Goal: Task Accomplishment & Management: Use online tool/utility

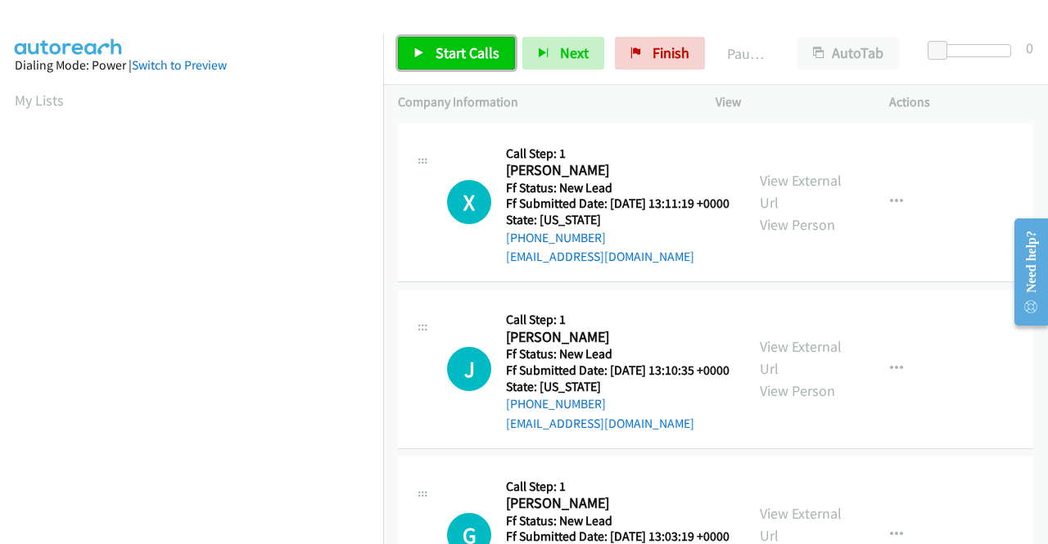
click at [443, 58] on span "Start Calls" at bounding box center [467, 52] width 64 height 19
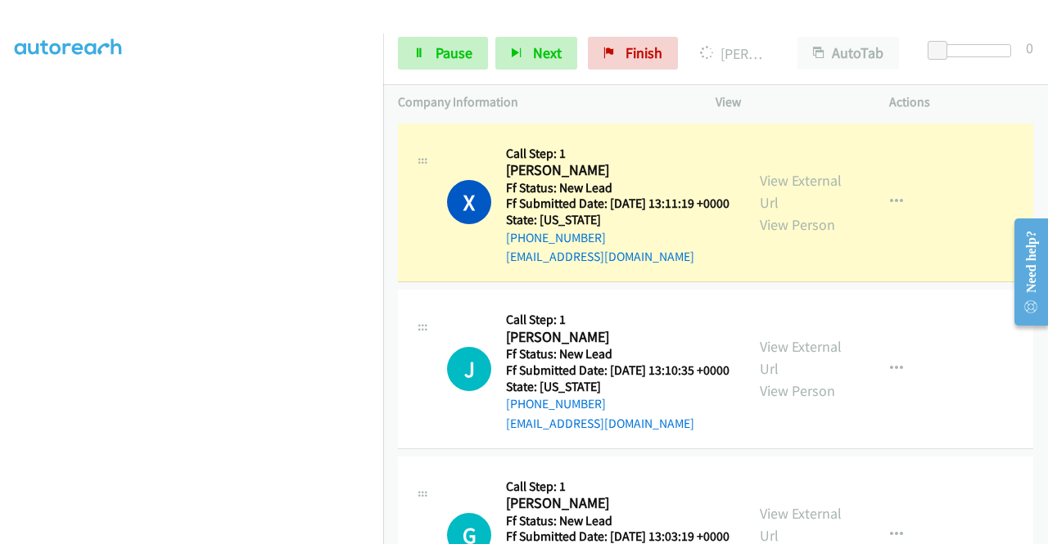
scroll to position [373, 0]
click at [0, 346] on aside "Dialing Mode: Power | Switch to Preview My Lists" at bounding box center [191, 125] width 383 height 906
click at [816, 174] on div "View External Url View Person View External Url Email Schedule/Manage Callback …" at bounding box center [839, 202] width 188 height 129
click at [777, 188] on link "View External Url" at bounding box center [801, 191] width 82 height 41
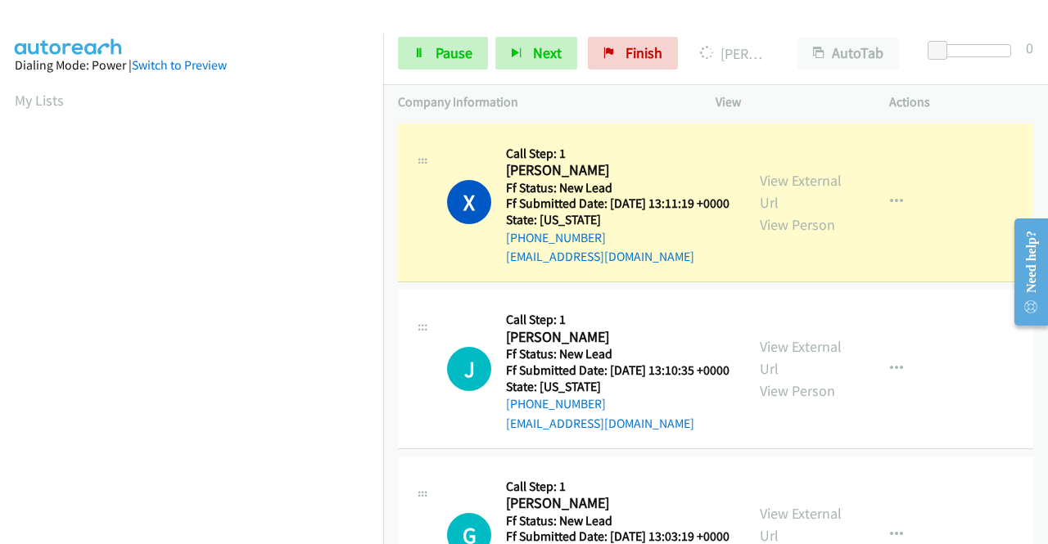
scroll to position [373, 0]
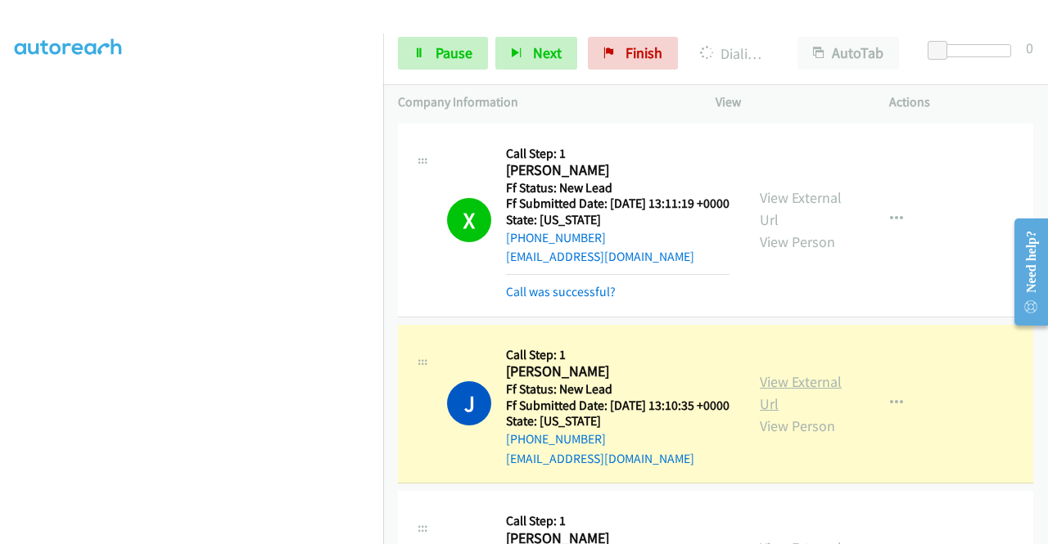
click at [773, 410] on link "View External Url" at bounding box center [801, 392] width 82 height 41
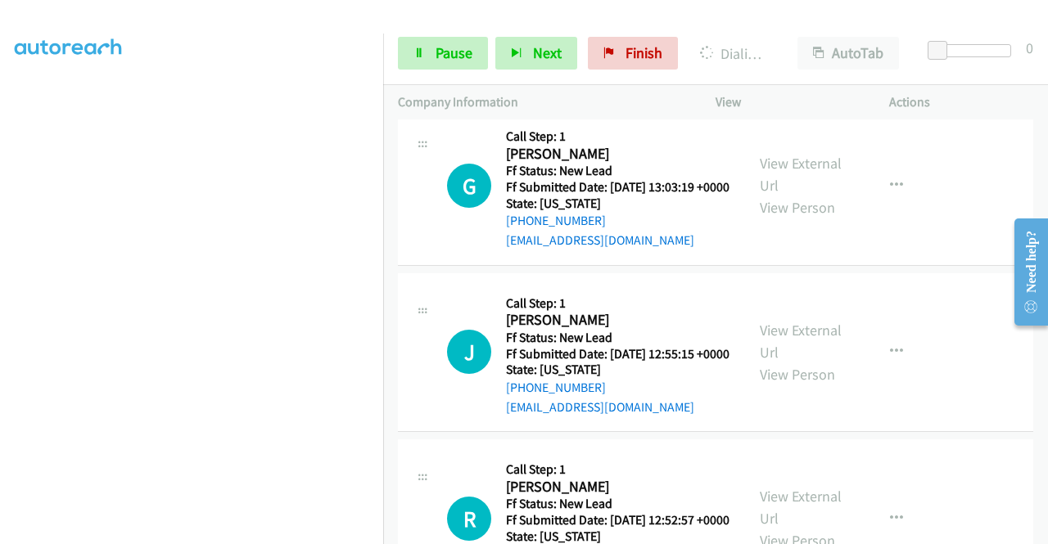
scroll to position [387, 0]
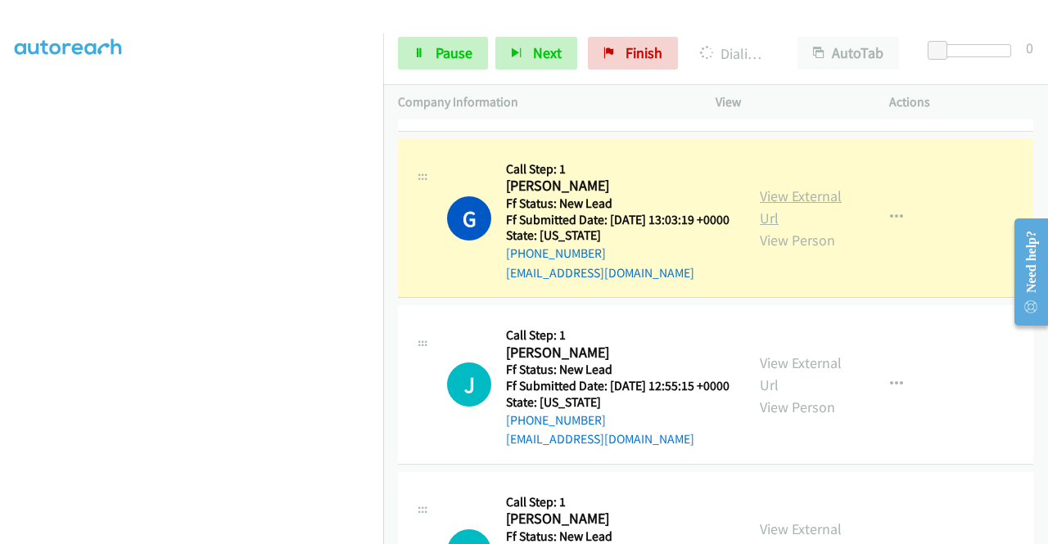
click at [771, 228] on link "View External Url" at bounding box center [801, 207] width 82 height 41
click at [416, 50] on icon at bounding box center [418, 53] width 11 height 11
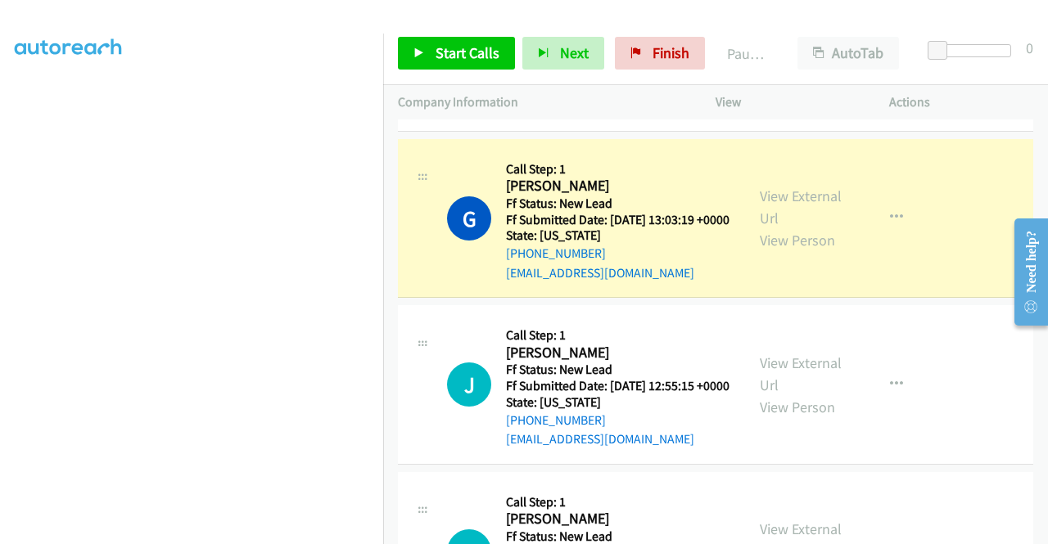
scroll to position [0, 0]
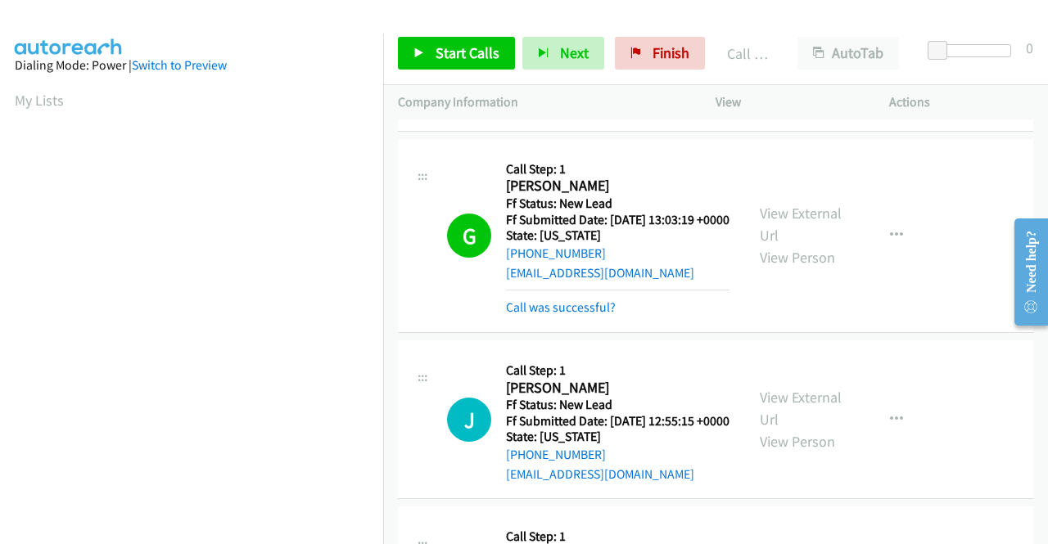
click at [446, 34] on div "Start Calls Pause Next Finish Call Completed AutoTab AutoTab 0" at bounding box center [715, 53] width 665 height 63
click at [439, 49] on span "Start Calls" at bounding box center [467, 52] width 64 height 19
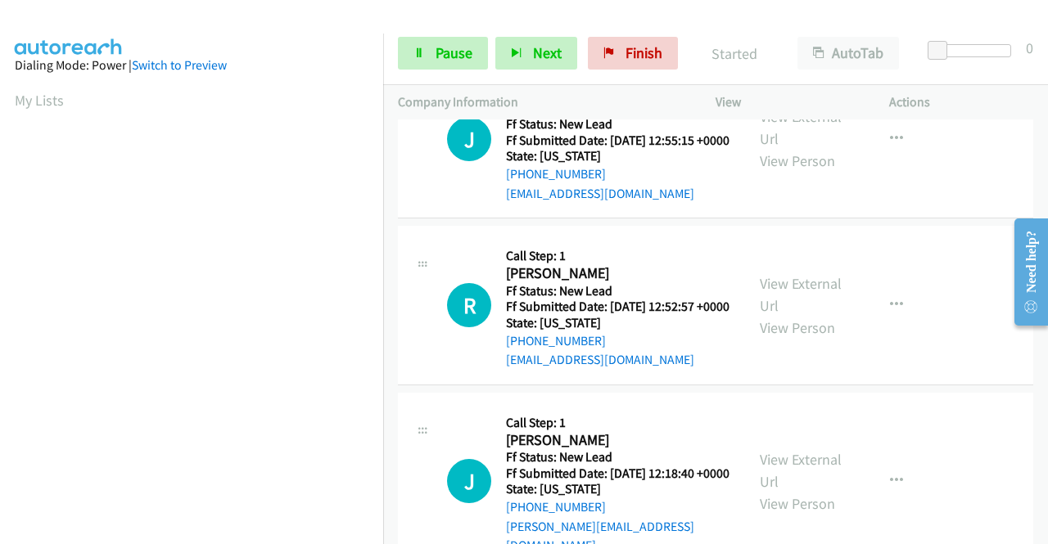
scroll to position [671, 0]
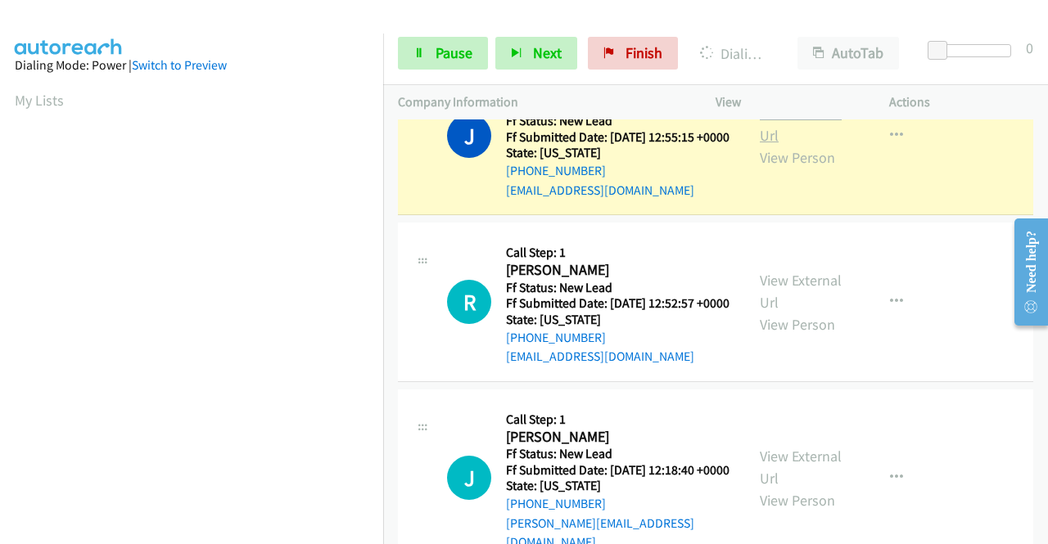
click at [776, 145] on link "View External Url" at bounding box center [801, 124] width 82 height 41
click at [0, 313] on aside "Dialing Mode: Power | Switch to Preview My Lists" at bounding box center [191, 125] width 383 height 906
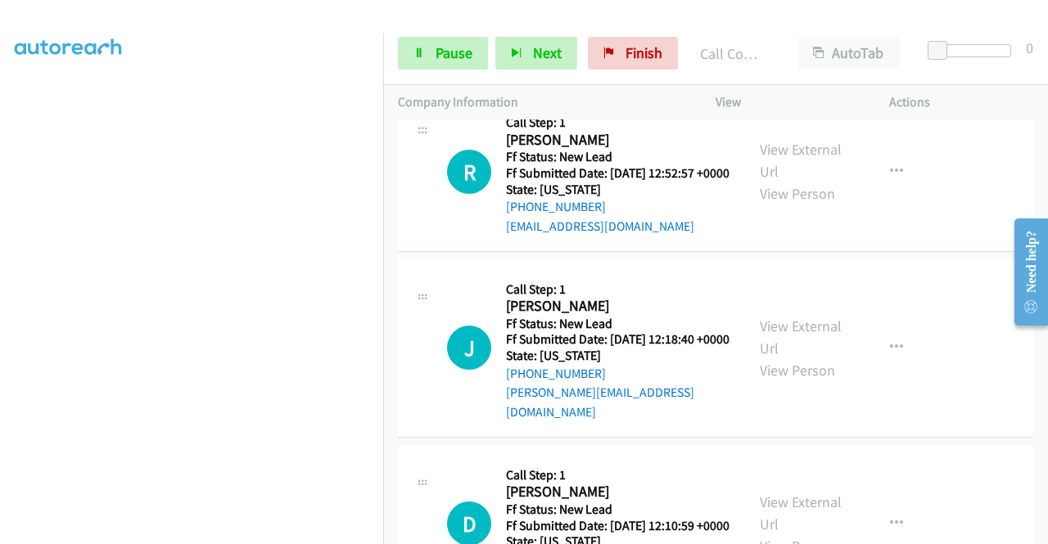
scroll to position [845, 0]
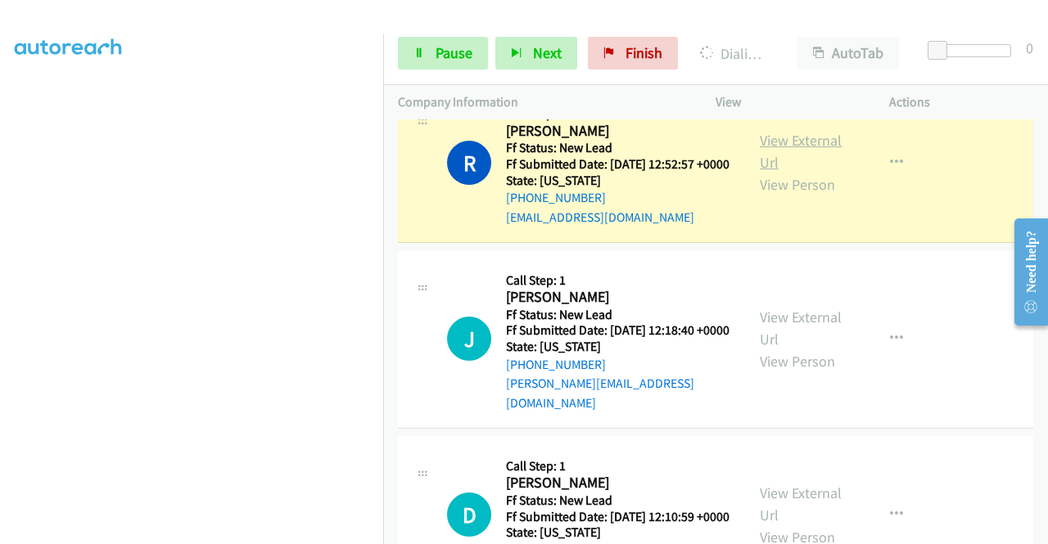
click at [798, 172] on link "View External Url" at bounding box center [801, 151] width 82 height 41
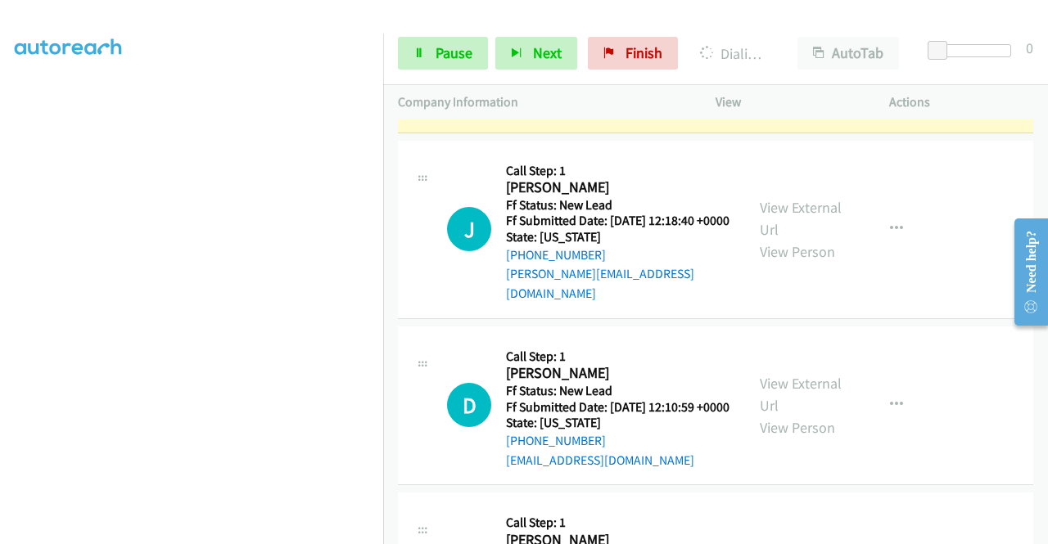
scroll to position [371, 0]
click at [423, 42] on link "Pause" at bounding box center [443, 53] width 90 height 33
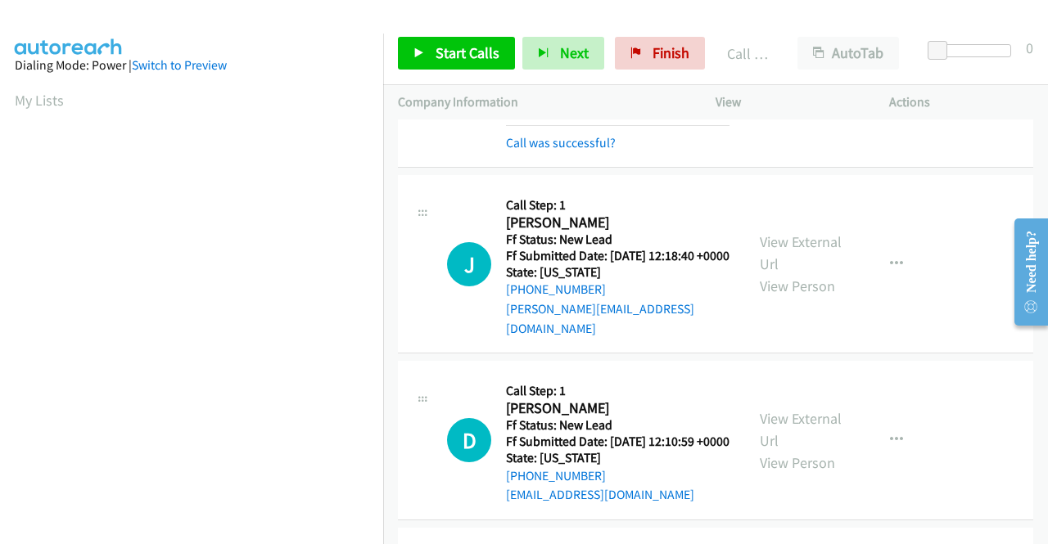
scroll to position [972, 0]
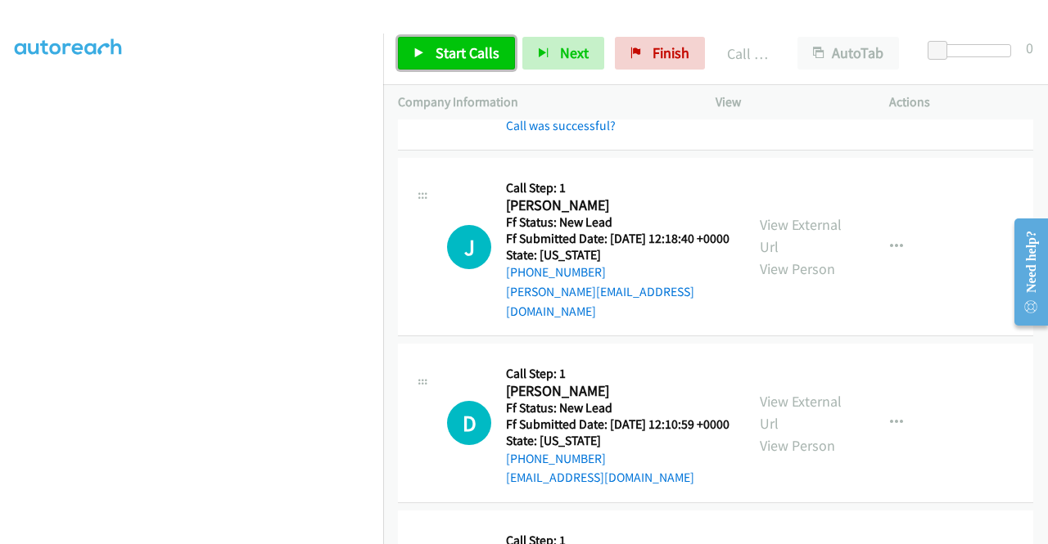
click at [473, 56] on span "Start Calls" at bounding box center [467, 52] width 64 height 19
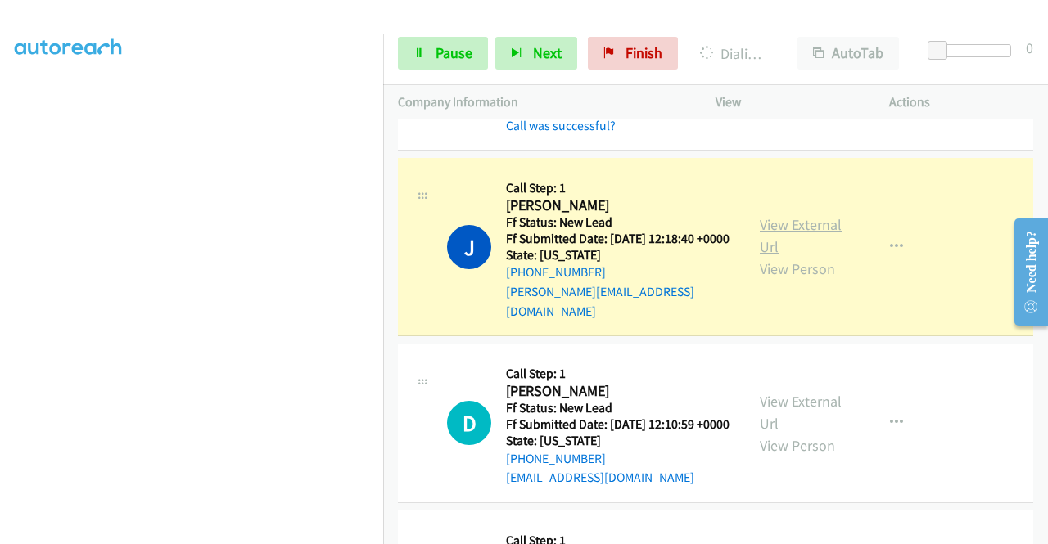
click at [780, 256] on link "View External Url" at bounding box center [801, 235] width 82 height 41
click at [419, 48] on icon at bounding box center [418, 53] width 11 height 11
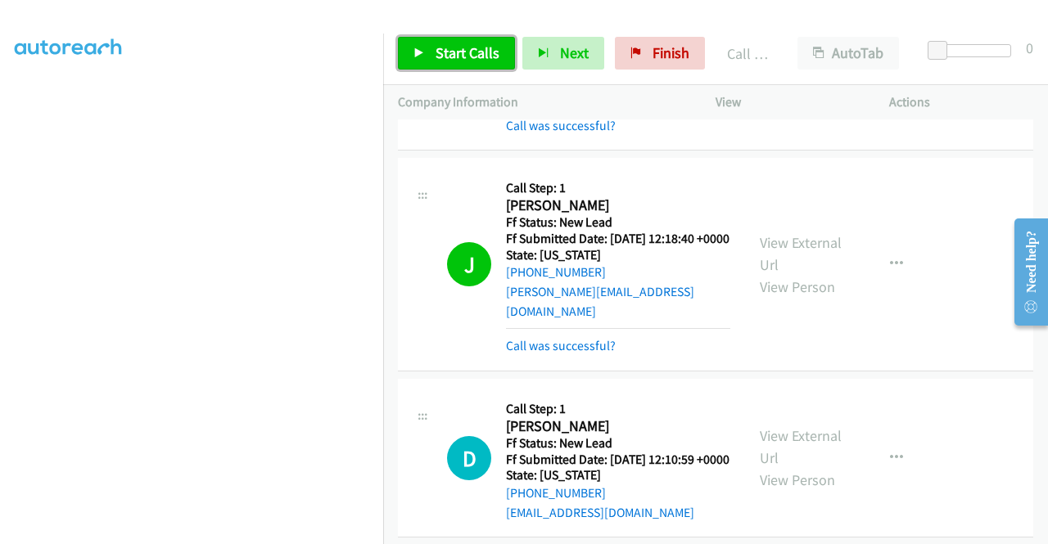
click at [458, 57] on span "Start Calls" at bounding box center [467, 52] width 64 height 19
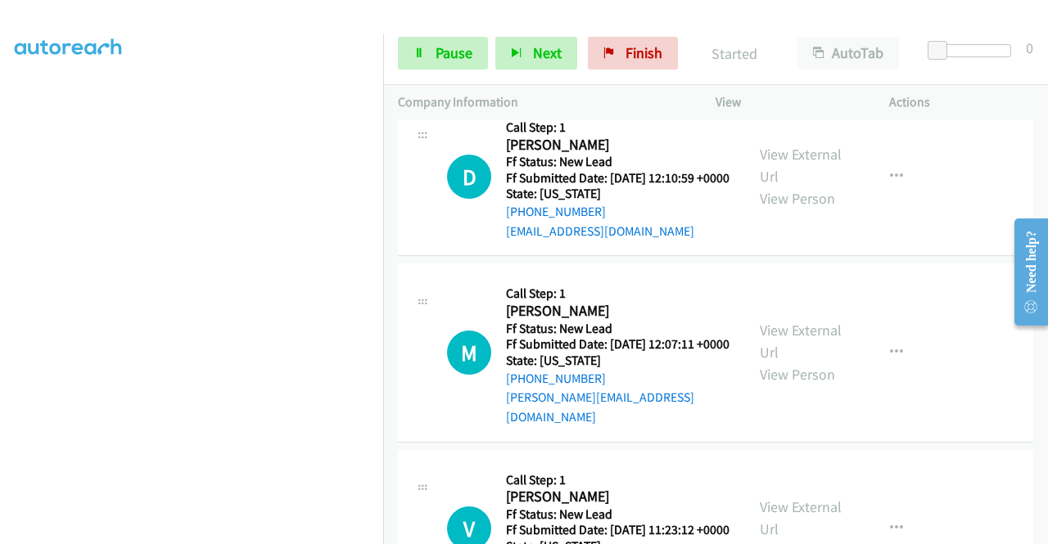
scroll to position [1267, 0]
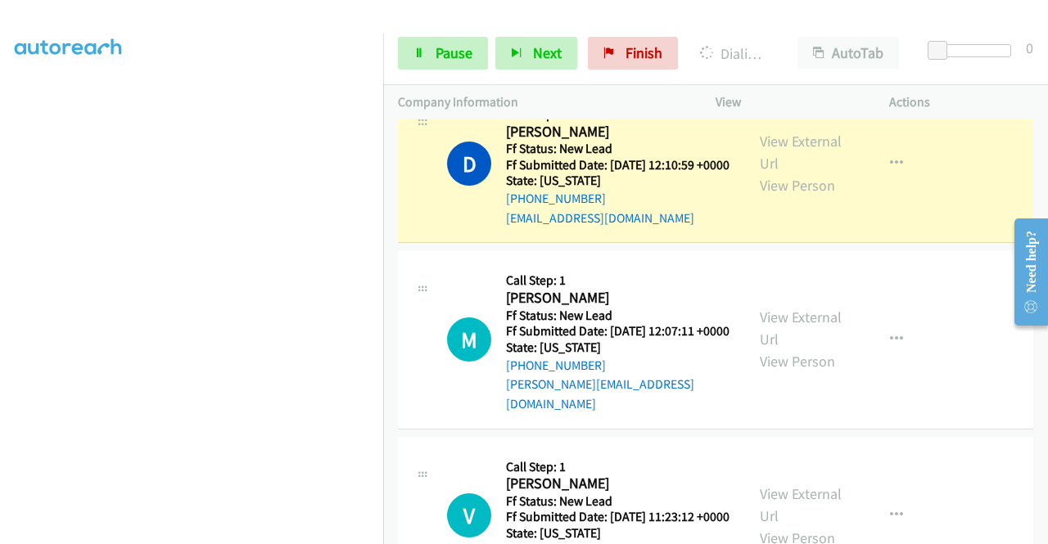
click at [0, 264] on aside "Dialing Mode: Power | Switch to Preview My Lists" at bounding box center [191, 125] width 383 height 906
click at [802, 173] on link "View External Url" at bounding box center [801, 152] width 82 height 41
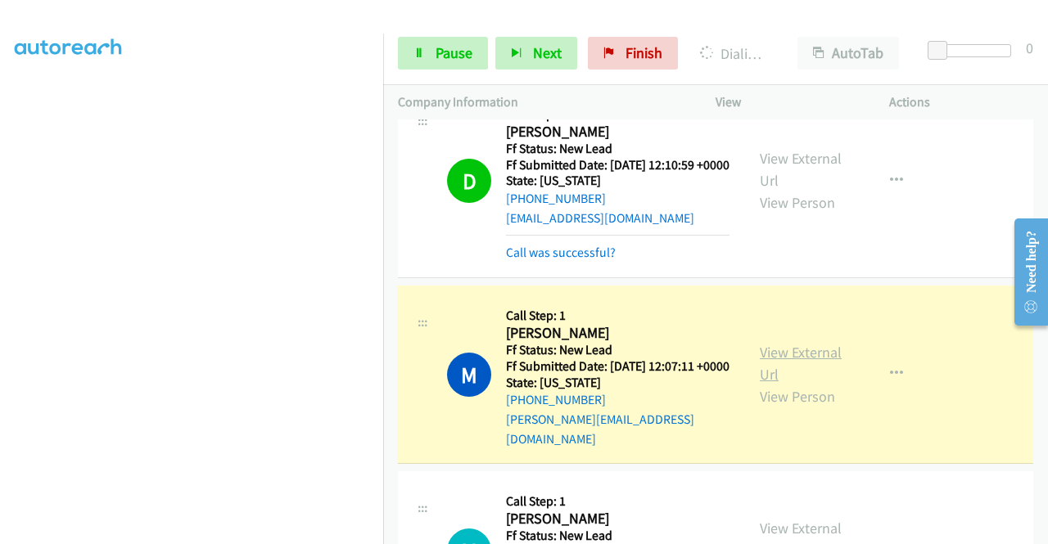
click at [789, 384] on link "View External Url" at bounding box center [801, 363] width 82 height 41
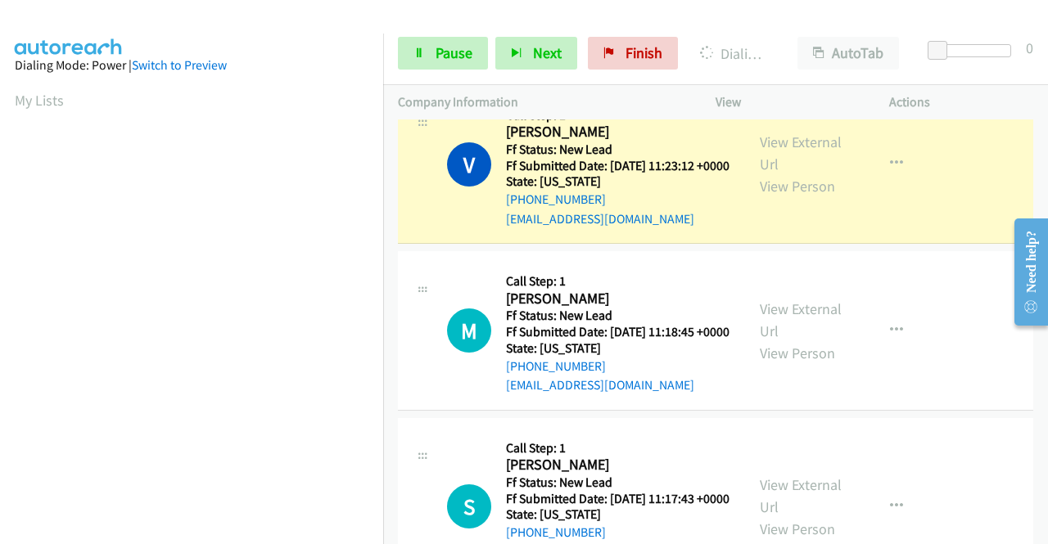
scroll to position [1699, 0]
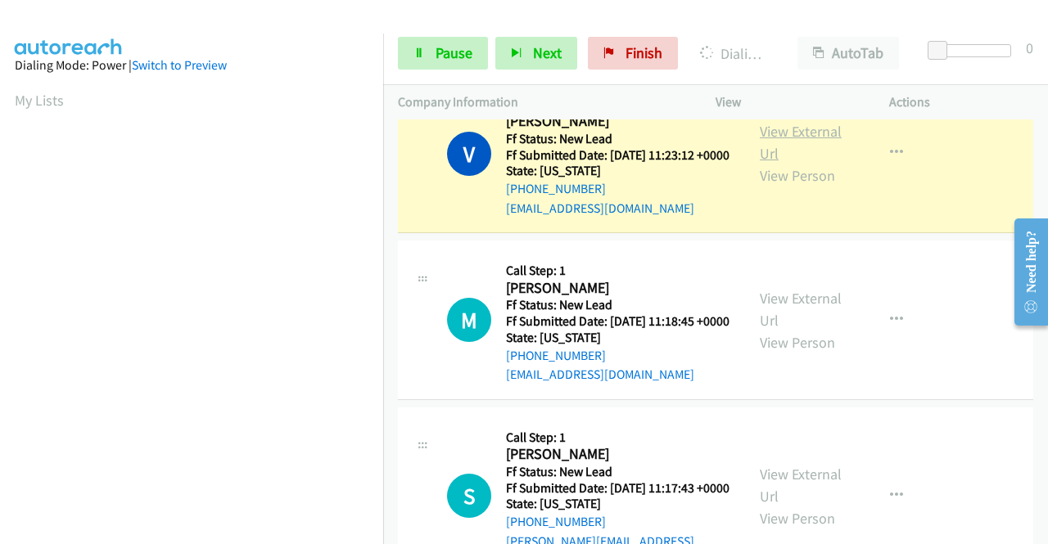
click at [794, 163] on link "View External Url" at bounding box center [801, 142] width 82 height 41
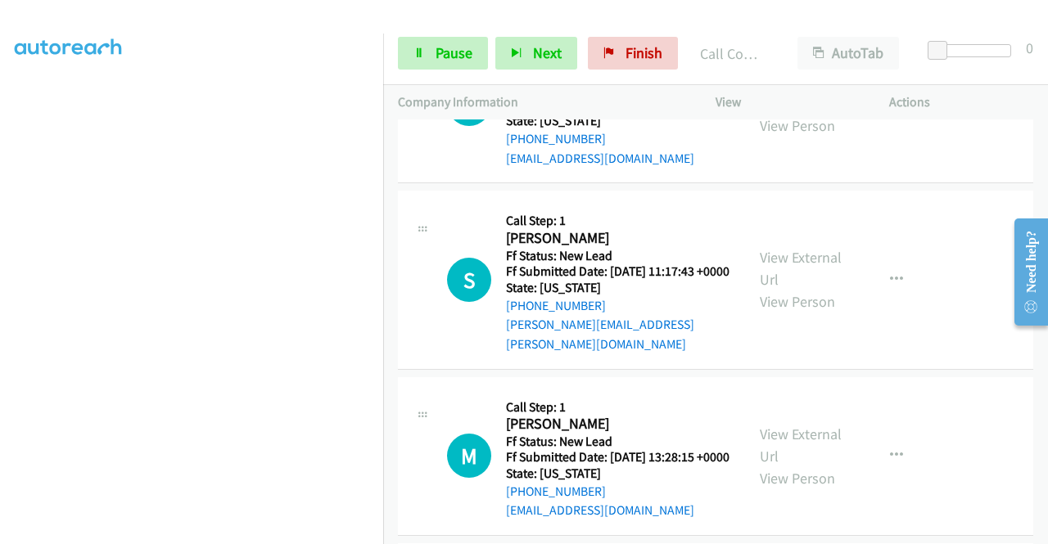
scroll to position [1961, 0]
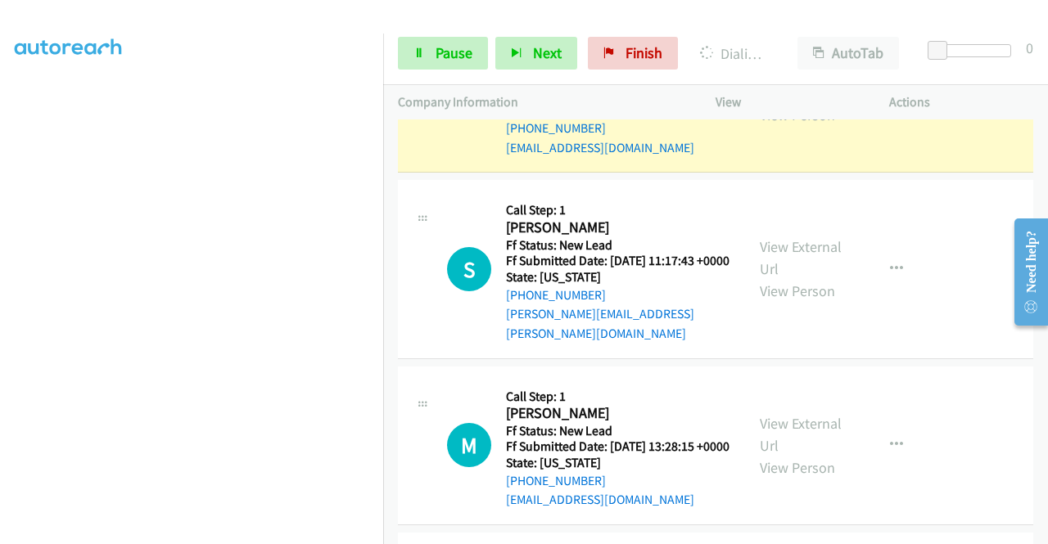
click at [789, 102] on link "View External Url" at bounding box center [801, 81] width 82 height 41
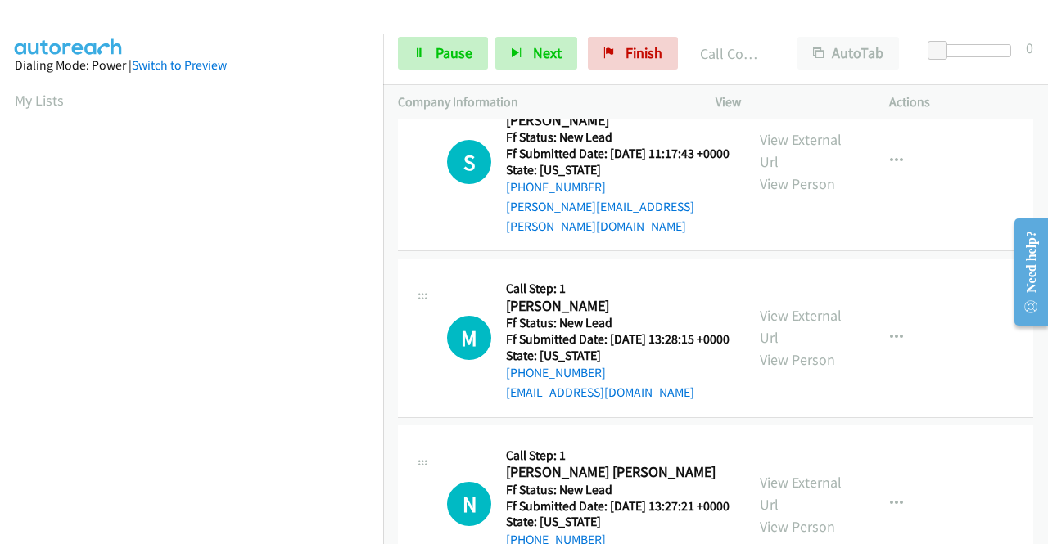
scroll to position [2147, 0]
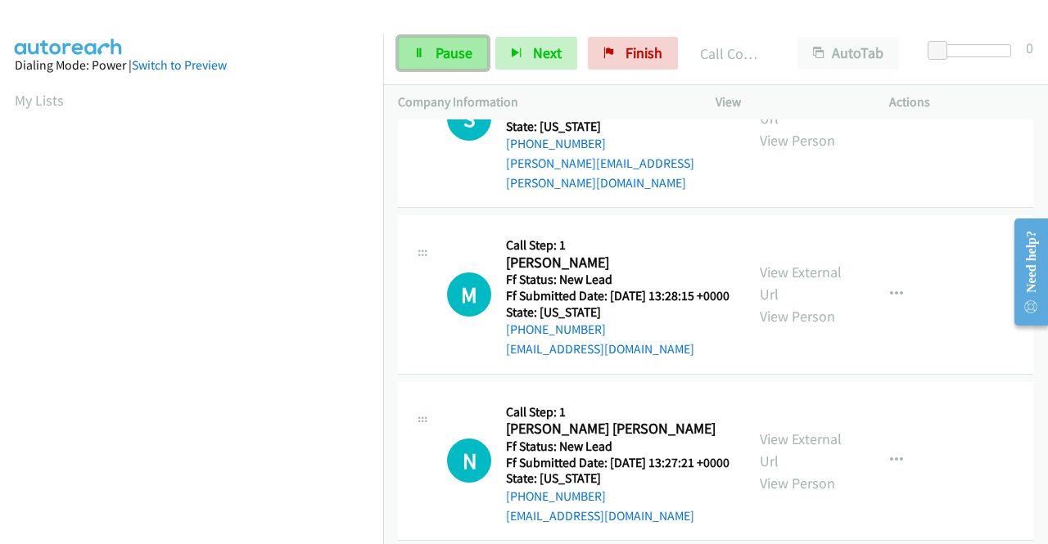
click at [471, 63] on link "Pause" at bounding box center [443, 53] width 90 height 33
click at [471, 63] on div "Start Calls Pause Next Finish" at bounding box center [541, 53] width 287 height 33
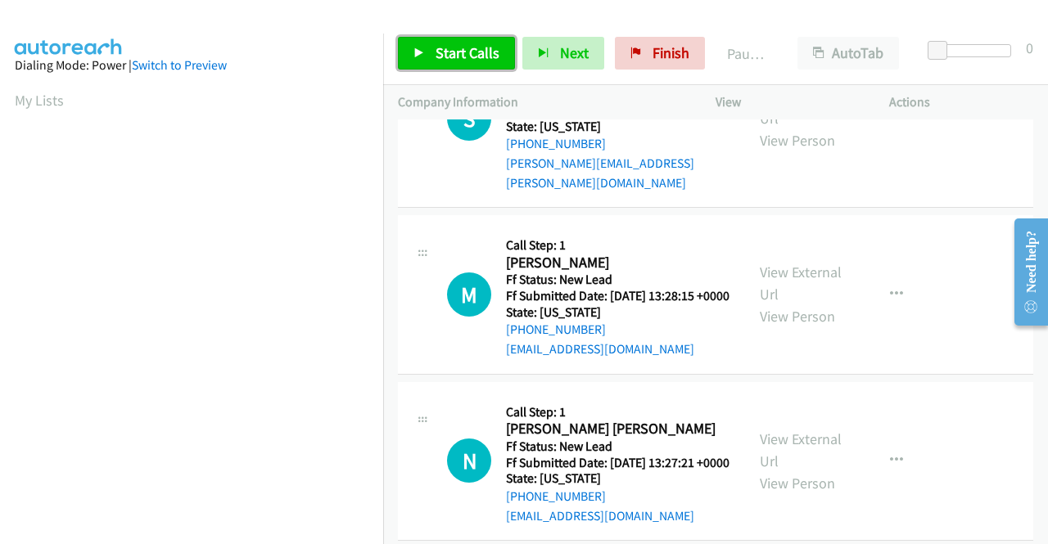
click at [475, 53] on span "Start Calls" at bounding box center [467, 52] width 64 height 19
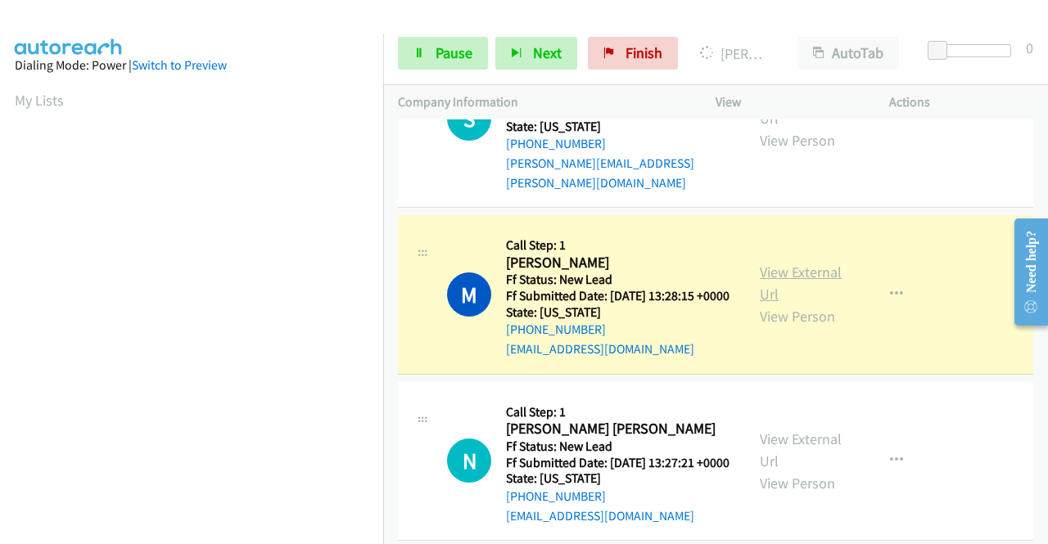
click at [791, 304] on link "View External Url" at bounding box center [801, 283] width 82 height 41
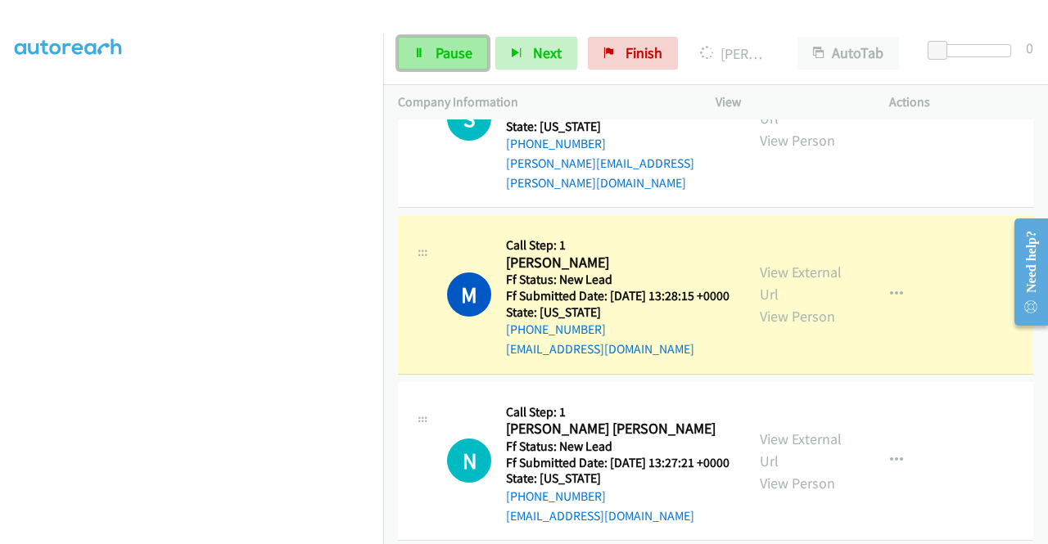
click at [420, 55] on icon at bounding box center [418, 53] width 11 height 11
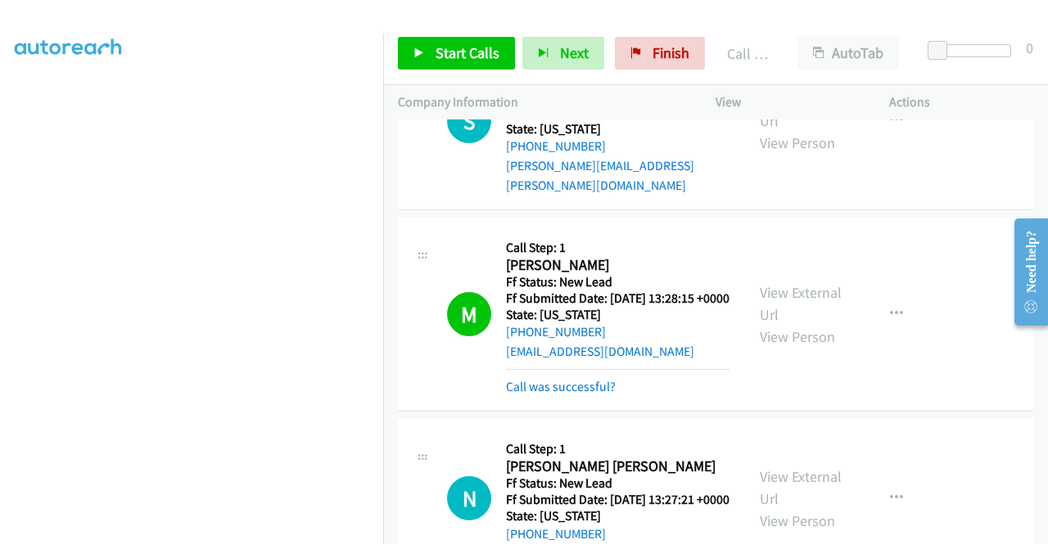
scroll to position [2530, 0]
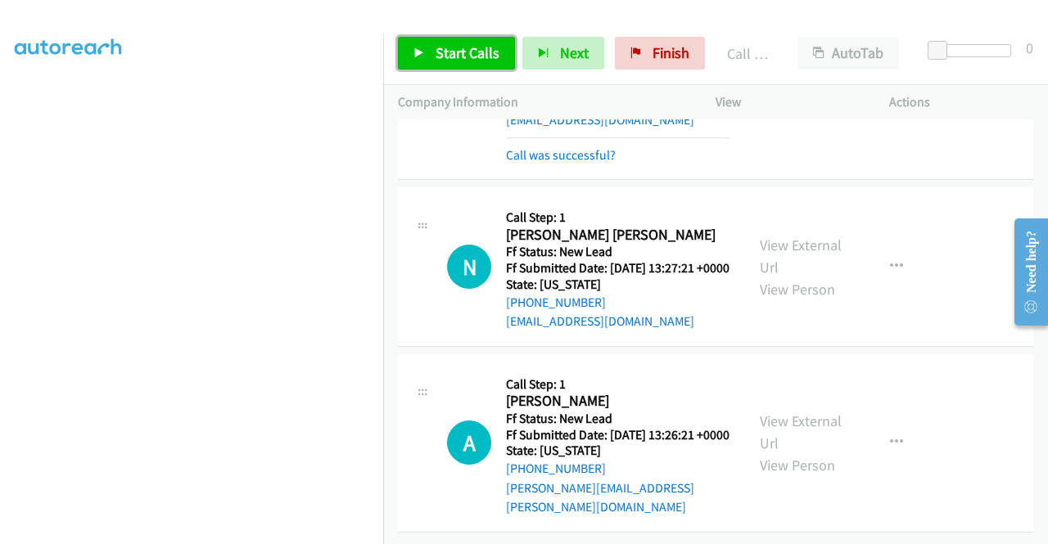
click at [464, 54] on span "Start Calls" at bounding box center [467, 52] width 64 height 19
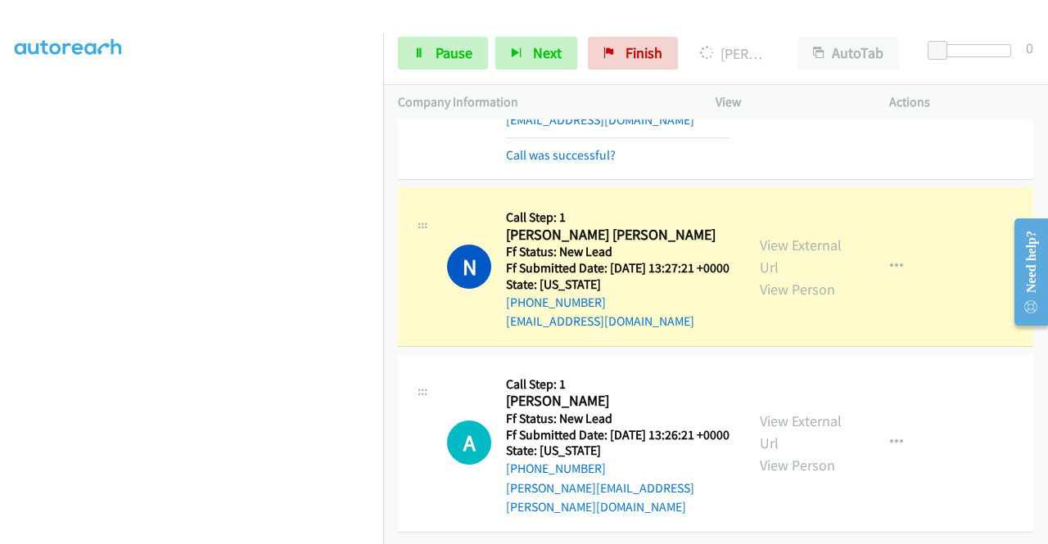
click at [781, 234] on div "View External Url View Person" at bounding box center [802, 267] width 85 height 66
click at [772, 236] on link "View External Url" at bounding box center [801, 256] width 82 height 41
click at [2, 309] on aside "Dialing Mode: Power | Switch to Preview My Lists" at bounding box center [191, 125] width 383 height 906
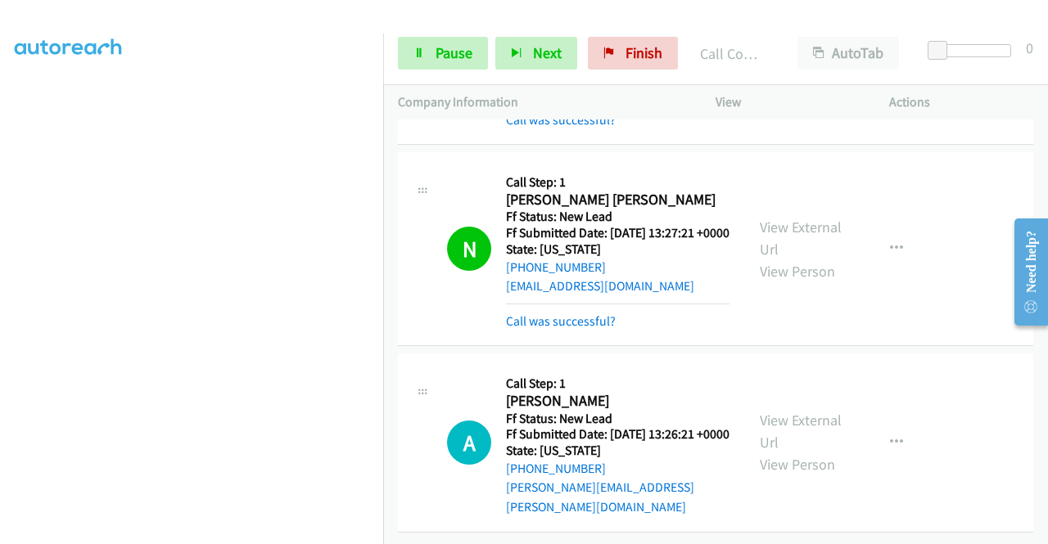
scroll to position [2569, 0]
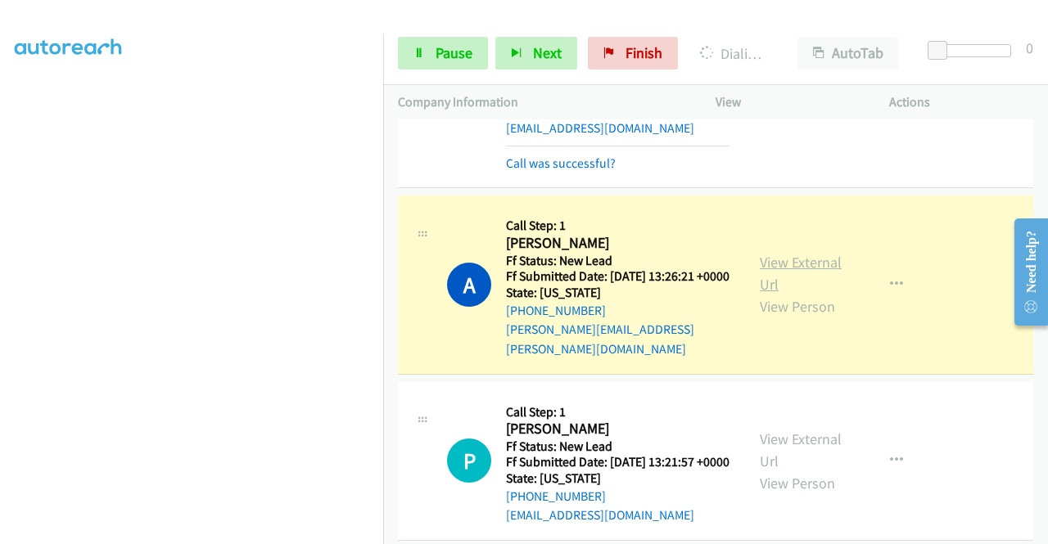
click at [768, 294] on link "View External Url" at bounding box center [801, 273] width 82 height 41
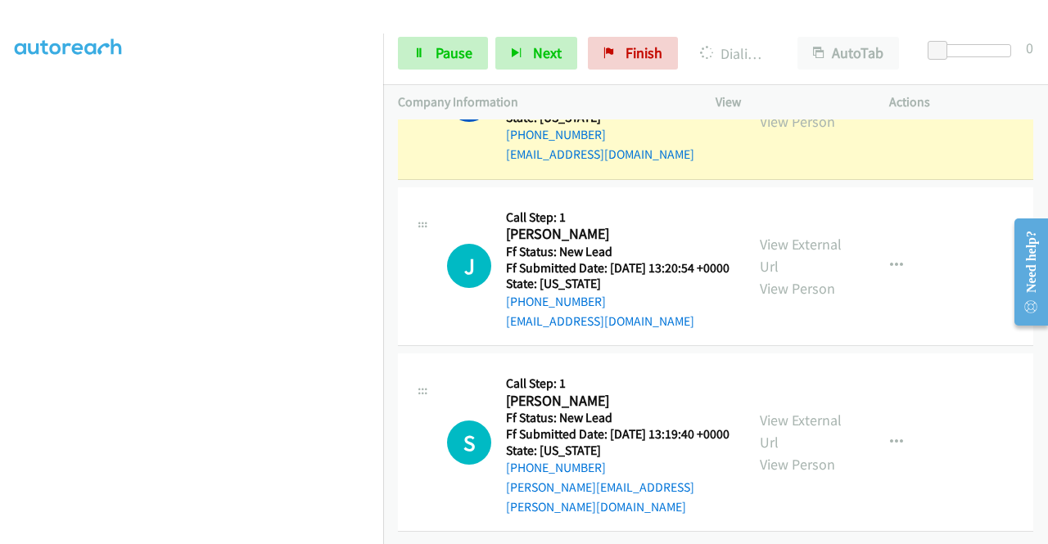
scroll to position [2951, 0]
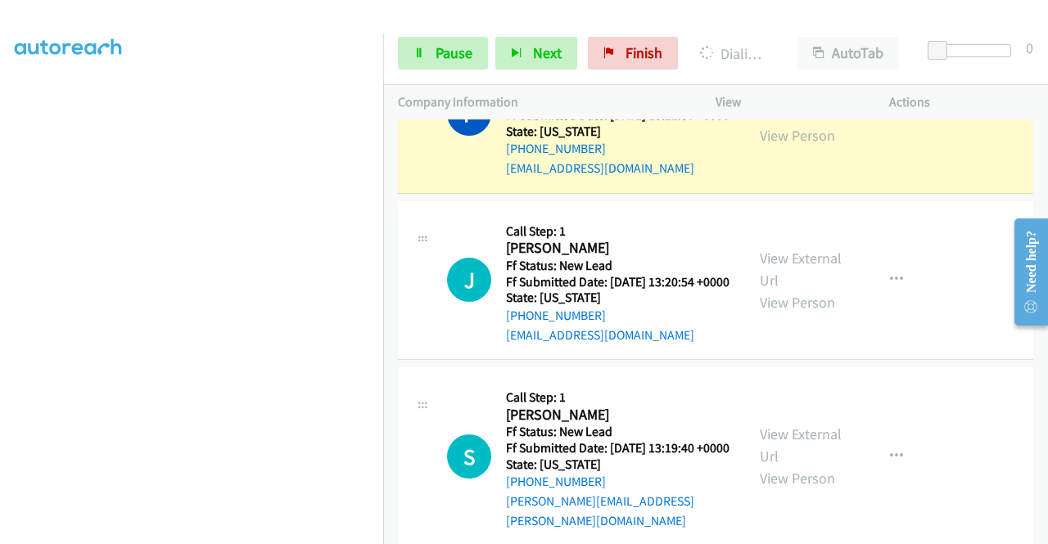
click at [746, 178] on div "View External Url View Person View External Url Email Schedule/Manage Callback …" at bounding box center [839, 113] width 188 height 129
click at [751, 178] on div "View External Url View Person View External Url Email Schedule/Manage Callback …" at bounding box center [839, 113] width 188 height 129
click at [768, 123] on link "View External Url" at bounding box center [801, 102] width 82 height 41
click at [428, 43] on link "Pause" at bounding box center [443, 53] width 90 height 33
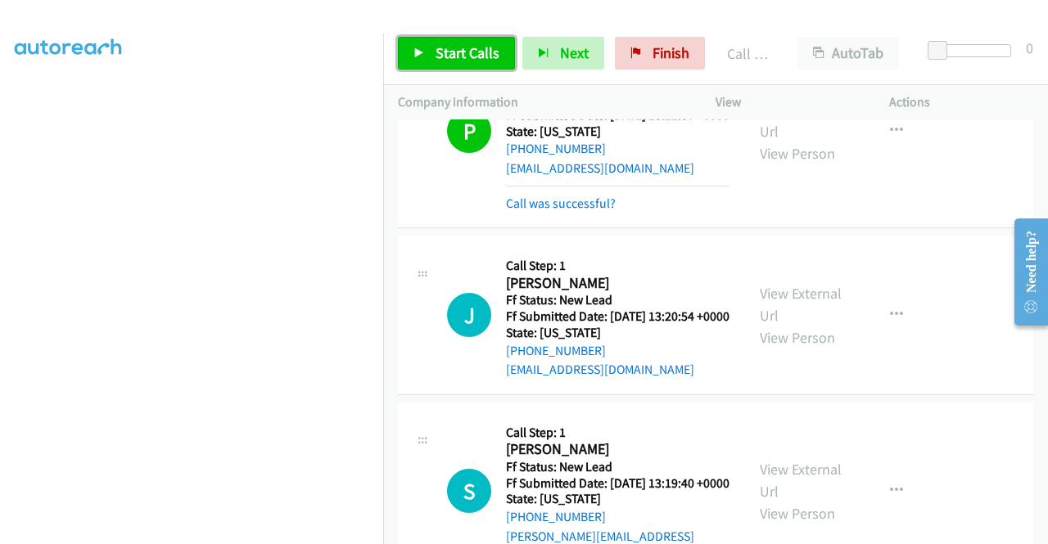
click at [465, 56] on span "Start Calls" at bounding box center [467, 52] width 64 height 19
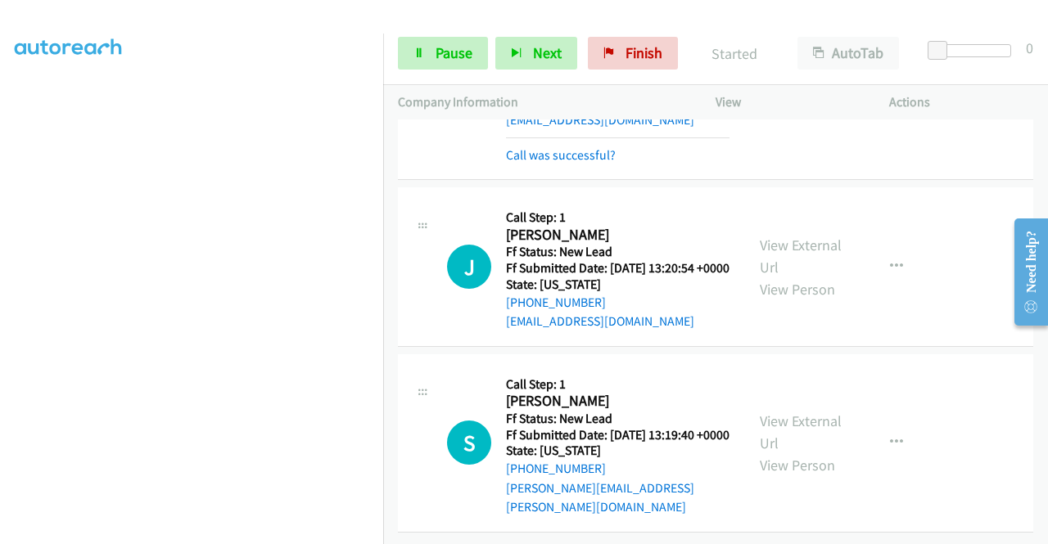
scroll to position [3180, 0]
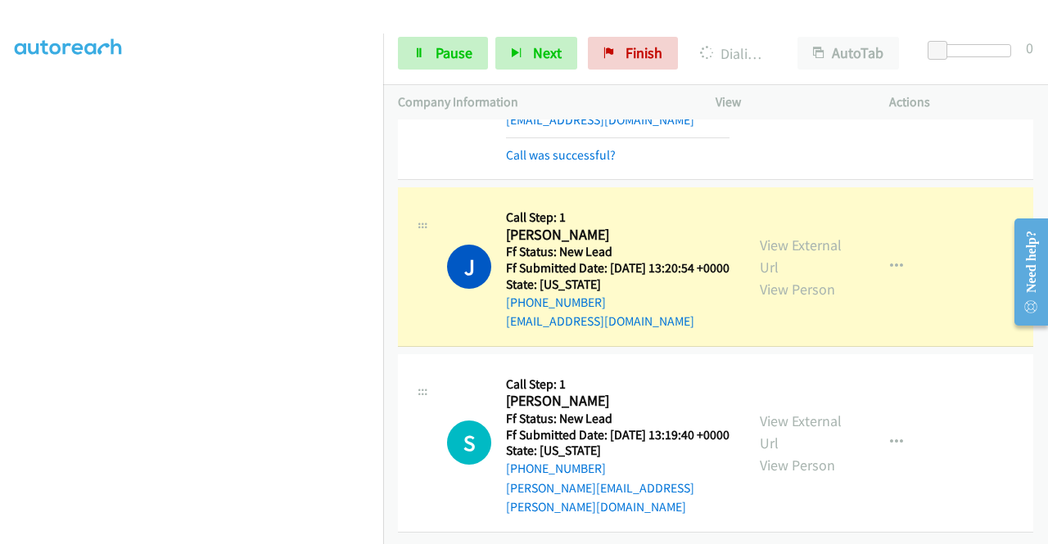
click at [790, 234] on div "View External Url View Person" at bounding box center [802, 267] width 85 height 66
click at [766, 236] on link "View External Url" at bounding box center [801, 256] width 82 height 41
click at [0, 262] on aside "Dialing Mode: Power | Switch to Preview My Lists" at bounding box center [191, 125] width 383 height 906
click at [426, 58] on link "Pause" at bounding box center [443, 53] width 90 height 33
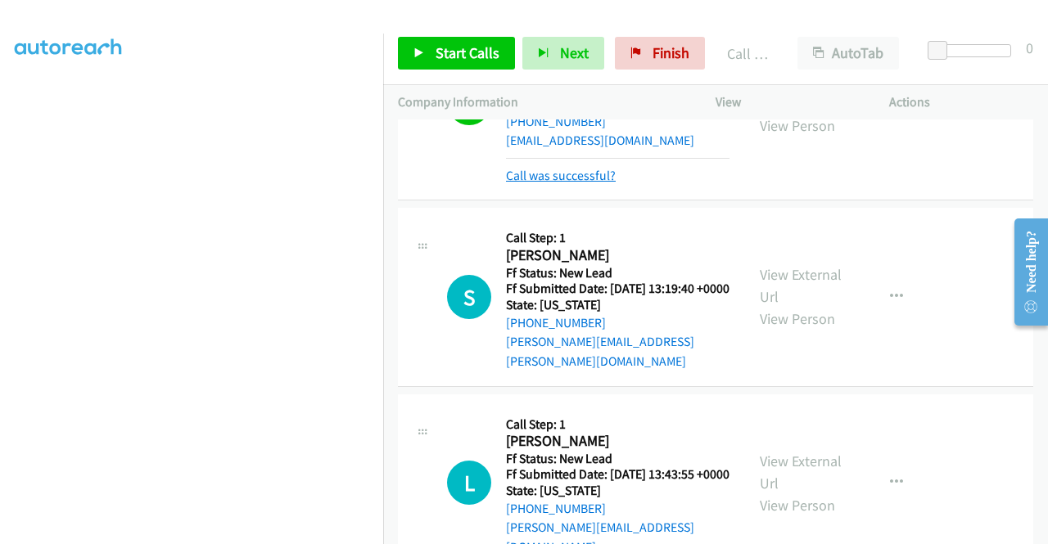
click at [579, 183] on link "Call was successful?" at bounding box center [561, 176] width 110 height 16
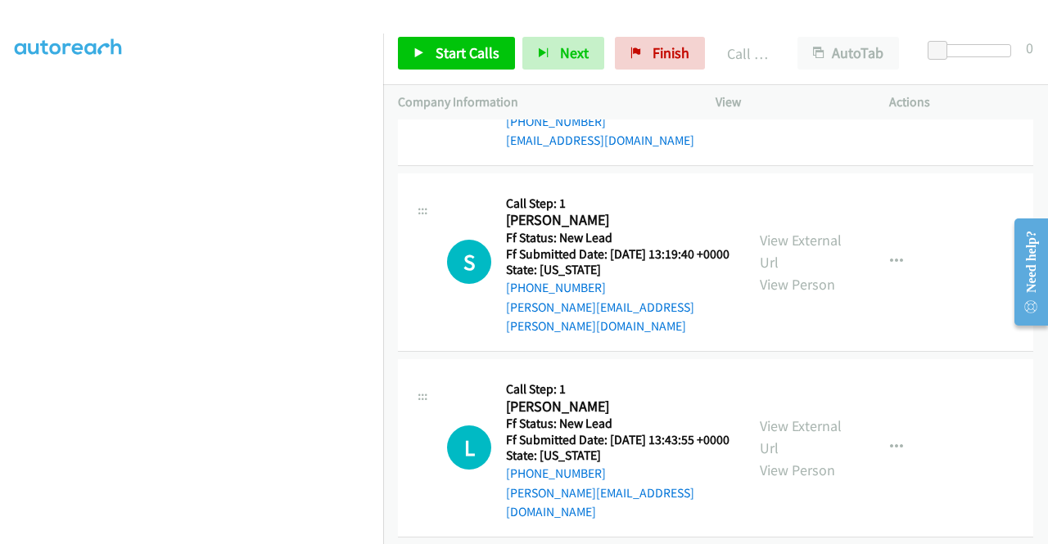
click at [1038, 532] on div "+1 415-964-1034 Call failed - Please reload the list and try again The Callbar …" at bounding box center [715, 331] width 665 height 425
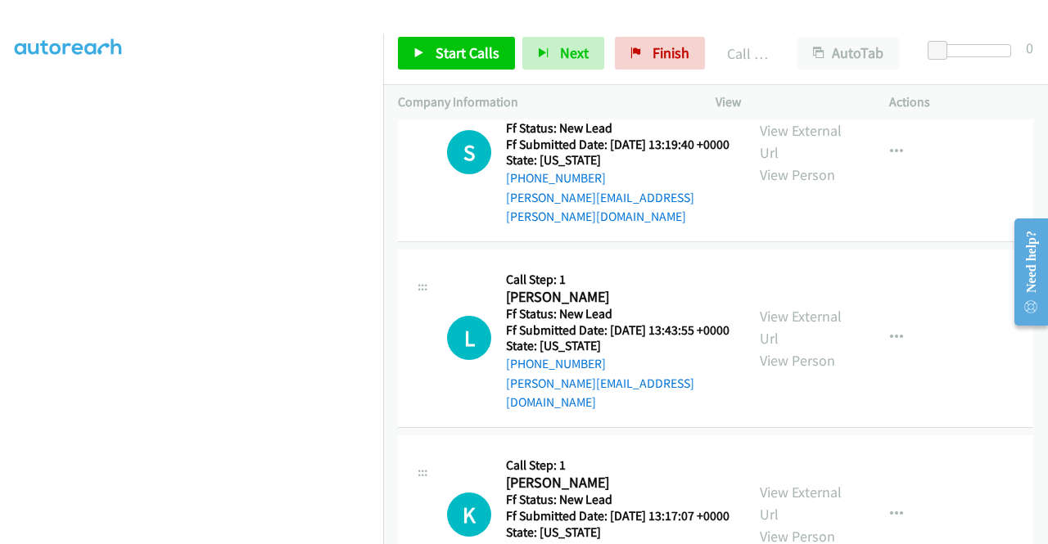
scroll to position [3442, 0]
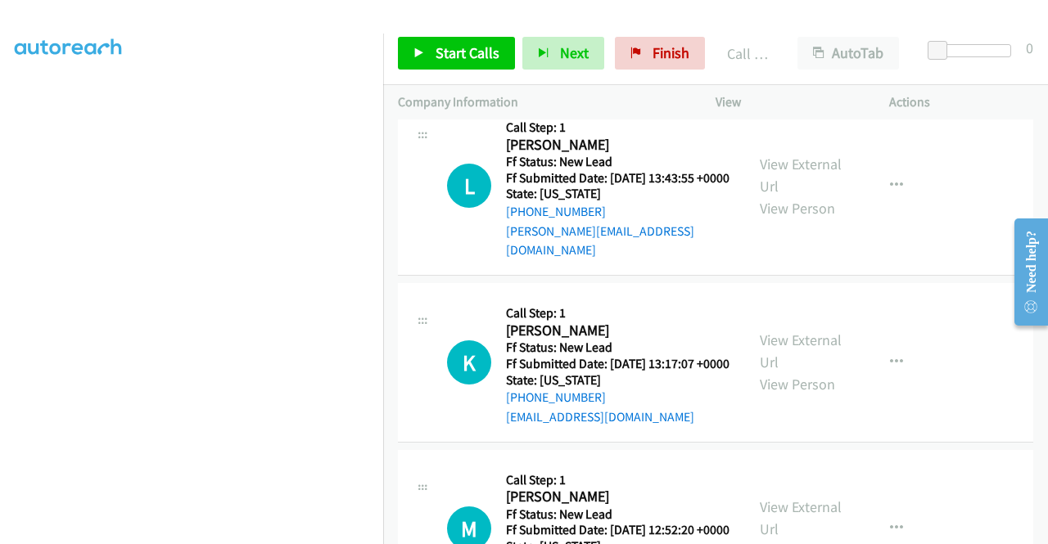
click at [452, 73] on div "Start Calls Pause Next Finish Call Completed AutoTab AutoTab 0" at bounding box center [715, 53] width 665 height 63
click at [455, 59] on span "Start Calls" at bounding box center [467, 52] width 64 height 19
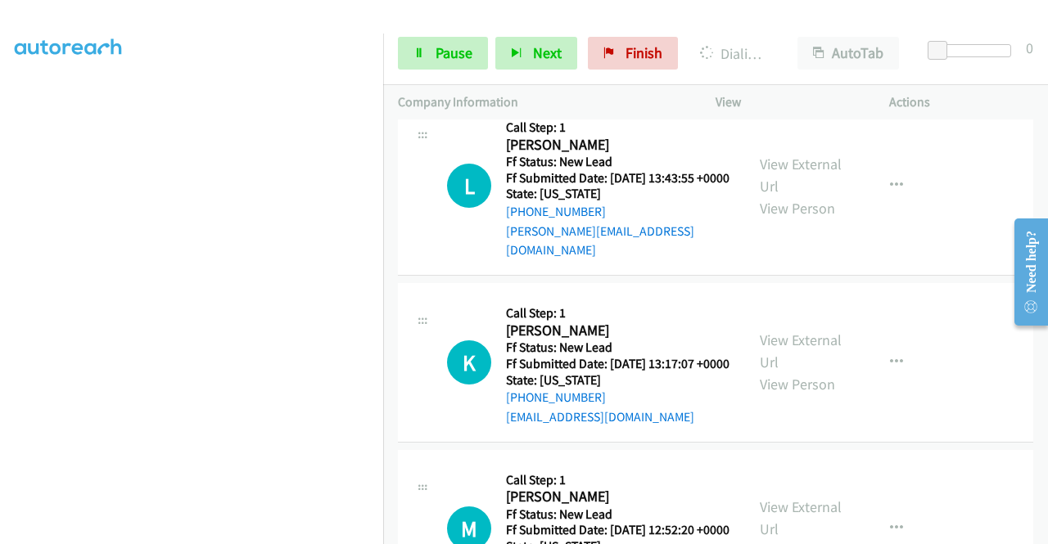
click at [0, 244] on aside "Dialing Mode: Power | Switch to Preview My Lists" at bounding box center [191, 125] width 383 height 906
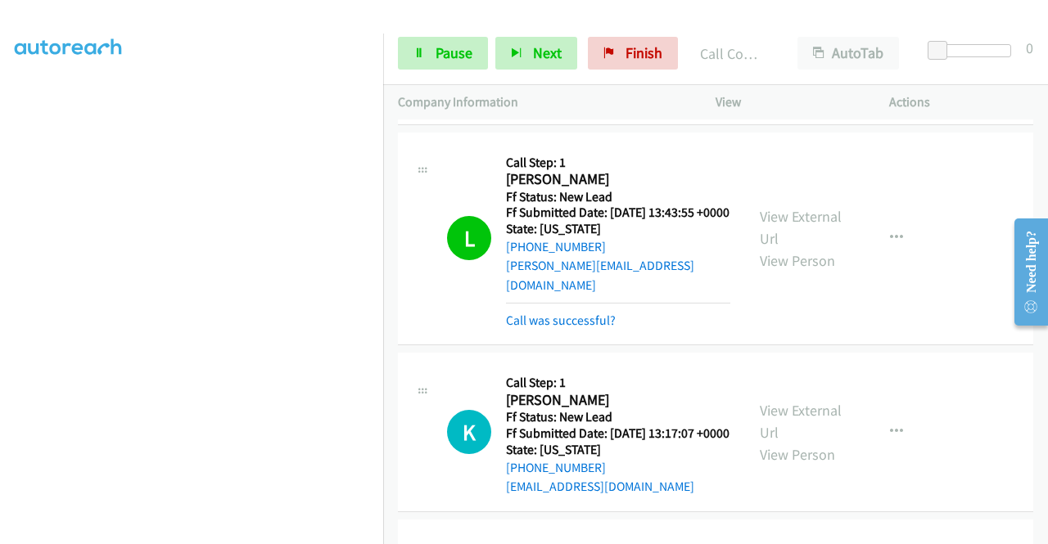
scroll to position [3798, 0]
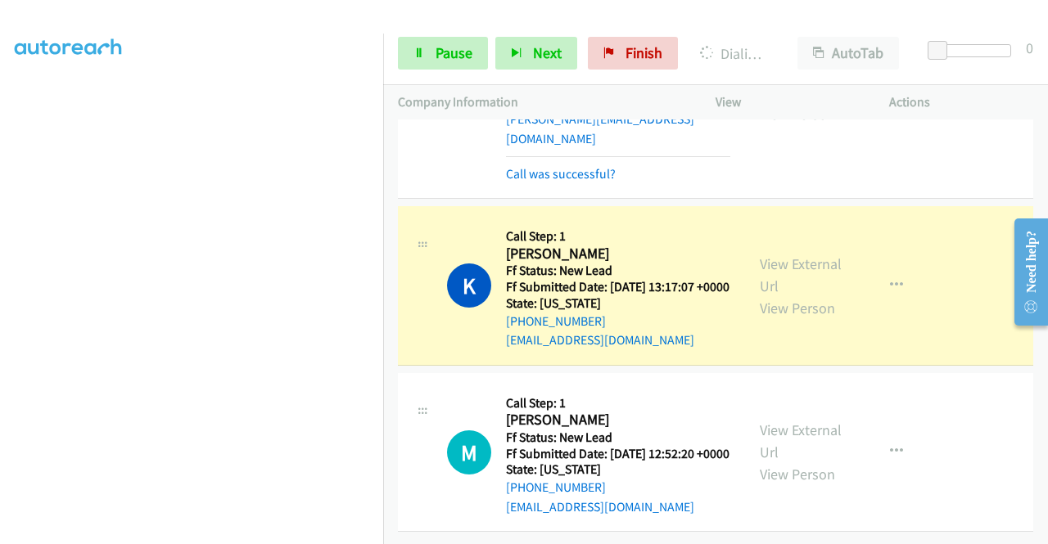
click at [773, 253] on div "View External Url View Person" at bounding box center [802, 286] width 85 height 66
click at [769, 255] on link "View External Url" at bounding box center [801, 275] width 82 height 41
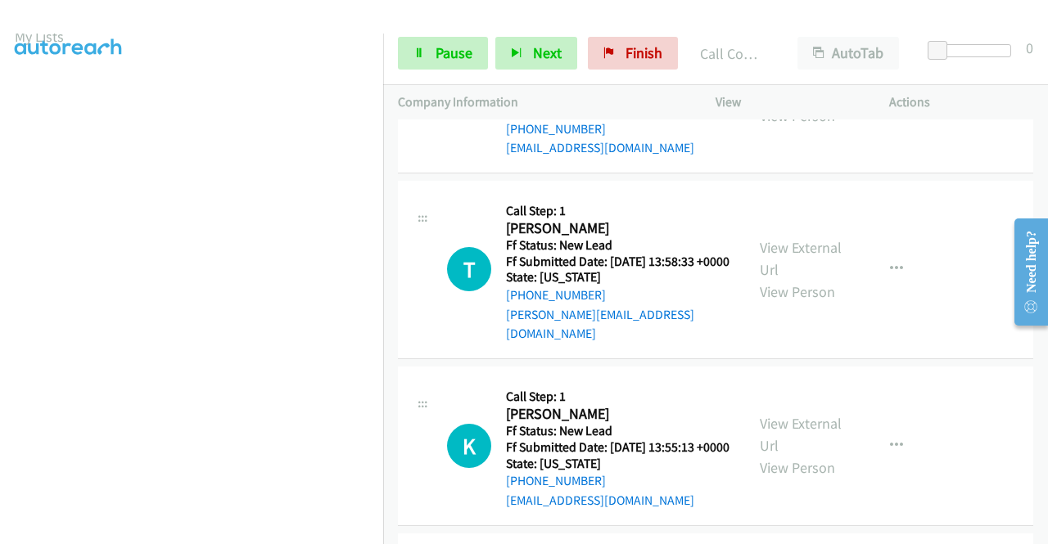
scroll to position [4037, 0]
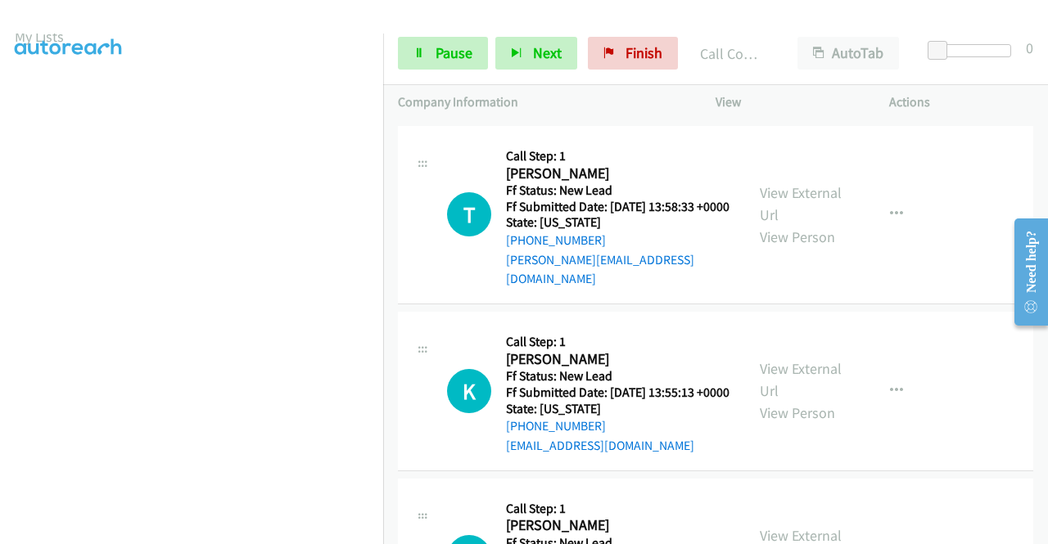
click at [806, 72] on div "View External Url View Person" at bounding box center [802, 39] width 85 height 66
click at [764, 72] on div "View External Url View Person" at bounding box center [802, 39] width 85 height 66
click at [783, 48] on link "View External Url" at bounding box center [801, 27] width 82 height 41
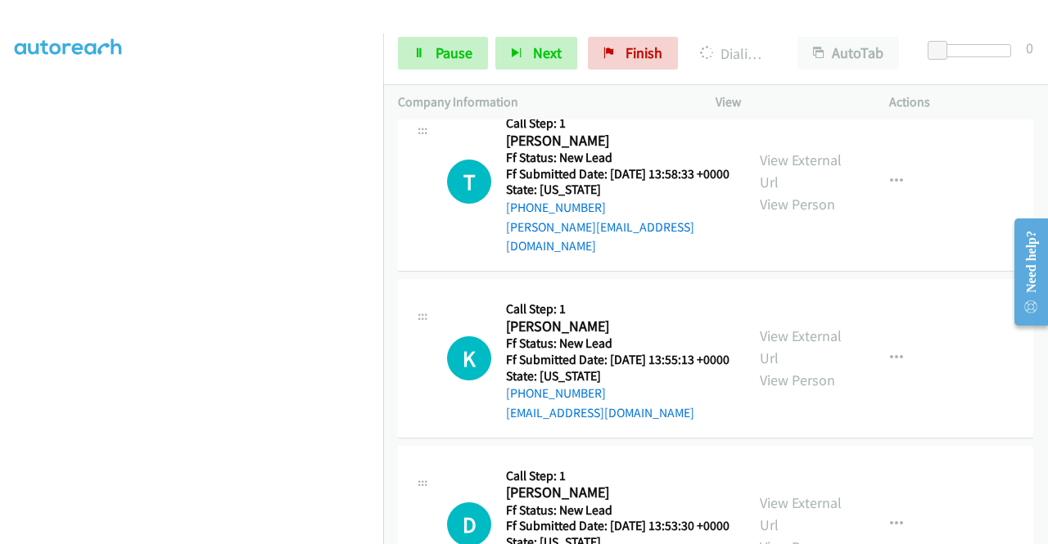
scroll to position [4103, 0]
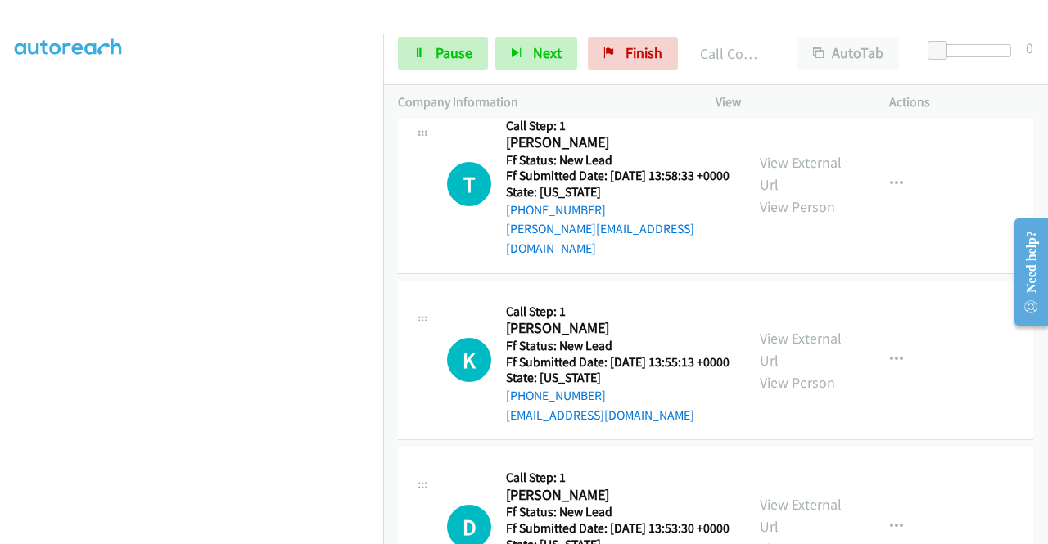
click at [442, 32] on div "Start Calls Pause Next Finish Call Completed AutoTab AutoTab 0" at bounding box center [715, 53] width 665 height 63
click at [433, 43] on link "Pause" at bounding box center [443, 53] width 90 height 33
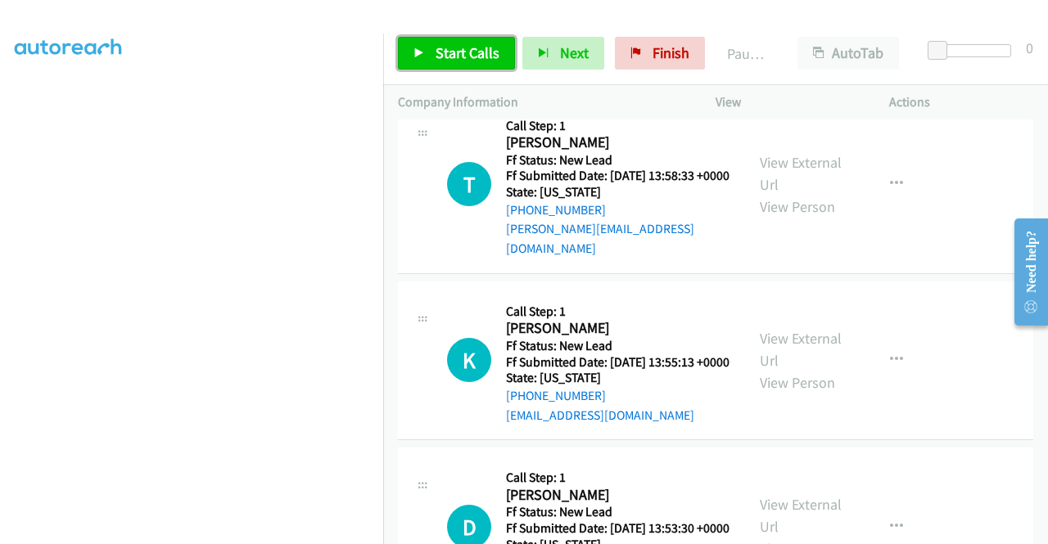
click at [433, 43] on link "Start Calls" at bounding box center [456, 53] width 117 height 33
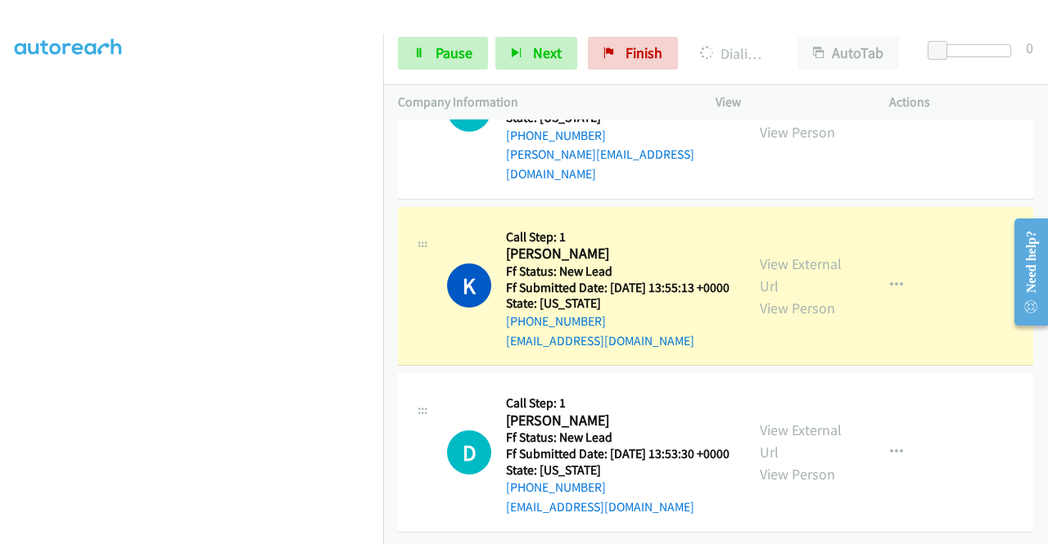
scroll to position [4387, 0]
click at [752, 257] on div "View External Url View Person View External Url Email Schedule/Manage Callback …" at bounding box center [839, 286] width 188 height 129
click at [789, 268] on div "View External Url View Person" at bounding box center [802, 286] width 85 height 66
click at [782, 263] on link "View External Url" at bounding box center [801, 275] width 82 height 41
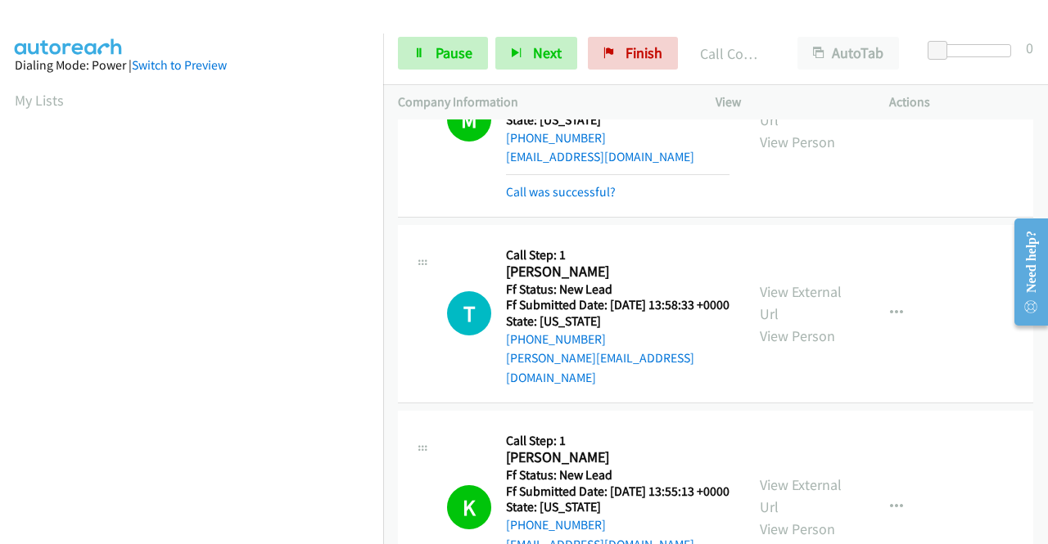
scroll to position [4448, 0]
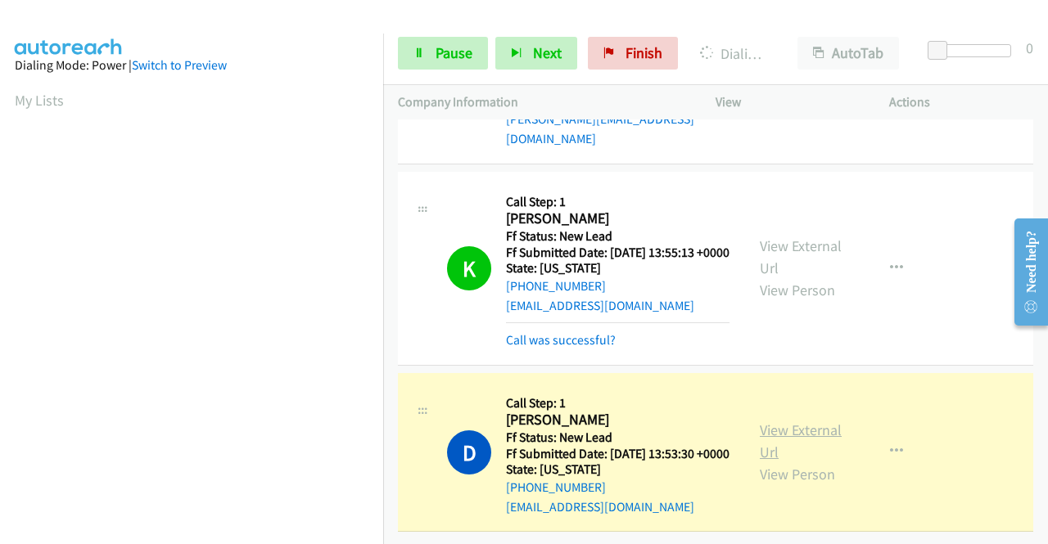
click at [798, 421] on link "View External Url" at bounding box center [801, 441] width 82 height 41
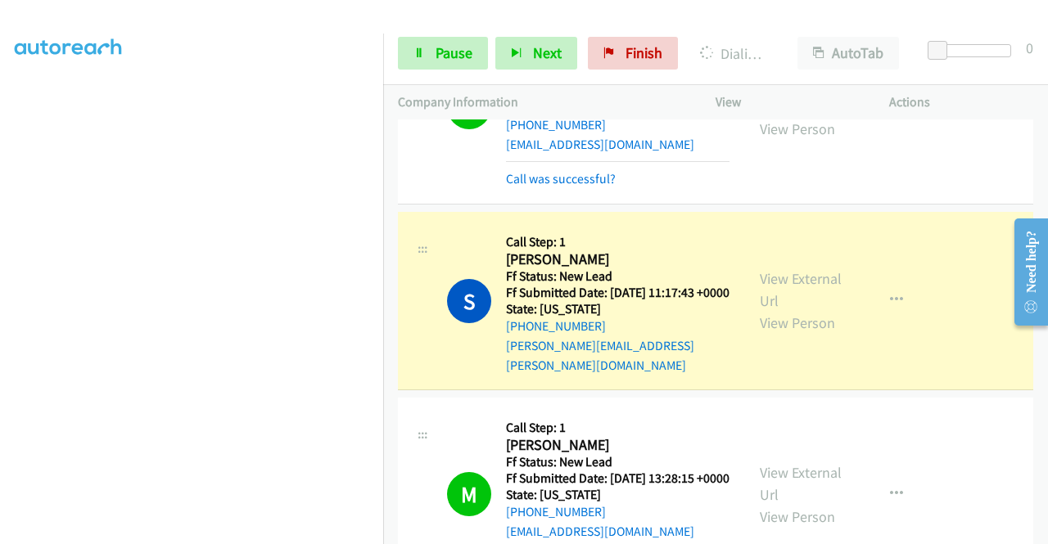
scroll to position [2157, 0]
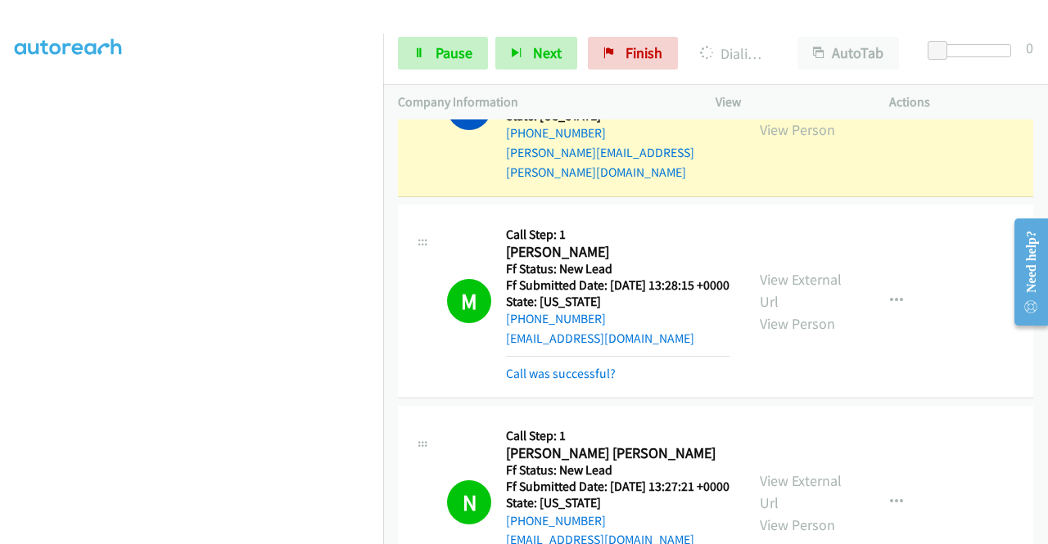
drag, startPoint x: 1043, startPoint y: 462, endPoint x: 46, endPoint y: 96, distance: 1062.1
click at [794, 117] on link "View External Url" at bounding box center [801, 96] width 82 height 41
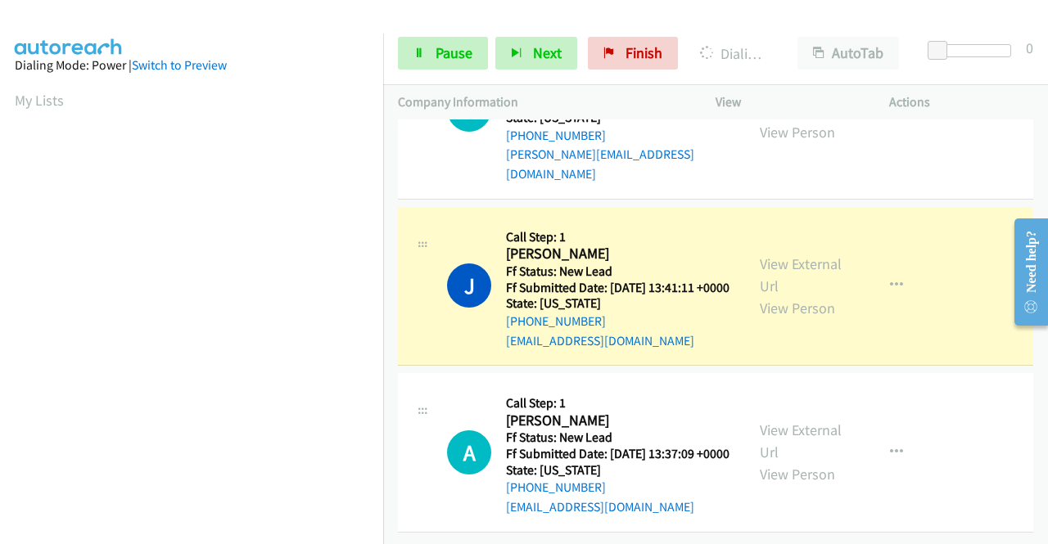
scroll to position [5064, 0]
click at [781, 222] on div "View External Url View Person View External Url Email Schedule/Manage Callback …" at bounding box center [839, 286] width 188 height 129
click at [778, 255] on link "View External Url" at bounding box center [801, 275] width 82 height 41
click at [440, 36] on div "Start Calls Pause Next Finish Dialing Jill Shuler AutoTab AutoTab 0" at bounding box center [715, 53] width 665 height 63
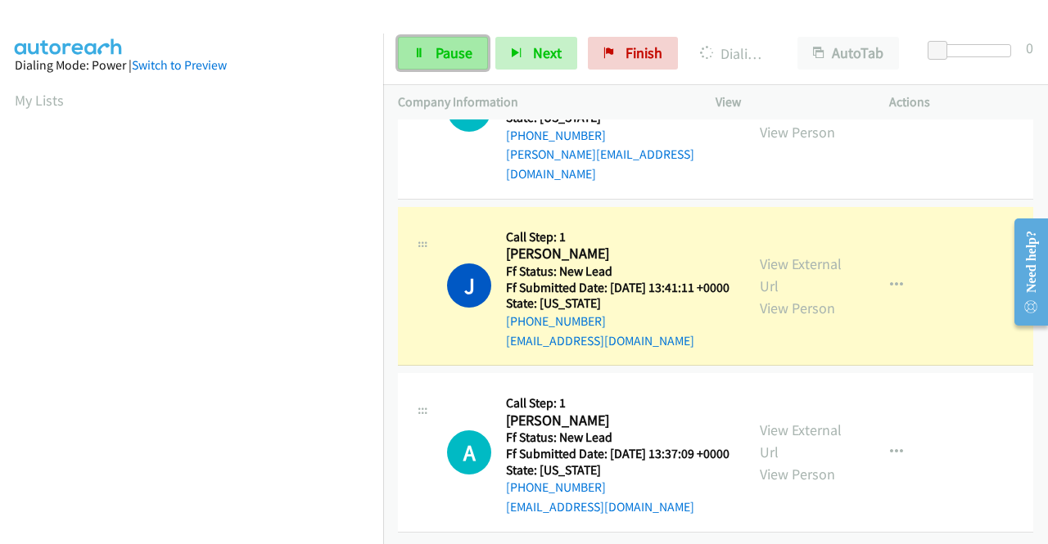
click at [430, 42] on link "Pause" at bounding box center [443, 53] width 90 height 33
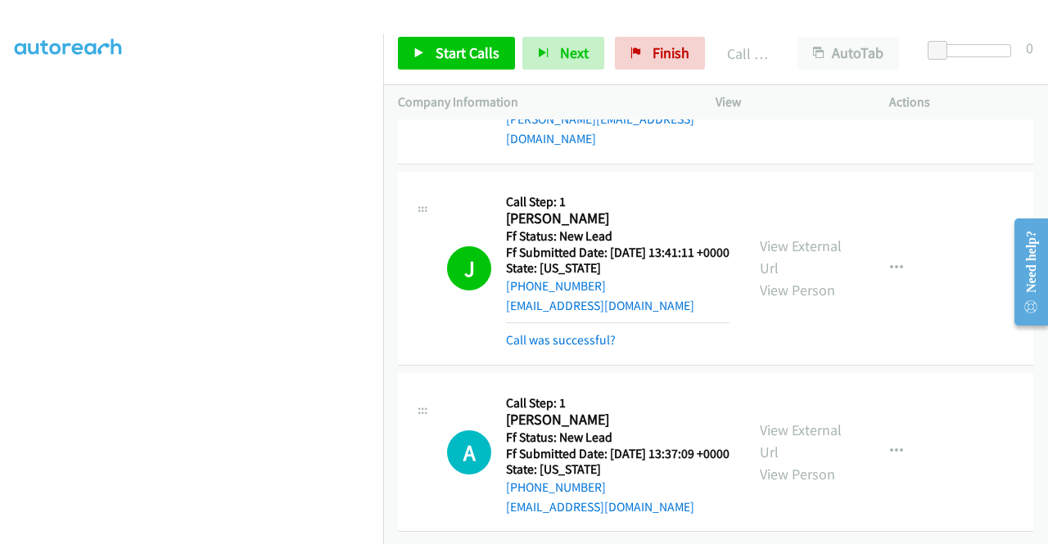
scroll to position [5099, 0]
click at [819, 310] on div "View External Url View Person View External Url Email Schedule/Manage Callback …" at bounding box center [839, 269] width 188 height 164
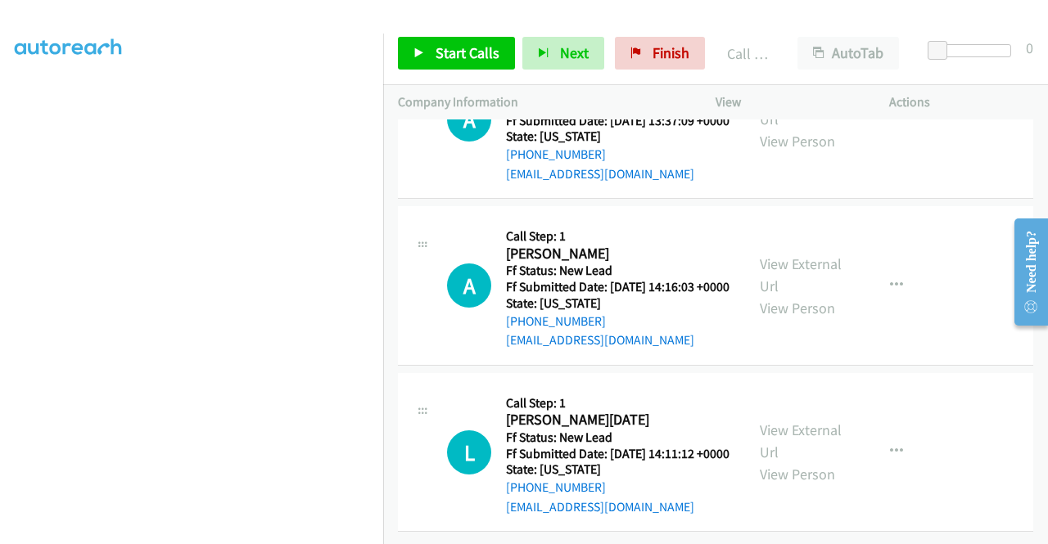
scroll to position [5267, 0]
click at [467, 58] on span "Start Calls" at bounding box center [467, 52] width 64 height 19
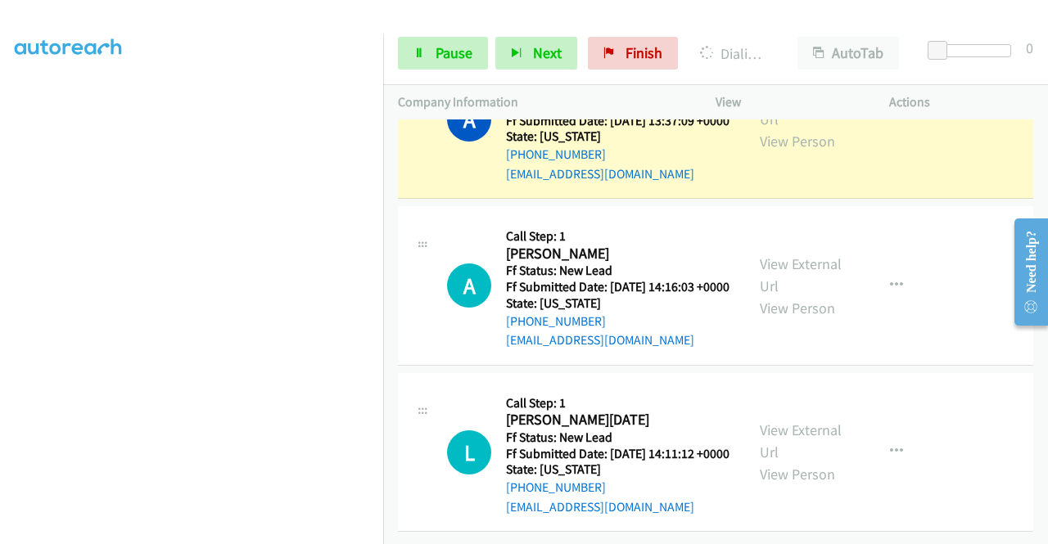
click at [776, 152] on div "View External Url View Person" at bounding box center [802, 119] width 85 height 66
click at [776, 128] on link "View External Url" at bounding box center [801, 108] width 82 height 41
click at [0, 247] on aside "Dialing Mode: Power | Switch to Preview My Lists" at bounding box center [191, 125] width 383 height 906
click at [428, 65] on link "Pause" at bounding box center [443, 53] width 90 height 33
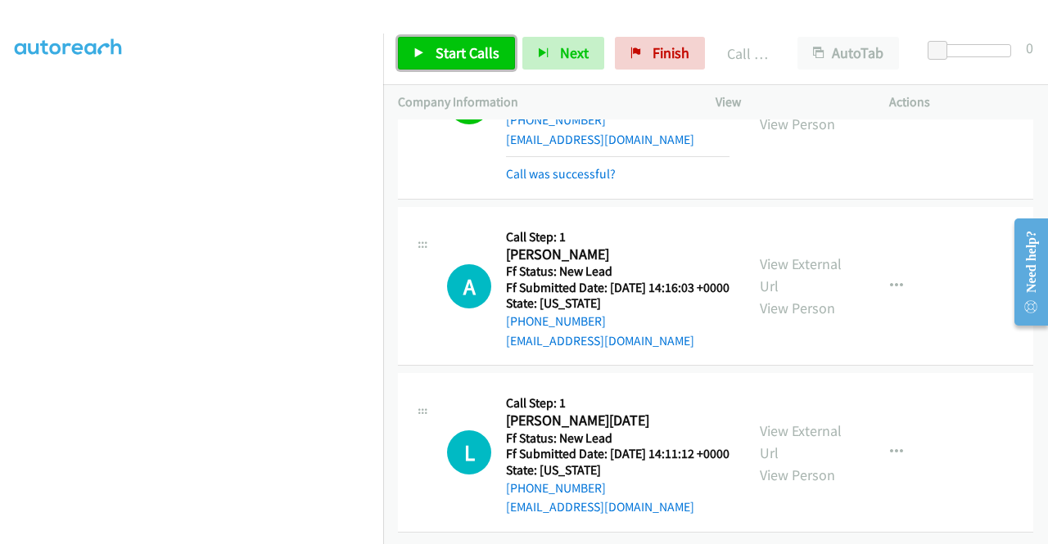
click at [430, 56] on link "Start Calls" at bounding box center [456, 53] width 117 height 33
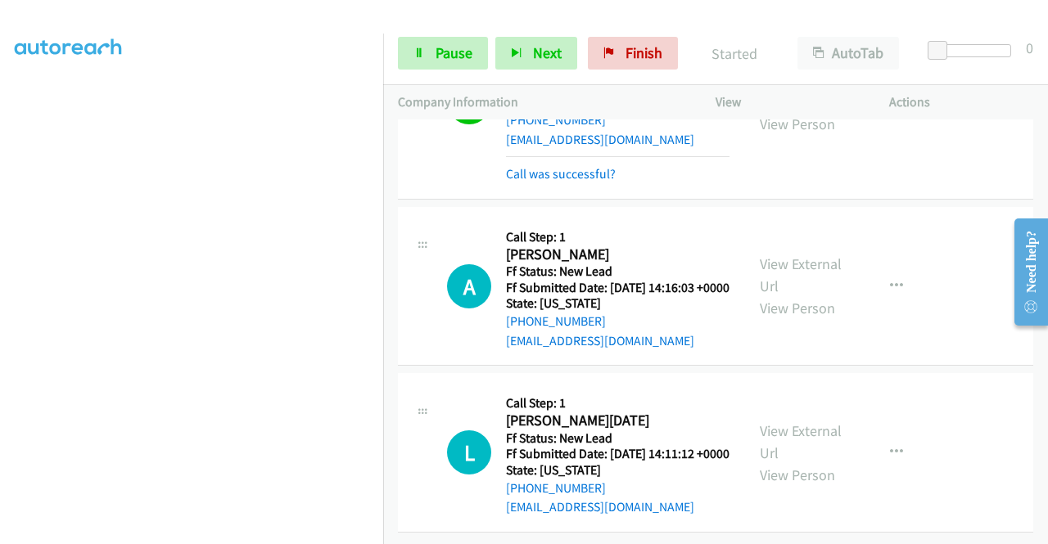
scroll to position [5495, 0]
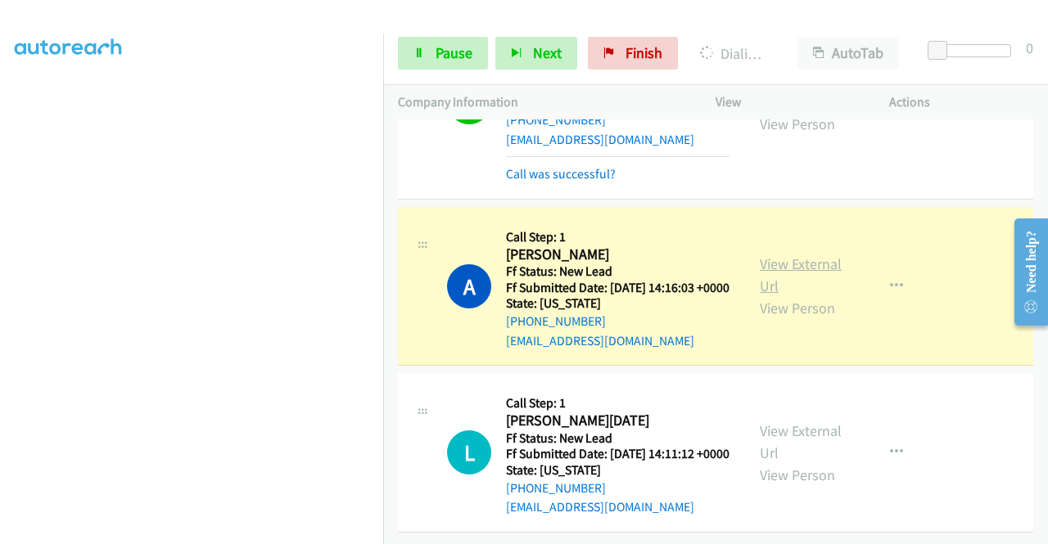
click at [773, 255] on link "View External Url" at bounding box center [801, 275] width 82 height 41
drag, startPoint x: 0, startPoint y: 237, endPoint x: 27, endPoint y: 268, distance: 41.2
click at [0, 237] on aside "Dialing Mode: Power | Switch to Preview My Lists" at bounding box center [191, 125] width 383 height 906
click at [422, 65] on link "Pause" at bounding box center [443, 53] width 90 height 33
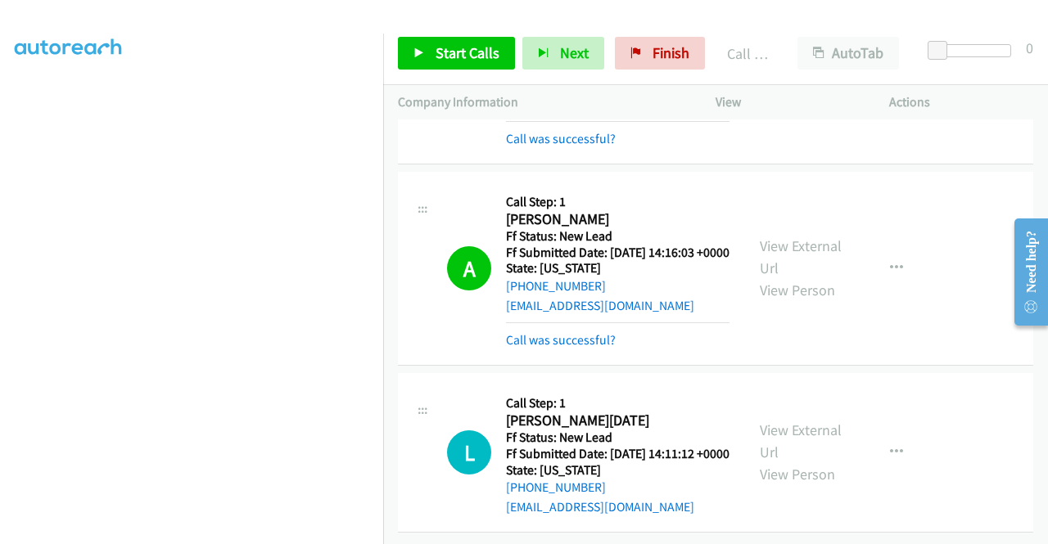
scroll to position [5533, 0]
click at [481, 66] on link "Start Calls" at bounding box center [456, 53] width 117 height 33
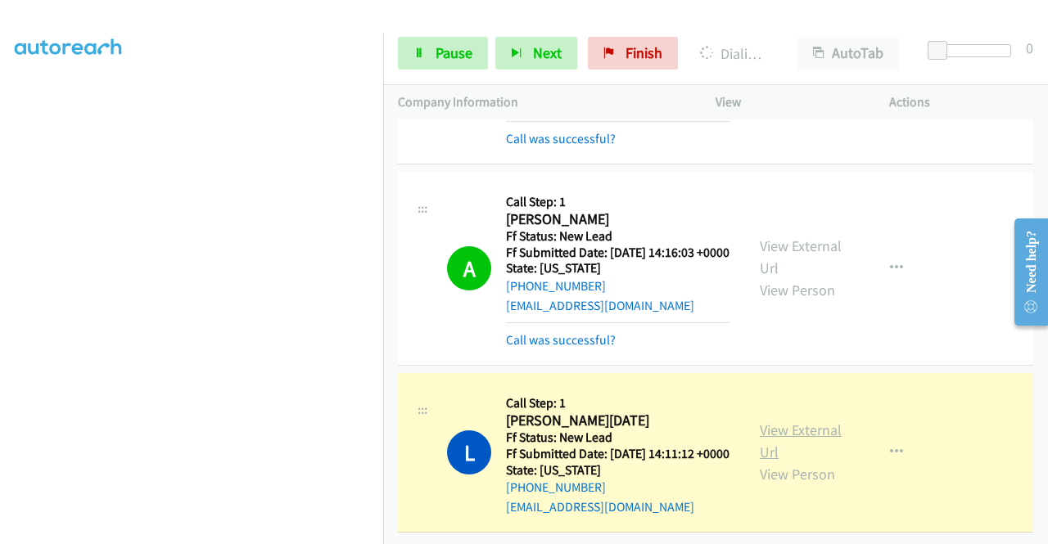
click at [784, 421] on link "View External Url" at bounding box center [801, 441] width 82 height 41
click at [0, 296] on aside "Dialing Mode: Power | Switch to Preview My Lists" at bounding box center [191, 125] width 383 height 906
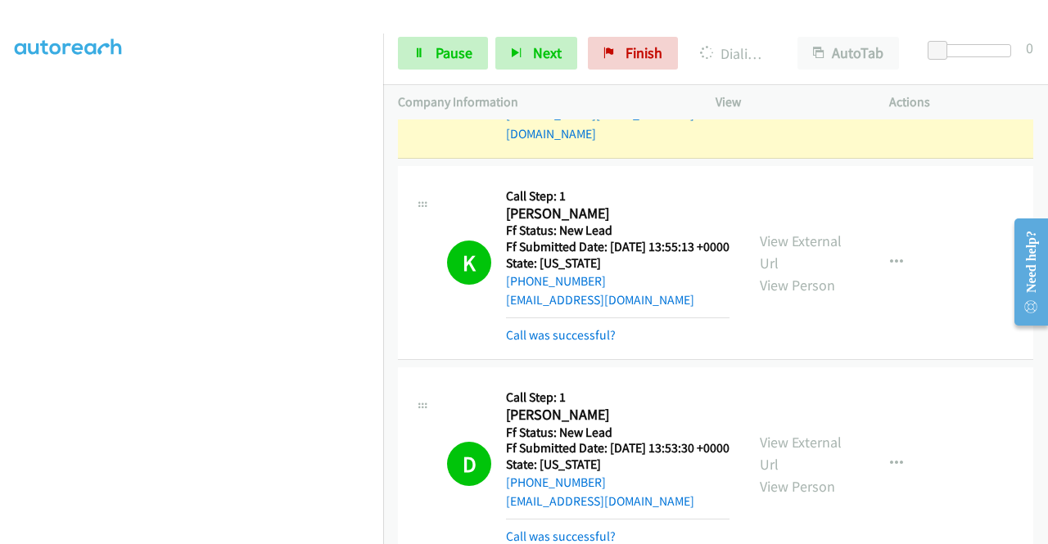
scroll to position [4271, 0]
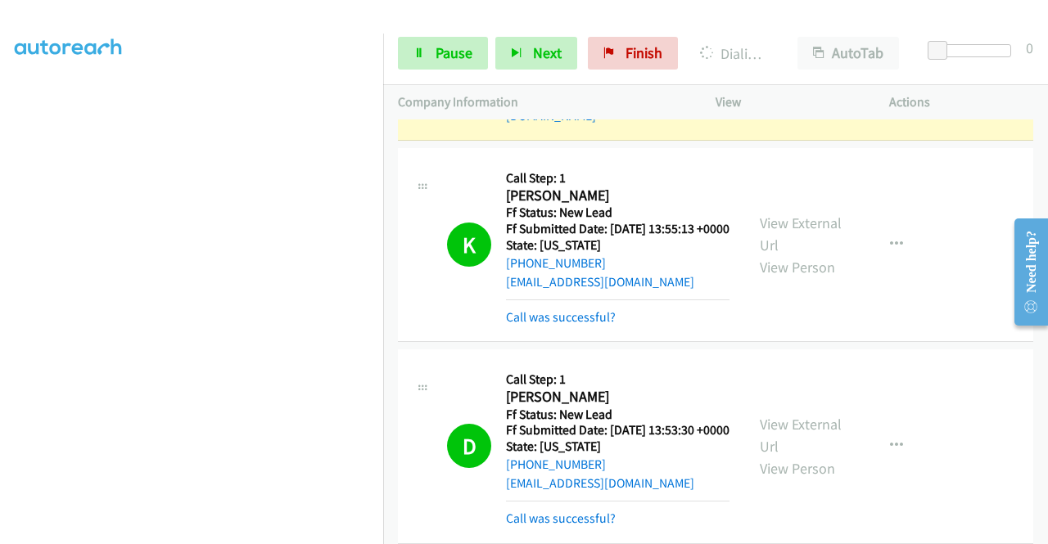
click at [813, 61] on link "View External Url" at bounding box center [801, 40] width 82 height 41
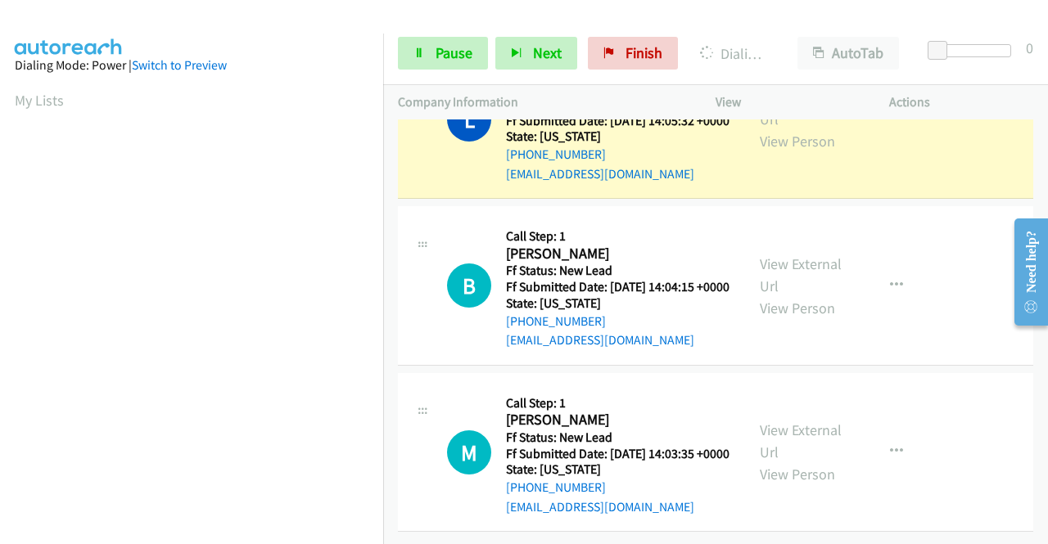
scroll to position [5943, 0]
click at [812, 128] on link "View External Url" at bounding box center [801, 108] width 82 height 41
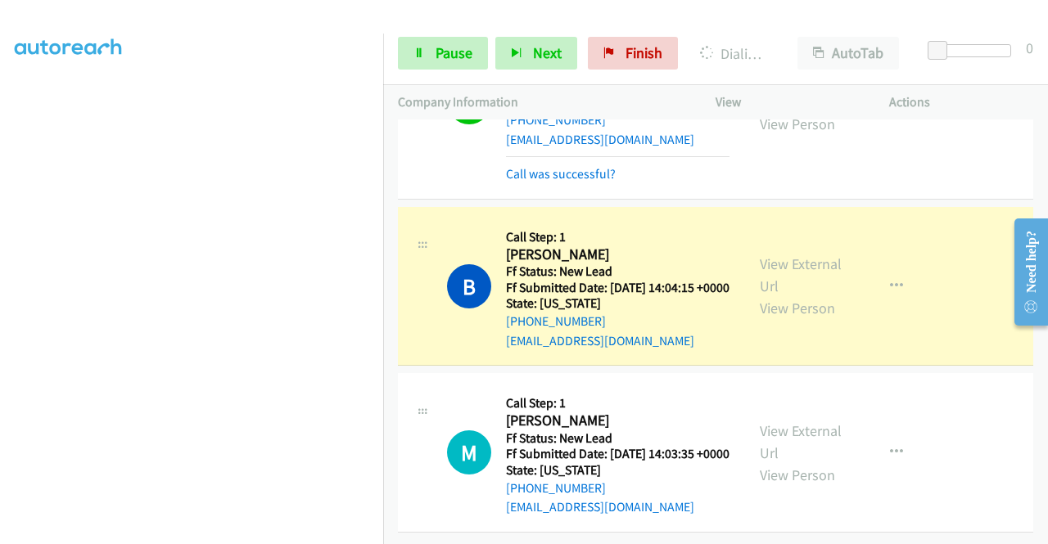
scroll to position [6184, 0]
click at [804, 255] on link "View External Url" at bounding box center [801, 275] width 82 height 41
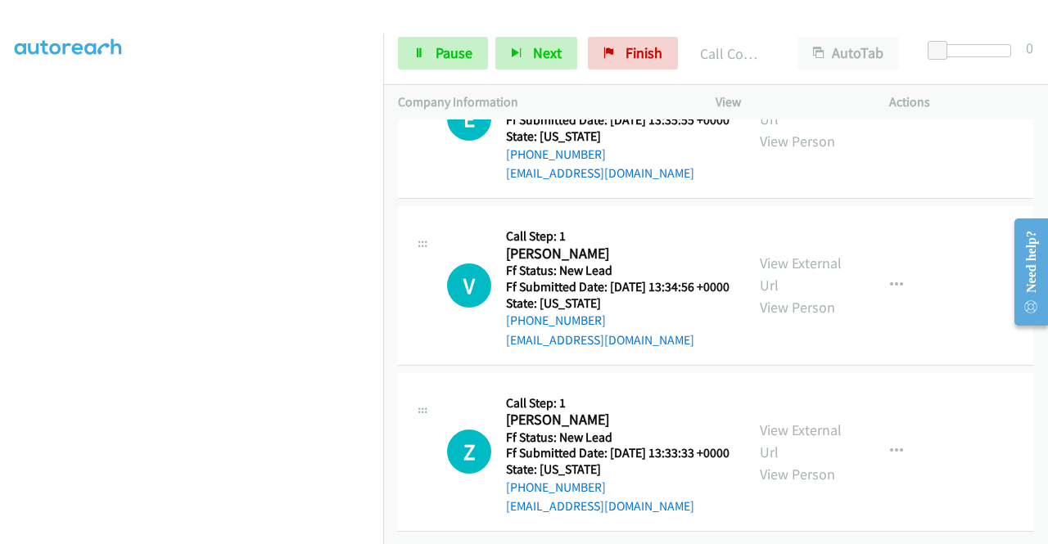
scroll to position [6435, 0]
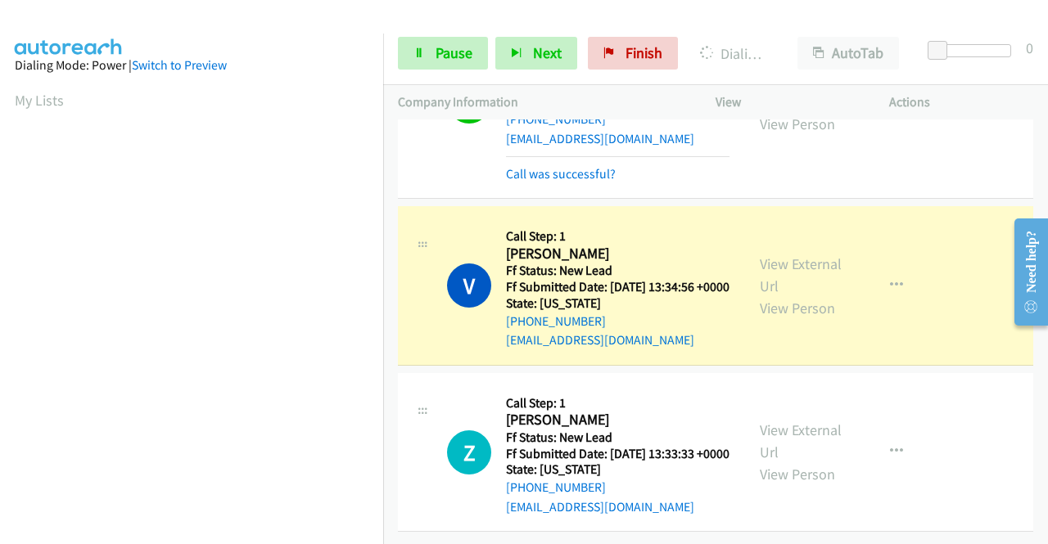
scroll to position [6836, 0]
click at [796, 255] on link "View External Url" at bounding box center [801, 275] width 82 height 41
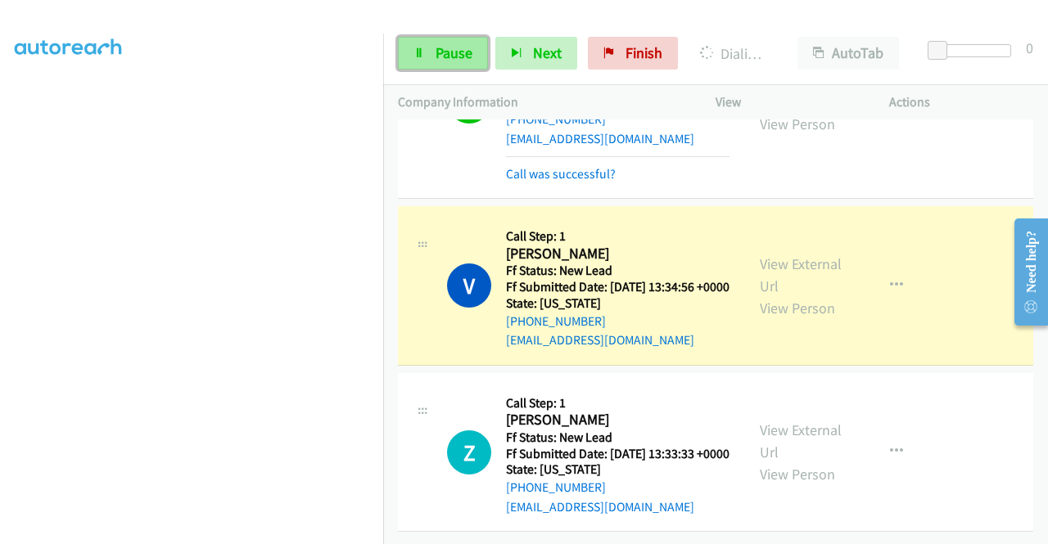
click at [444, 43] on span "Pause" at bounding box center [453, 52] width 37 height 19
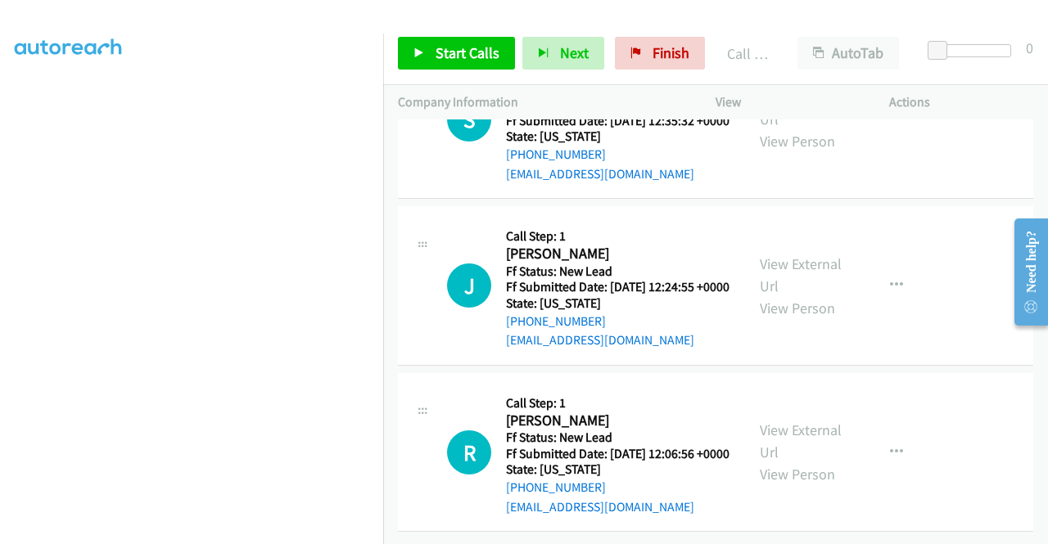
scroll to position [7109, 0]
click at [451, 70] on div "Start Calls Pause Next Finish Call Completed AutoTab AutoTab 0" at bounding box center [715, 53] width 665 height 63
click at [451, 61] on span "Start Calls" at bounding box center [467, 52] width 64 height 19
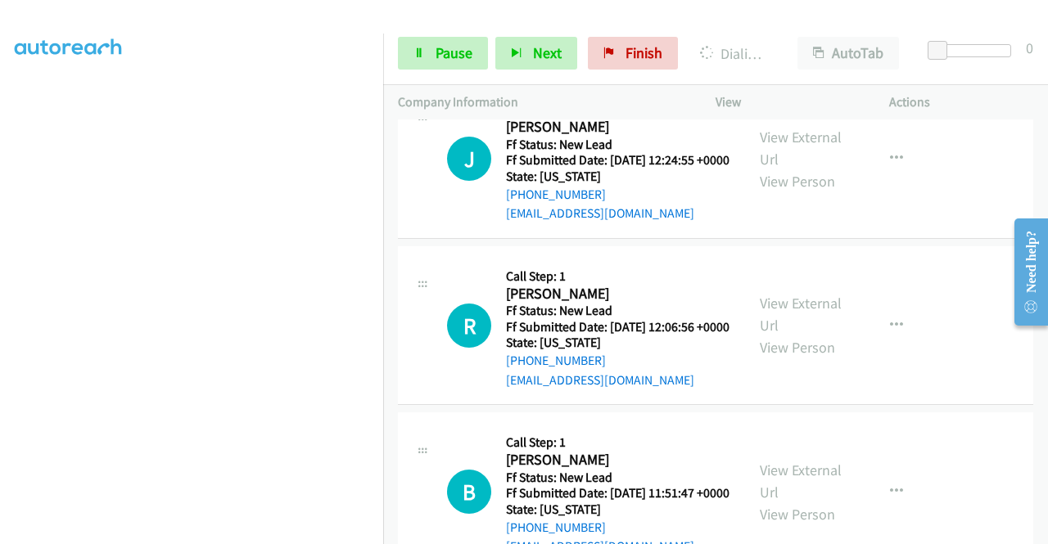
click at [0, 273] on aside "Dialing Mode: Power | Switch to Preview My Lists" at bounding box center [191, 125] width 383 height 906
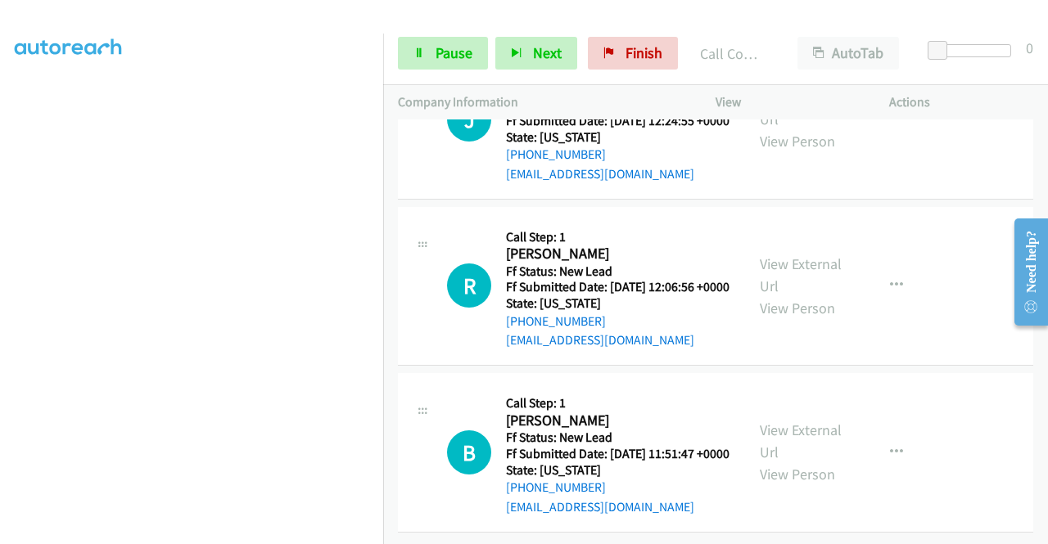
scroll to position [7251, 0]
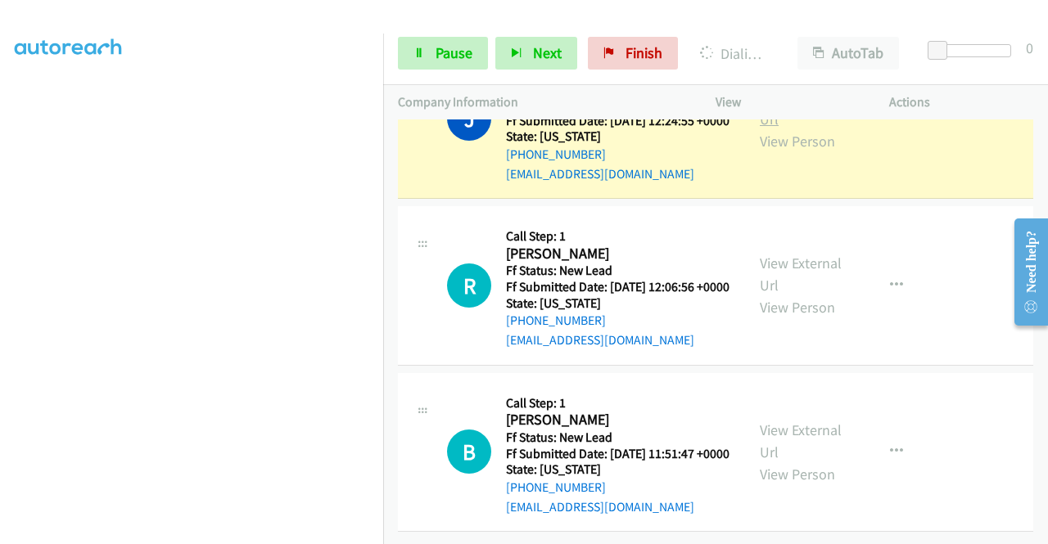
click at [796, 128] on link "View External Url" at bounding box center [801, 108] width 82 height 41
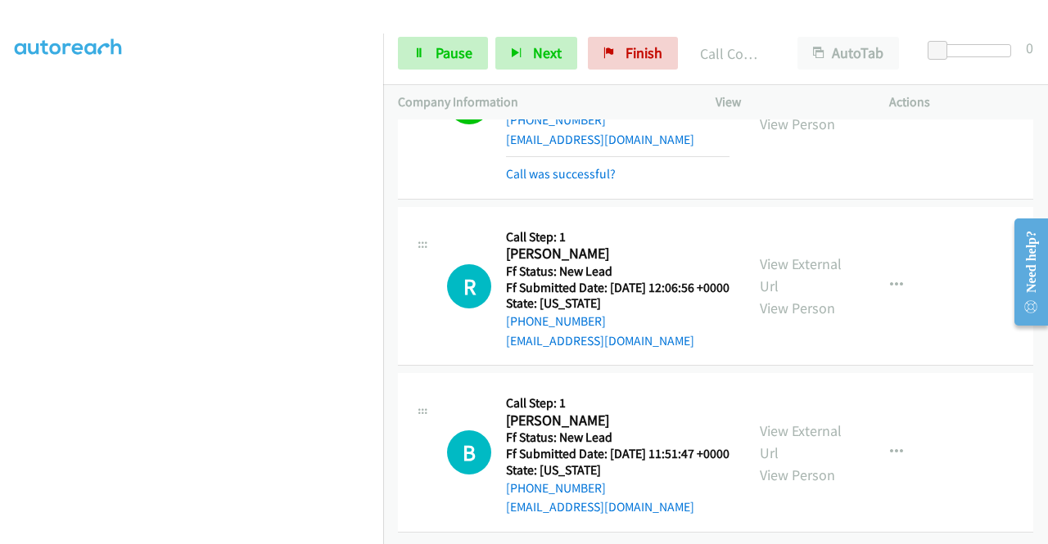
scroll to position [7703, 0]
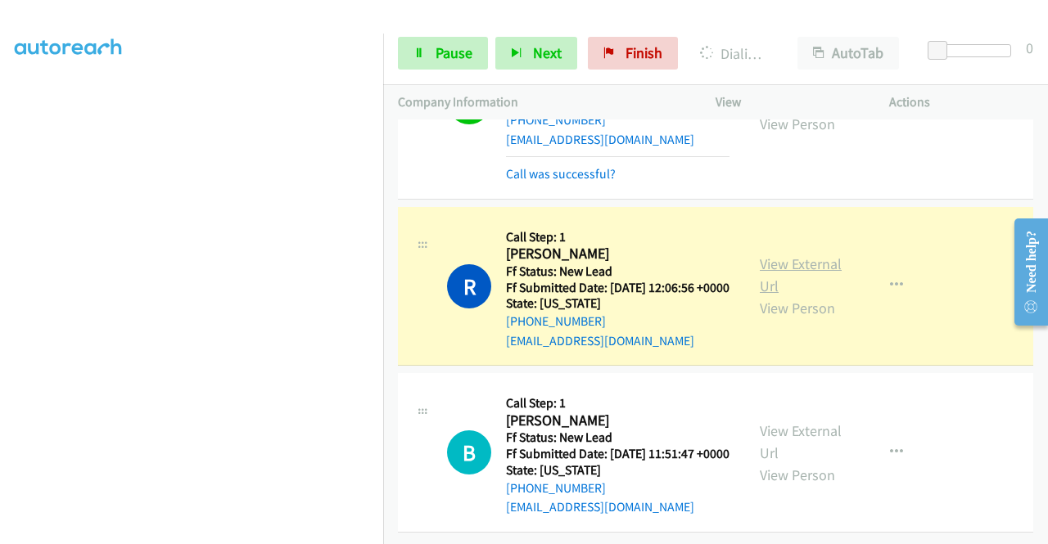
click at [778, 255] on link "View External Url" at bounding box center [801, 275] width 82 height 41
click at [385, 103] on div "Company Information" at bounding box center [542, 102] width 318 height 34
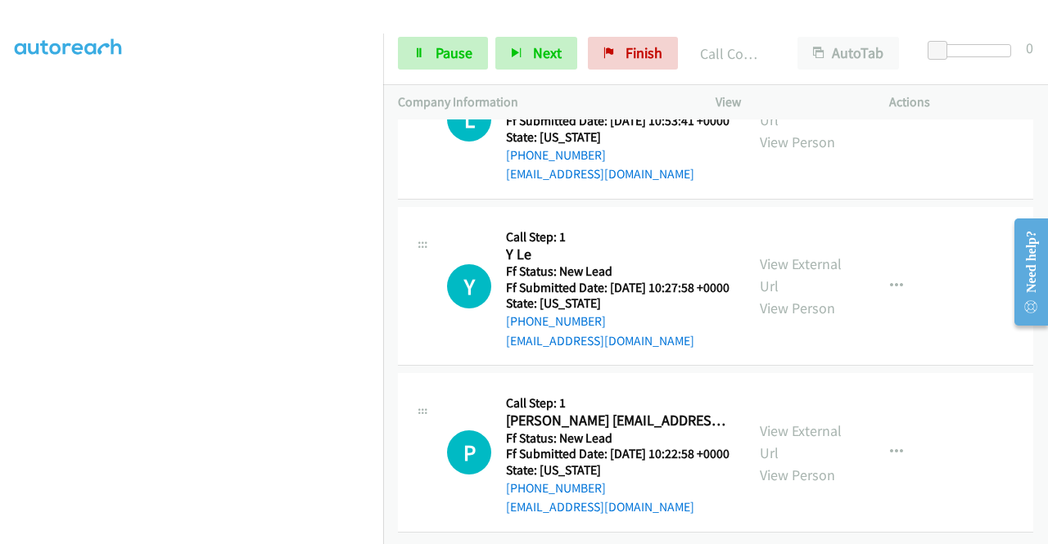
scroll to position [7880, 0]
click at [444, 56] on span "Pause" at bounding box center [453, 52] width 37 height 19
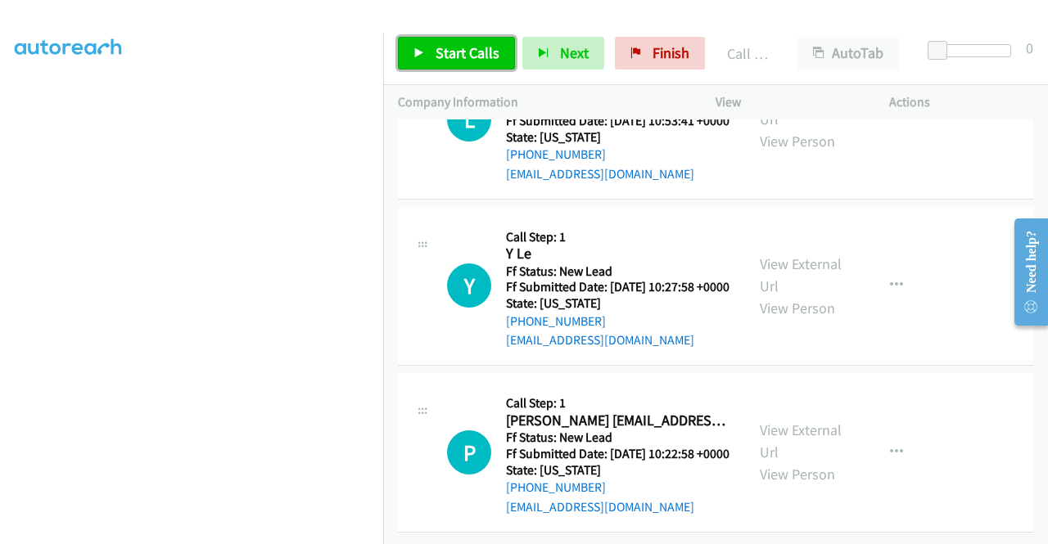
click at [462, 68] on link "Start Calls" at bounding box center [456, 53] width 117 height 33
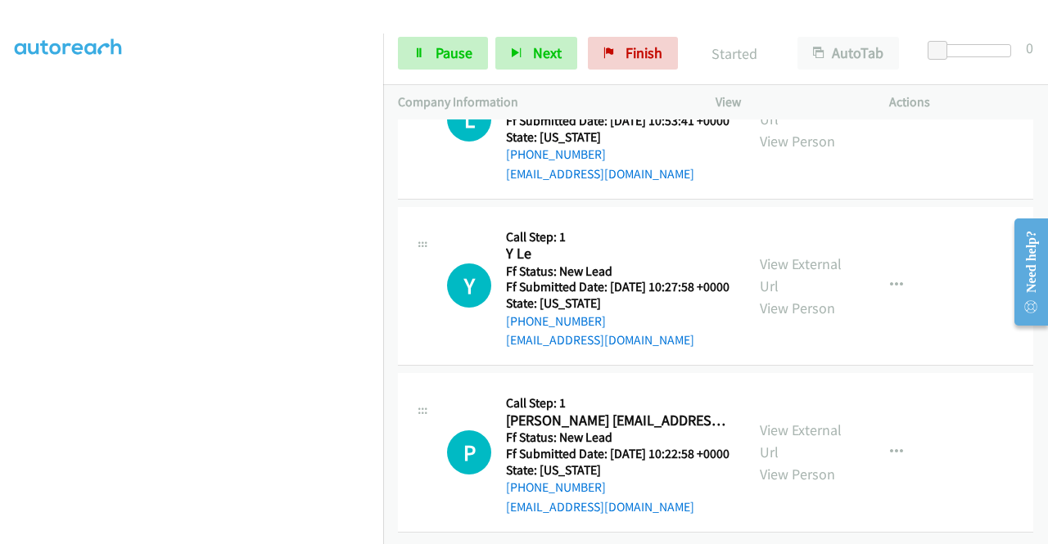
click at [1043, 533] on div "+1 415-964-1034 Call failed - Please reload the list and try again The Callbar …" at bounding box center [715, 331] width 665 height 425
click at [1043, 532] on div "+1 415-964-1034 Call failed - Please reload the list and try again The Callbar …" at bounding box center [715, 331] width 665 height 425
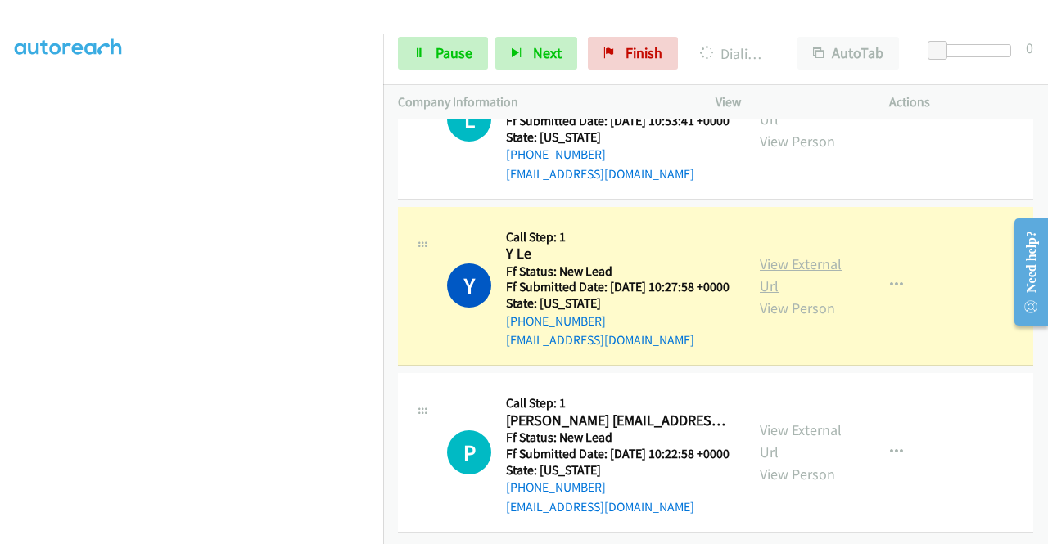
click at [797, 295] on link "View External Url" at bounding box center [801, 275] width 82 height 41
click at [0, 269] on aside "Dialing Mode: Power | Switch to Preview My Lists" at bounding box center [191, 126] width 383 height 906
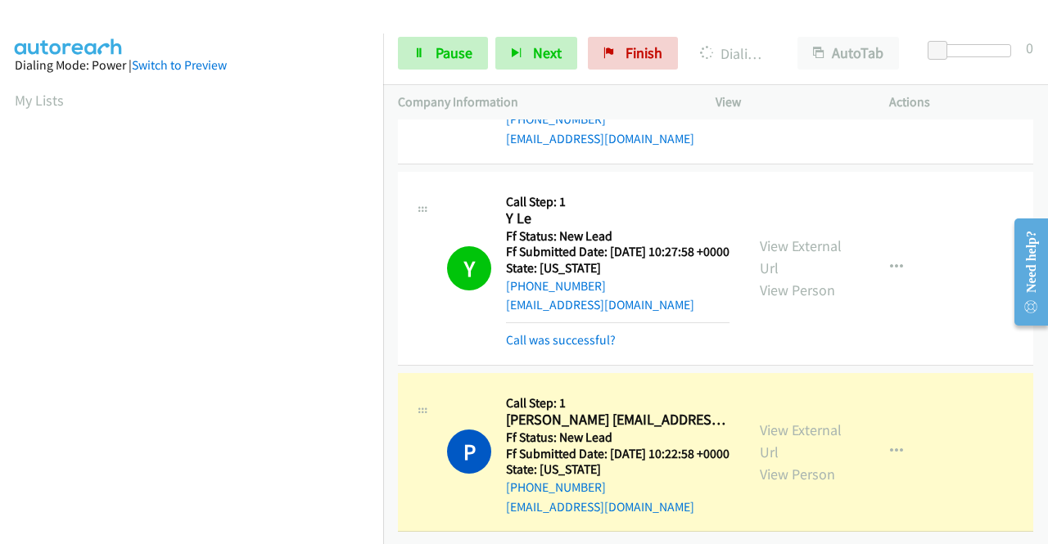
scroll to position [8355, 0]
click at [793, 421] on link "View External Url" at bounding box center [801, 441] width 82 height 41
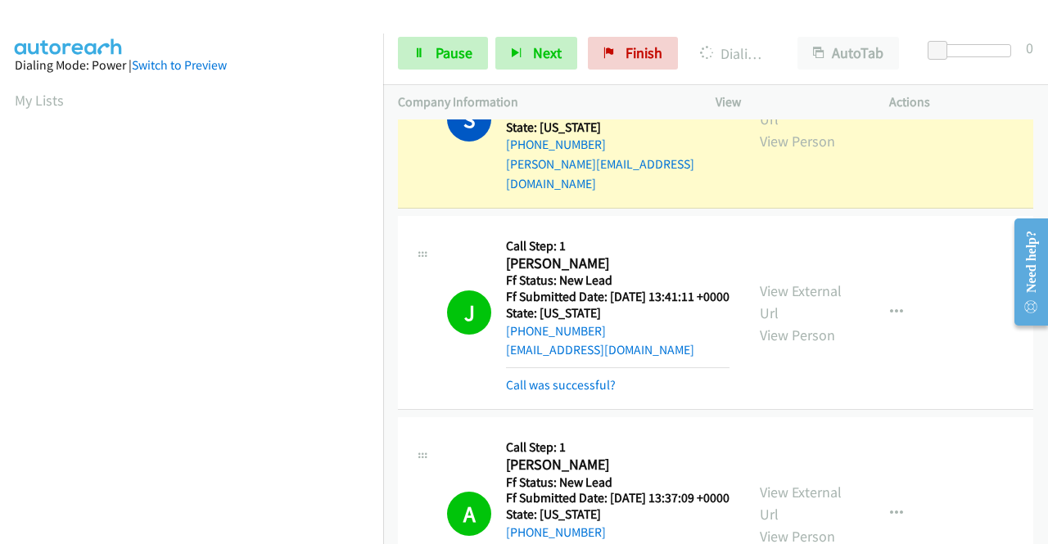
scroll to position [4773, 0]
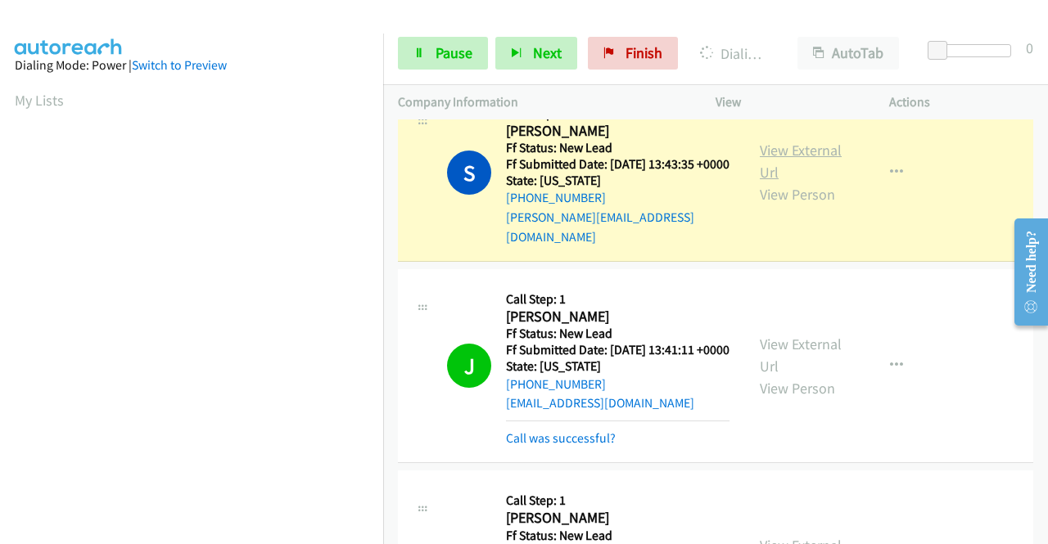
click at [787, 182] on link "View External Url" at bounding box center [801, 161] width 82 height 41
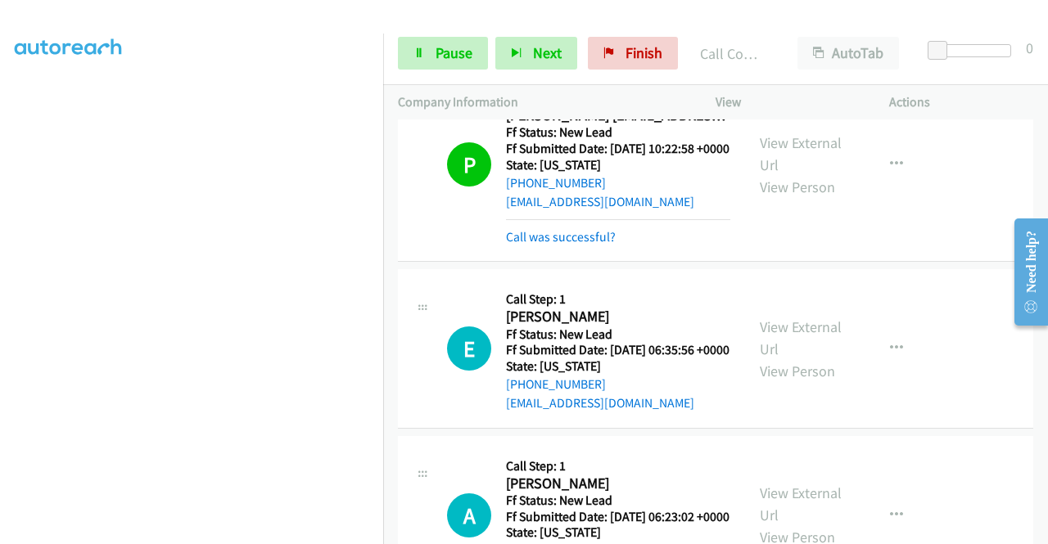
scroll to position [8305, 0]
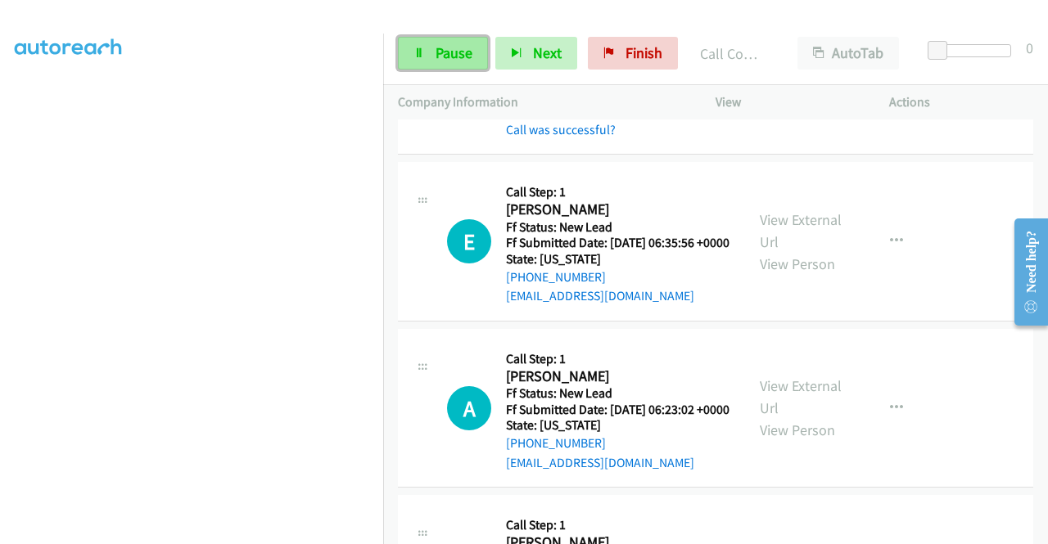
click at [437, 43] on link "Pause" at bounding box center [443, 53] width 90 height 33
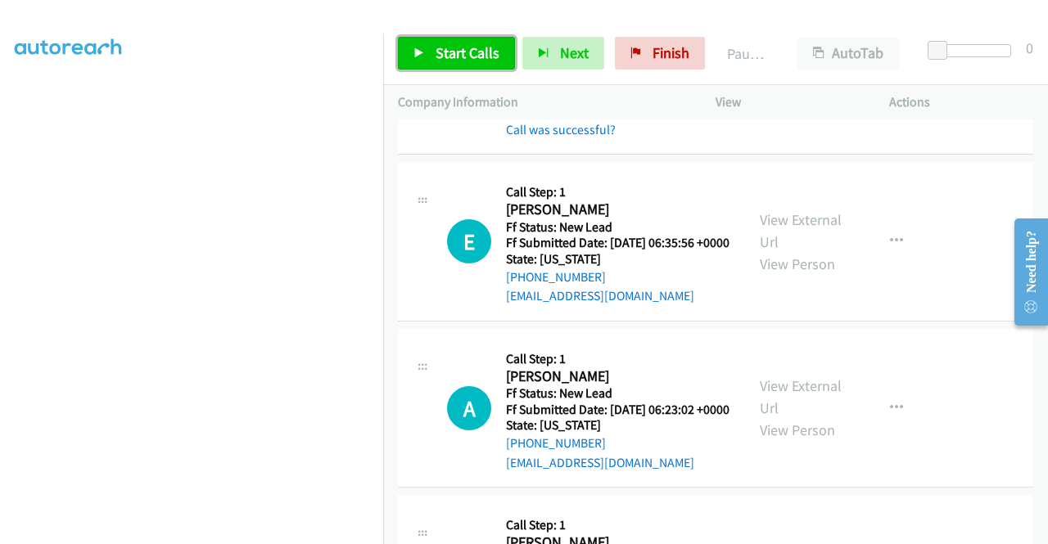
click at [437, 43] on link "Start Calls" at bounding box center [456, 53] width 117 height 33
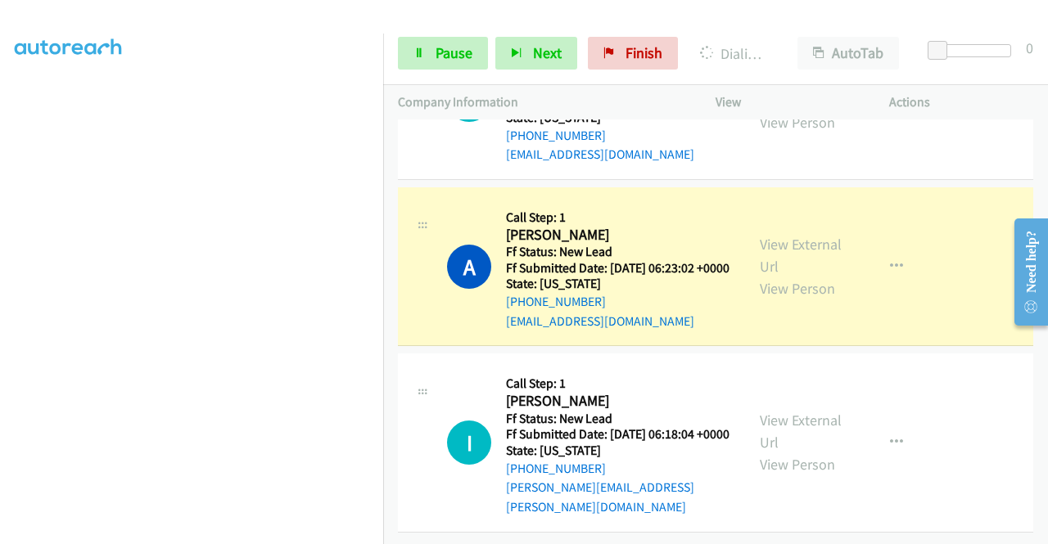
scroll to position [8970, 0]
click at [760, 237] on div "View External Url View Person" at bounding box center [802, 266] width 85 height 66
click at [765, 235] on link "View External Url" at bounding box center [801, 255] width 82 height 41
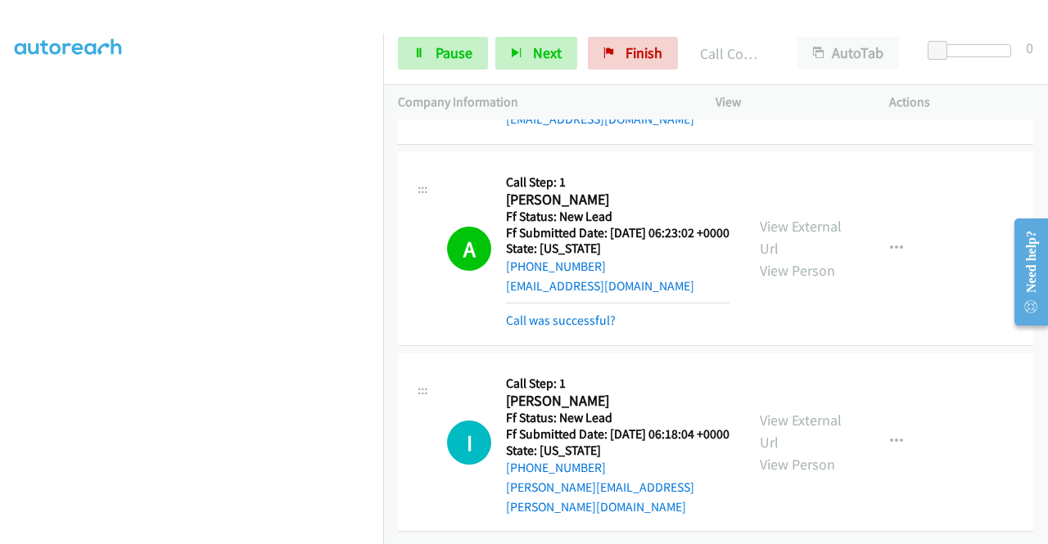
scroll to position [9005, 0]
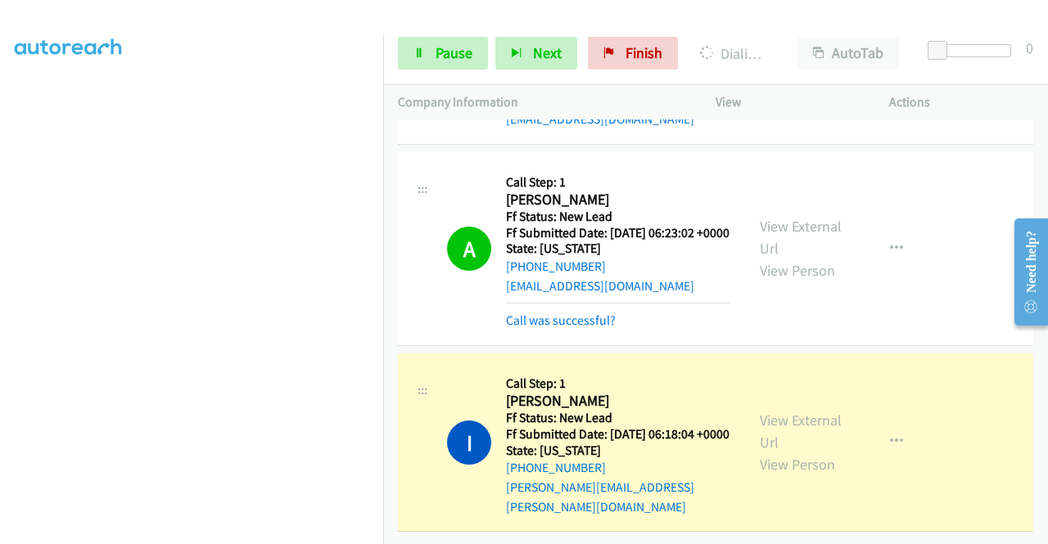
click at [809, 422] on div "View External Url View Person" at bounding box center [802, 442] width 85 height 66
click at [800, 414] on link "View External Url" at bounding box center [801, 431] width 82 height 41
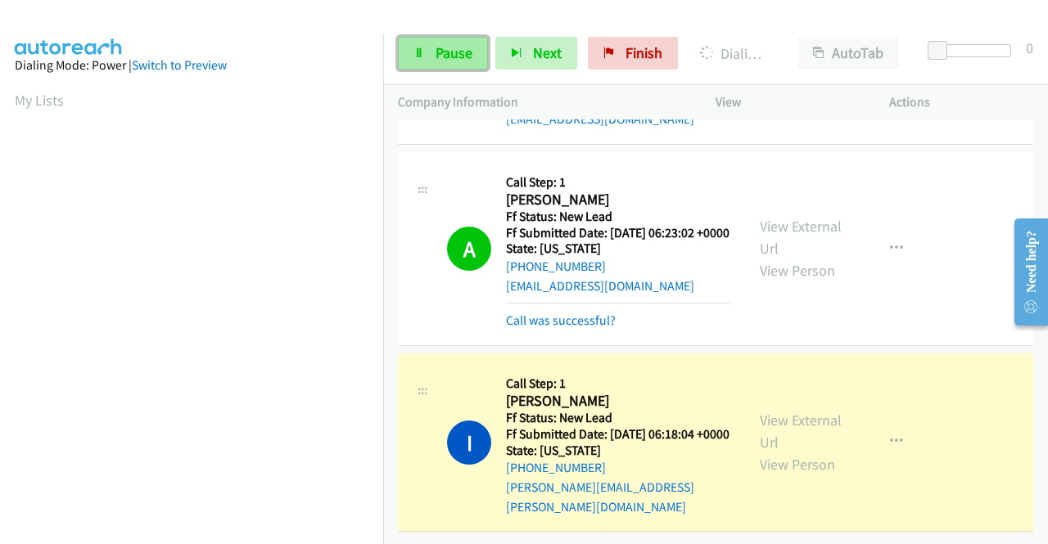
click at [441, 48] on span "Pause" at bounding box center [453, 52] width 37 height 19
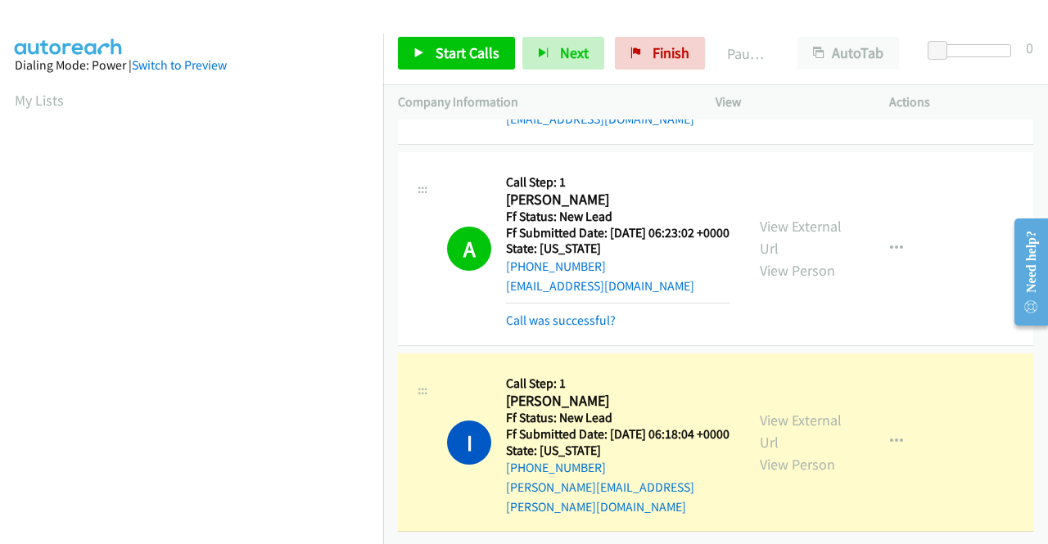
drag, startPoint x: 368, startPoint y: 104, endPoint x: 370, endPoint y: 112, distance: 8.3
click at [370, 112] on nav "Dialing Mode: Power | Switch to Preview My Lists" at bounding box center [192, 306] width 384 height 544
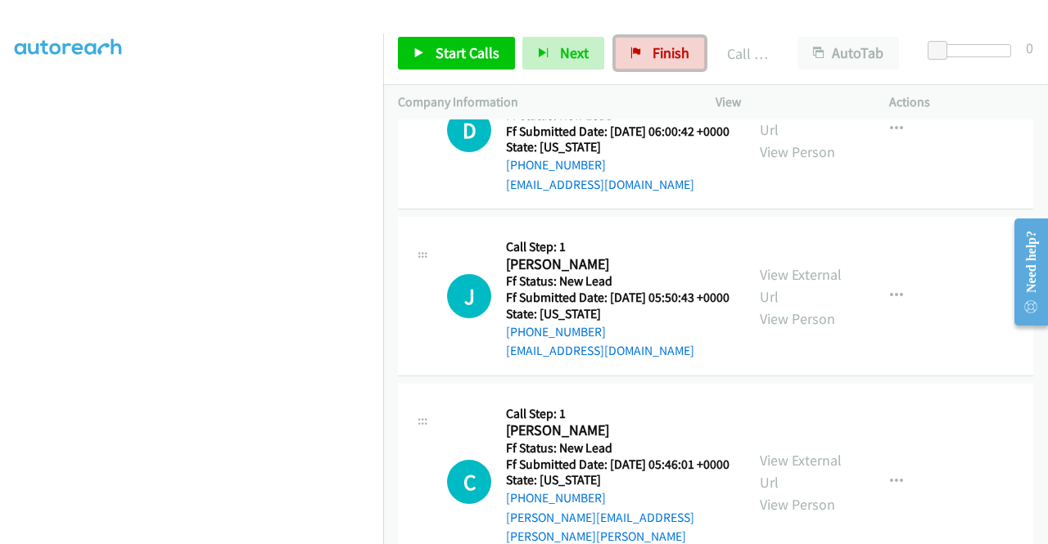
click at [660, 61] on span "Finish" at bounding box center [670, 52] width 37 height 19
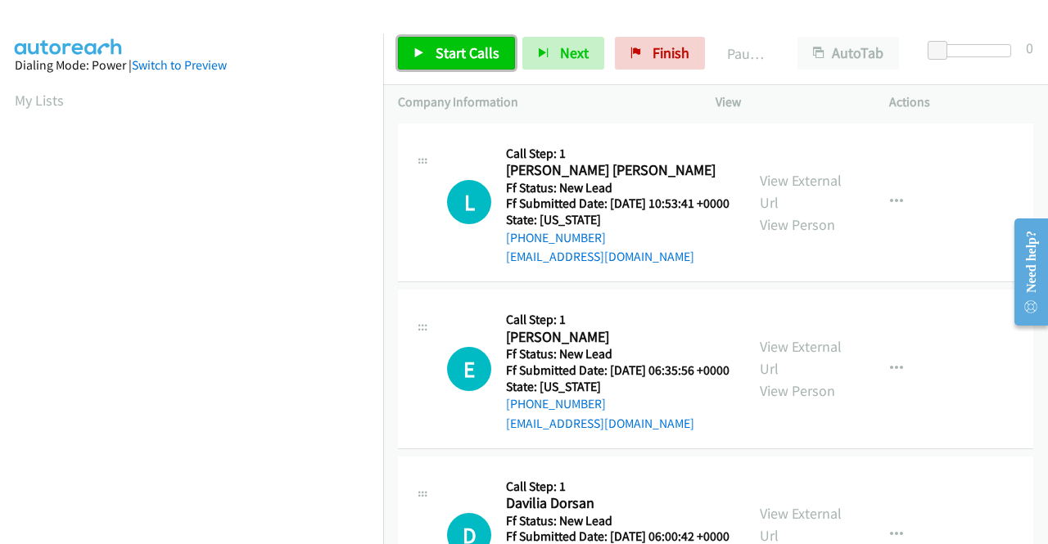
click at [420, 60] on link "Start Calls" at bounding box center [456, 53] width 117 height 33
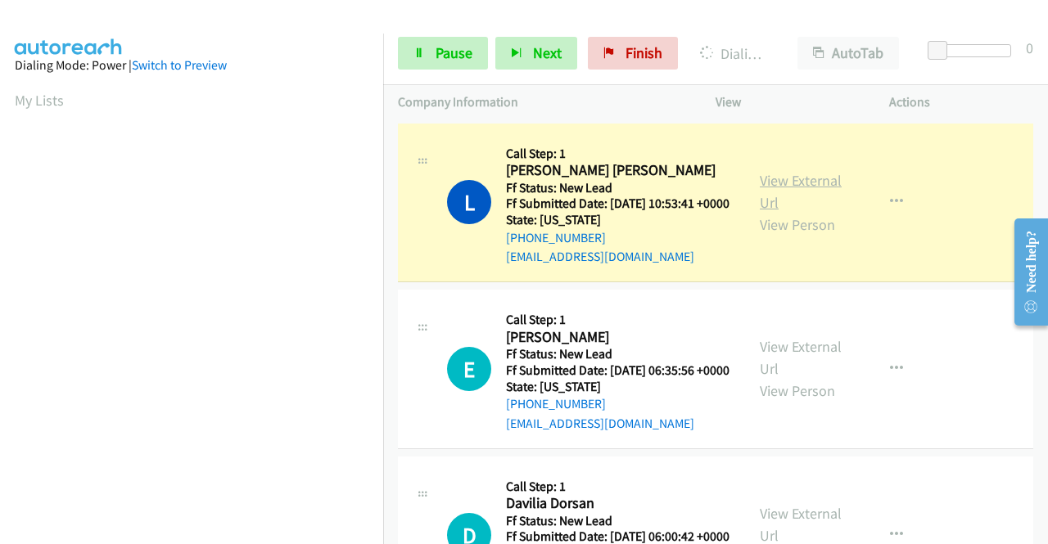
click at [795, 185] on link "View External Url" at bounding box center [801, 191] width 82 height 41
click at [0, 405] on aside "Dialing Mode: Power | Switch to Preview My Lists" at bounding box center [191, 487] width 383 height 906
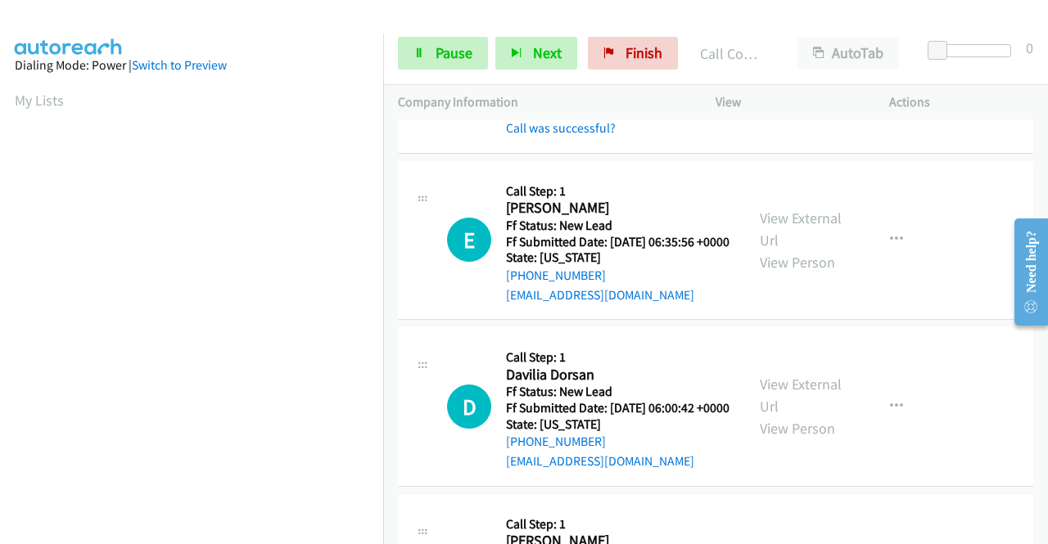
scroll to position [196, 0]
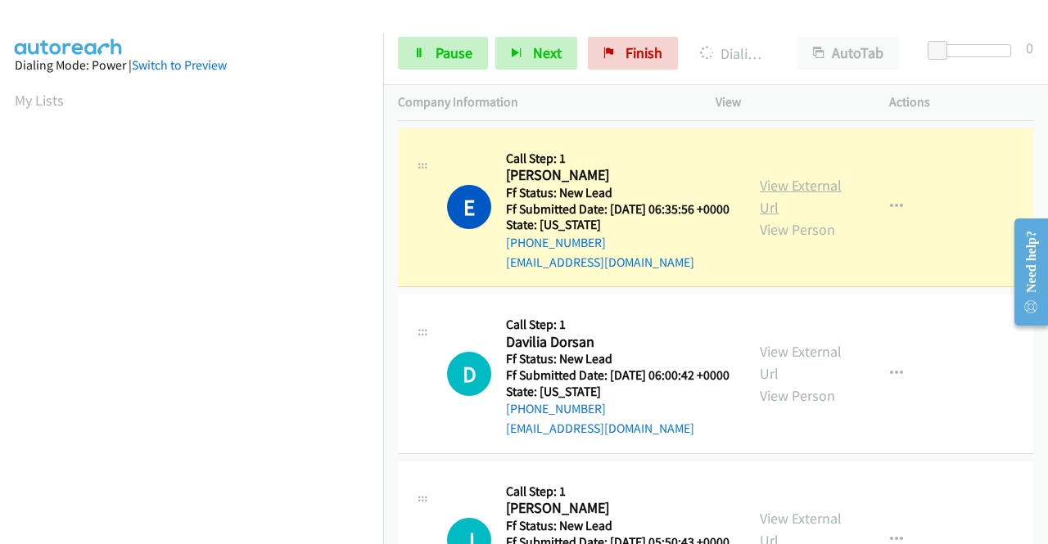
click at [777, 217] on link "View External Url" at bounding box center [801, 196] width 82 height 41
click at [0, 262] on aside "Dialing Mode: Power | Switch to Preview My Lists" at bounding box center [191, 487] width 383 height 906
click at [282, 530] on section at bounding box center [192, 155] width 354 height 783
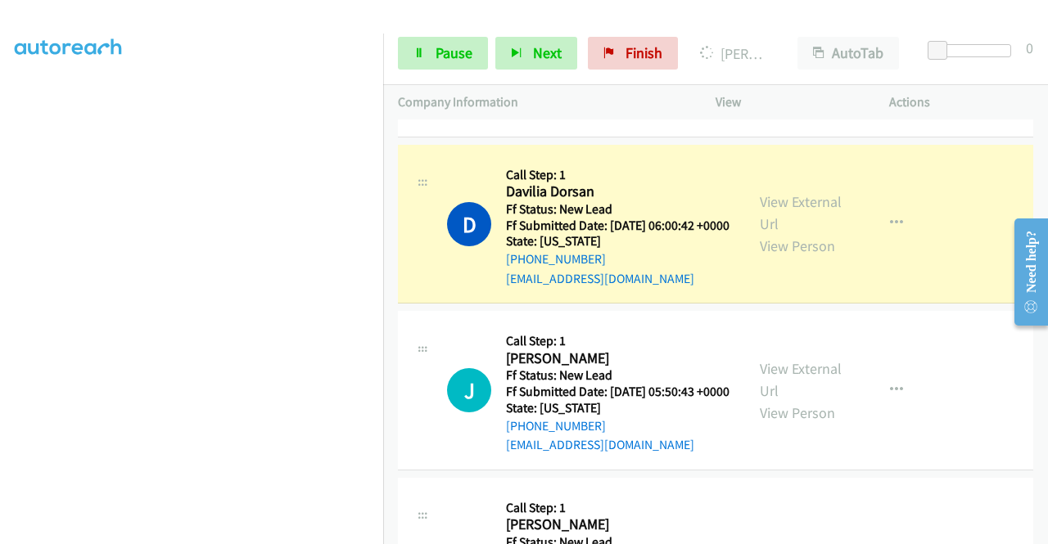
scroll to position [458, 0]
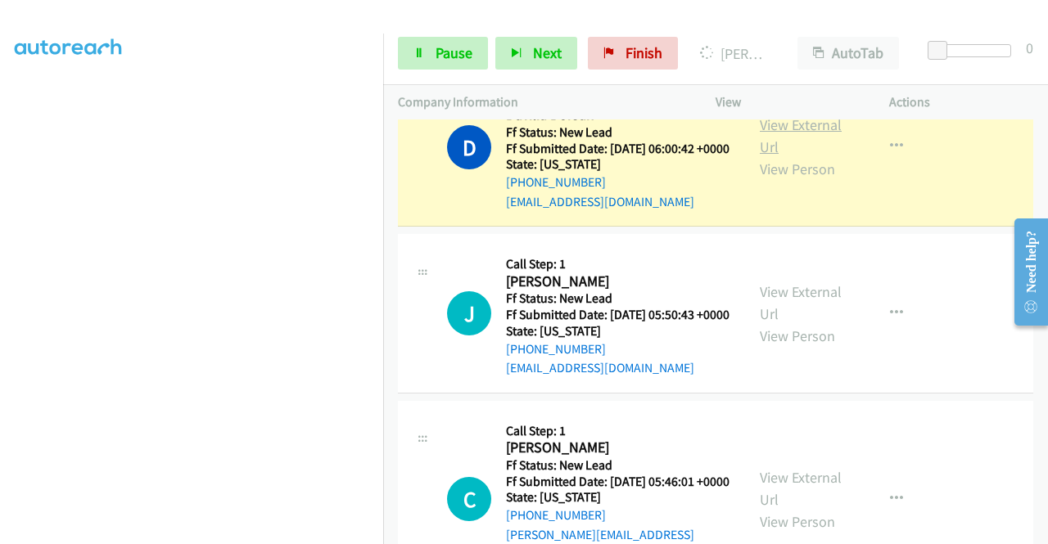
click at [760, 156] on link "View External Url" at bounding box center [801, 135] width 82 height 41
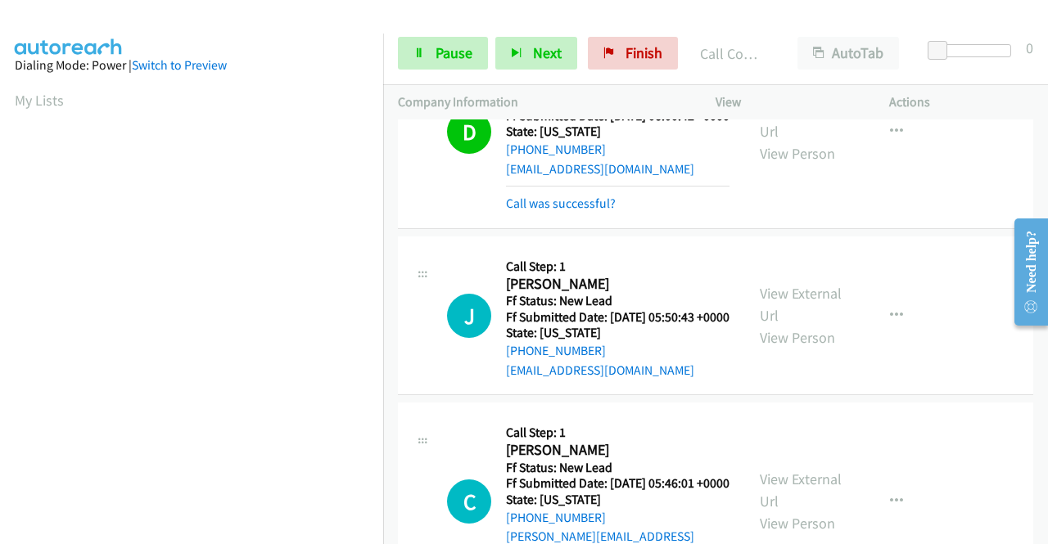
scroll to position [611, 0]
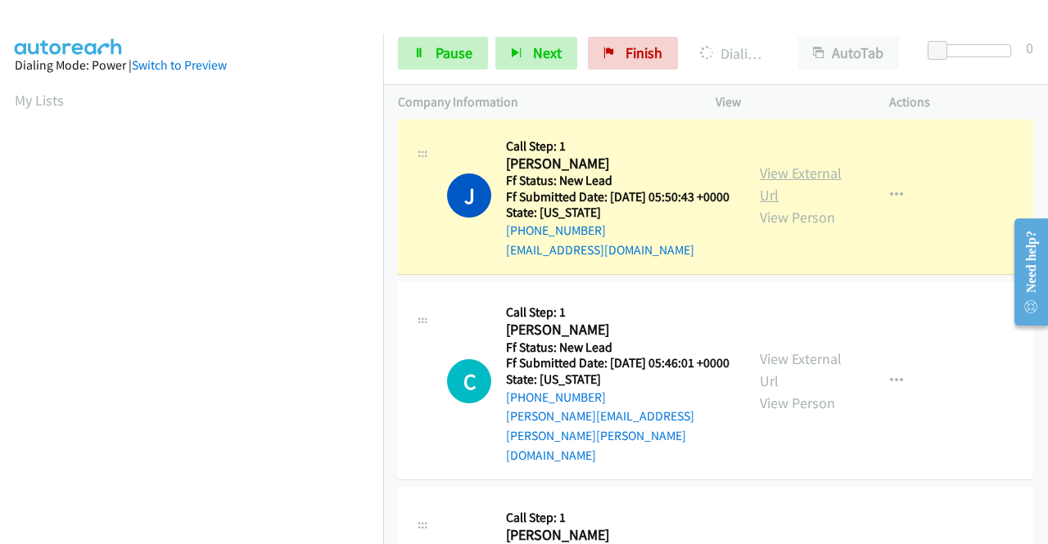
click at [808, 205] on link "View External Url" at bounding box center [801, 184] width 82 height 41
click at [325, 534] on section at bounding box center [192, 155] width 354 height 783
click at [394, 463] on td "C Callback Scheduled Call Step: 1 Chelle Robins America/Denver Ff Status: New L…" at bounding box center [715, 381] width 665 height 205
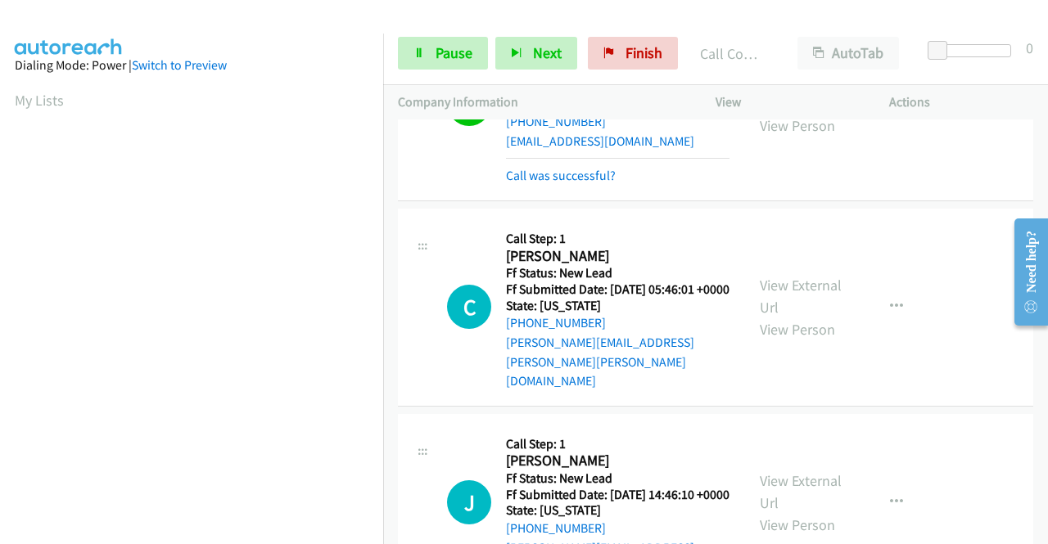
scroll to position [786, 0]
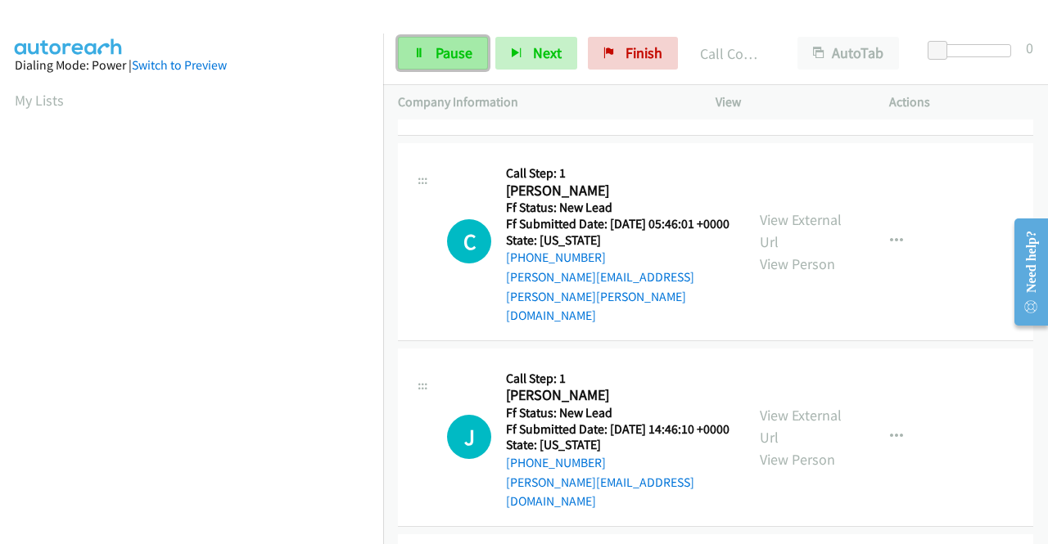
click at [464, 63] on link "Pause" at bounding box center [443, 53] width 90 height 33
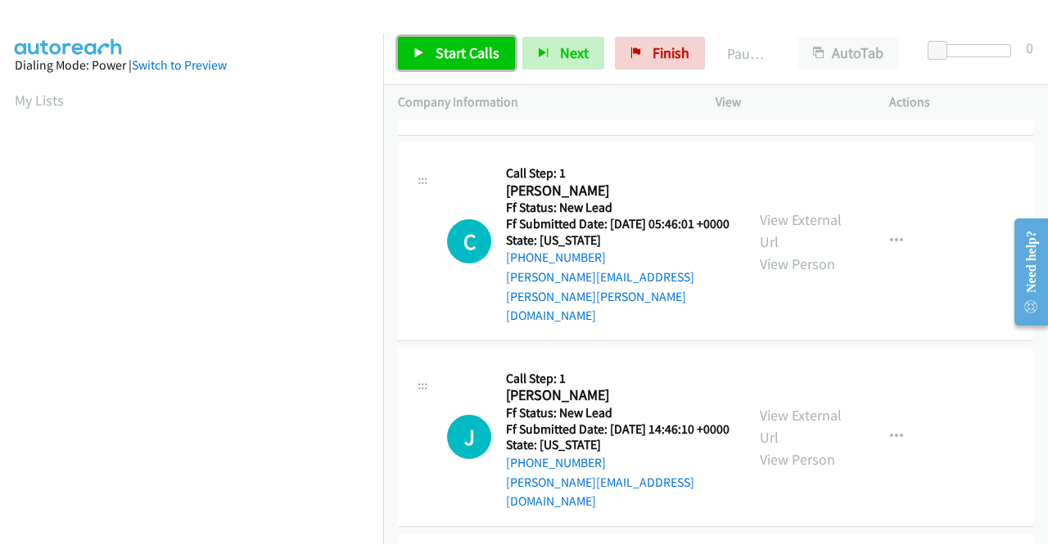
click at [464, 63] on link "Start Calls" at bounding box center [456, 53] width 117 height 33
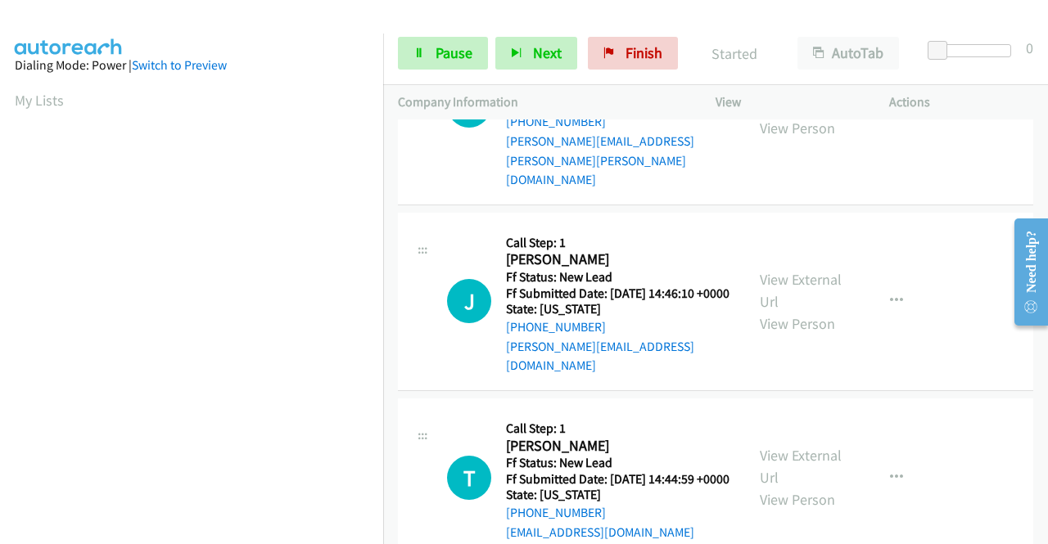
scroll to position [890, 0]
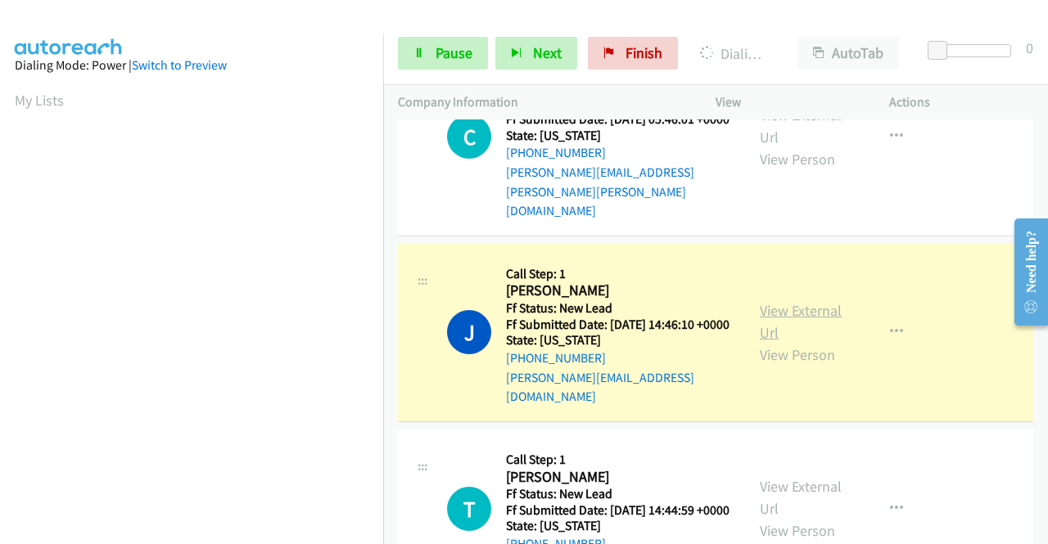
click at [804, 342] on link "View External Url" at bounding box center [801, 321] width 82 height 41
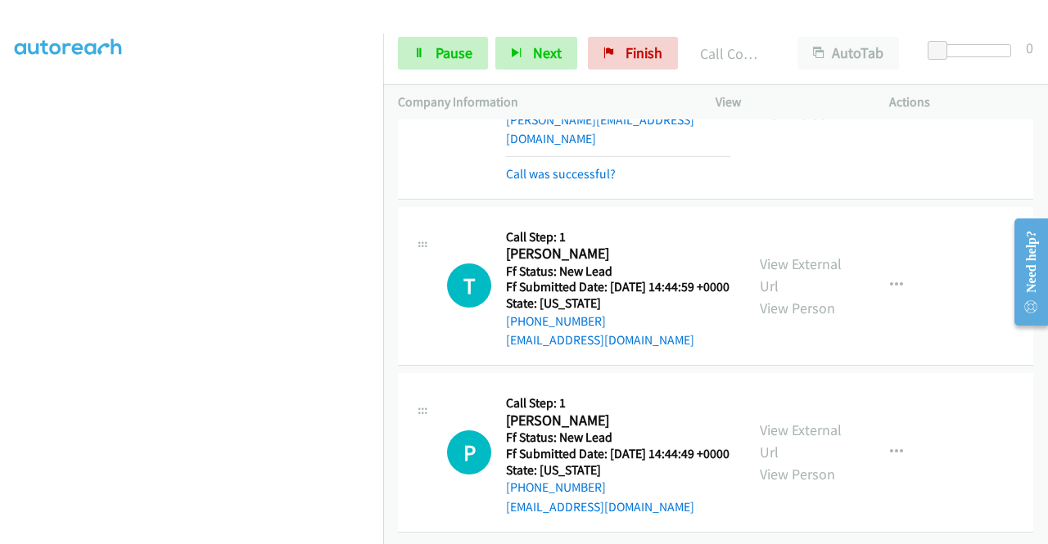
scroll to position [1208, 0]
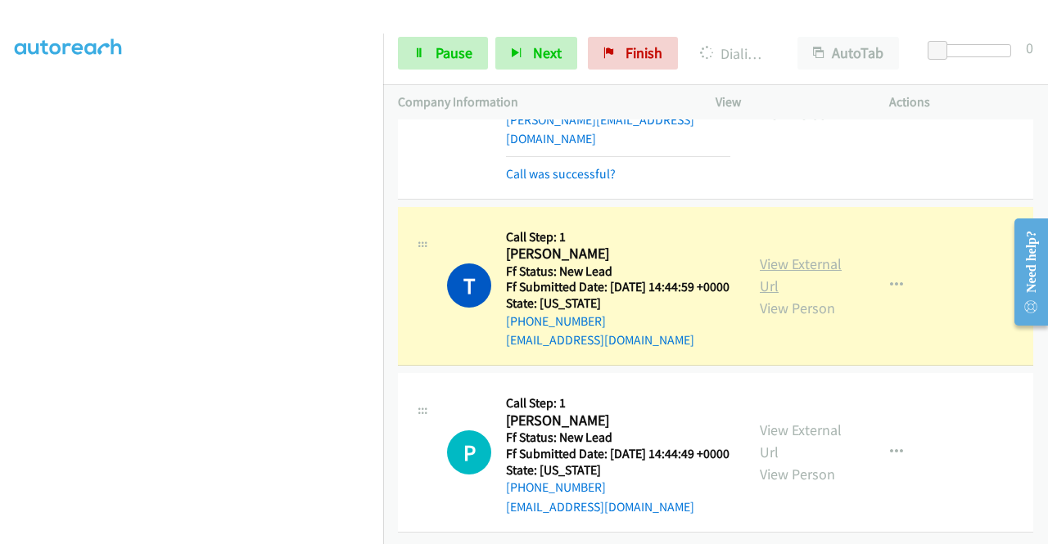
click at [816, 255] on link "View External Url" at bounding box center [801, 275] width 82 height 41
click at [453, 70] on div "Start Calls Pause Next Finish Dialing Theresa Pannuti AutoTab AutoTab 0" at bounding box center [715, 53] width 665 height 63
click at [445, 59] on span "Pause" at bounding box center [453, 52] width 37 height 19
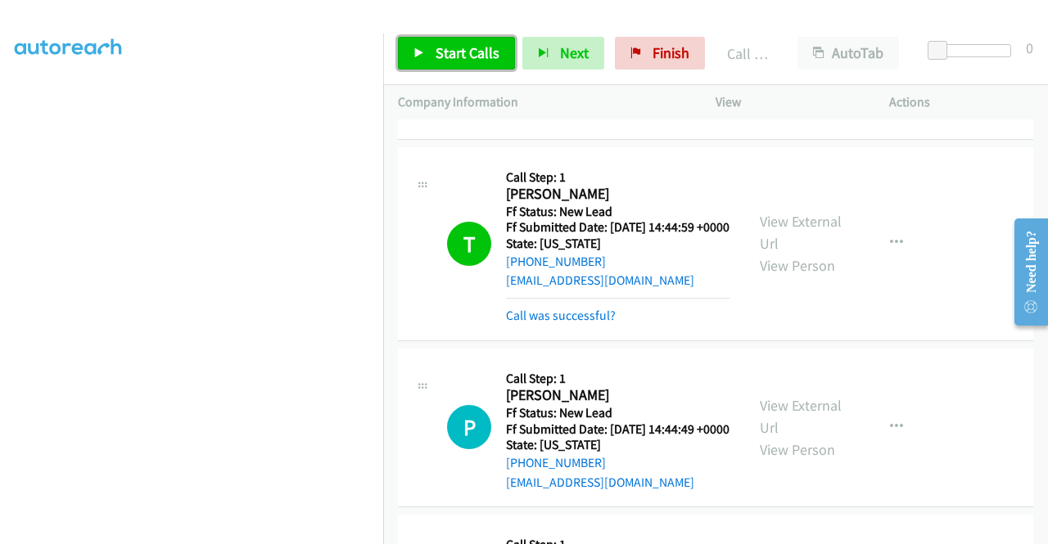
click at [500, 65] on link "Start Calls" at bounding box center [456, 53] width 117 height 33
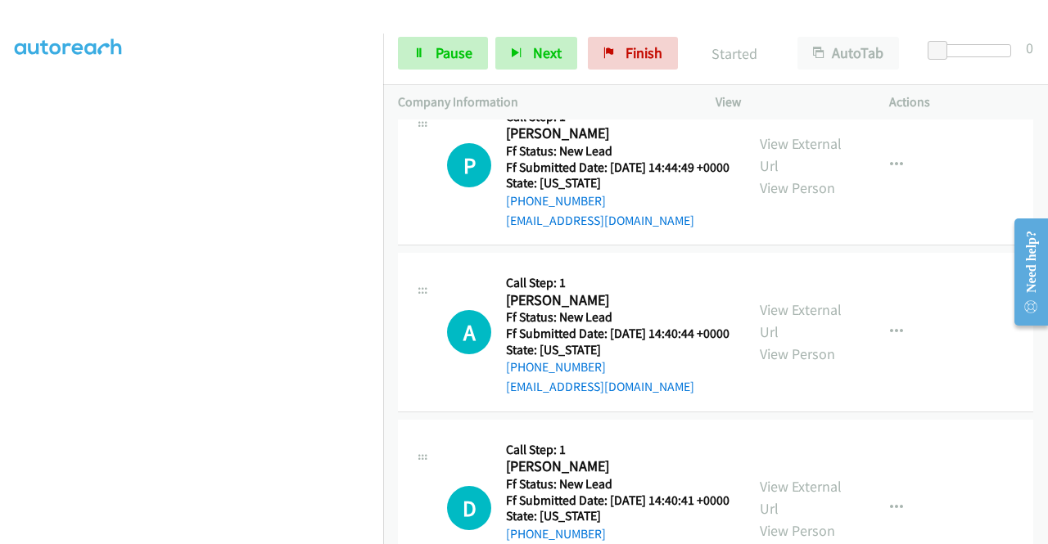
scroll to position [1503, 0]
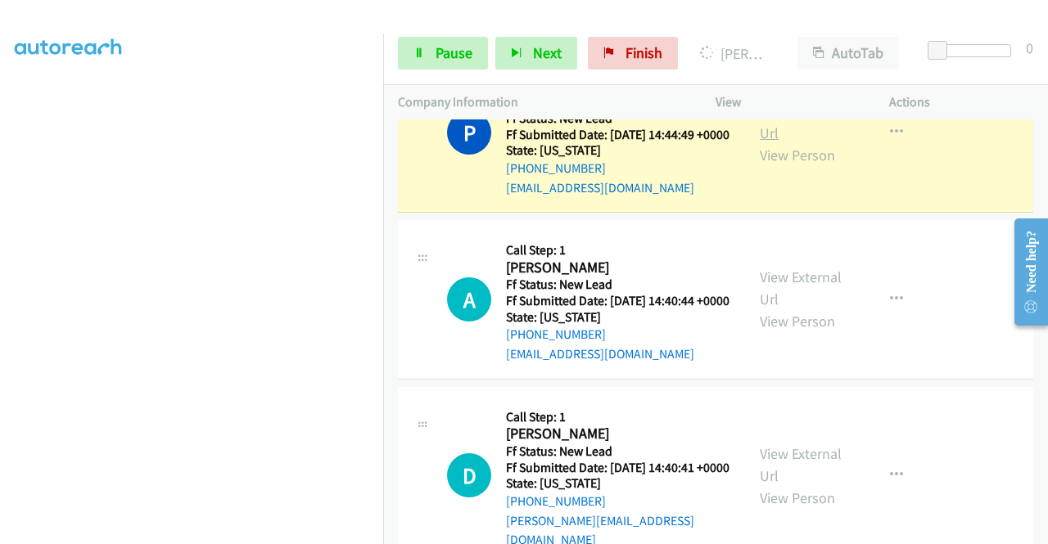
click at [805, 142] on link "View External Url" at bounding box center [801, 121] width 82 height 41
click at [0, 298] on aside "Dialing Mode: Power | Switch to Preview My Lists" at bounding box center [191, 125] width 383 height 906
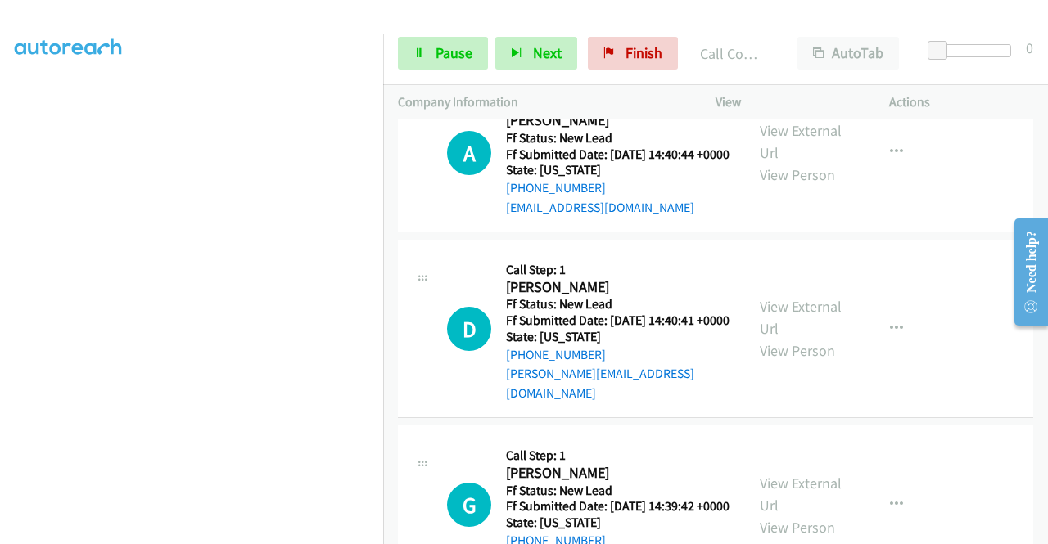
scroll to position [1720, 0]
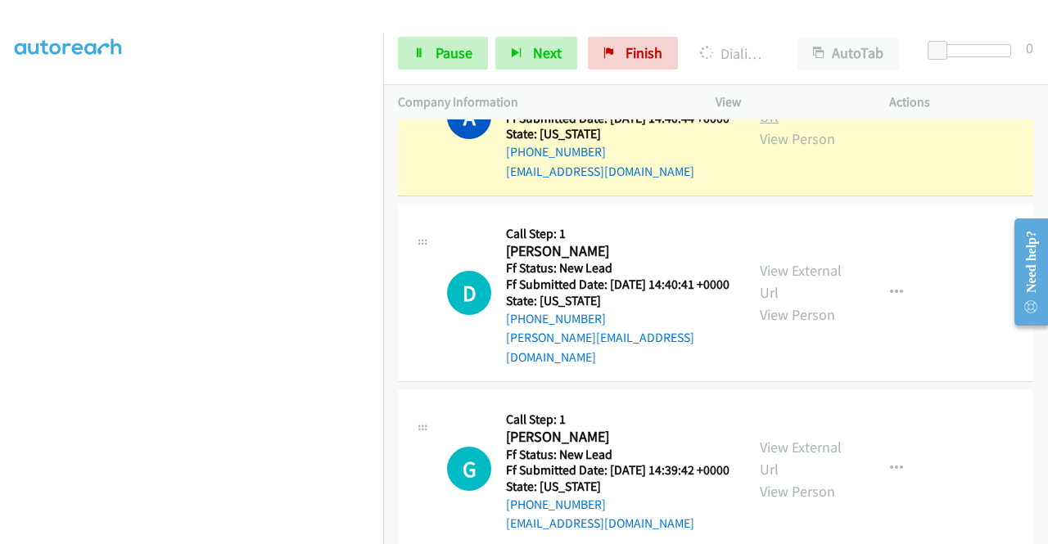
click at [794, 126] on link "View External Url" at bounding box center [801, 105] width 82 height 41
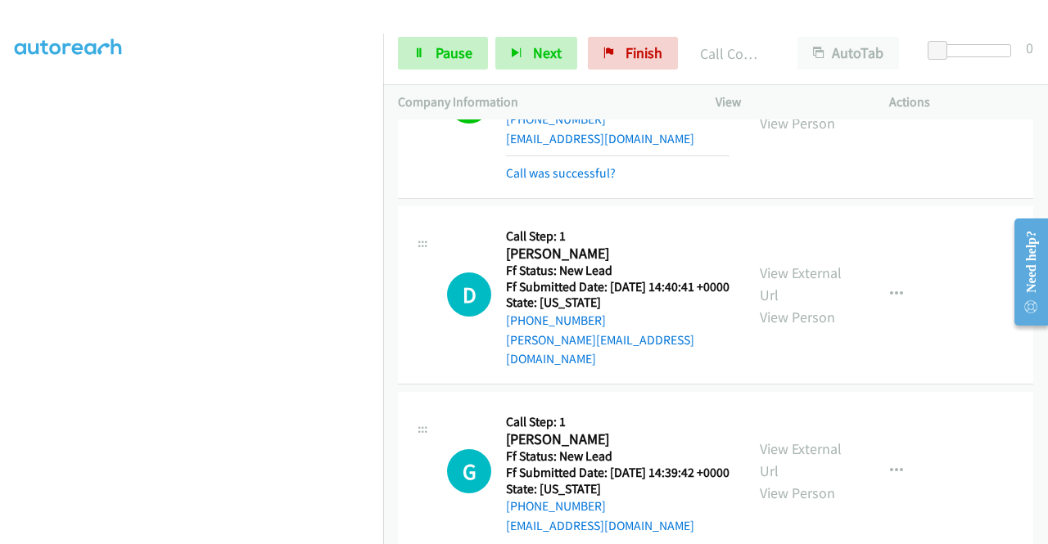
scroll to position [1879, 0]
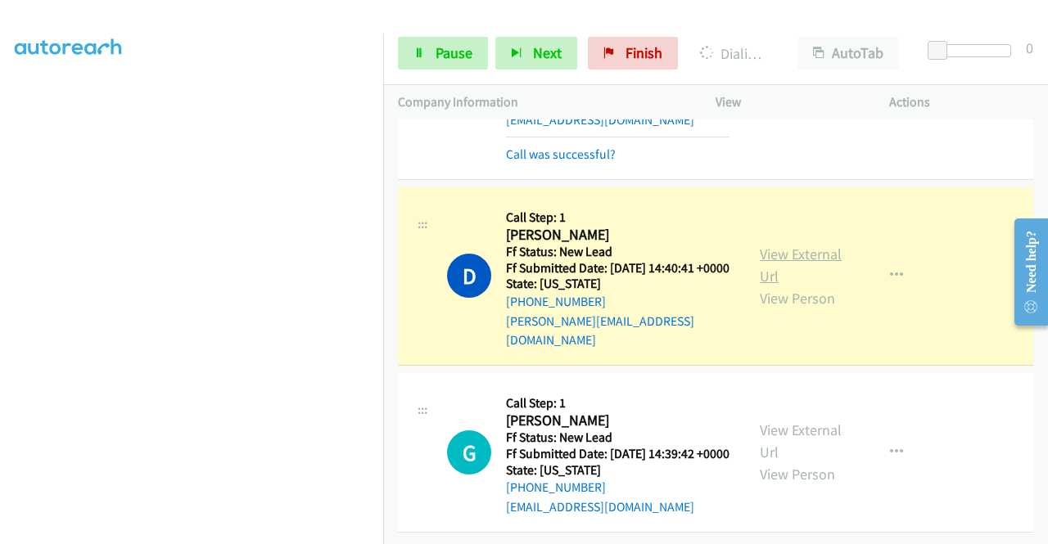
click at [812, 245] on link "View External Url" at bounding box center [801, 265] width 82 height 41
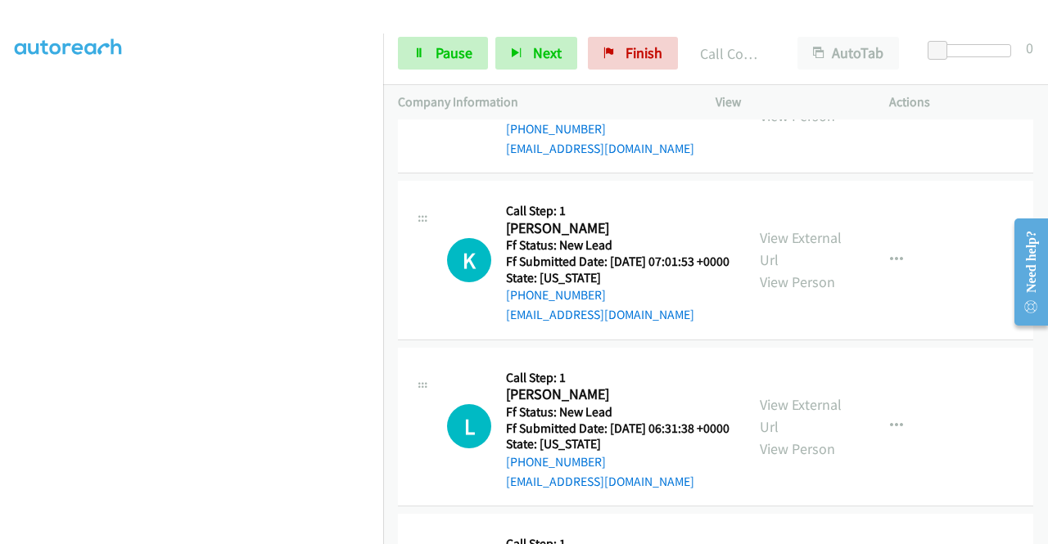
scroll to position [2107, 0]
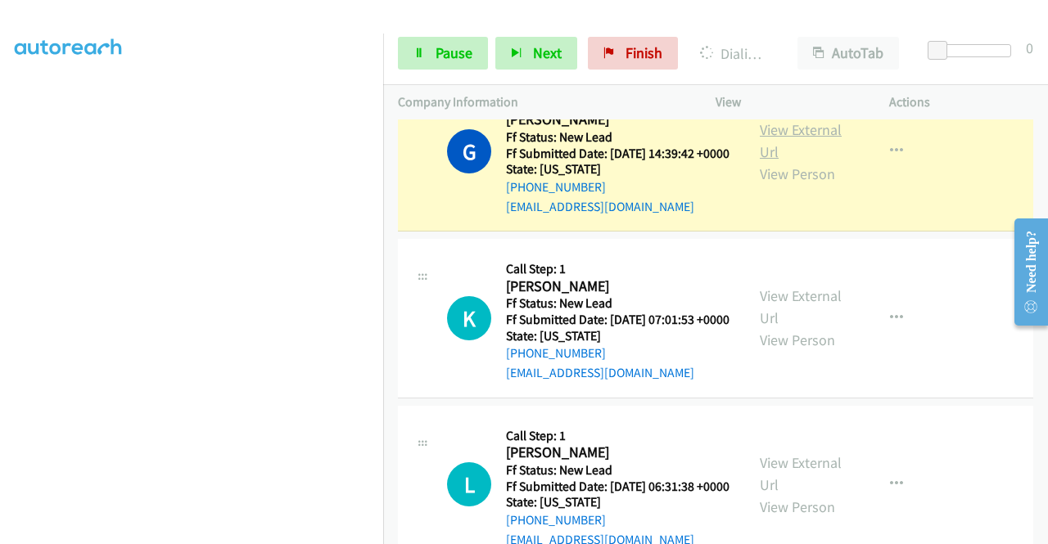
click at [800, 161] on link "View External Url" at bounding box center [801, 140] width 82 height 41
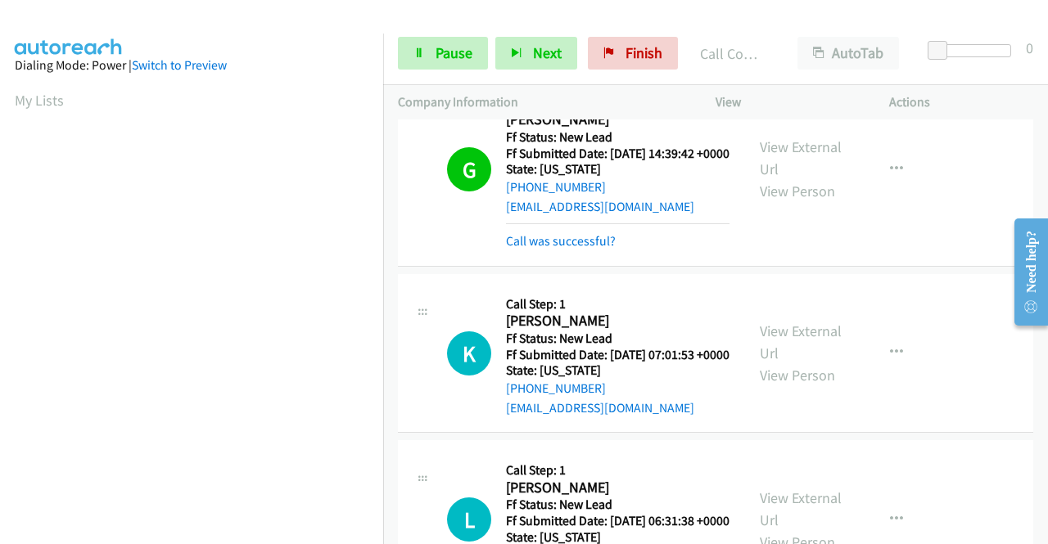
click at [1047, 532] on div "+1 415-964-1034 Call failed - Please reload the list and try again The Callbar …" at bounding box center [715, 331] width 665 height 425
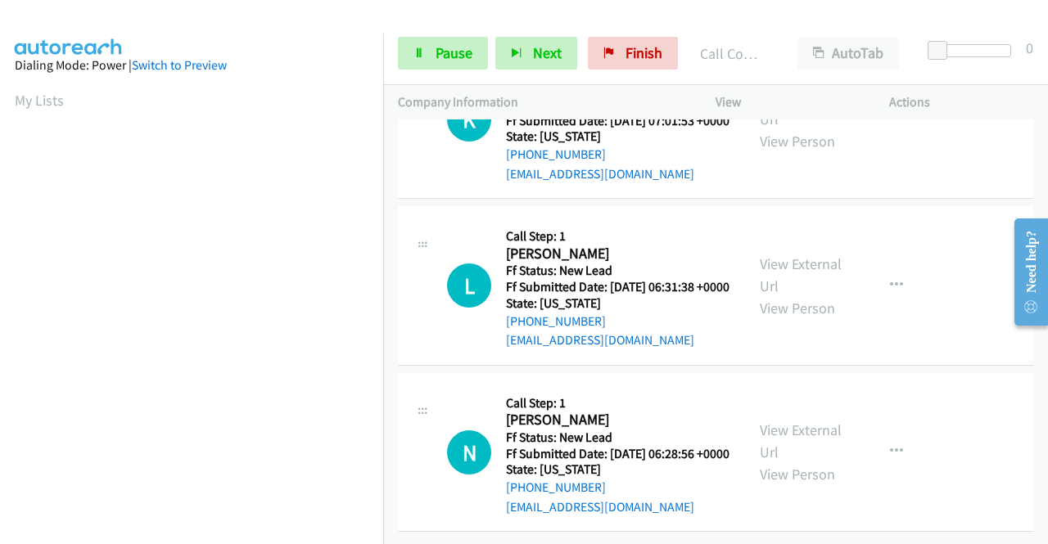
scroll to position [2495, 0]
click at [435, 57] on span "Pause" at bounding box center [453, 52] width 37 height 19
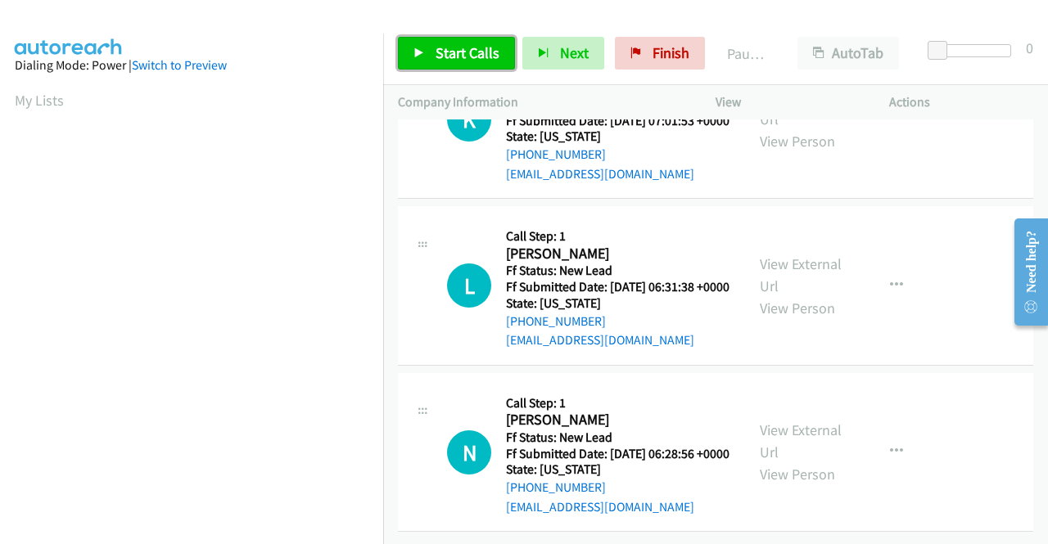
click at [435, 57] on span "Start Calls" at bounding box center [467, 52] width 64 height 19
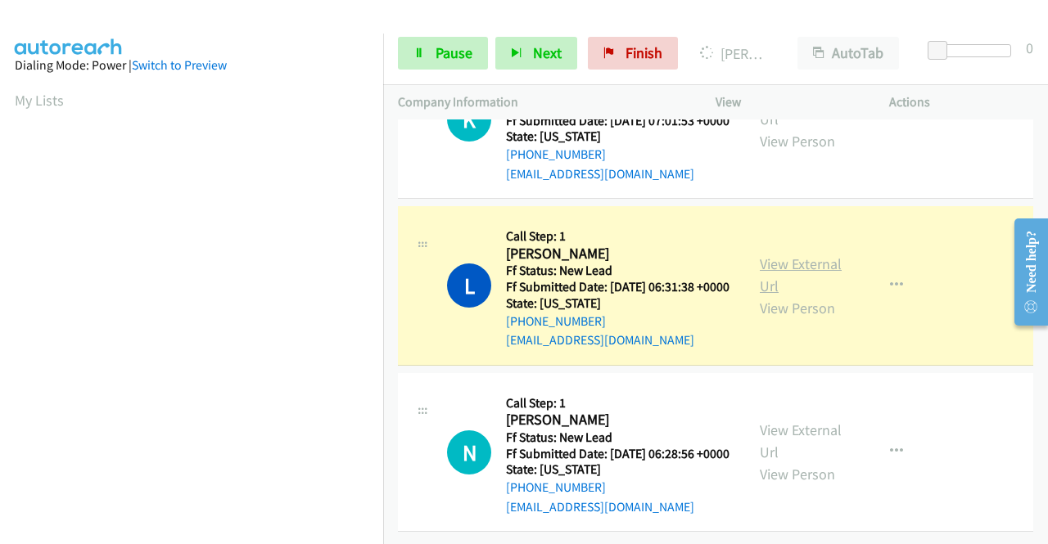
click at [761, 255] on link "View External Url" at bounding box center [801, 275] width 82 height 41
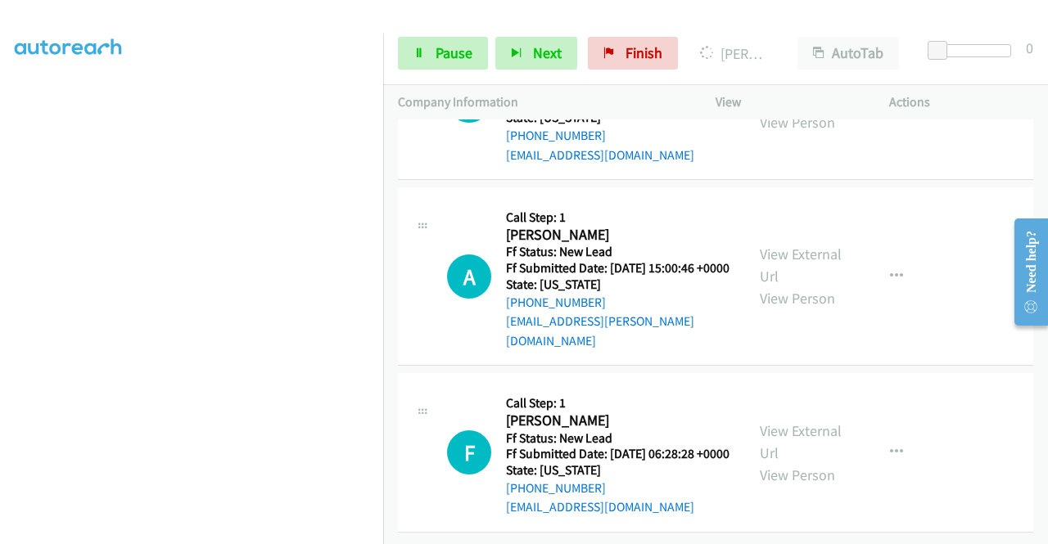
scroll to position [2735, 0]
click at [442, 53] on span "Pause" at bounding box center [453, 52] width 37 height 19
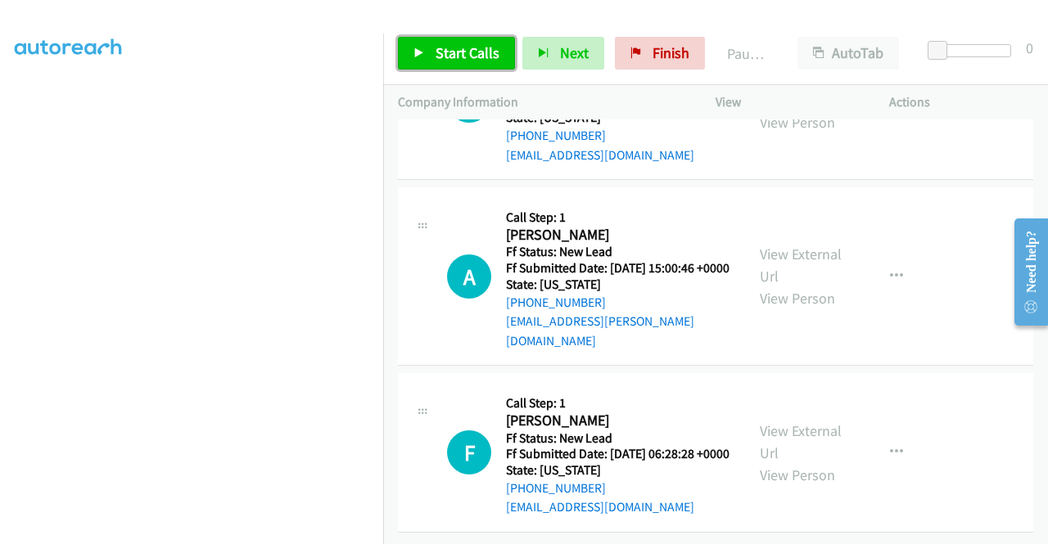
click at [442, 53] on span "Start Calls" at bounding box center [467, 52] width 64 height 19
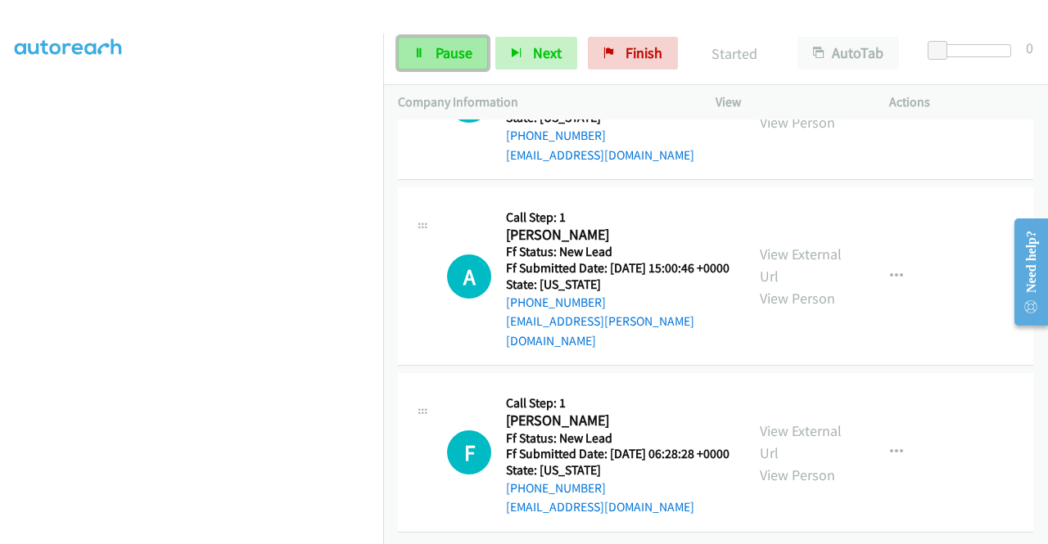
click at [429, 58] on link "Pause" at bounding box center [443, 53] width 90 height 33
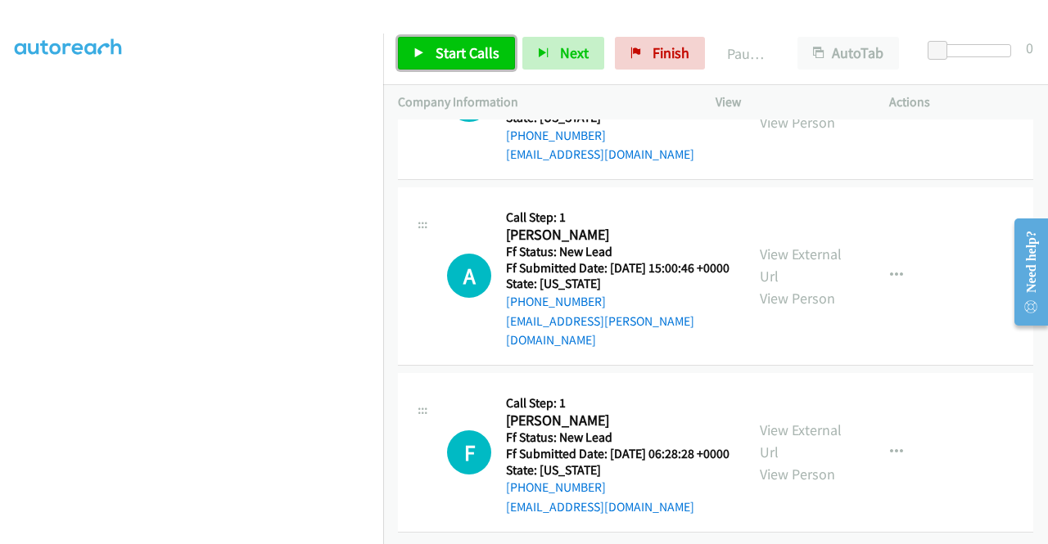
click at [429, 58] on link "Start Calls" at bounding box center [456, 53] width 117 height 33
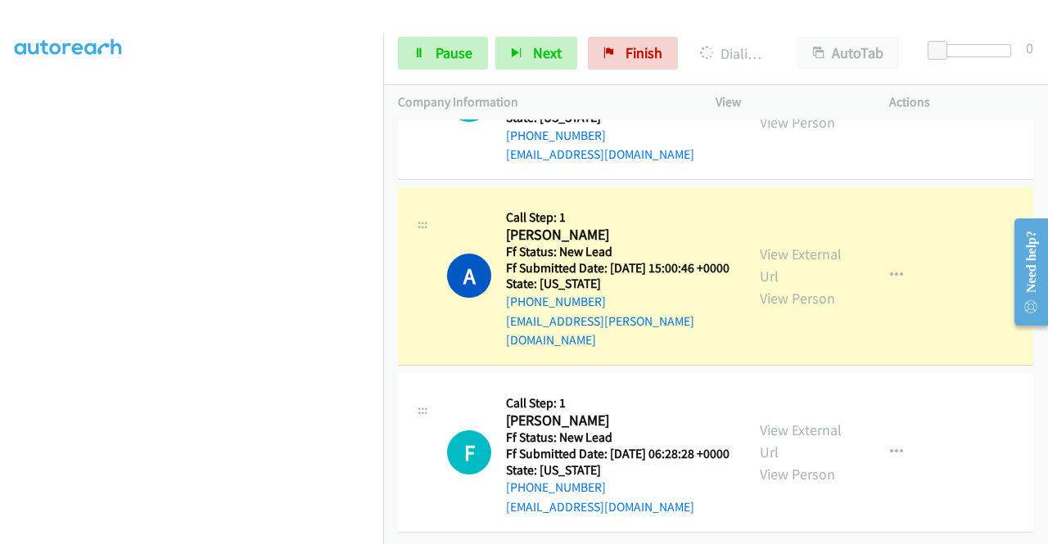
scroll to position [2894, 0]
click at [799, 245] on link "View External Url" at bounding box center [801, 265] width 82 height 41
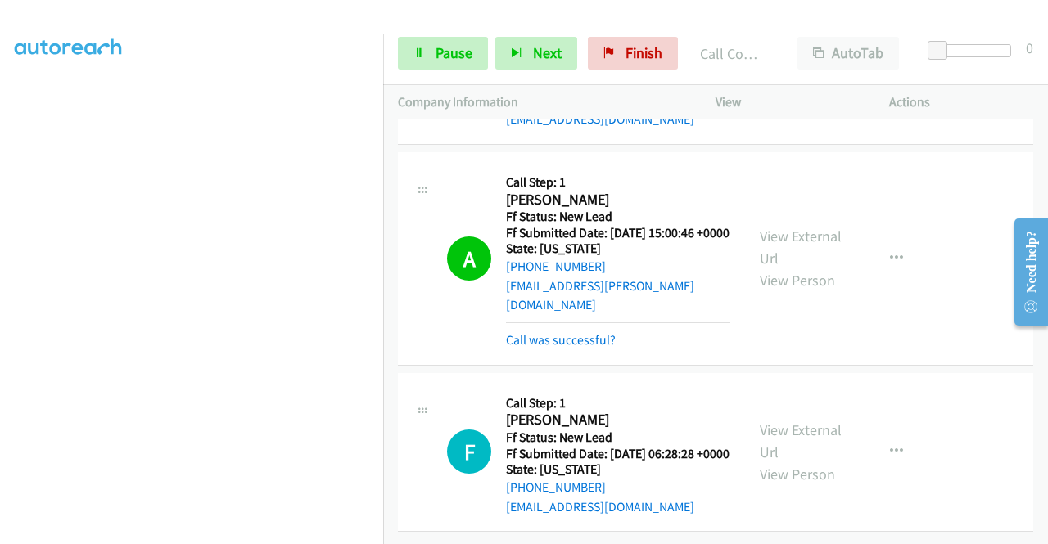
scroll to position [2929, 0]
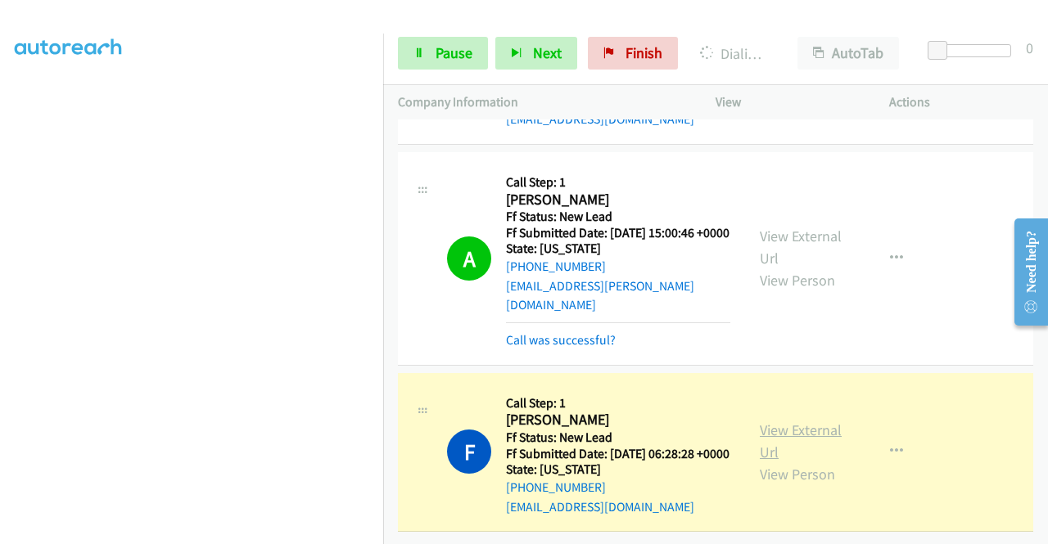
click at [809, 421] on link "View External Url" at bounding box center [801, 441] width 82 height 41
click at [432, 56] on link "Pause" at bounding box center [443, 53] width 90 height 33
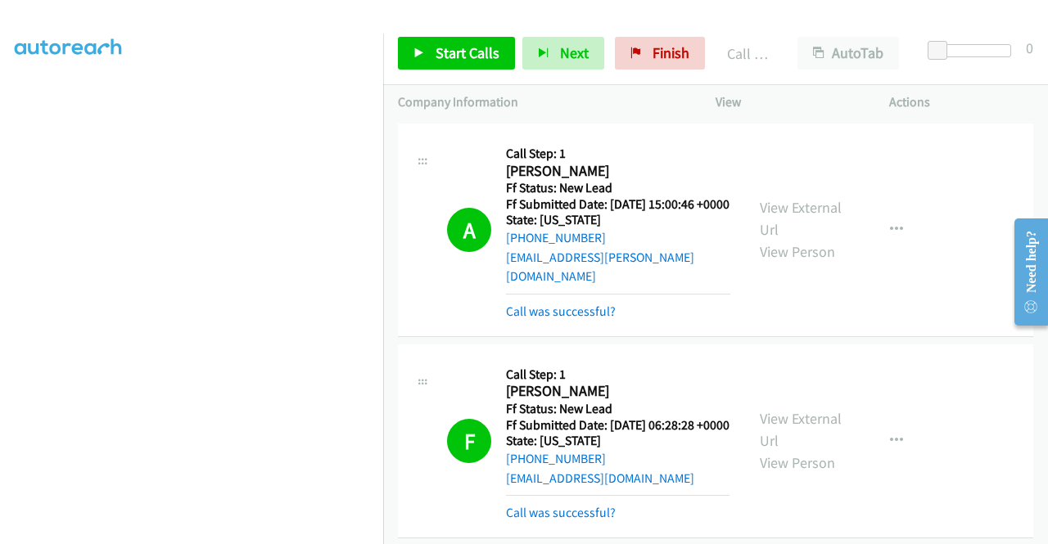
scroll to position [2964, 0]
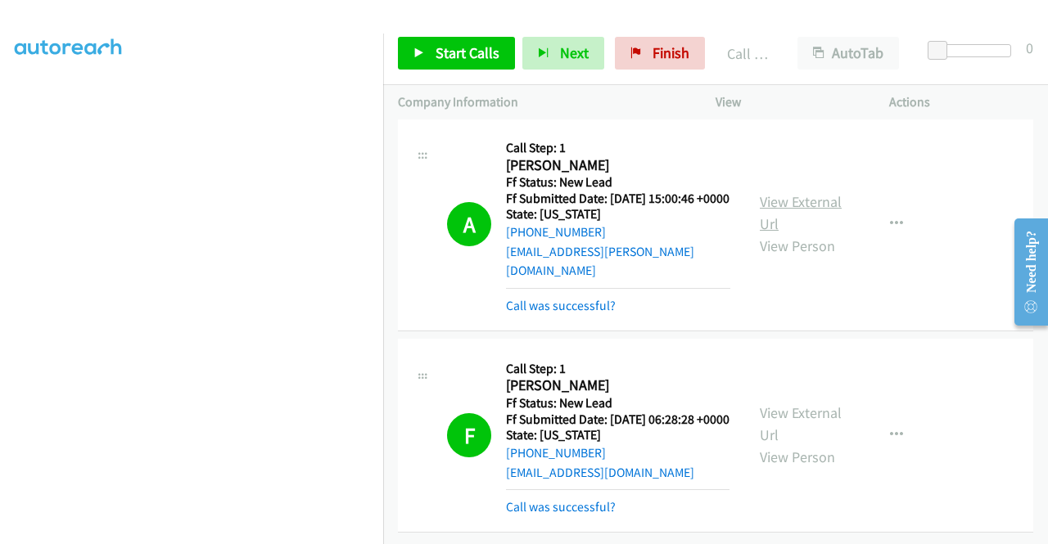
click at [793, 192] on link "View External Url" at bounding box center [801, 212] width 82 height 41
drag, startPoint x: 689, startPoint y: 53, endPoint x: 601, endPoint y: 82, distance: 92.9
click at [689, 53] on link "Finish" at bounding box center [660, 53] width 90 height 33
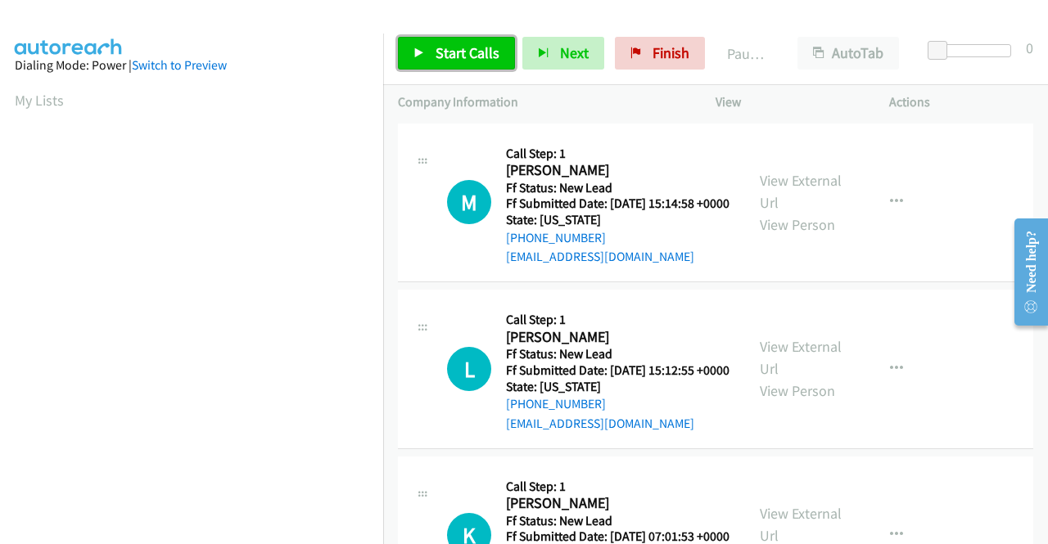
click at [416, 54] on icon at bounding box center [418, 53] width 11 height 11
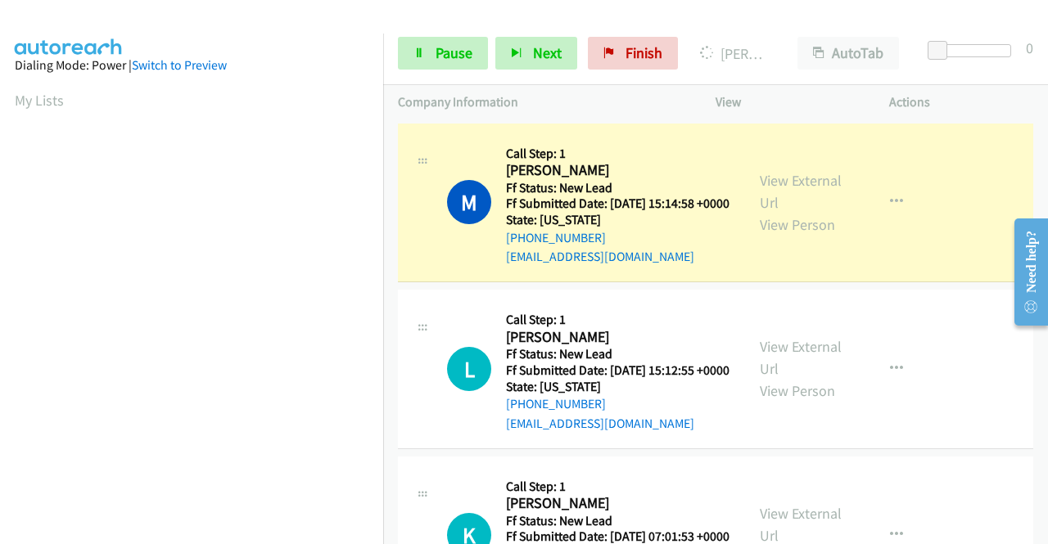
click at [793, 199] on div "View External Url View Person" at bounding box center [802, 202] width 85 height 66
click at [788, 192] on link "View External Url" at bounding box center [801, 191] width 82 height 41
click at [0, 299] on aside "Dialing Mode: Power | Switch to Preview My Lists" at bounding box center [191, 125] width 383 height 906
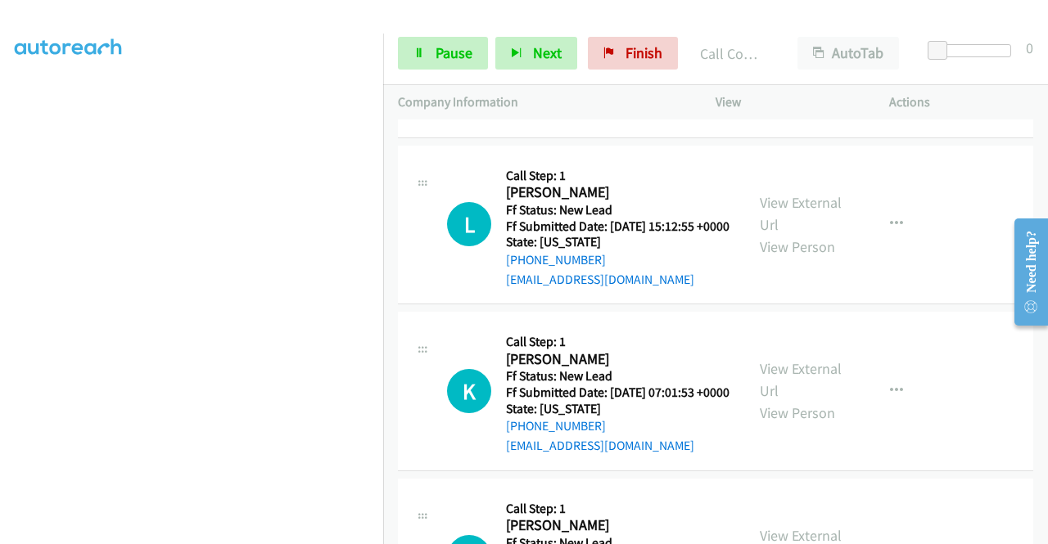
scroll to position [207, 0]
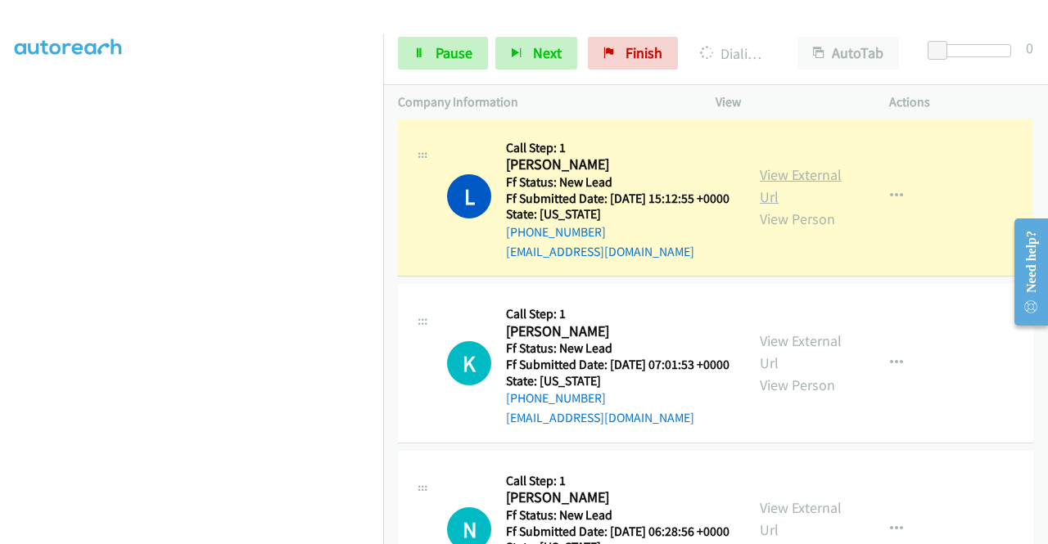
click at [791, 201] on link "View External Url" at bounding box center [801, 185] width 82 height 41
click at [453, 41] on link "Pause" at bounding box center [443, 53] width 90 height 33
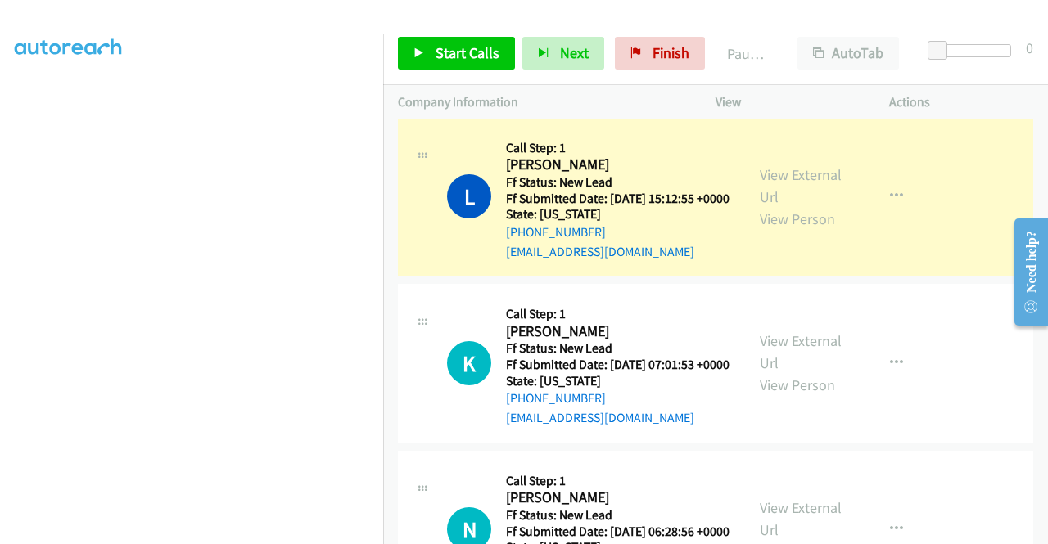
scroll to position [0, 0]
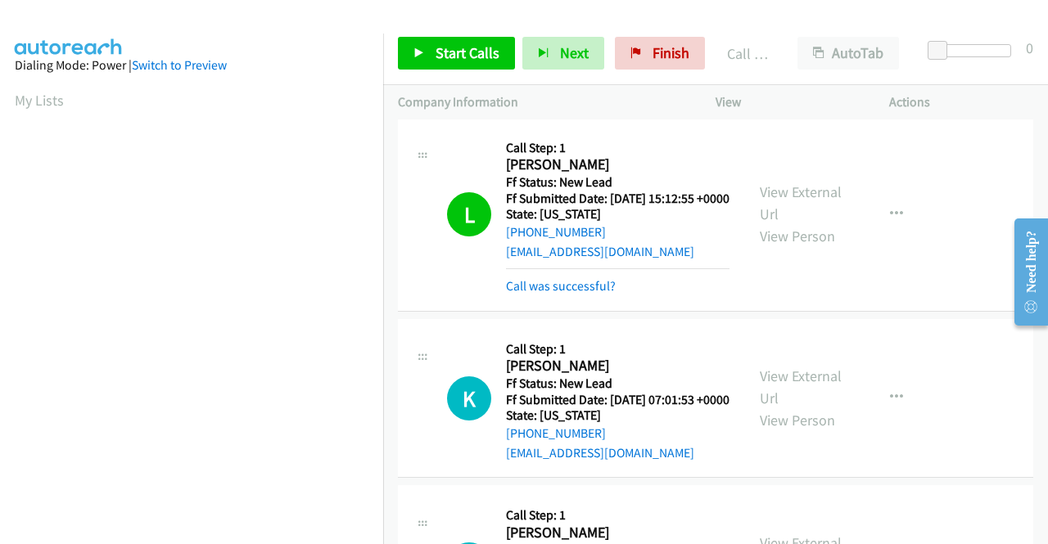
click at [428, 70] on div "Start Calls Pause Next Finish Call Completed AutoTab AutoTab 0" at bounding box center [715, 53] width 665 height 63
click at [435, 61] on span "Start Calls" at bounding box center [467, 52] width 64 height 19
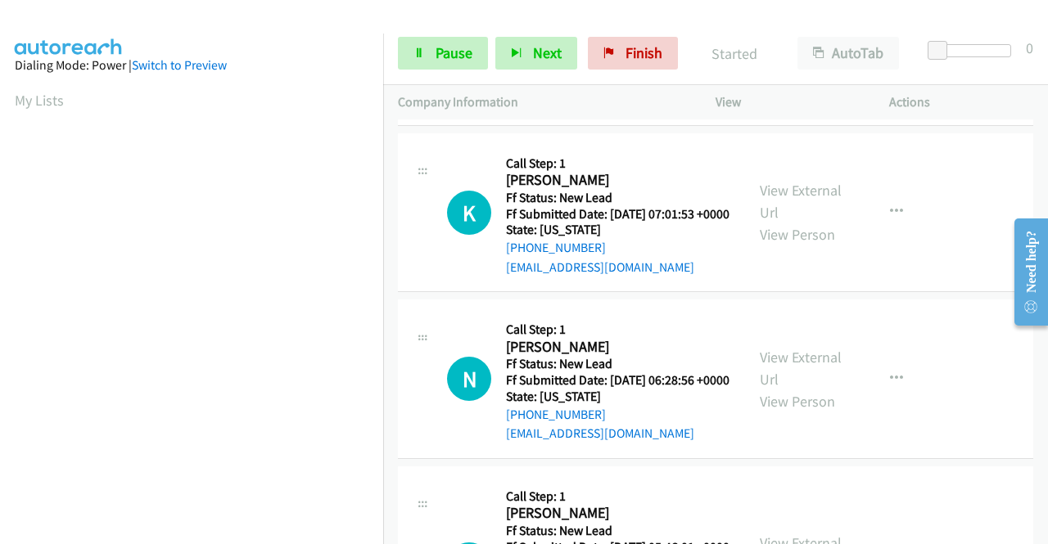
scroll to position [458, 0]
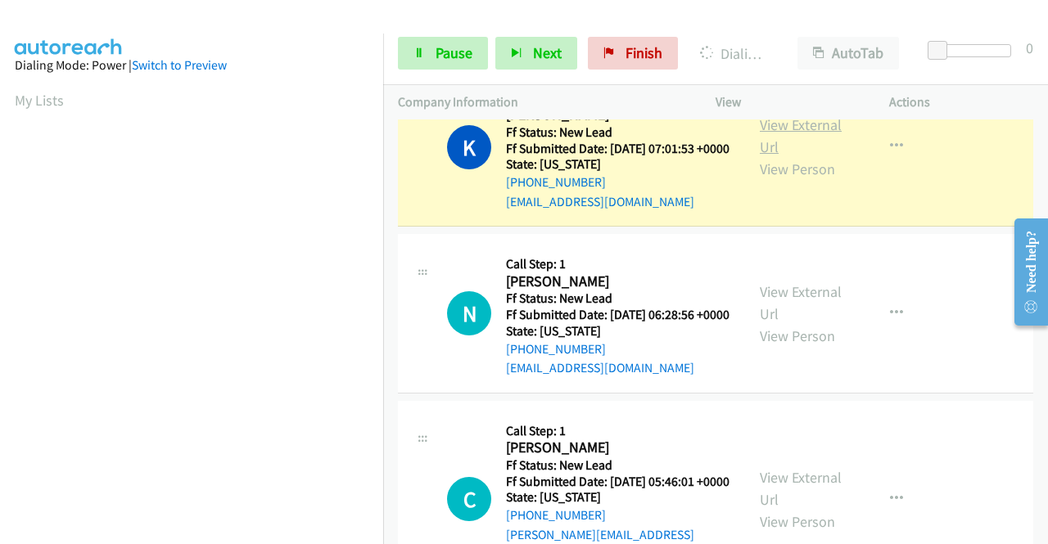
click at [788, 156] on link "View External Url" at bounding box center [801, 135] width 82 height 41
click at [0, 284] on aside "Dialing Mode: Power | Switch to Preview My Lists" at bounding box center [191, 125] width 383 height 906
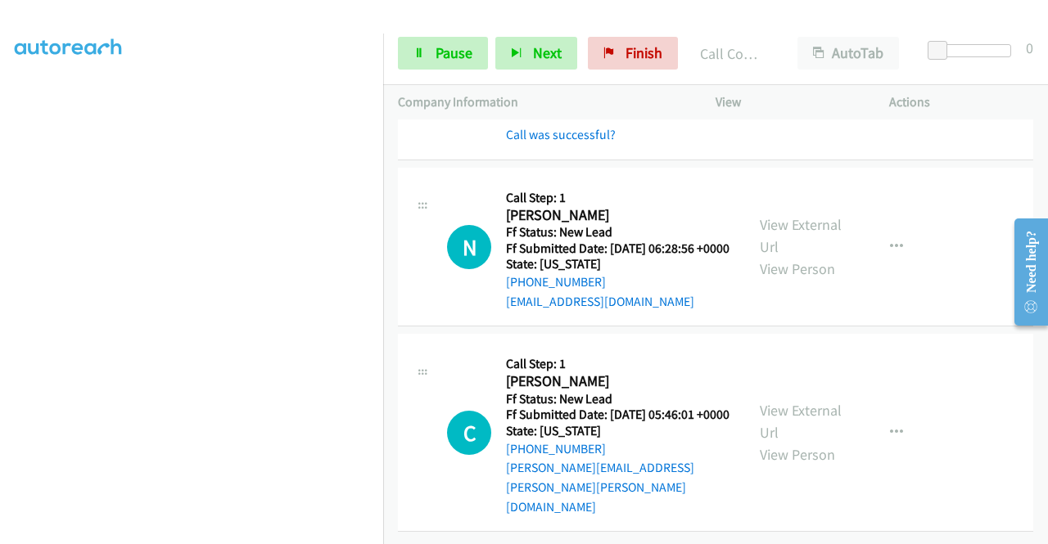
scroll to position [611, 0]
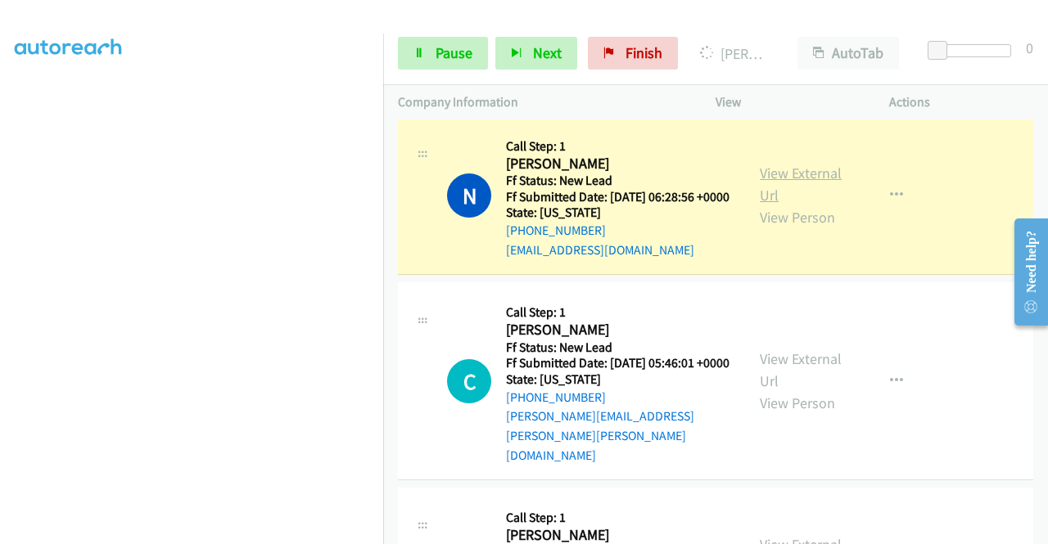
click at [820, 205] on link "View External Url" at bounding box center [801, 184] width 82 height 41
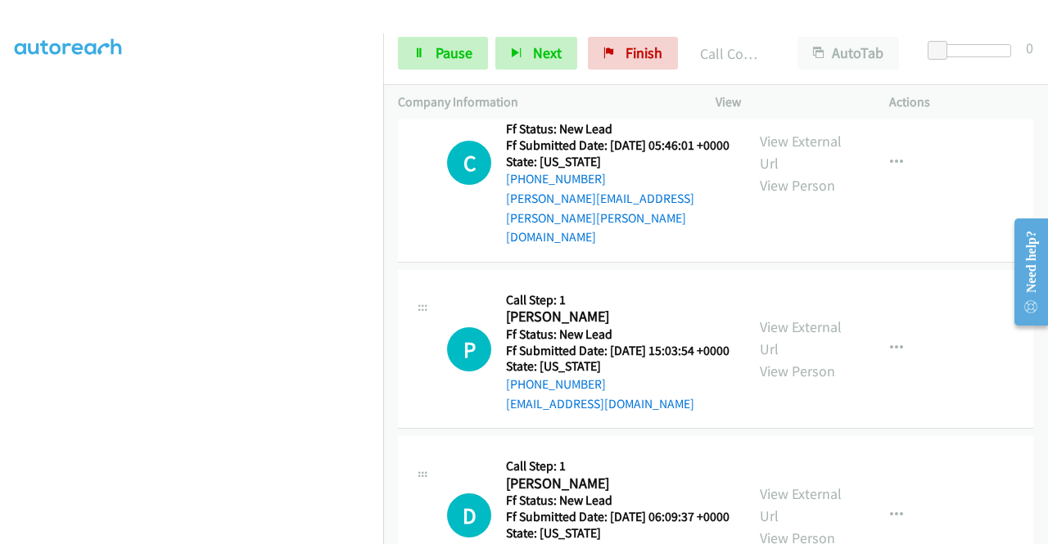
scroll to position [854, 0]
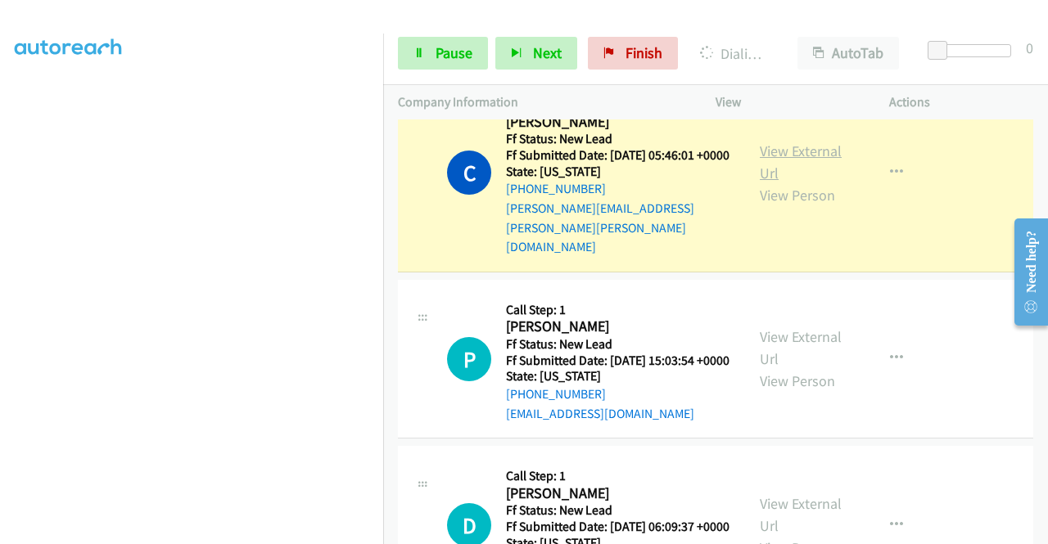
click at [791, 183] on link "View External Url" at bounding box center [801, 162] width 82 height 41
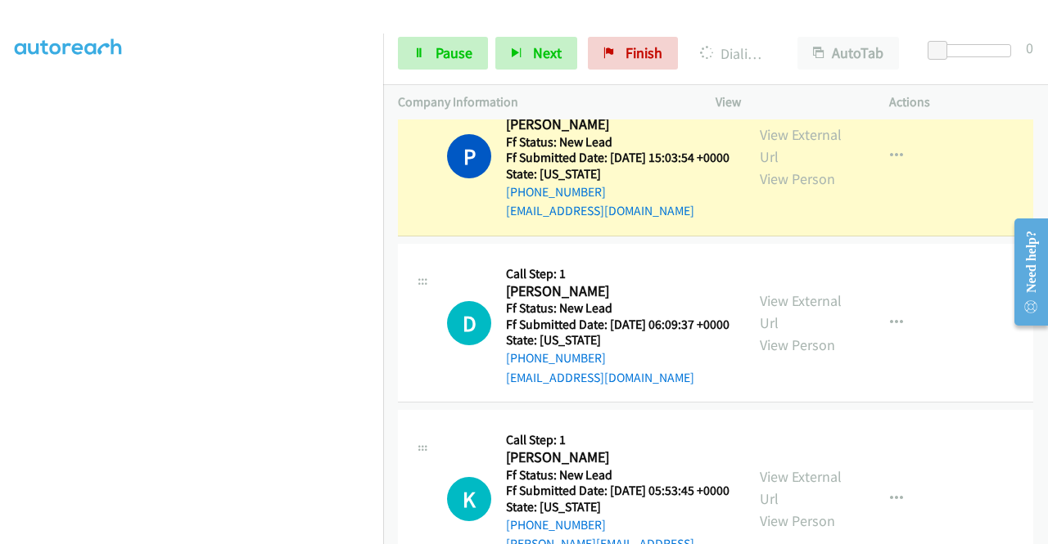
scroll to position [331, 0]
click at [827, 166] on link "View External Url" at bounding box center [801, 145] width 82 height 41
click at [384, 151] on td "P Callback Scheduled Call Step: 1 Polly Fritz America/Phoenix Ff Status: New Le…" at bounding box center [715, 157] width 665 height 167
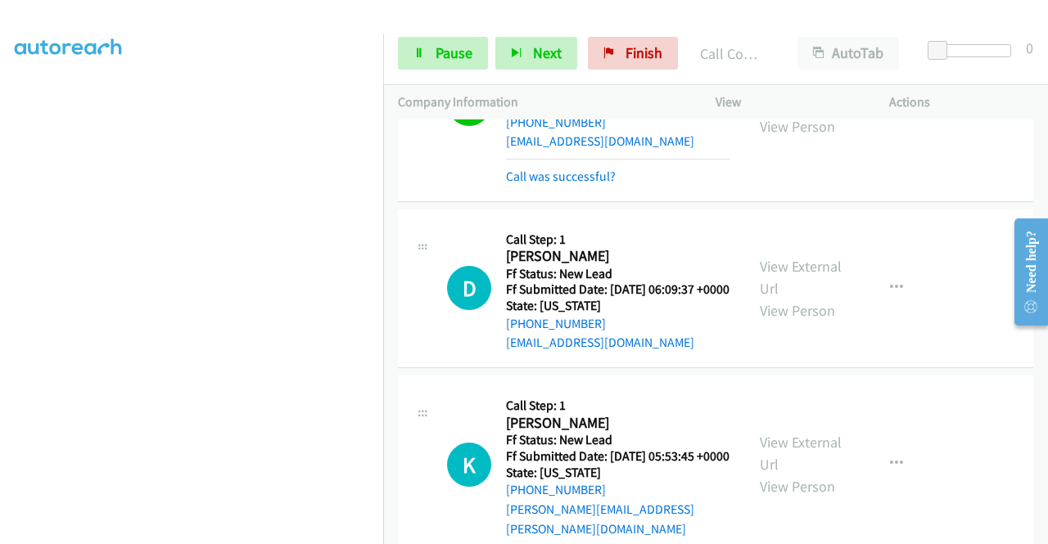
scroll to position [1262, 0]
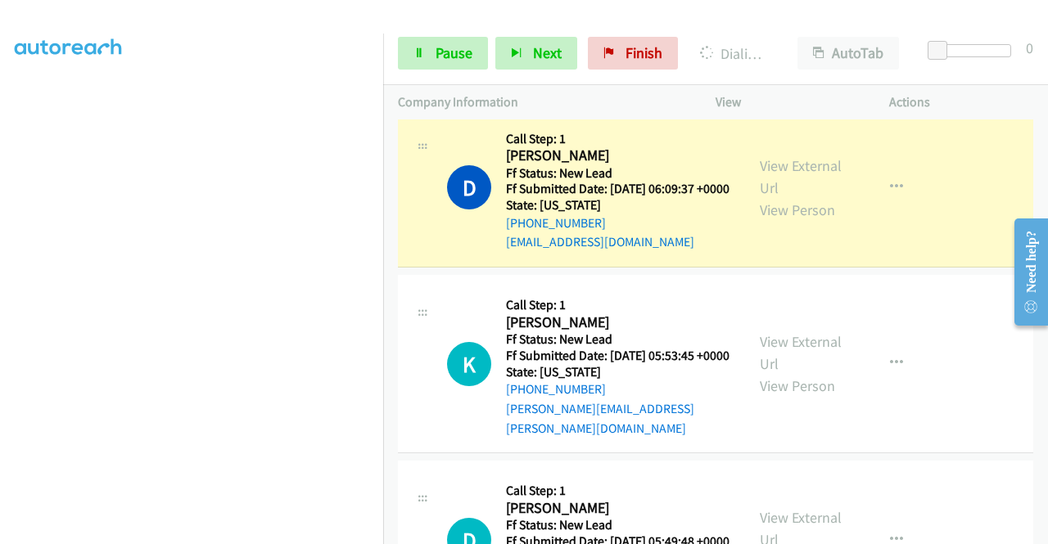
click at [776, 221] on div "View External Url View Person" at bounding box center [802, 188] width 85 height 66
click at [767, 197] on link "View External Url" at bounding box center [801, 176] width 82 height 41
click at [447, 55] on span "Pause" at bounding box center [453, 52] width 37 height 19
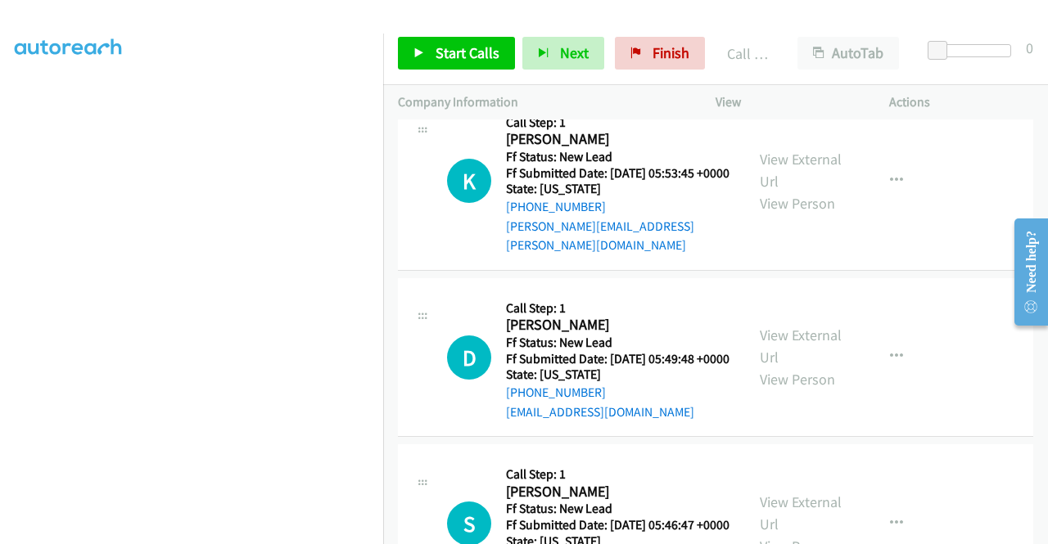
scroll to position [1486, 0]
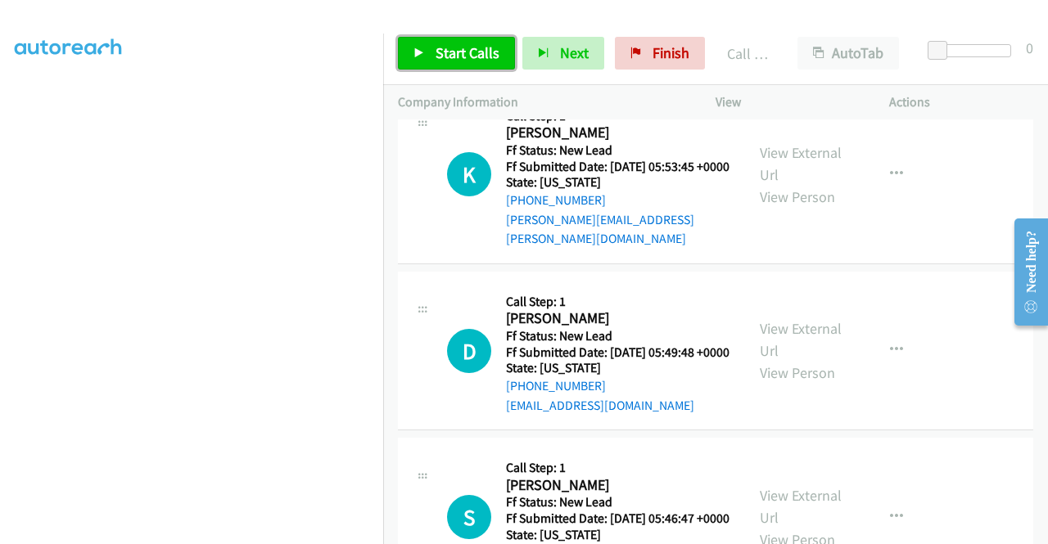
click at [407, 56] on link "Start Calls" at bounding box center [456, 53] width 117 height 33
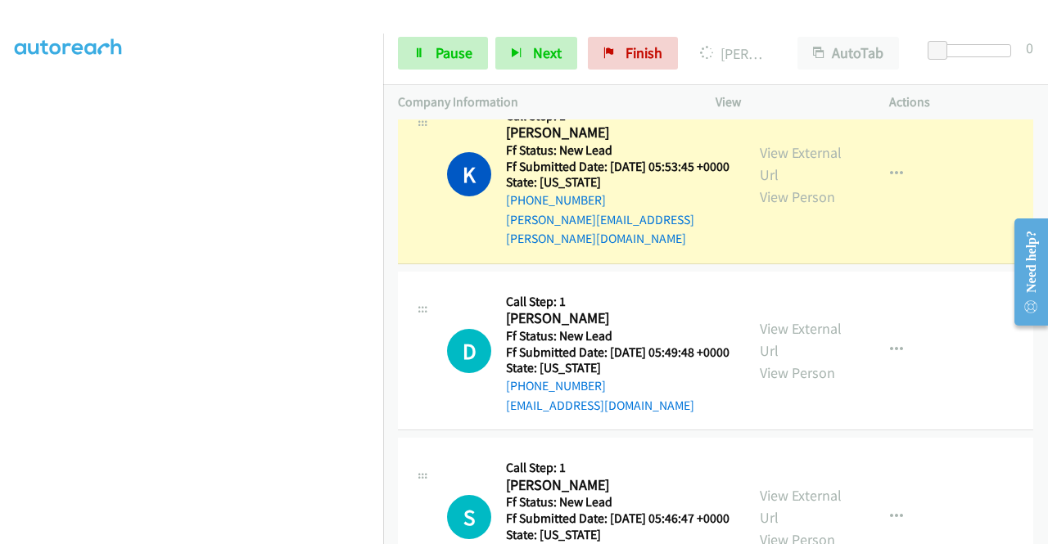
click at [778, 204] on div "View External Url View Person View External Url Email Schedule/Manage Callback …" at bounding box center [839, 175] width 188 height 148
click at [773, 184] on link "View External Url" at bounding box center [801, 163] width 82 height 41
click at [0, 302] on aside "Dialing Mode: Power | Switch to Preview My Lists" at bounding box center [191, 125] width 383 height 906
drag, startPoint x: 383, startPoint y: 328, endPoint x: 380, endPoint y: 382, distance: 54.1
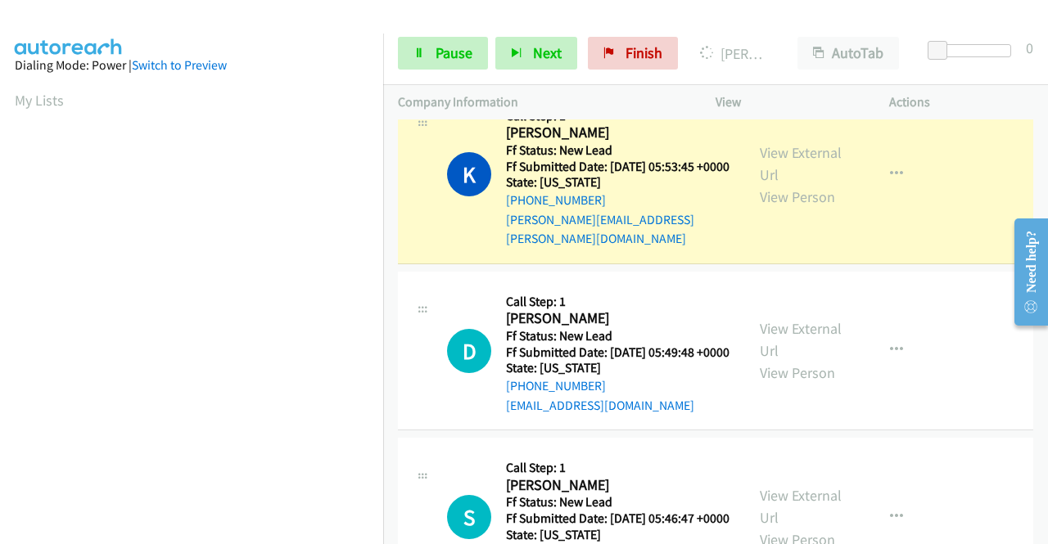
click at [381, 451] on nav "Dialing Mode: Power | Switch to Preview My Lists" at bounding box center [192, 306] width 384 height 544
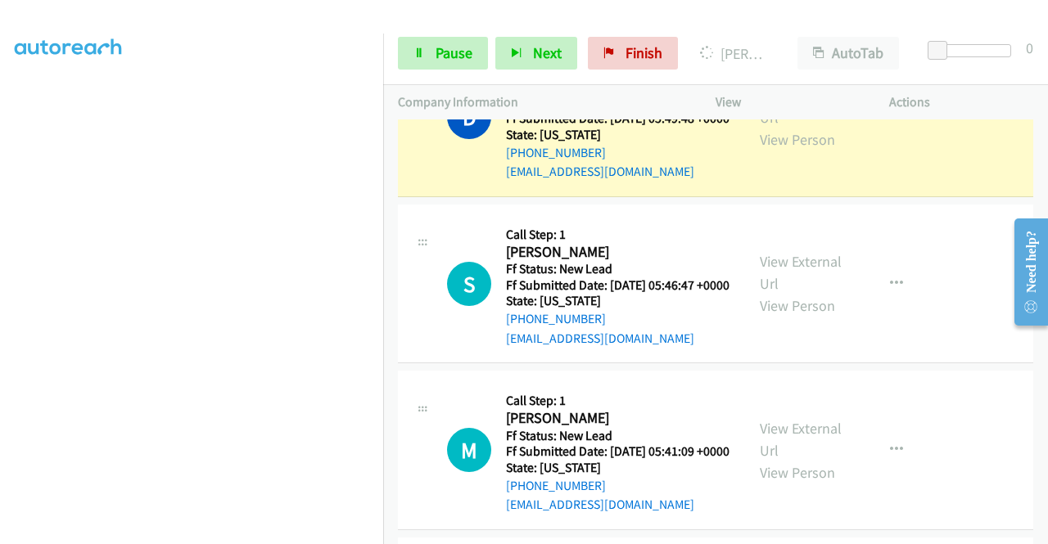
scroll to position [373, 0]
click at [771, 127] on link "View External Url" at bounding box center [801, 106] width 82 height 41
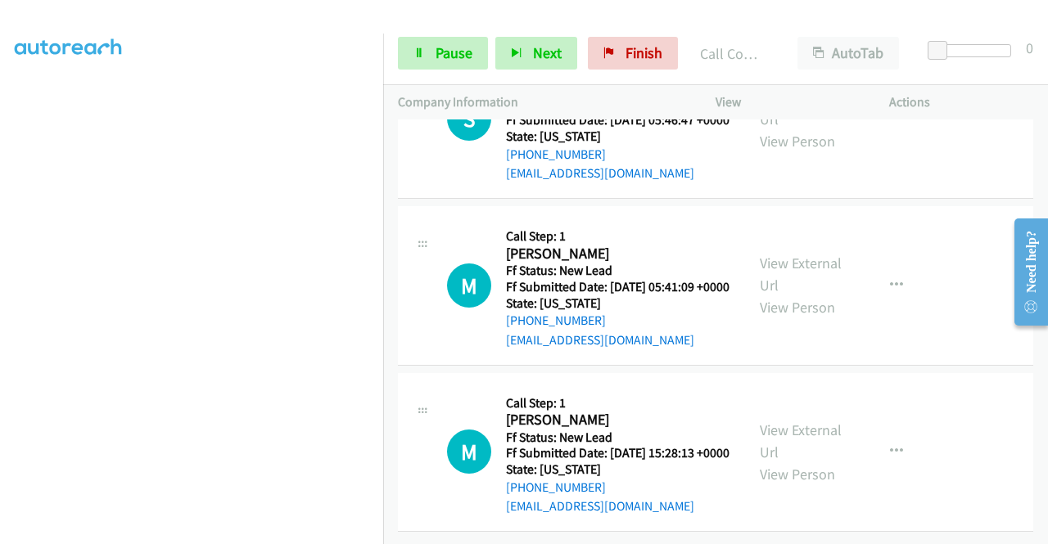
scroll to position [1984, 0]
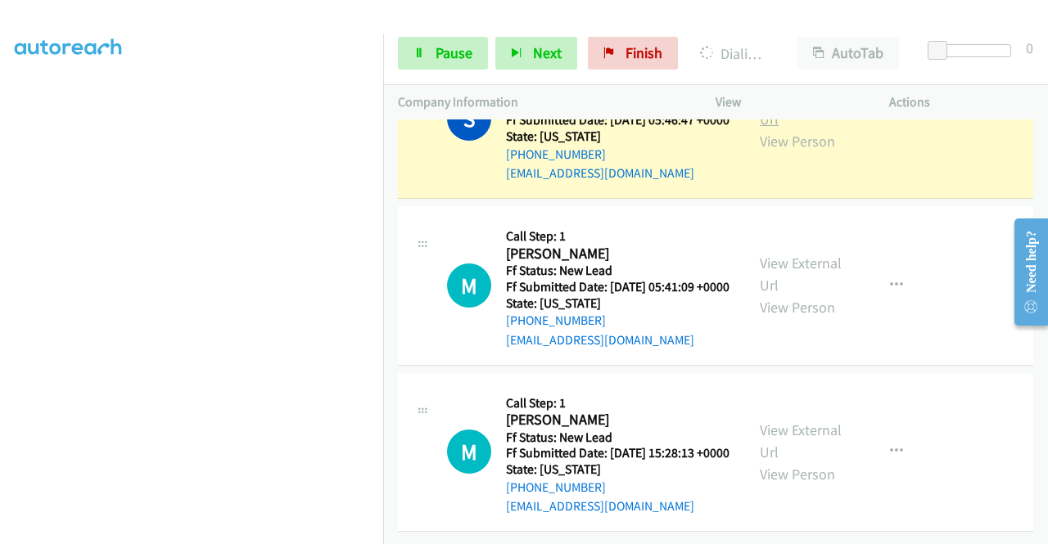
click at [765, 128] on link "View External Url" at bounding box center [801, 108] width 82 height 41
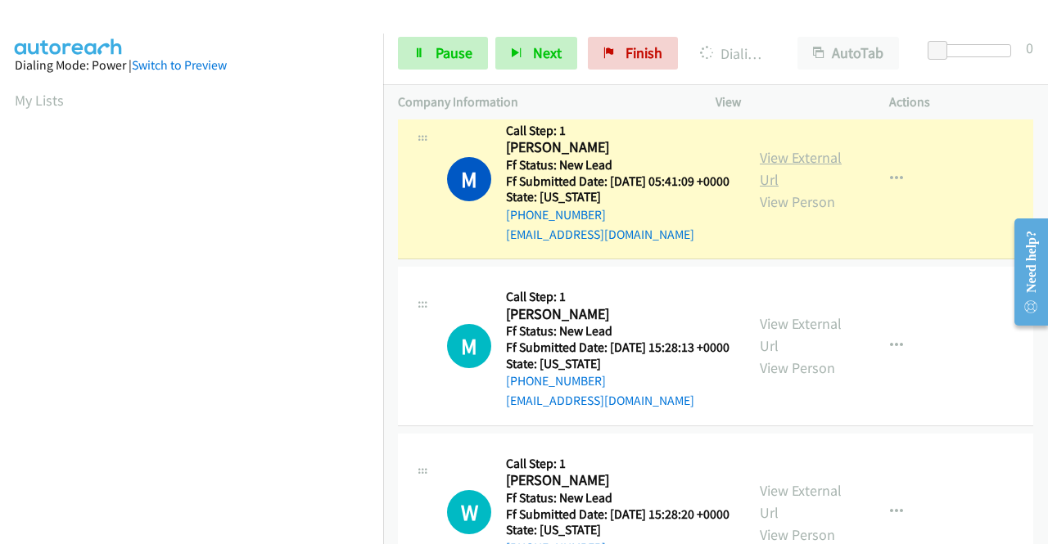
click at [797, 189] on link "View External Url" at bounding box center [801, 168] width 82 height 41
click at [427, 69] on link "Pause" at bounding box center [443, 53] width 90 height 33
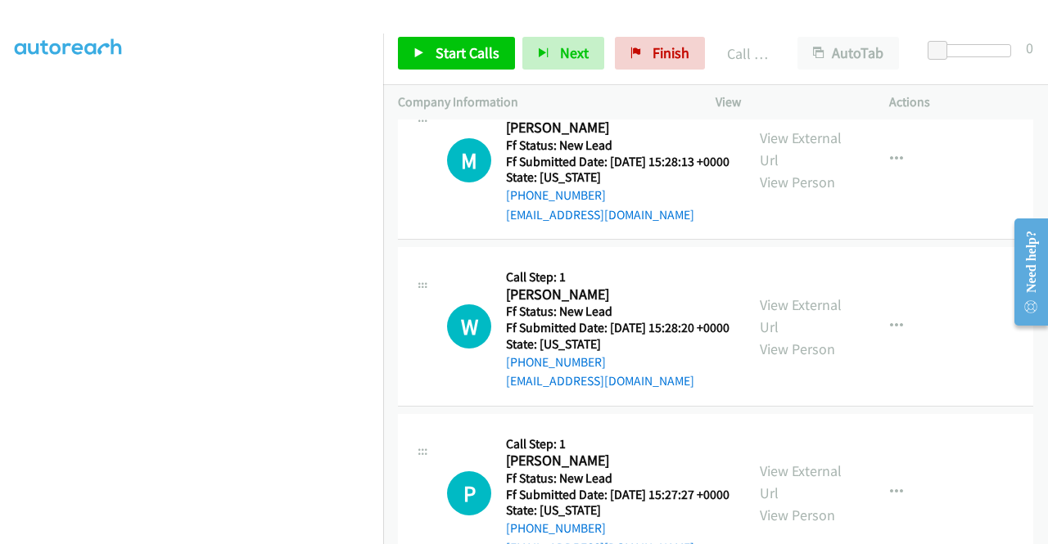
scroll to position [2373, 0]
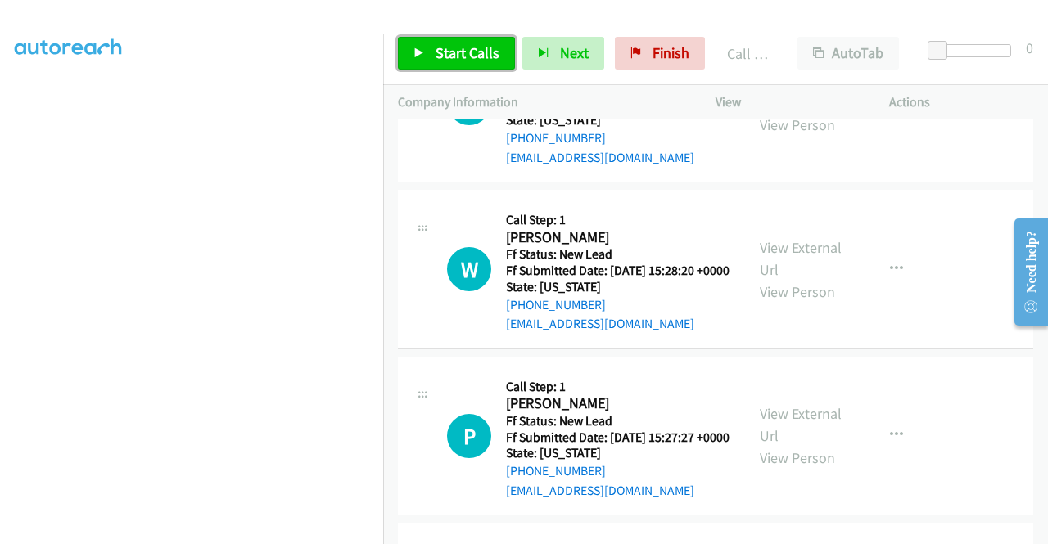
click at [475, 57] on span "Start Calls" at bounding box center [467, 52] width 64 height 19
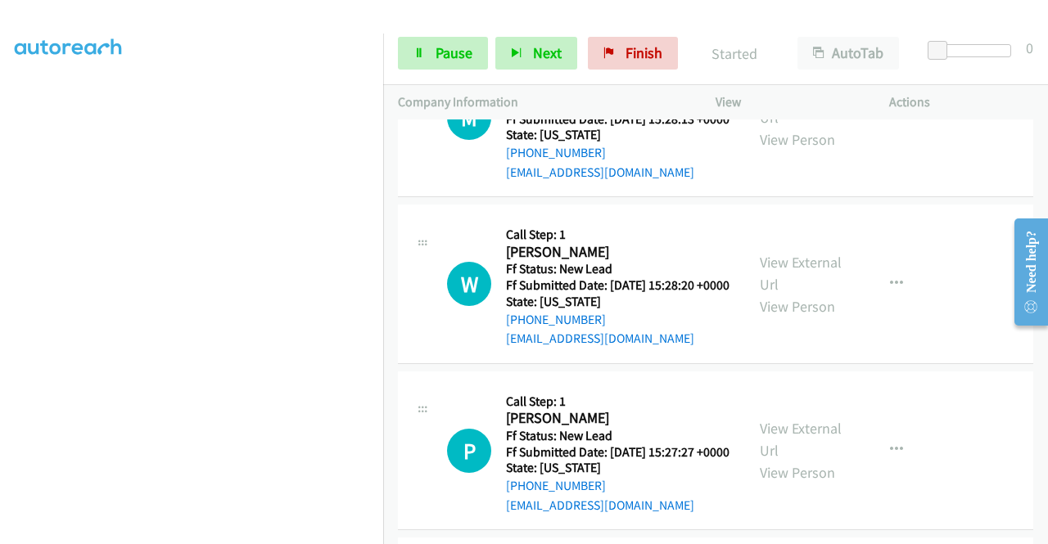
scroll to position [2363, 0]
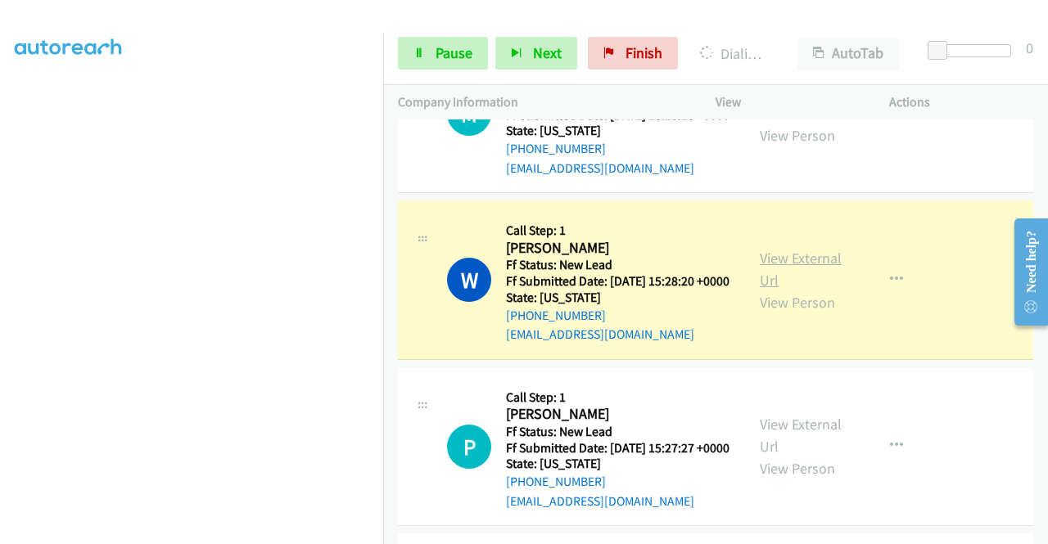
click at [760, 290] on link "View External Url" at bounding box center [801, 269] width 82 height 41
click at [0, 309] on aside "Dialing Mode: Power | Switch to Preview My Lists" at bounding box center [191, 125] width 383 height 906
click at [404, 345] on div "W Callback Scheduled Call Step: 1 William Tangradi America/Los_Angeles Ff Statu…" at bounding box center [571, 279] width 347 height 129
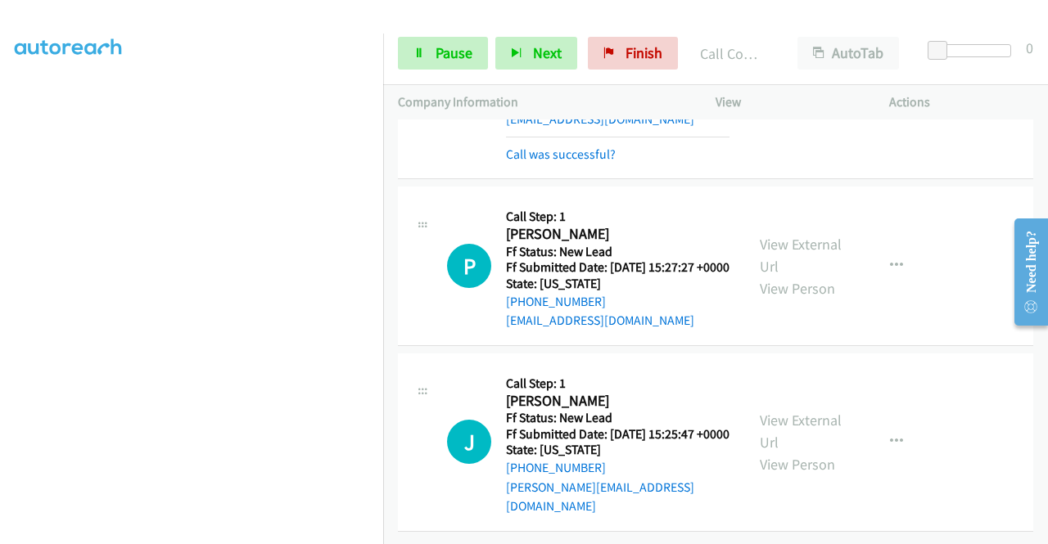
scroll to position [2747, 0]
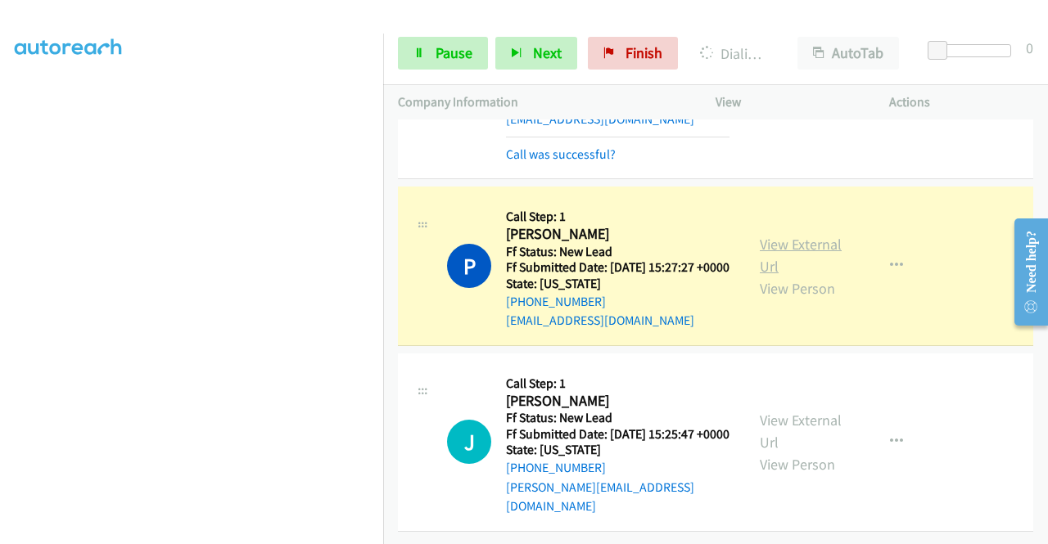
click at [767, 235] on link "View External Url" at bounding box center [801, 255] width 82 height 41
click at [383, 101] on div "Company Information" at bounding box center [542, 102] width 318 height 34
click at [402, 73] on div "Start Calls Pause Next Finish Dialing Patrick Gibbs AutoTab AutoTab 0" at bounding box center [715, 53] width 665 height 63
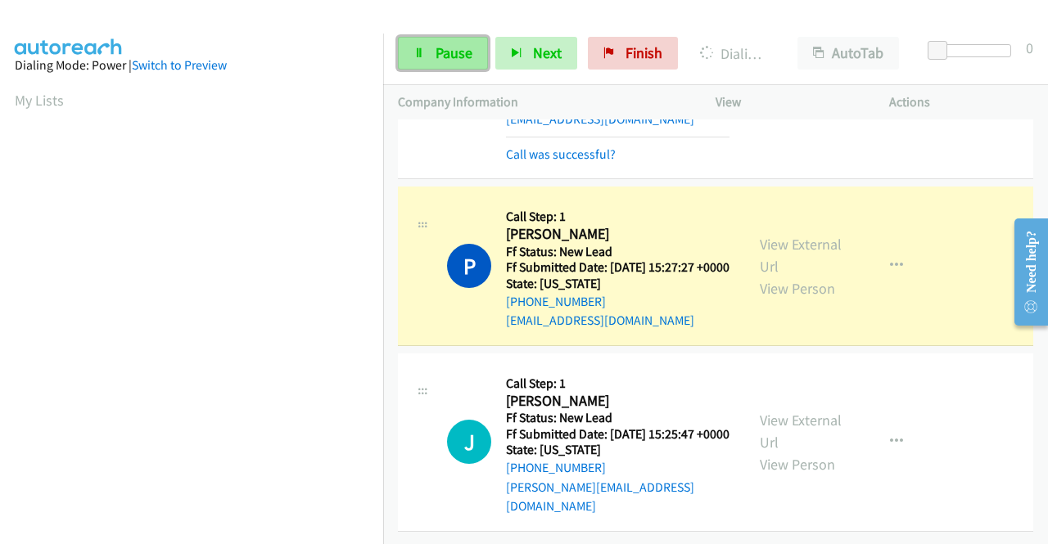
click at [404, 60] on link "Pause" at bounding box center [443, 53] width 90 height 33
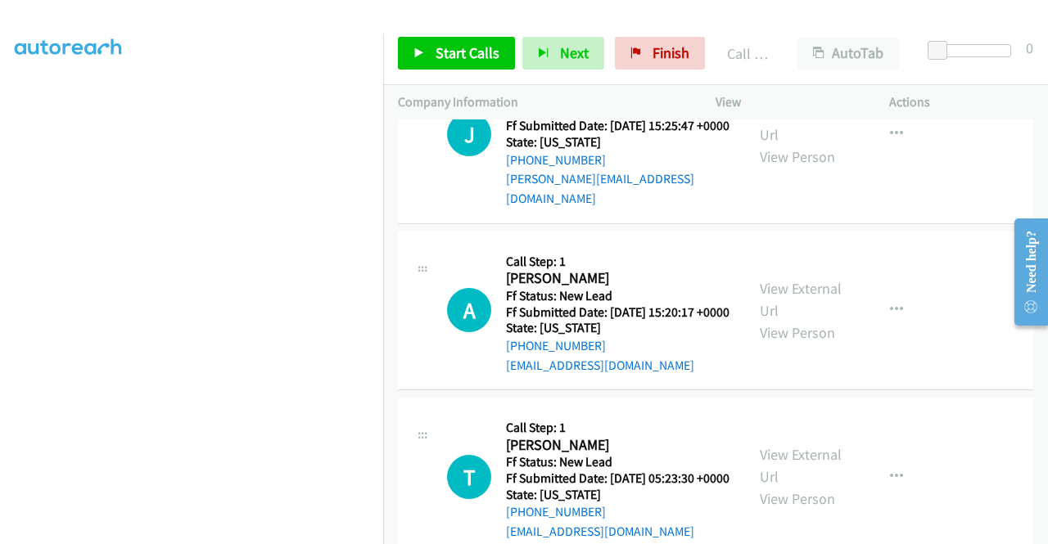
scroll to position [2964, 0]
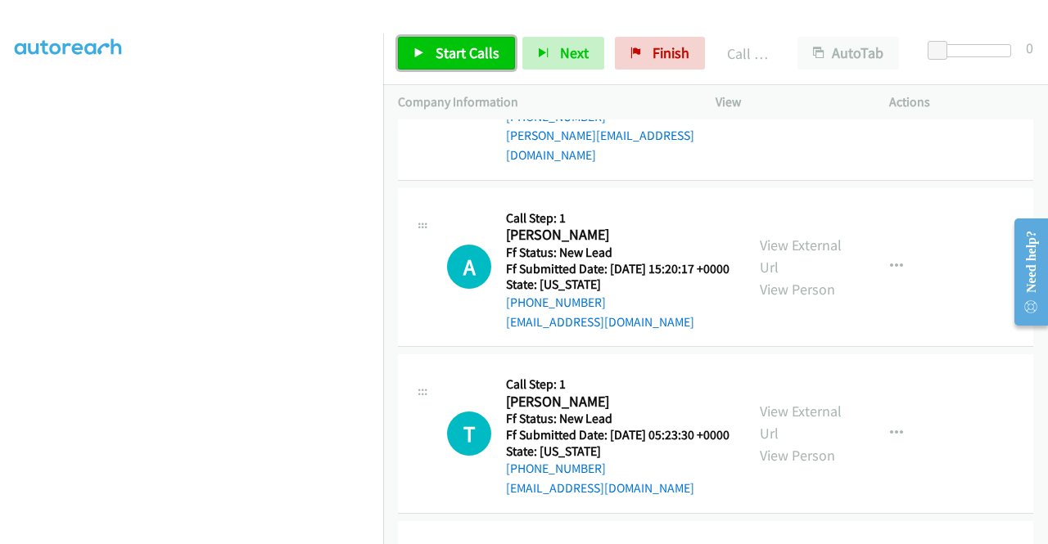
click at [472, 63] on link "Start Calls" at bounding box center [456, 53] width 117 height 33
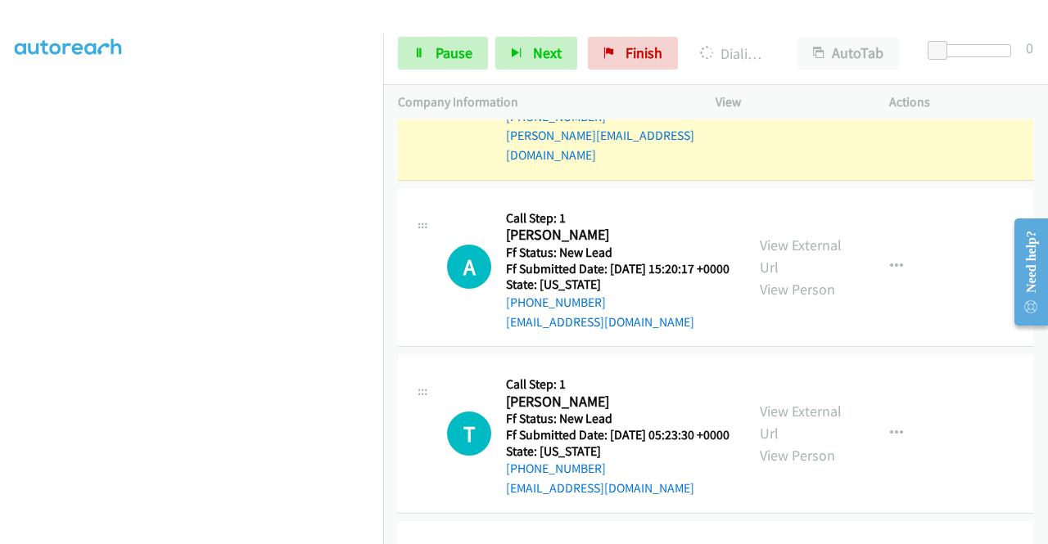
click at [769, 101] on link "View External Url" at bounding box center [801, 80] width 82 height 41
click at [0, 281] on aside "Dialing Mode: Power | Switch to Preview My Lists" at bounding box center [191, 487] width 383 height 906
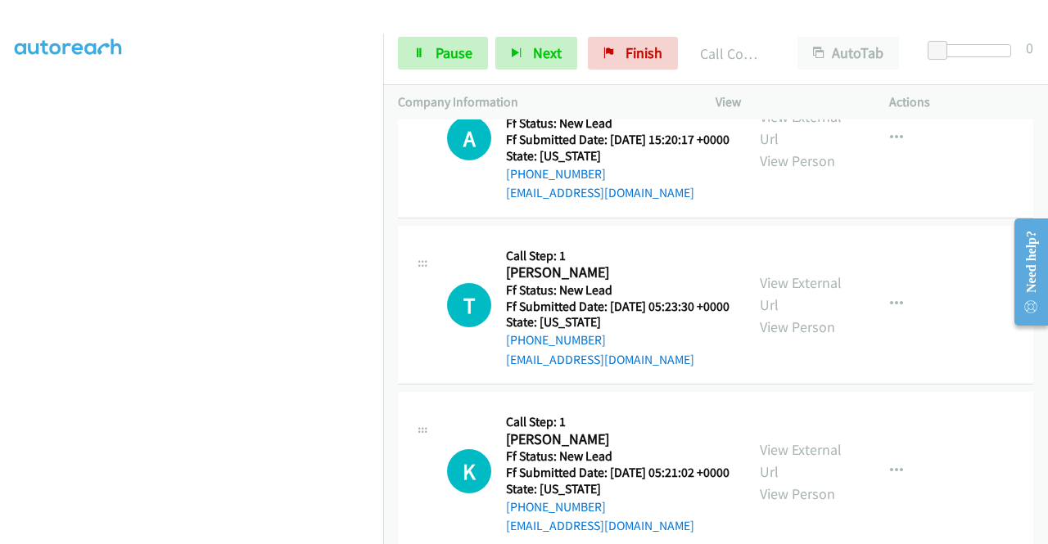
scroll to position [3205, 0]
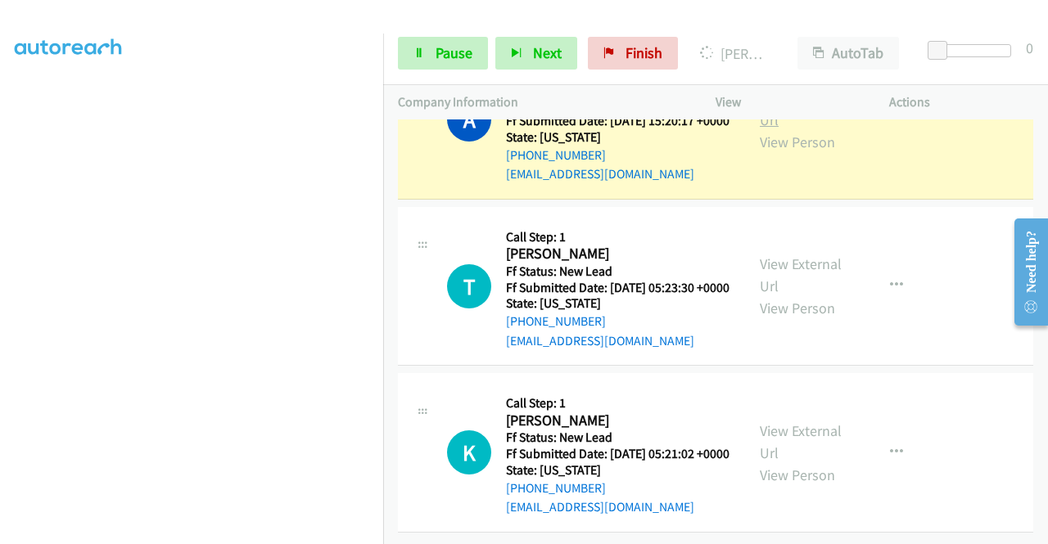
click at [789, 129] on link "View External Url" at bounding box center [801, 108] width 82 height 41
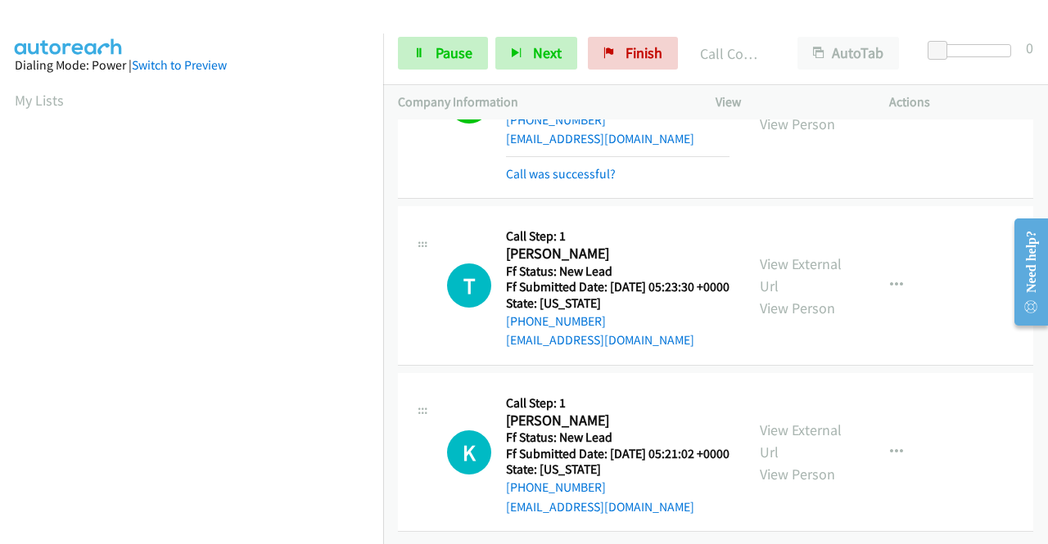
scroll to position [3398, 0]
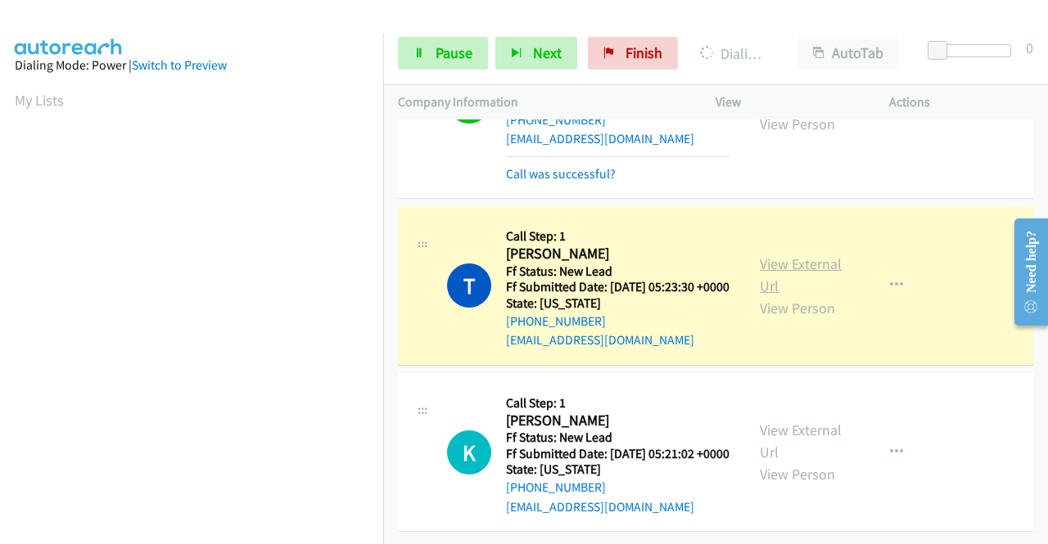
click at [793, 255] on link "View External Url" at bounding box center [801, 275] width 82 height 41
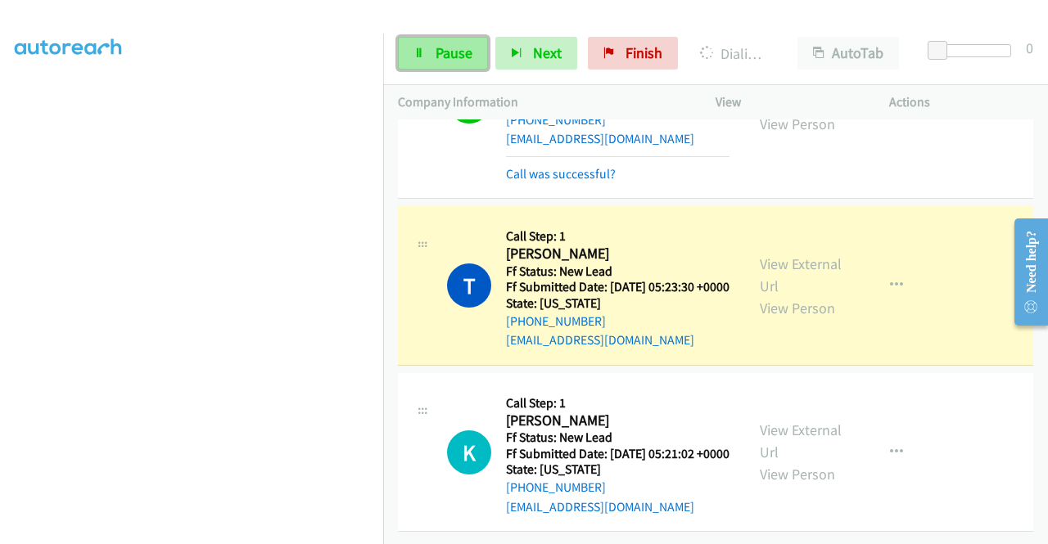
click at [430, 60] on link "Pause" at bounding box center [443, 53] width 90 height 33
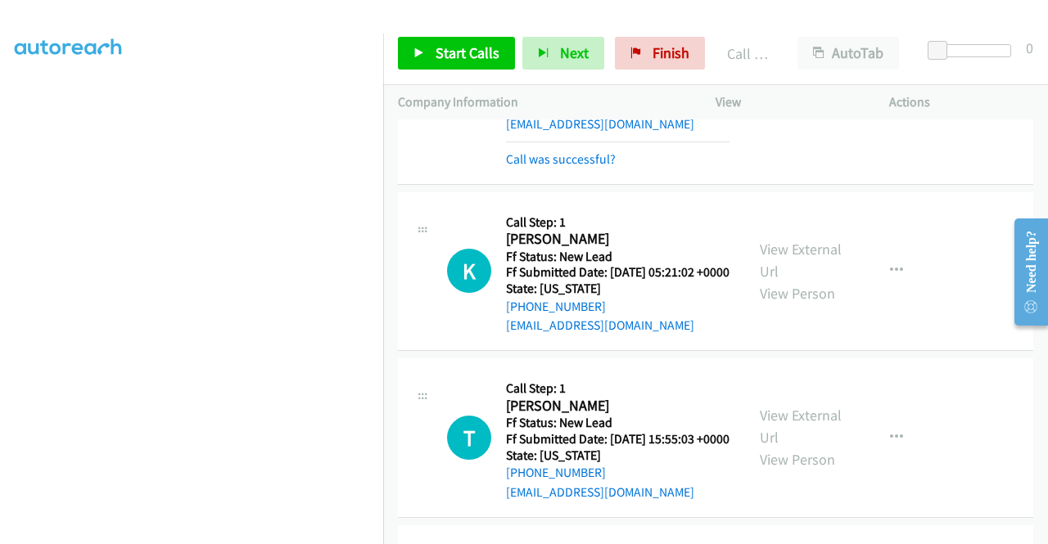
click at [752, 169] on div "View External Url View Person View External Url Email Schedule/Manage Callback …" at bounding box center [839, 87] width 188 height 164
click at [760, 97] on link "View External Url" at bounding box center [801, 76] width 82 height 41
click at [458, 43] on span "Start Calls" at bounding box center [467, 52] width 64 height 19
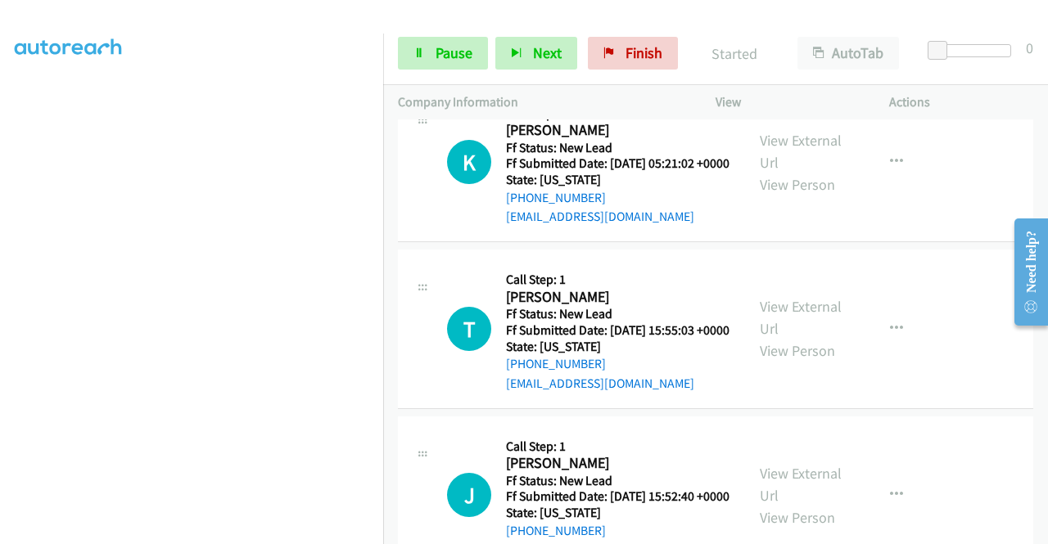
scroll to position [3572, 0]
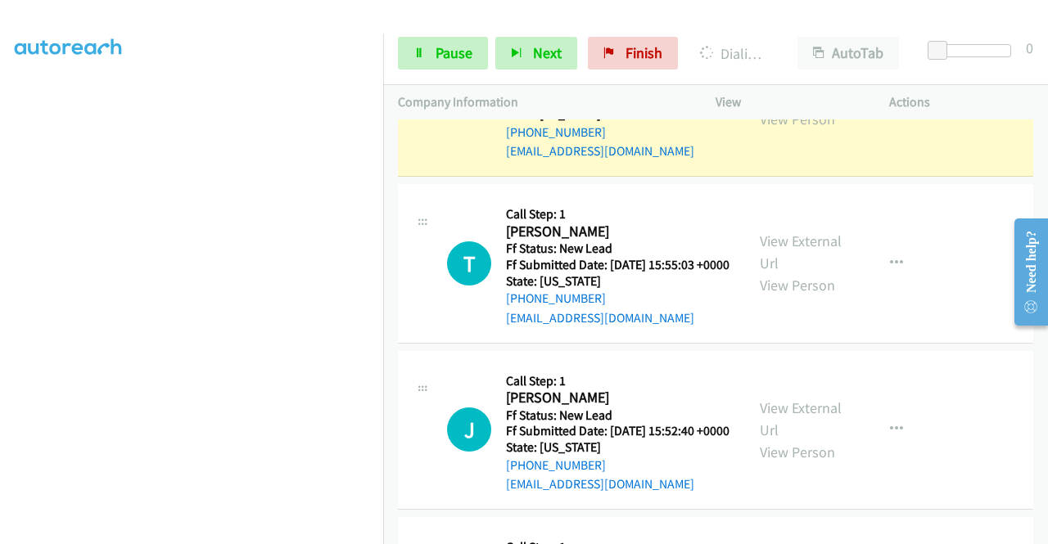
click at [795, 106] on link "View External Url" at bounding box center [801, 85] width 82 height 41
click at [0, 243] on aside "Dialing Mode: Power | Switch to Preview My Lists" at bounding box center [191, 125] width 383 height 906
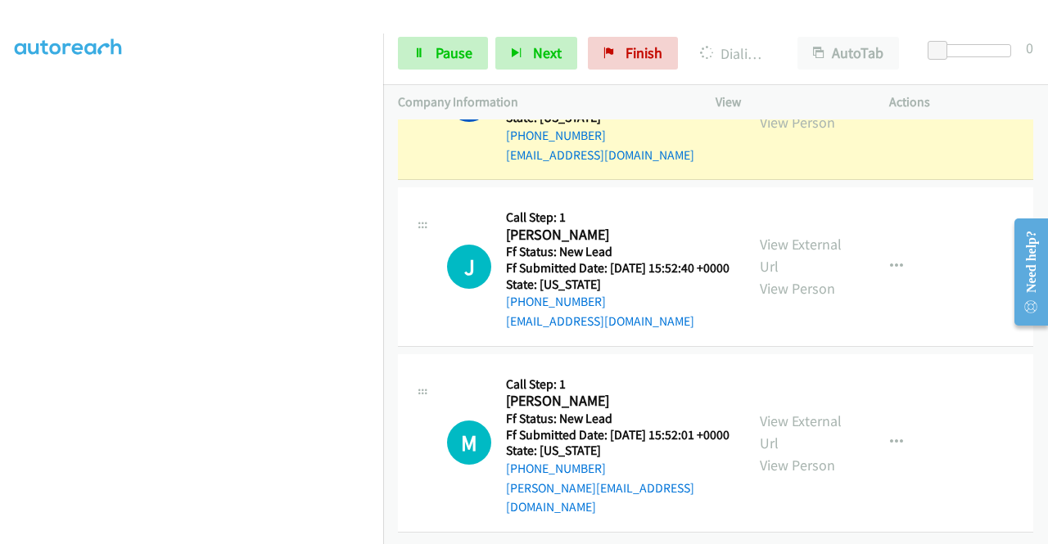
scroll to position [320, 0]
click at [772, 110] on link "View External Url" at bounding box center [801, 89] width 82 height 41
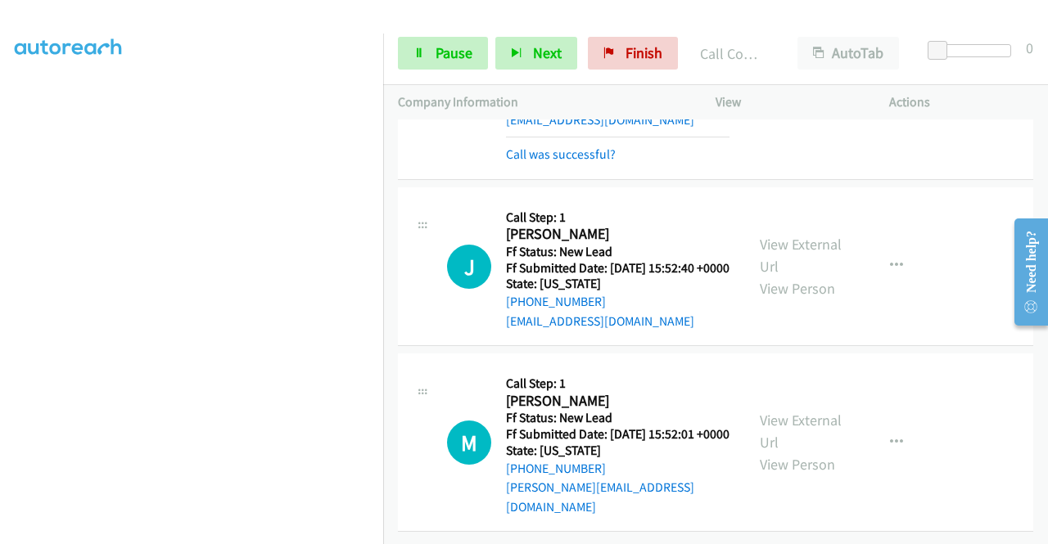
scroll to position [4049, 0]
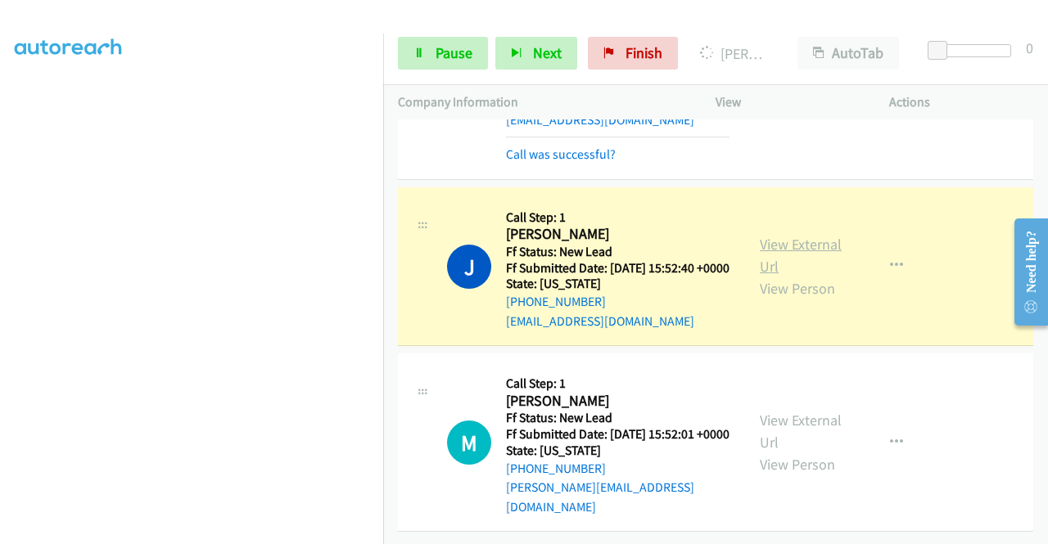
click at [791, 235] on link "View External Url" at bounding box center [801, 255] width 82 height 41
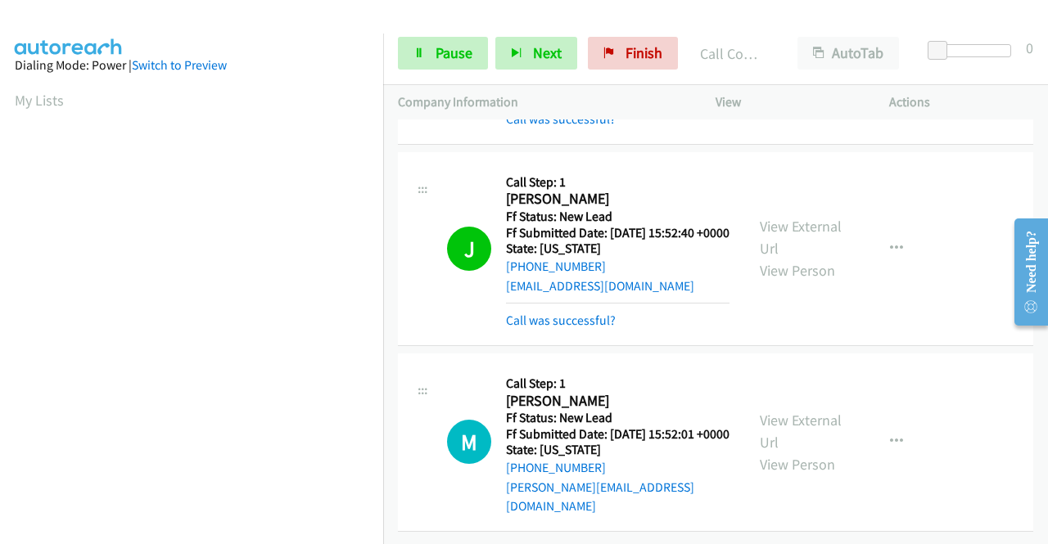
click at [1041, 533] on div "+1 415-964-1034 Call failed - Please reload the list and try again The Callbar …" at bounding box center [715, 331] width 665 height 425
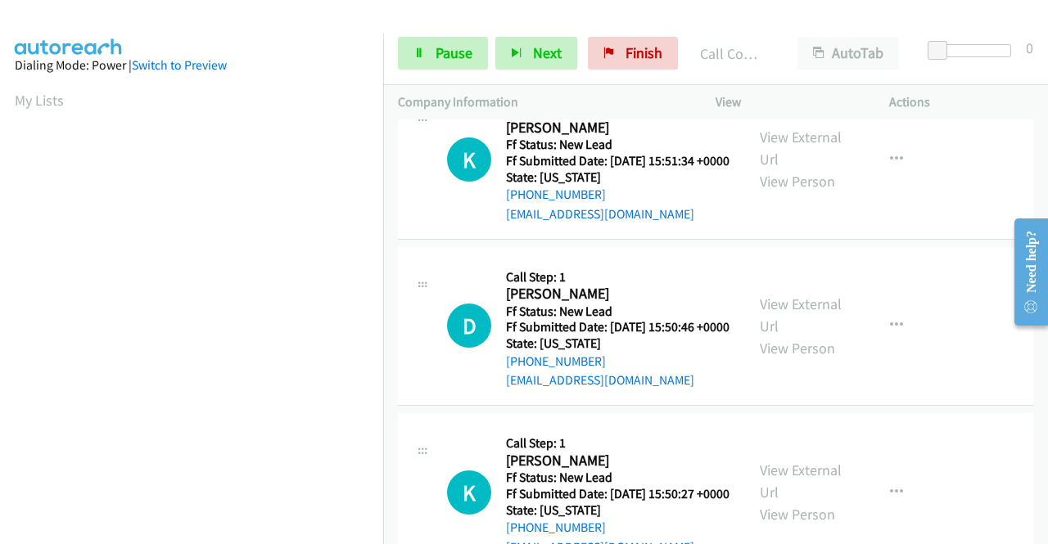
scroll to position [4311, 0]
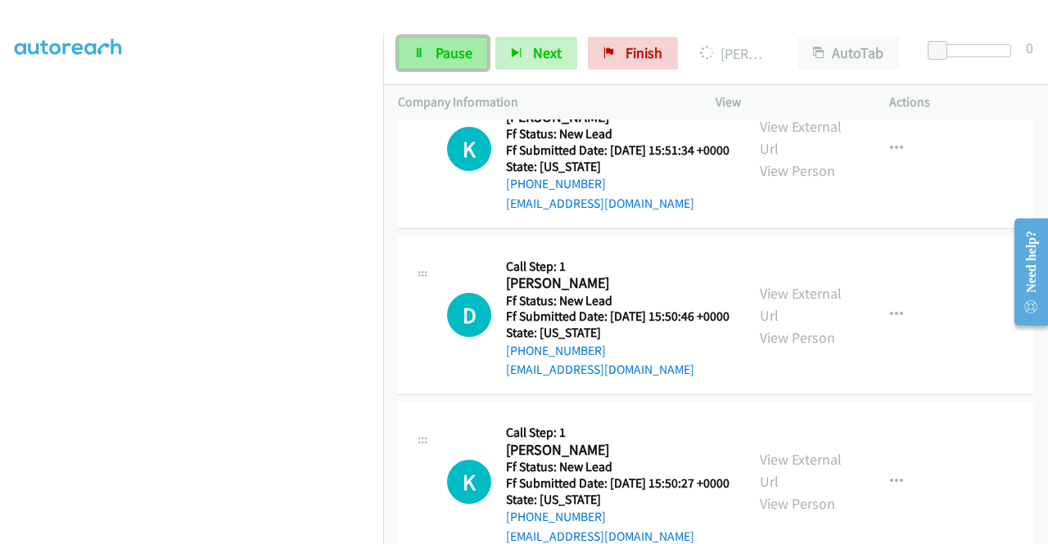
click at [416, 42] on link "Pause" at bounding box center [443, 53] width 90 height 33
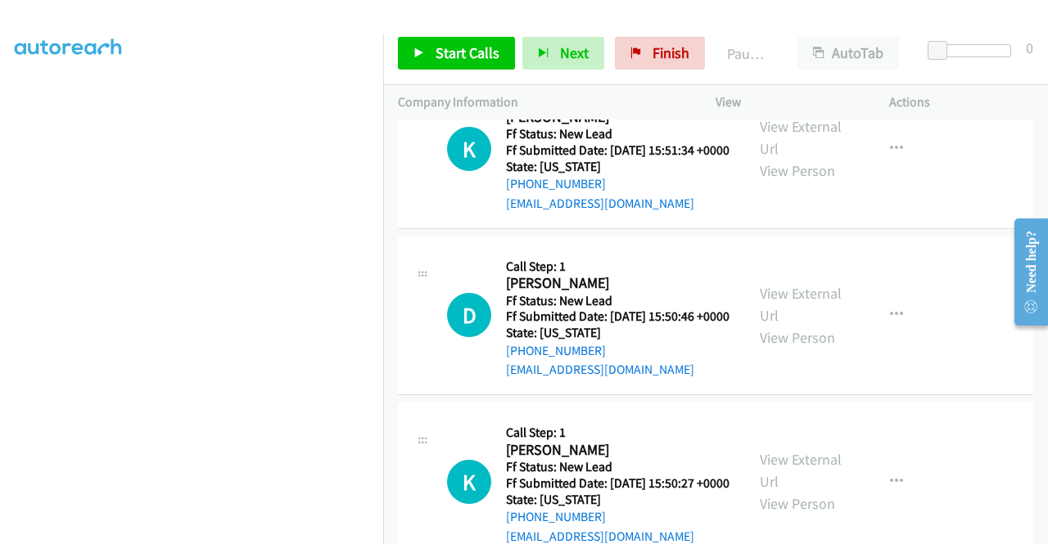
scroll to position [0, 0]
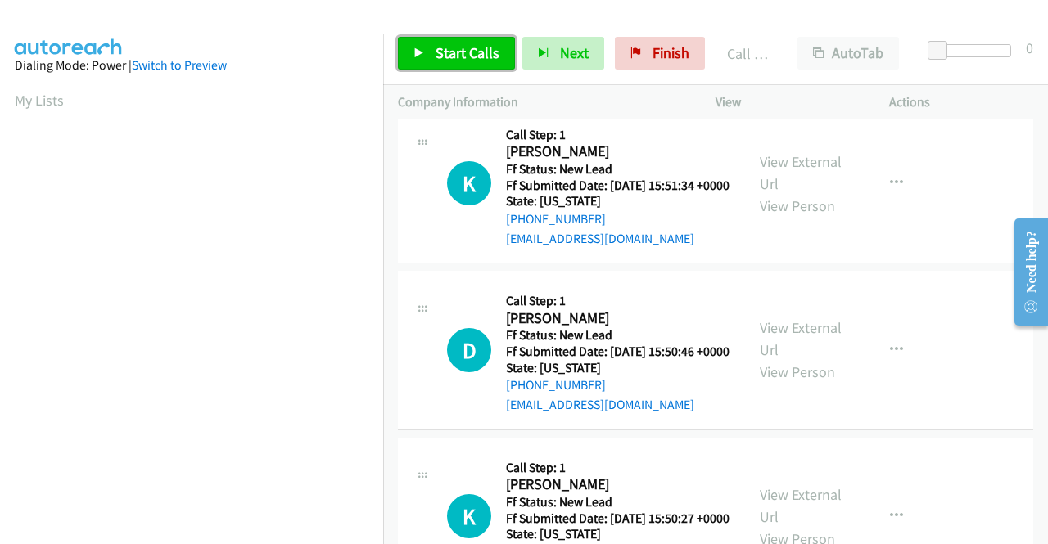
click at [458, 52] on span "Start Calls" at bounding box center [467, 52] width 64 height 19
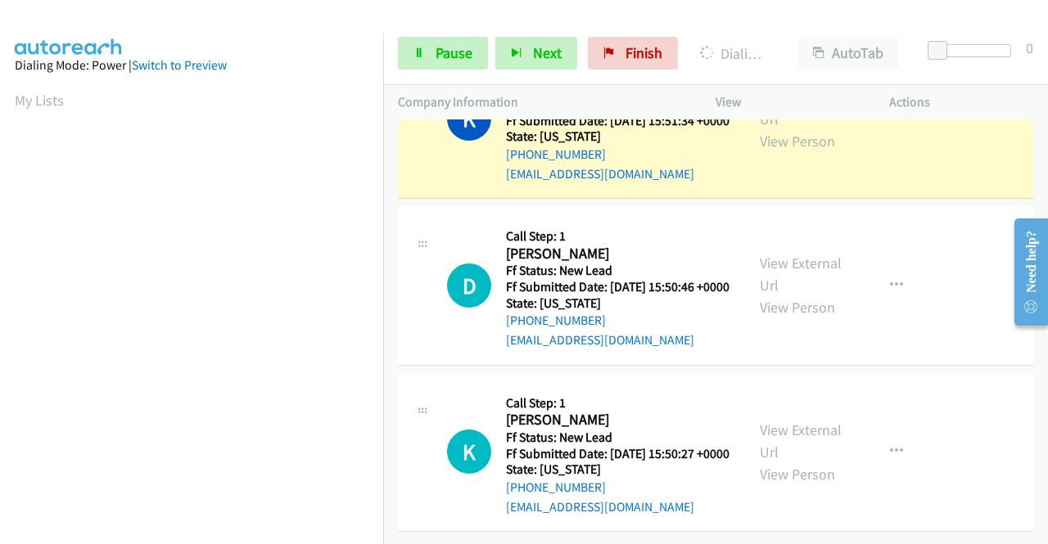
scroll to position [0, 12]
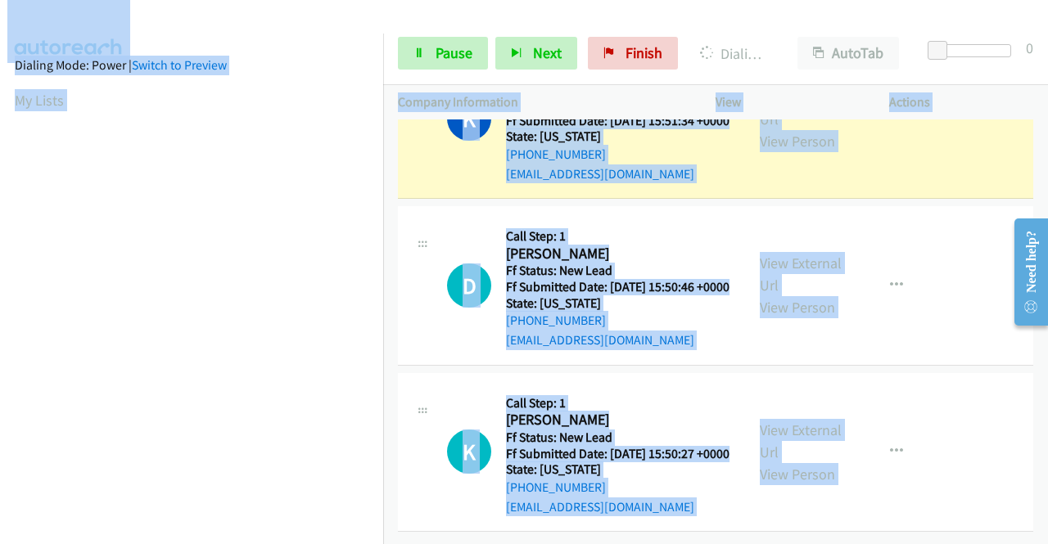
drag, startPoint x: 383, startPoint y: 106, endPoint x: 381, endPoint y: 117, distance: 11.6
click at [381, 78] on main "Start Calls Pause Next Finish Dialing Kim Barney AutoTab AutoTab 0 Company Info…" at bounding box center [524, 39] width 1048 height 78
click at [411, 184] on div "K Callback Scheduled Call Step: 1 Kim Barney America/Los_Angeles Ff Status: New…" at bounding box center [571, 119] width 347 height 129
click at [449, 142] on div "K Callback Scheduled Call Step: 1 Kim Barney America/Los_Angeles Ff Status: New…" at bounding box center [588, 119] width 283 height 129
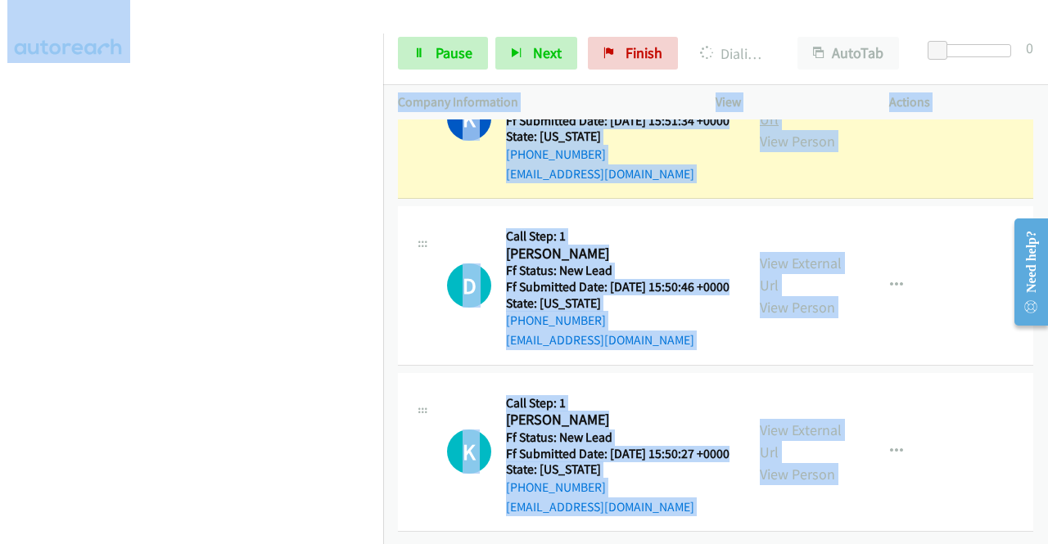
click at [797, 128] on link "View External Url" at bounding box center [801, 108] width 82 height 41
click at [422, 21] on div at bounding box center [516, 31] width 1033 height 63
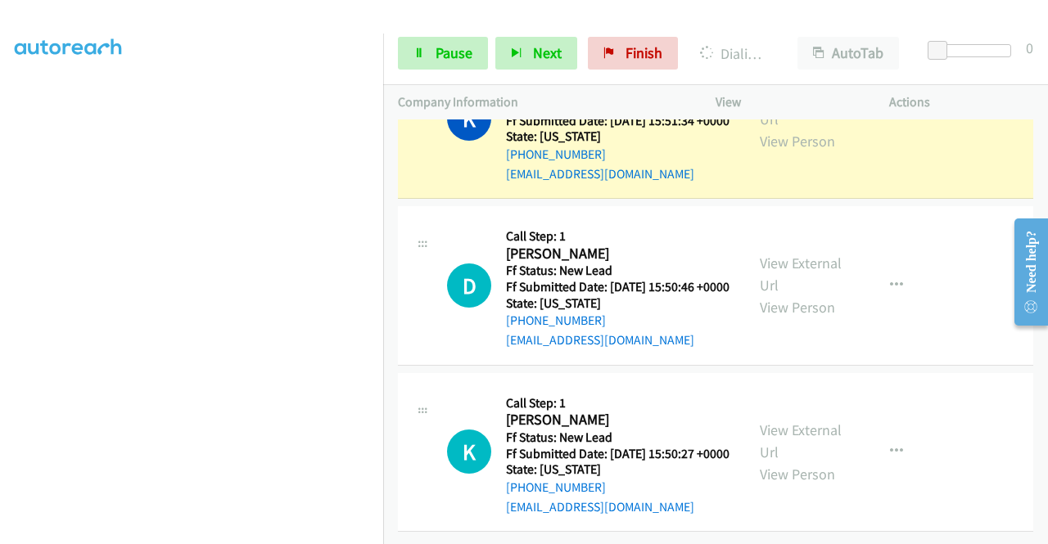
scroll to position [0, 12]
click at [0, 377] on aside "Dialing Mode: Power | Switch to Preview My Lists" at bounding box center [191, 487] width 383 height 906
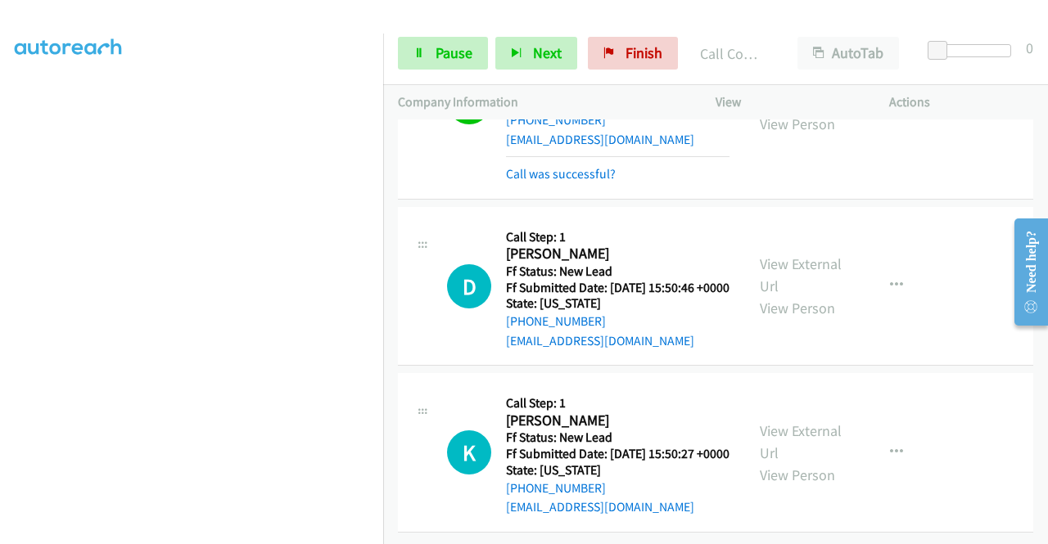
scroll to position [4699, 0]
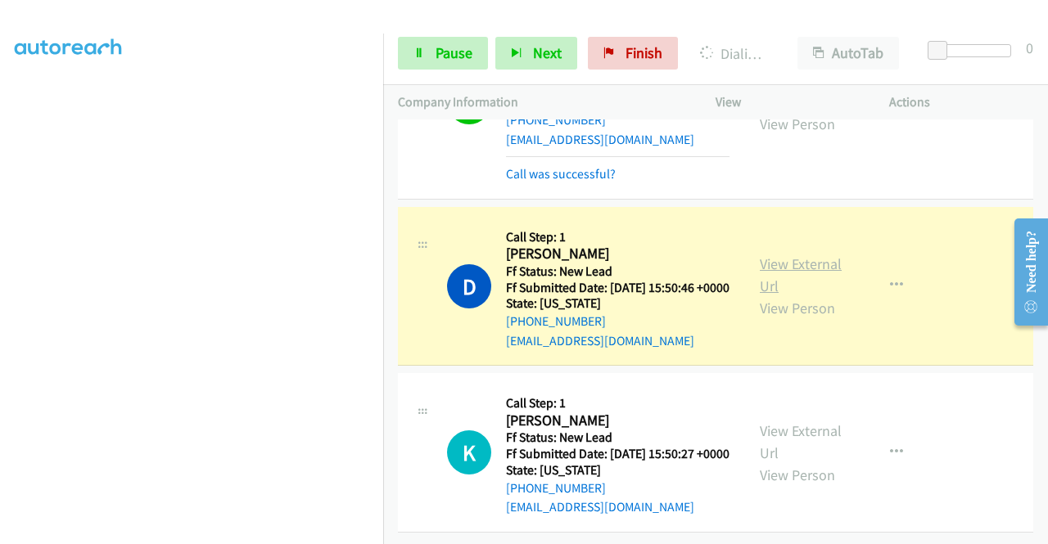
click at [773, 255] on link "View External Url" at bounding box center [801, 275] width 82 height 41
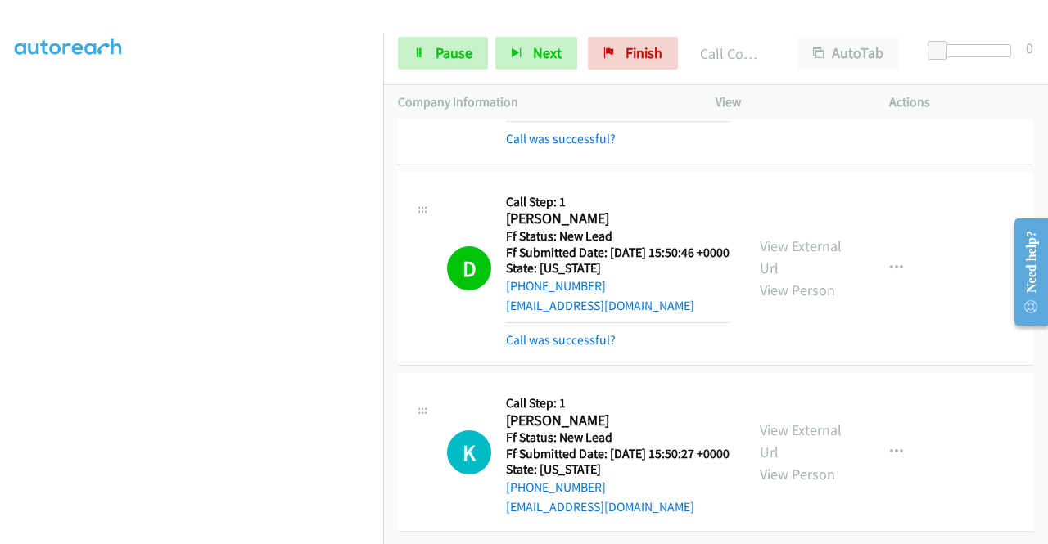
scroll to position [4734, 0]
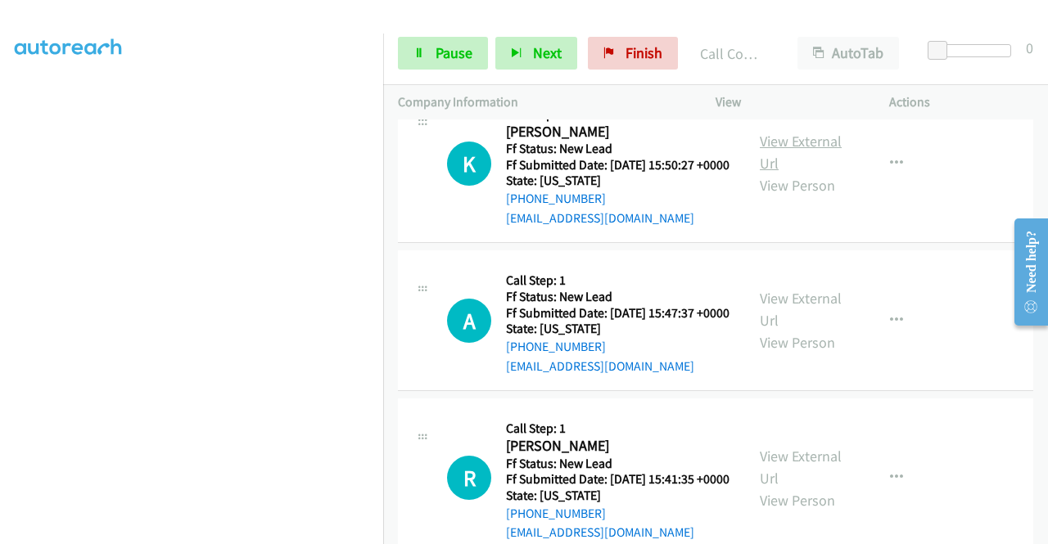
click at [773, 173] on link "View External Url" at bounding box center [801, 152] width 82 height 41
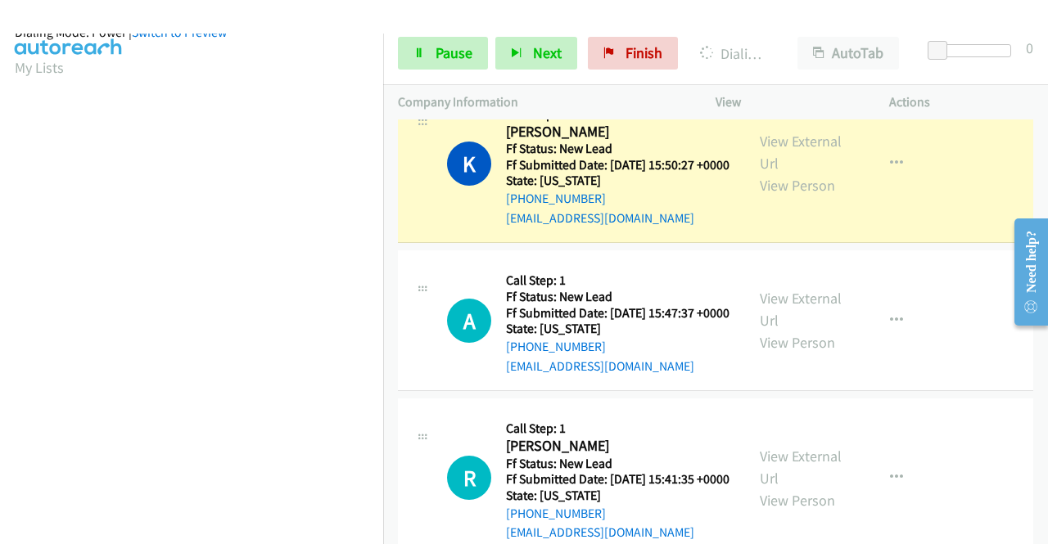
scroll to position [373, 12]
click at [457, 71] on div "Start Calls Pause Next Finish Dialing Kathy Liss AutoTab AutoTab 0" at bounding box center [715, 53] width 665 height 63
click at [450, 63] on link "Pause" at bounding box center [443, 53] width 90 height 33
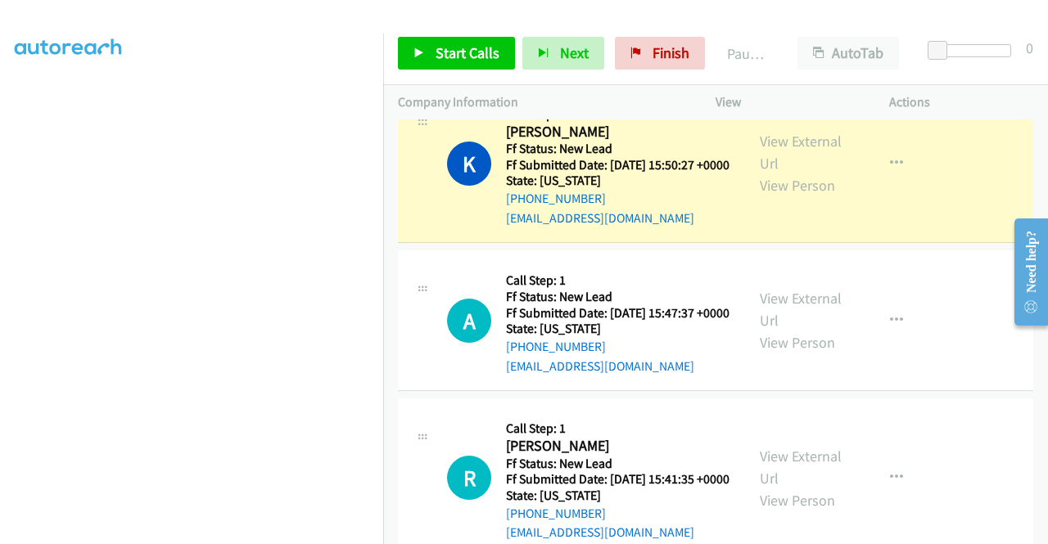
scroll to position [116, 12]
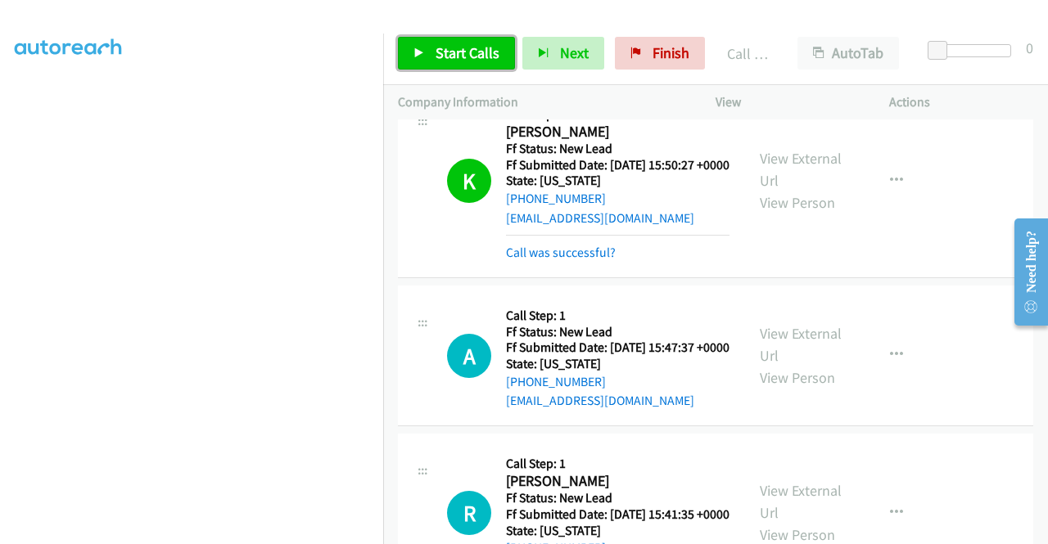
click at [423, 51] on icon at bounding box center [418, 53] width 11 height 11
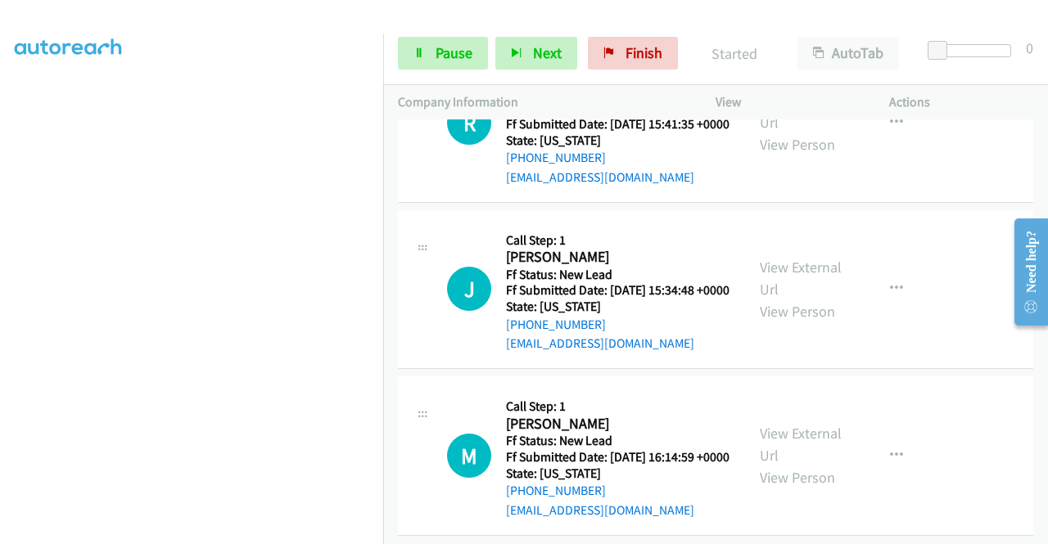
scroll to position [5141, 0]
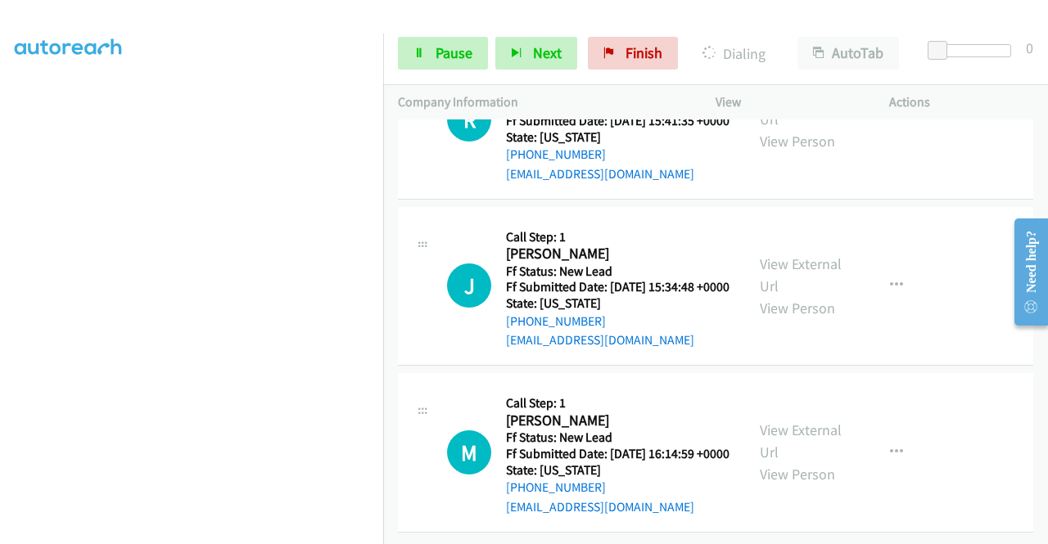
click at [440, 51] on span "Pause" at bounding box center [453, 52] width 37 height 19
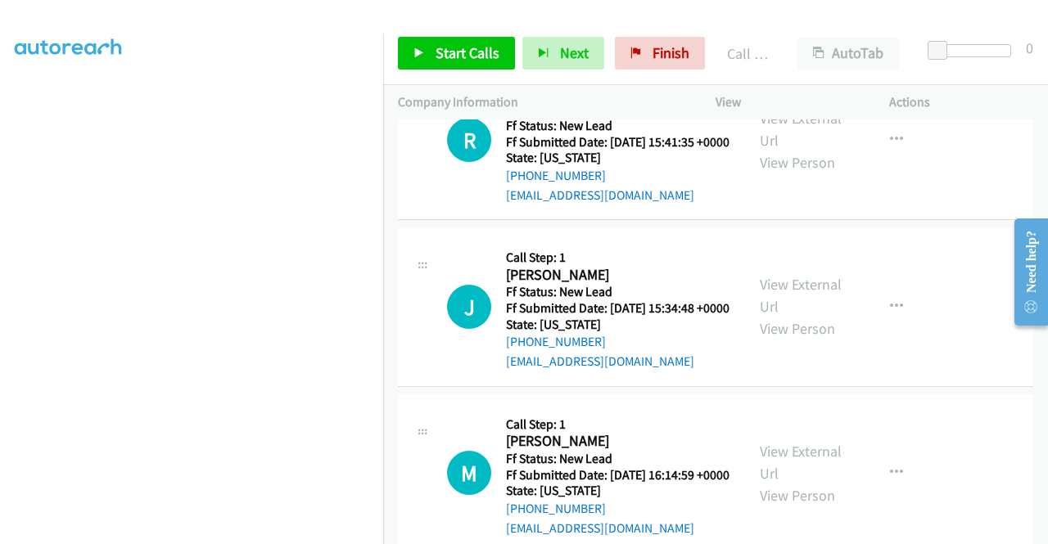
click at [588, 36] on link "Call was successful?" at bounding box center [561, 28] width 110 height 16
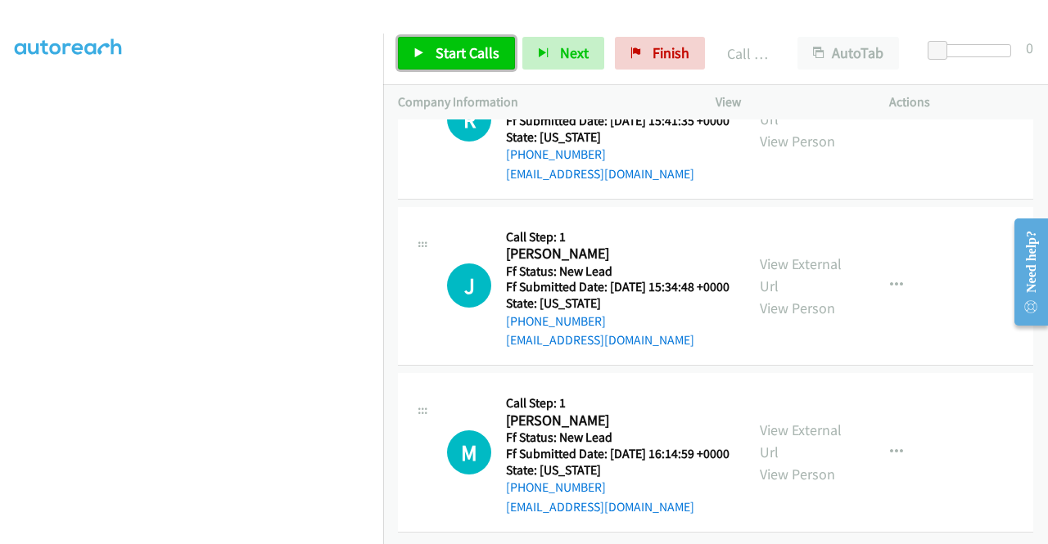
click at [440, 54] on span "Start Calls" at bounding box center [467, 52] width 64 height 19
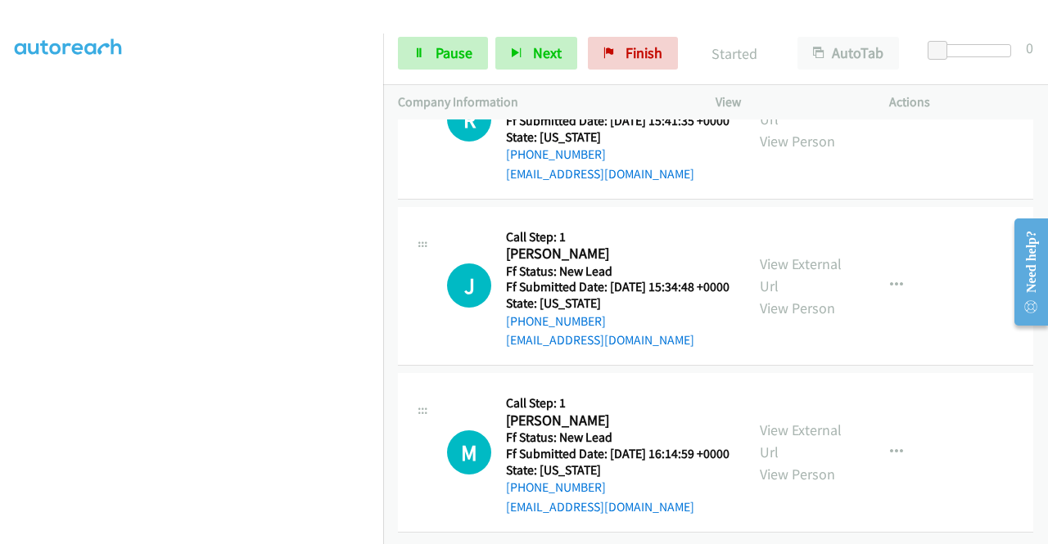
scroll to position [5348, 0]
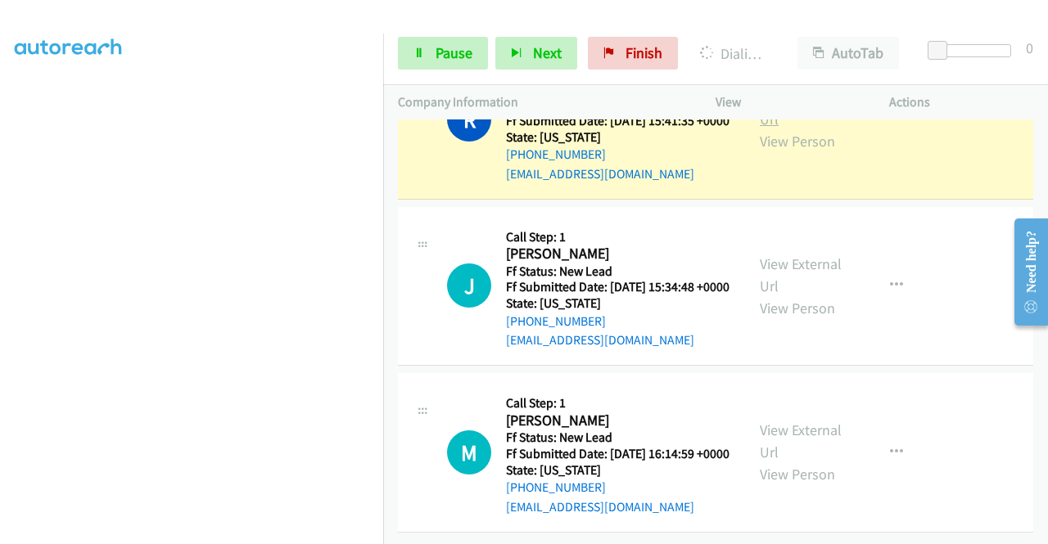
click at [781, 128] on link "View External Url" at bounding box center [801, 108] width 82 height 41
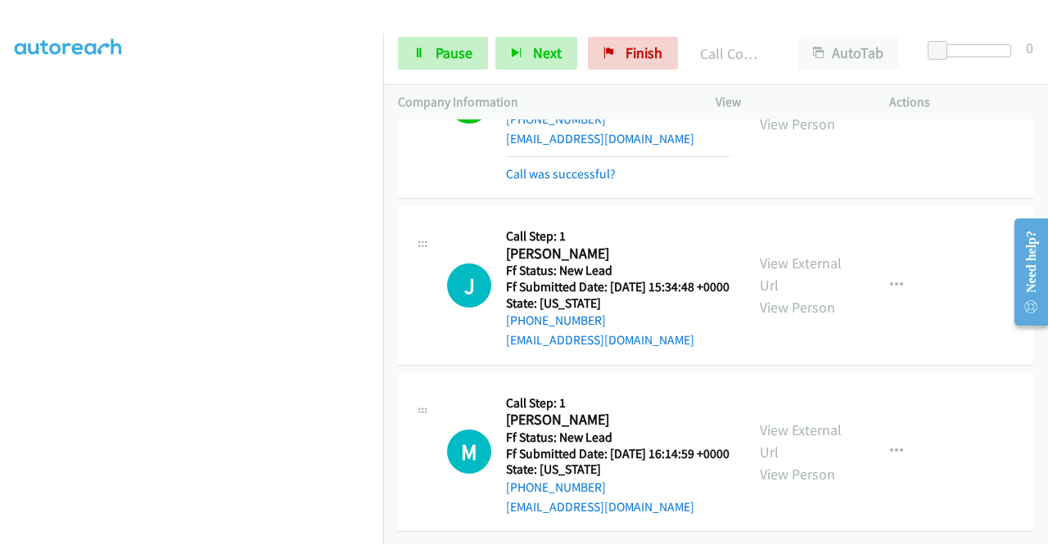
scroll to position [5515, 0]
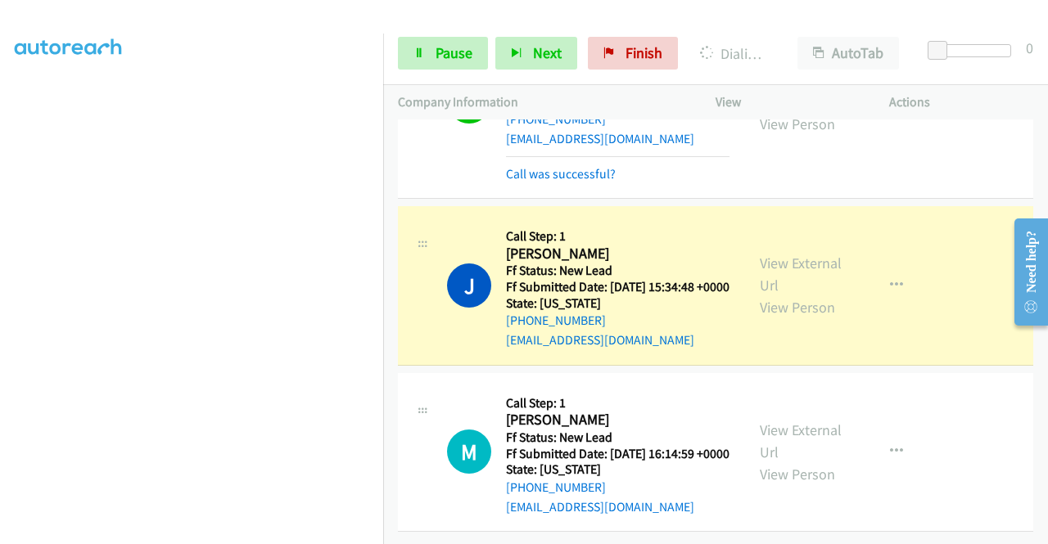
click at [0, 295] on aside "Dialing Mode: Power | Switch to Preview My Lists" at bounding box center [191, 125] width 383 height 906
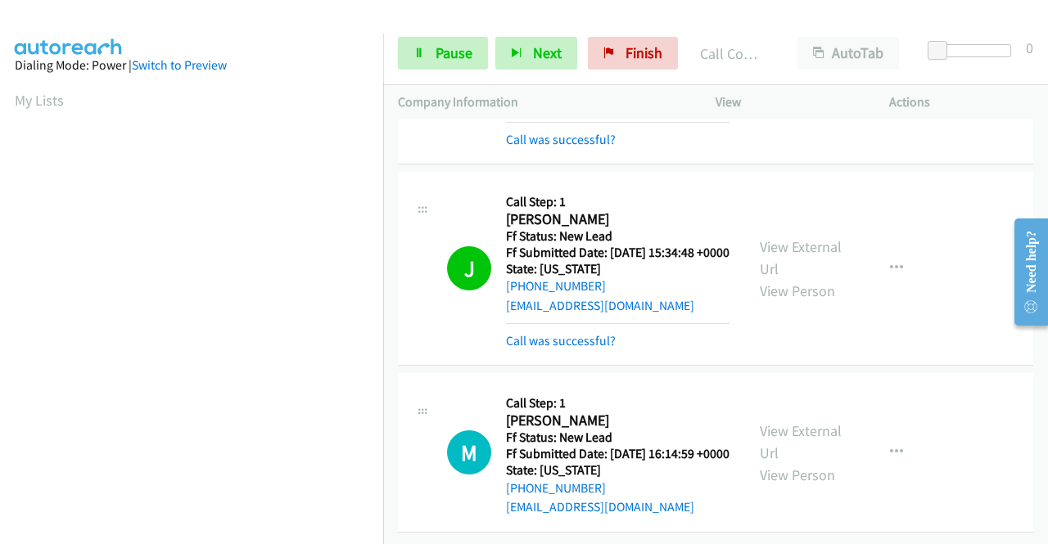
click at [828, 261] on div "View External Url View Person" at bounding box center [802, 269] width 85 height 66
click at [803, 247] on link "View External Url" at bounding box center [801, 257] width 82 height 41
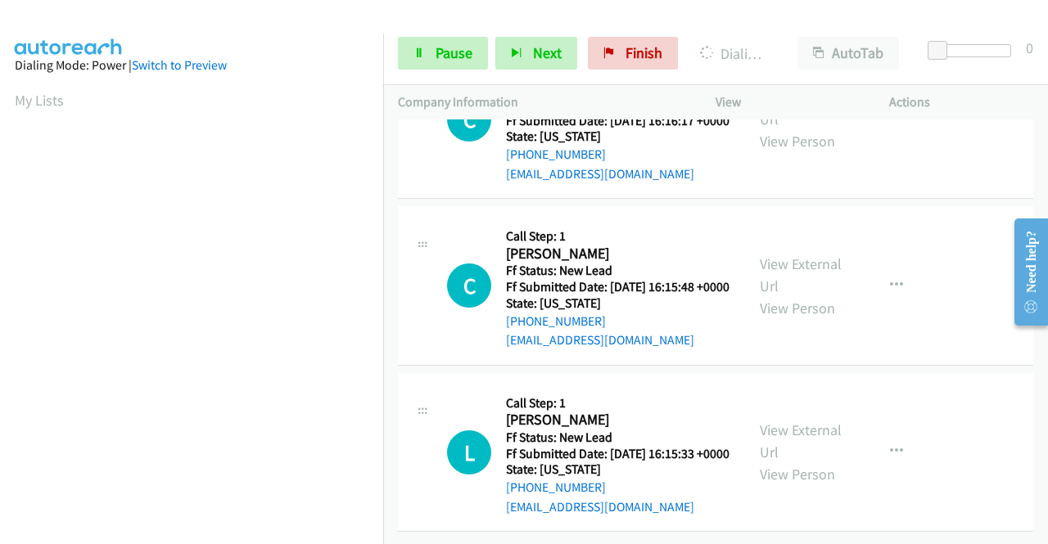
scroll to position [5675, 0]
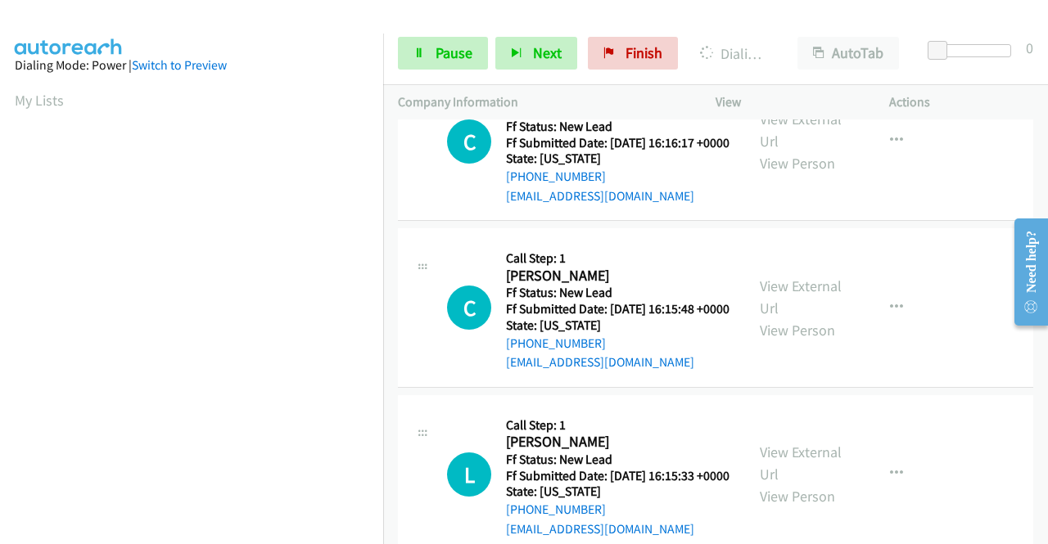
click at [383, 130] on nav "Dialing Mode: Power | Switch to Preview My Lists" at bounding box center [192, 306] width 384 height 544
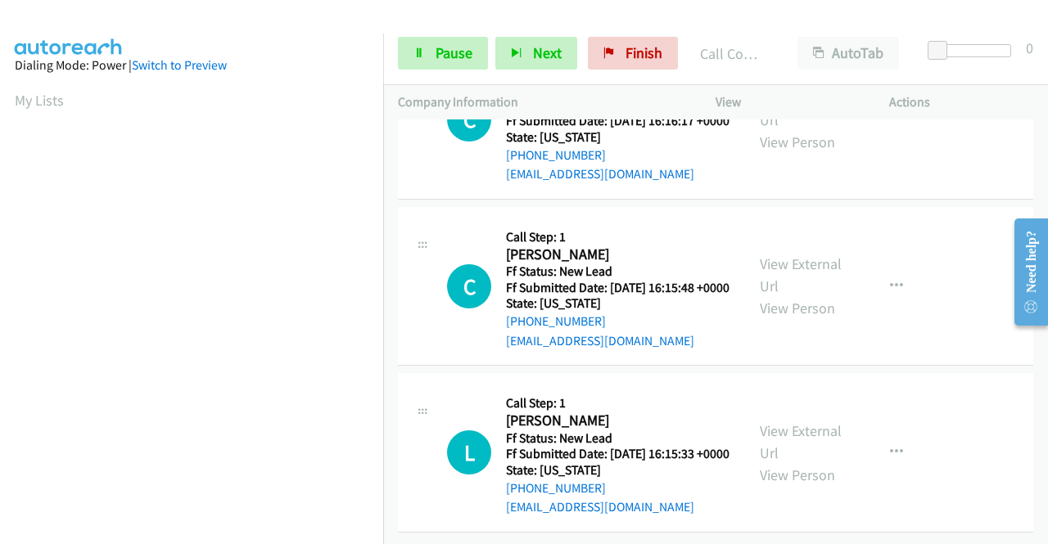
scroll to position [5970, 0]
click at [459, 50] on span "Pause" at bounding box center [453, 52] width 37 height 19
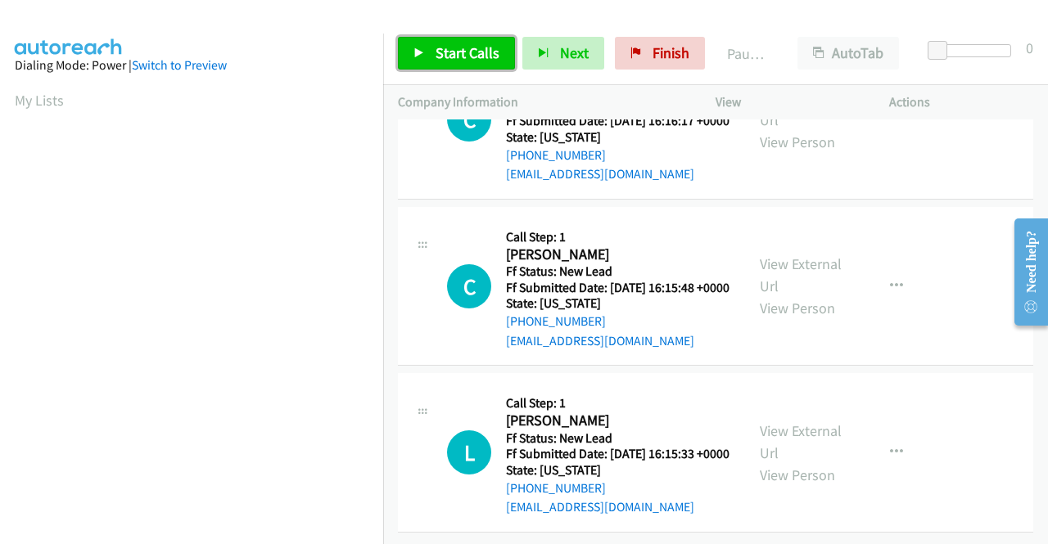
click at [459, 50] on span "Start Calls" at bounding box center [467, 52] width 64 height 19
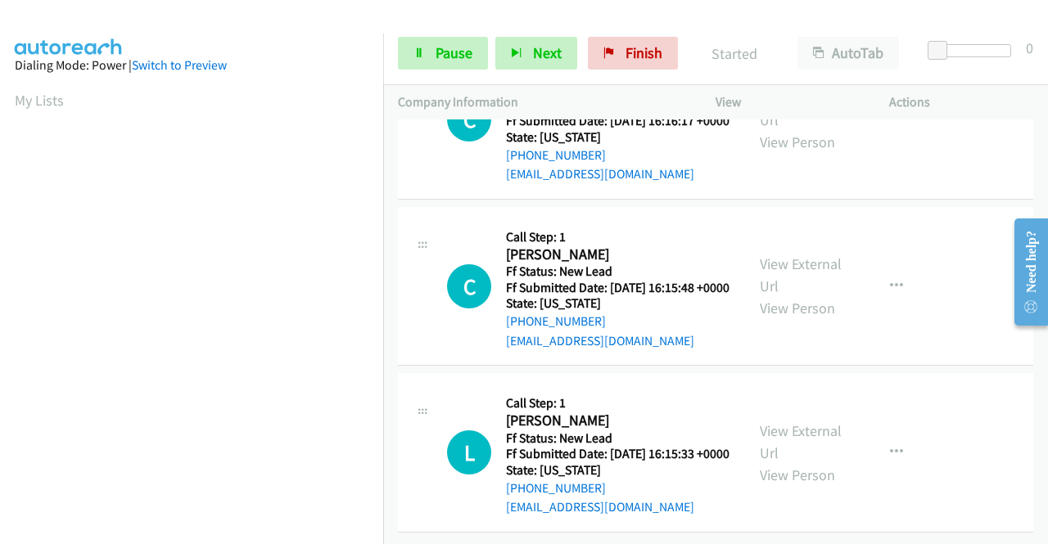
scroll to position [5947, 0]
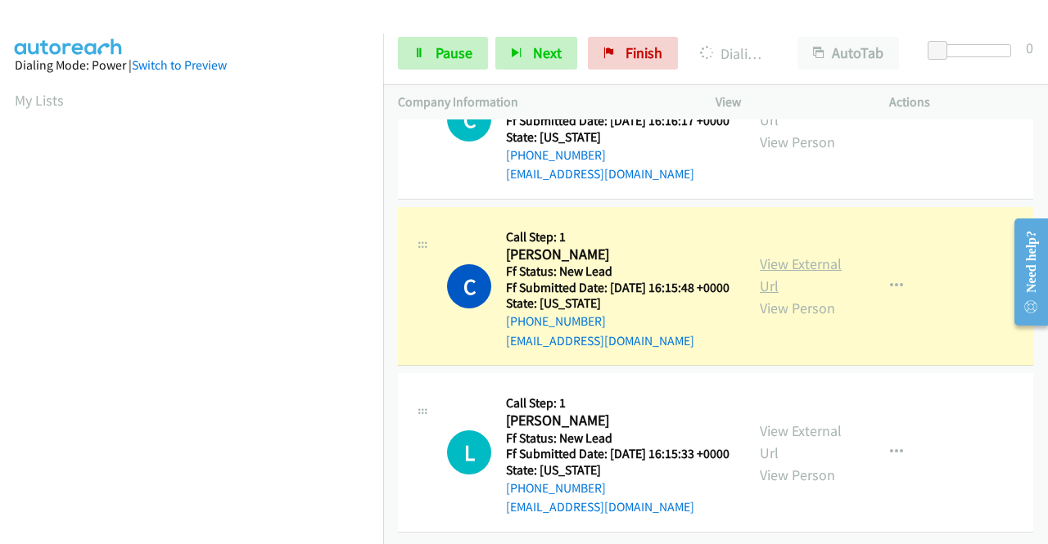
click at [783, 295] on link "View External Url" at bounding box center [801, 275] width 82 height 41
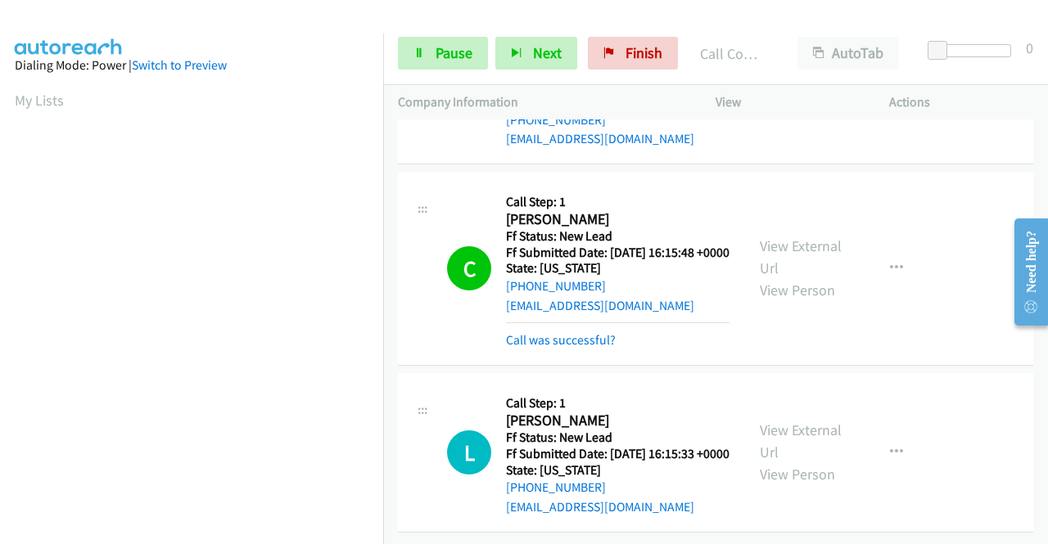
scroll to position [6166, 0]
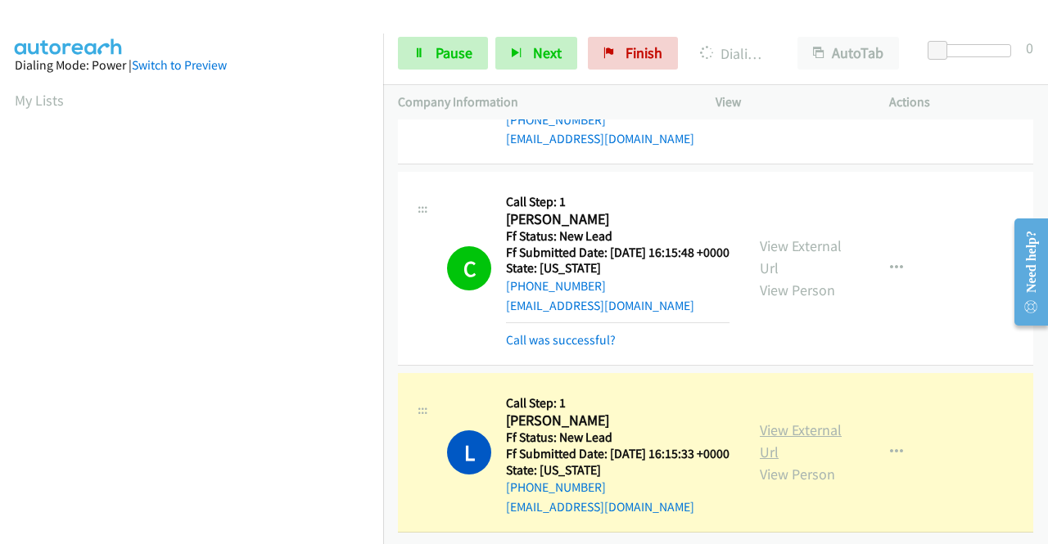
click at [784, 421] on link "View External Url" at bounding box center [801, 441] width 82 height 41
click at [1043, 534] on div "+1 415-964-1034 Call failed - Please reload the list and try again The Callbar …" at bounding box center [715, 331] width 665 height 425
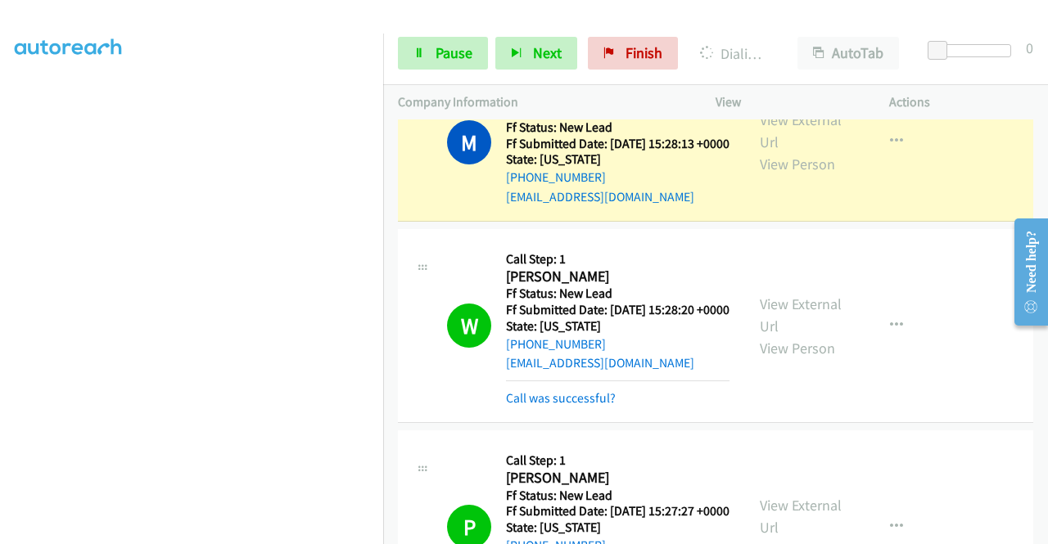
scroll to position [2262, 0]
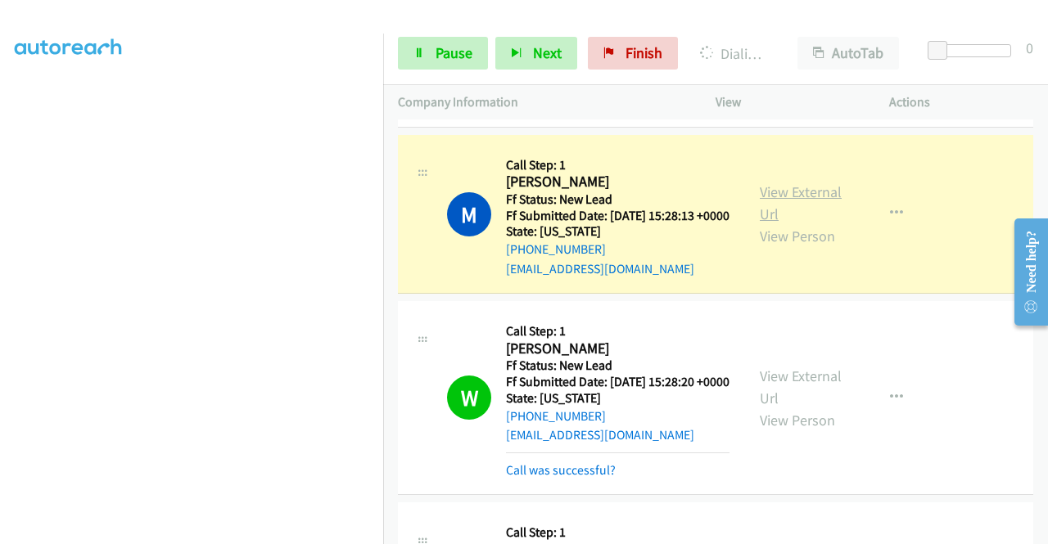
click at [791, 223] on link "View External Url" at bounding box center [801, 203] width 82 height 41
click at [442, 45] on span "Pause" at bounding box center [453, 52] width 37 height 19
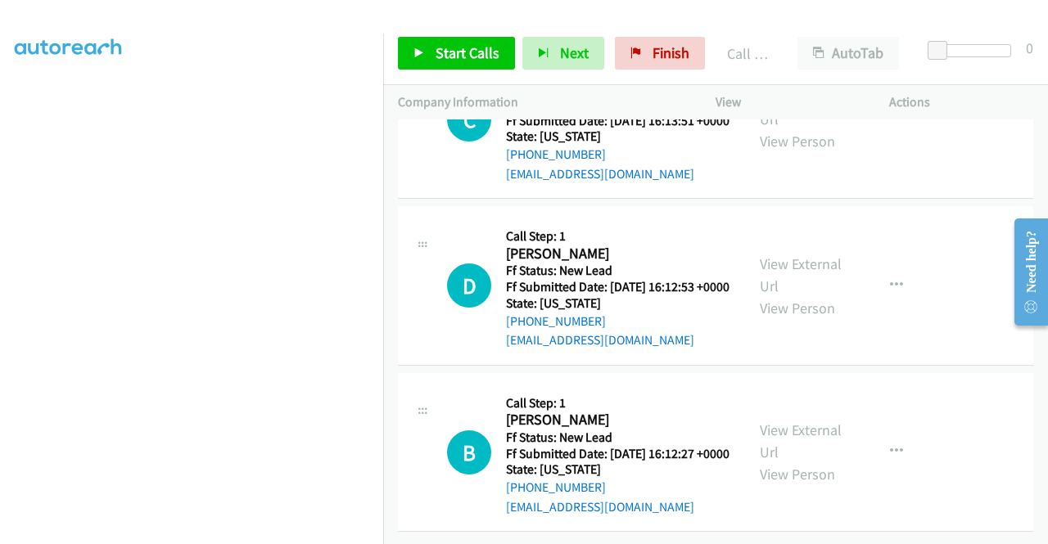
scroll to position [6656, 0]
click at [453, 49] on span "Start Calls" at bounding box center [467, 52] width 64 height 19
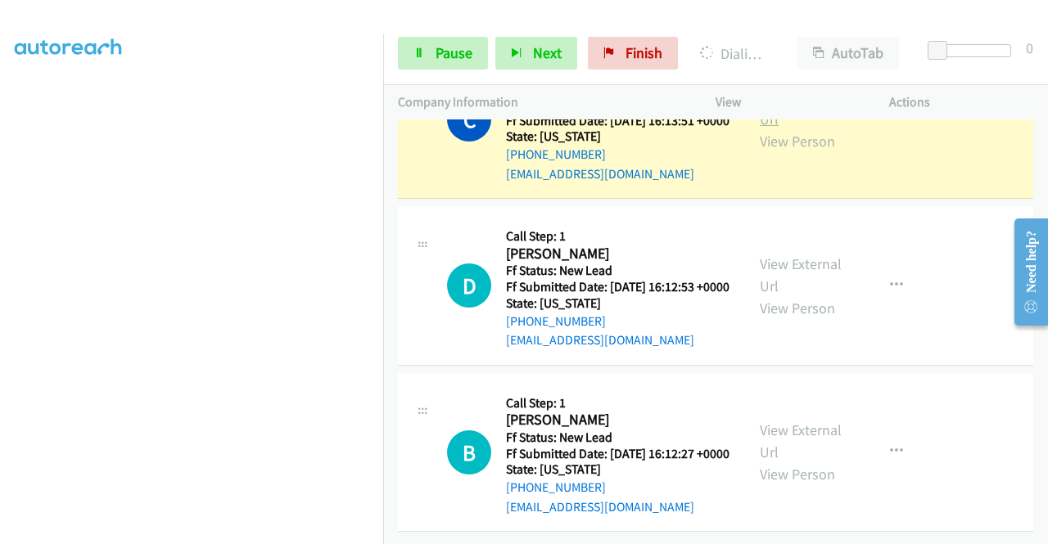
click at [761, 128] on link "View External Url" at bounding box center [801, 108] width 82 height 41
click at [0, 220] on aside "Dialing Mode: Power | Switch to Preview My Lists" at bounding box center [191, 125] width 383 height 906
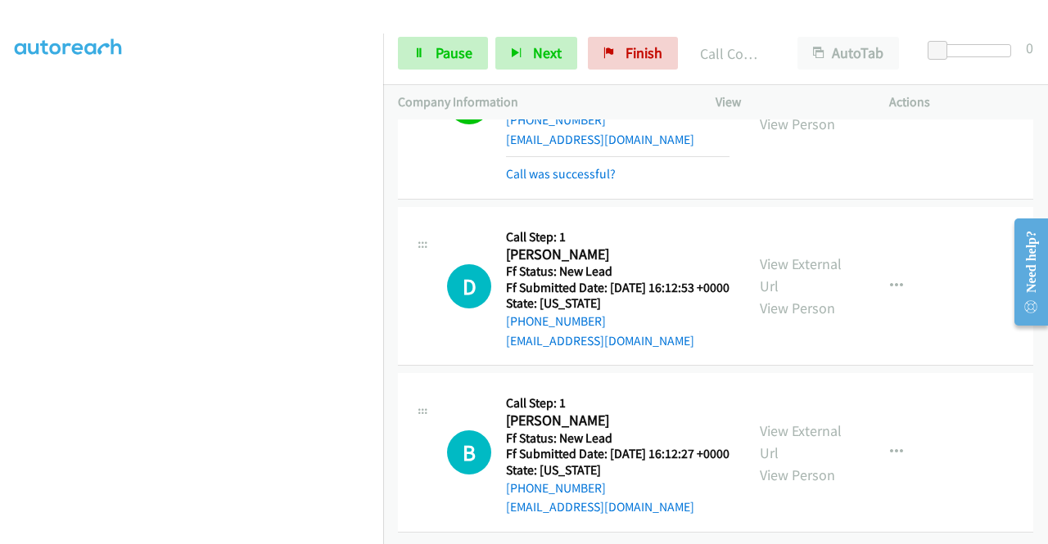
scroll to position [6817, 0]
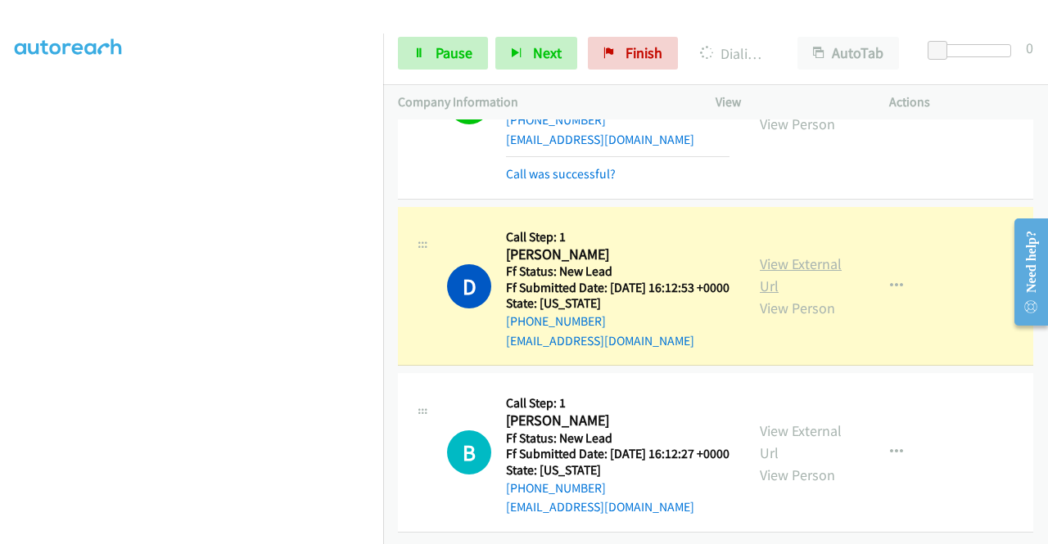
click at [768, 255] on link "View External Url" at bounding box center [801, 275] width 82 height 41
click at [430, 62] on link "Pause" at bounding box center [443, 53] width 90 height 33
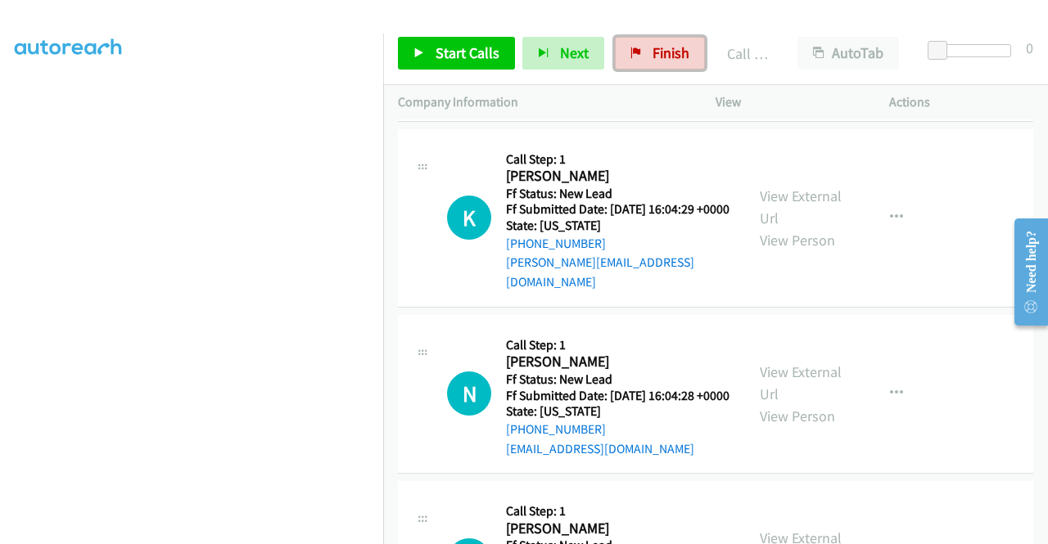
click at [671, 45] on span "Finish" at bounding box center [670, 52] width 37 height 19
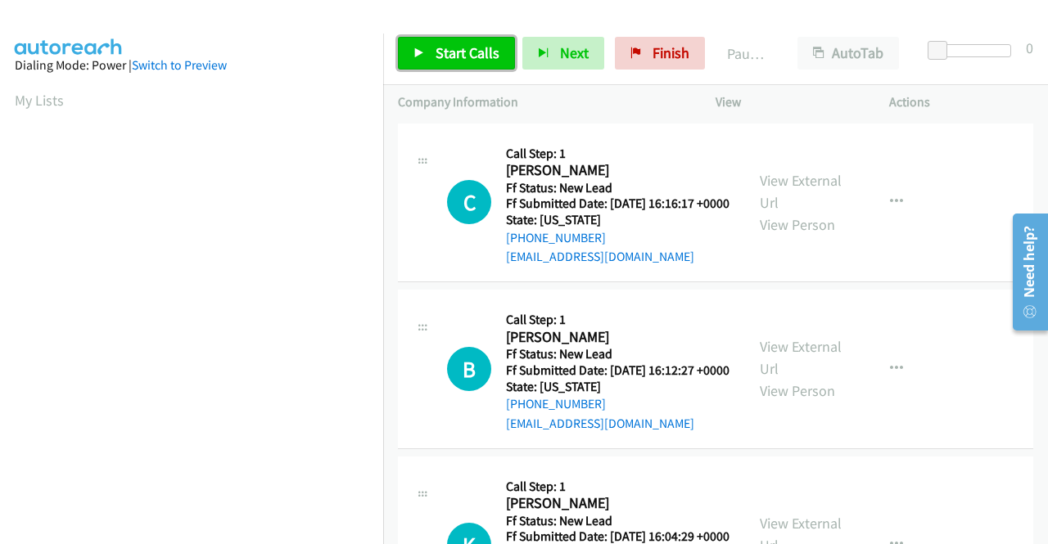
click at [473, 58] on span "Start Calls" at bounding box center [467, 52] width 64 height 19
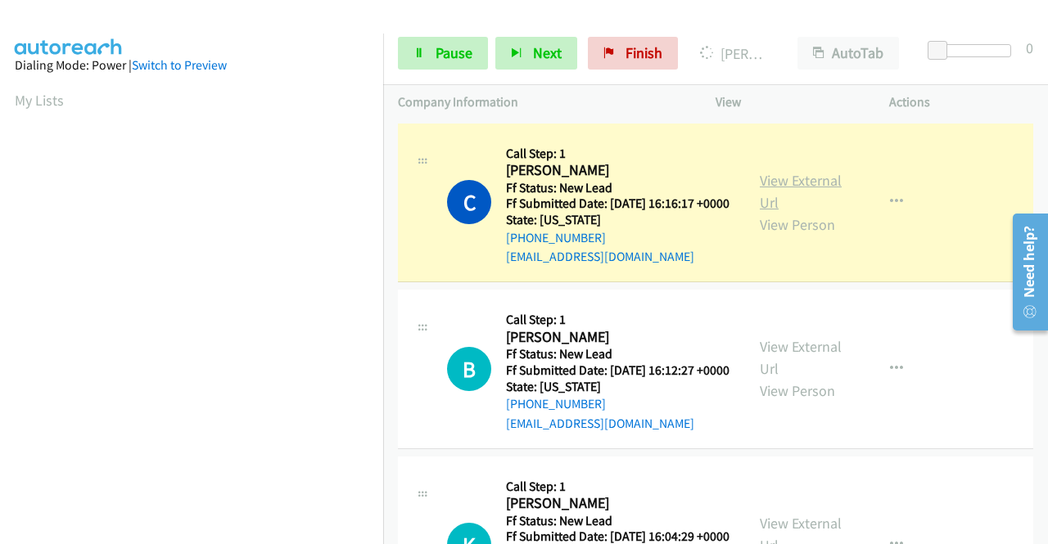
click at [781, 197] on link "View External Url" at bounding box center [801, 191] width 82 height 41
click at [0, 282] on aside "Dialing Mode: Power | Switch to Preview My Lists" at bounding box center [191, 125] width 383 height 906
click at [386, 196] on td "C Callback Scheduled Call Step: 1 Curtis Spake America/New_York Ff Status: New …" at bounding box center [715, 202] width 665 height 167
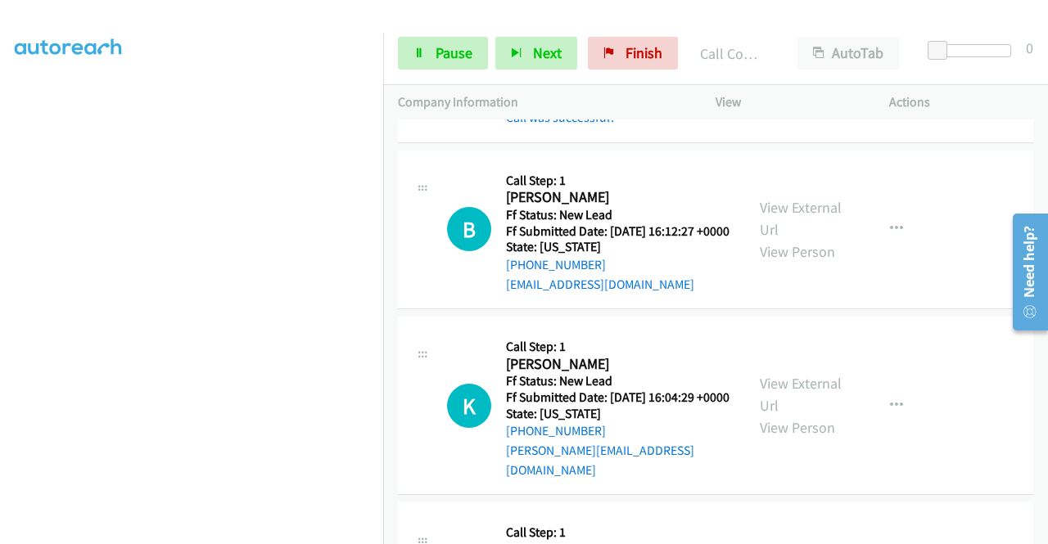
scroll to position [207, 0]
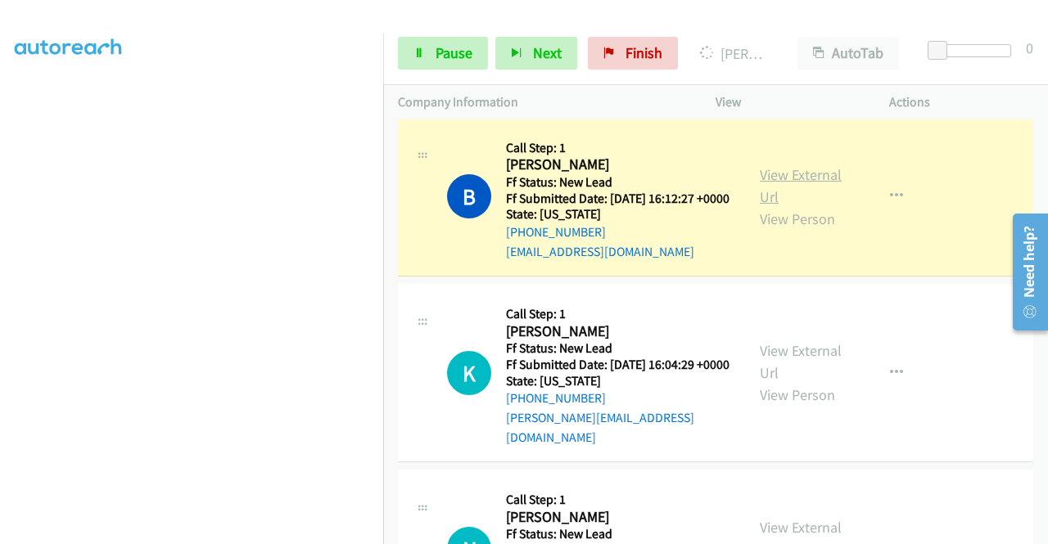
click at [781, 205] on link "View External Url" at bounding box center [801, 185] width 82 height 41
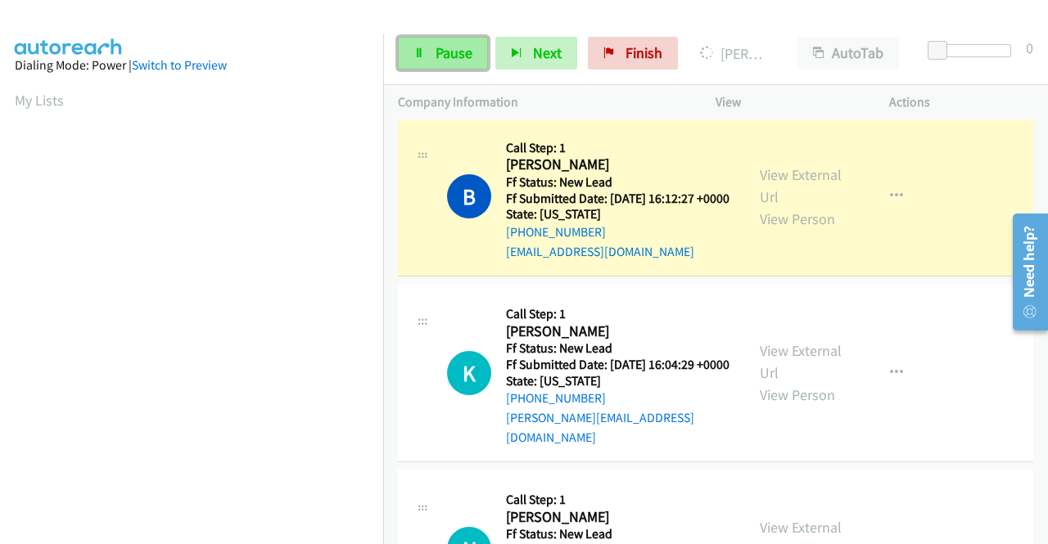
click at [419, 47] on link "Pause" at bounding box center [443, 53] width 90 height 33
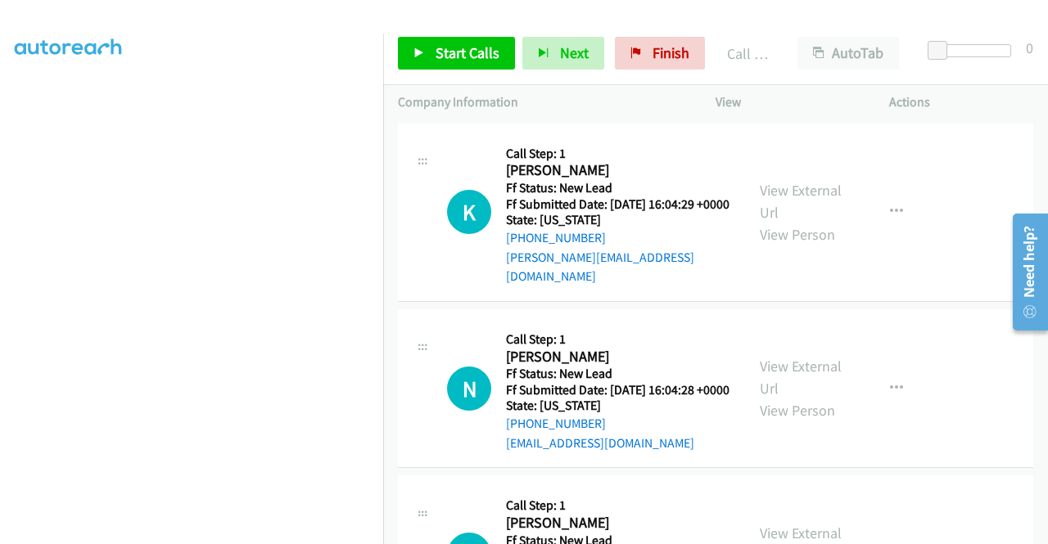
scroll to position [403, 0]
click at [476, 53] on span "Start Calls" at bounding box center [467, 52] width 64 height 19
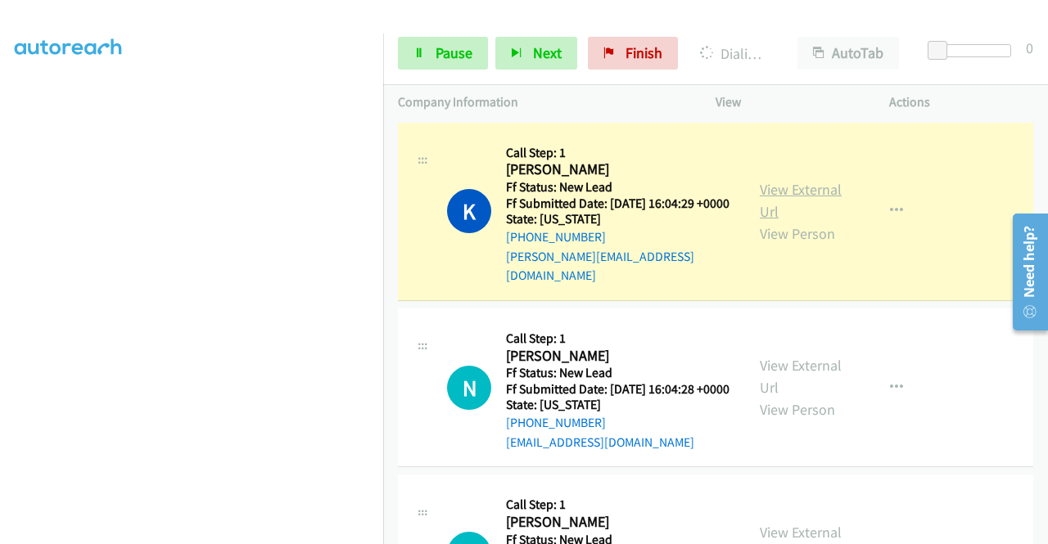
click at [775, 220] on link "View External Url" at bounding box center [801, 200] width 82 height 41
click at [0, 277] on aside "Dialing Mode: Power | Switch to Preview My Lists" at bounding box center [191, 125] width 383 height 906
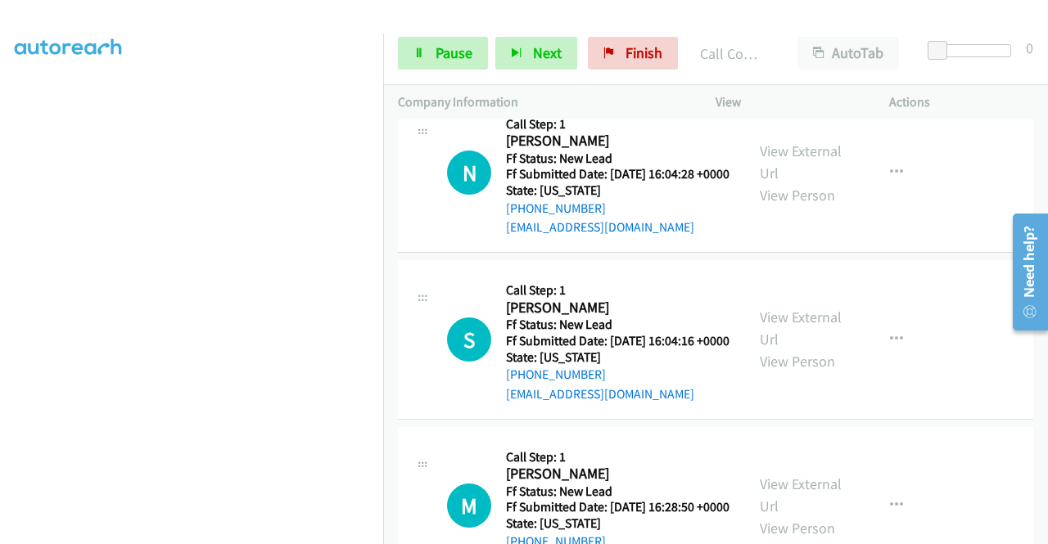
scroll to position [665, 0]
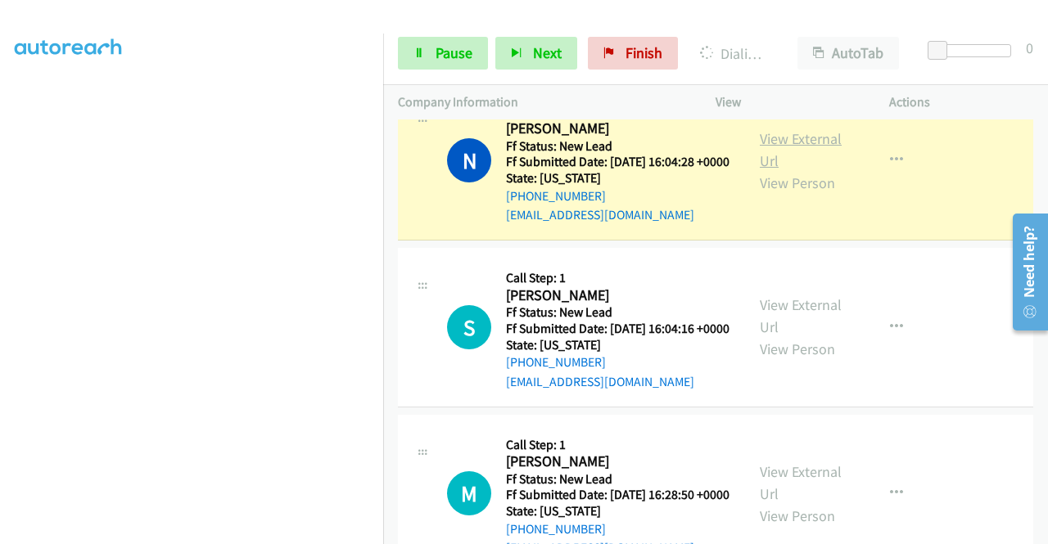
click at [784, 170] on link "View External Url" at bounding box center [801, 149] width 82 height 41
click at [385, 160] on td "N Callback Scheduled Call Step: 1 Nawal Fazal America/New_York Ff Status: New L…" at bounding box center [715, 161] width 665 height 167
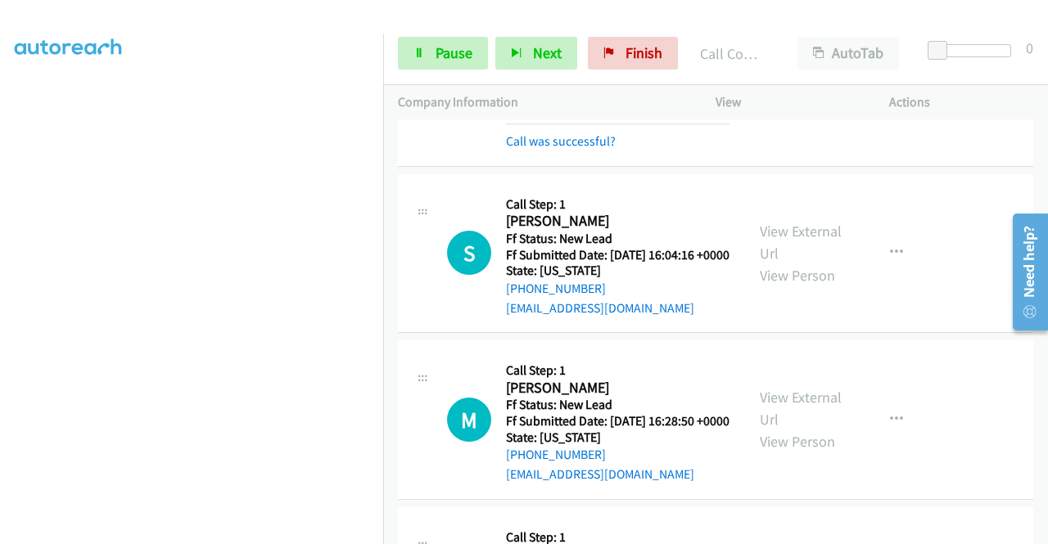
scroll to position [895, 0]
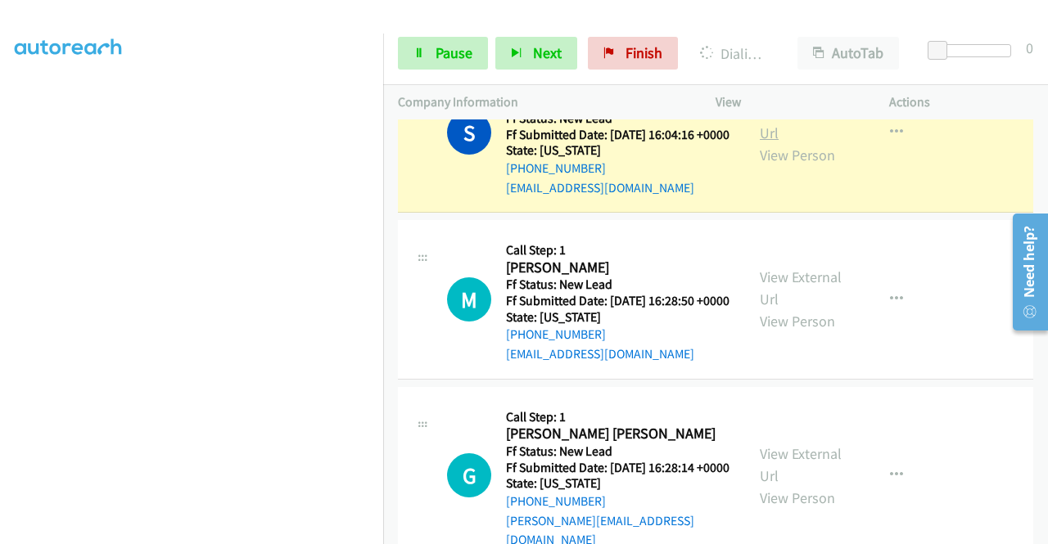
click at [766, 142] on link "View External Url" at bounding box center [801, 121] width 82 height 41
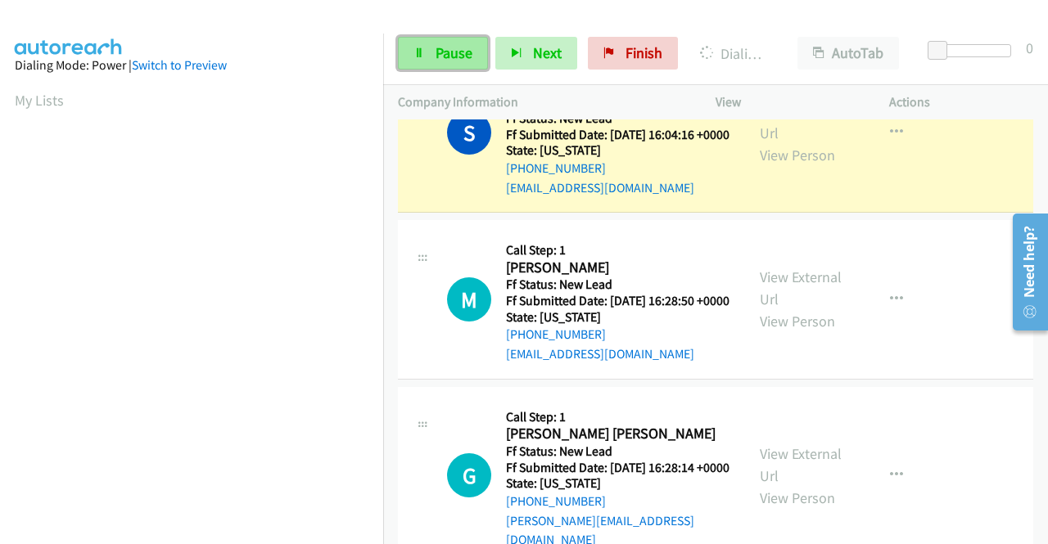
click at [422, 56] on icon at bounding box center [418, 53] width 11 height 11
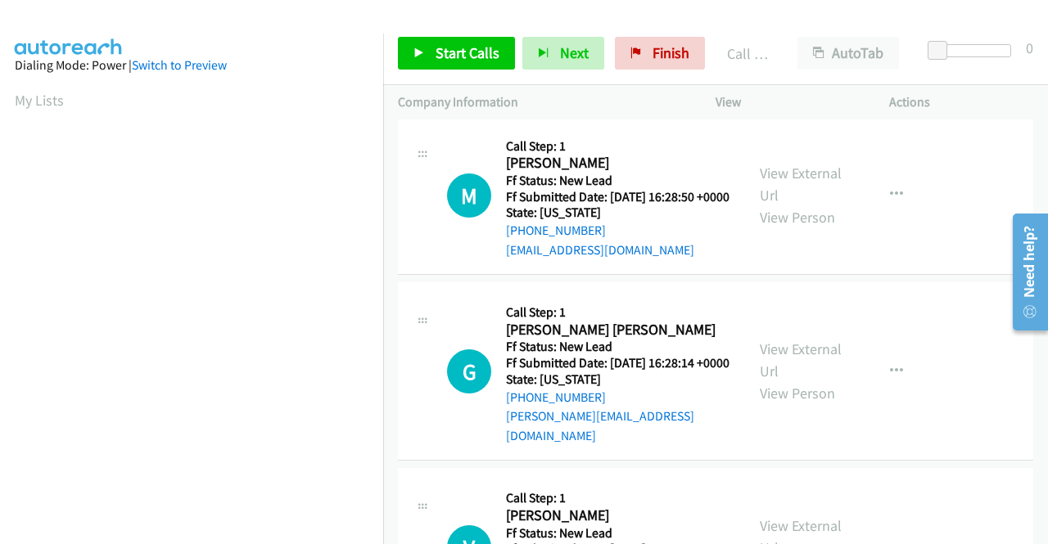
scroll to position [1053, 0]
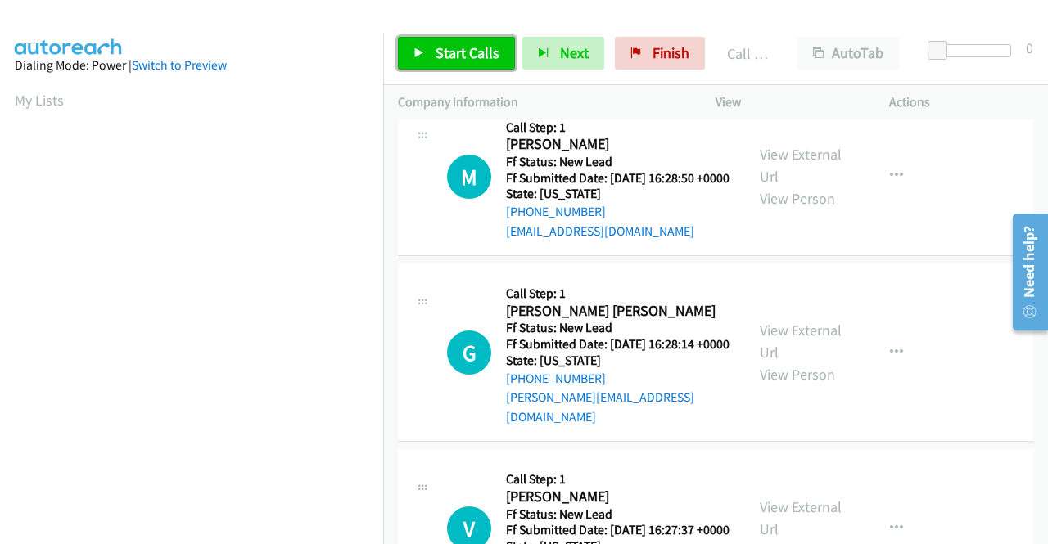
click at [445, 56] on span "Start Calls" at bounding box center [467, 52] width 64 height 19
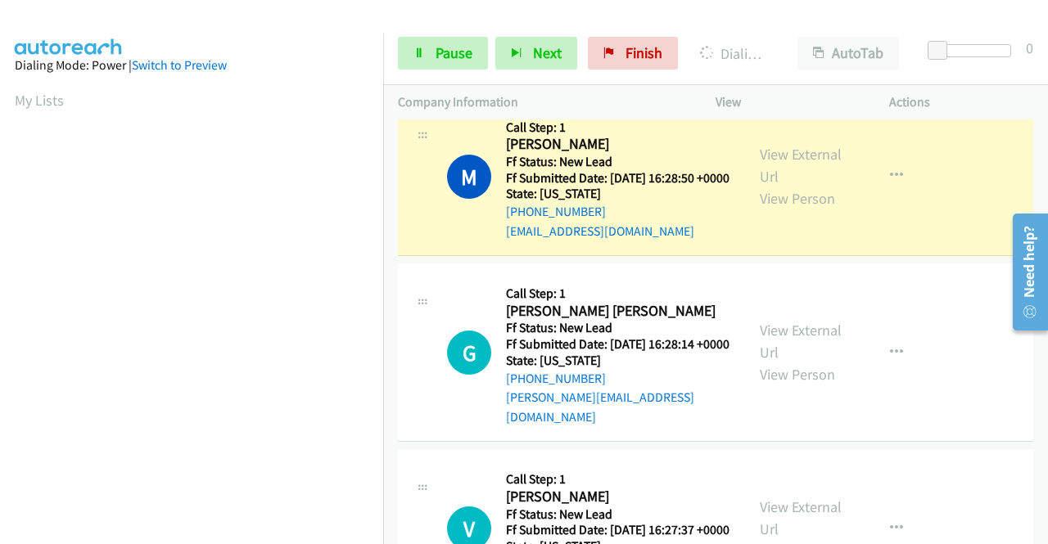
click at [795, 204] on div "View External Url View Person View External Url Email Schedule/Manage Callback …" at bounding box center [839, 176] width 188 height 129
click at [770, 186] on link "View External Url" at bounding box center [801, 165] width 82 height 41
click at [0, 274] on aside "Dialing Mode: Power | Switch to Preview My Lists" at bounding box center [191, 125] width 383 height 906
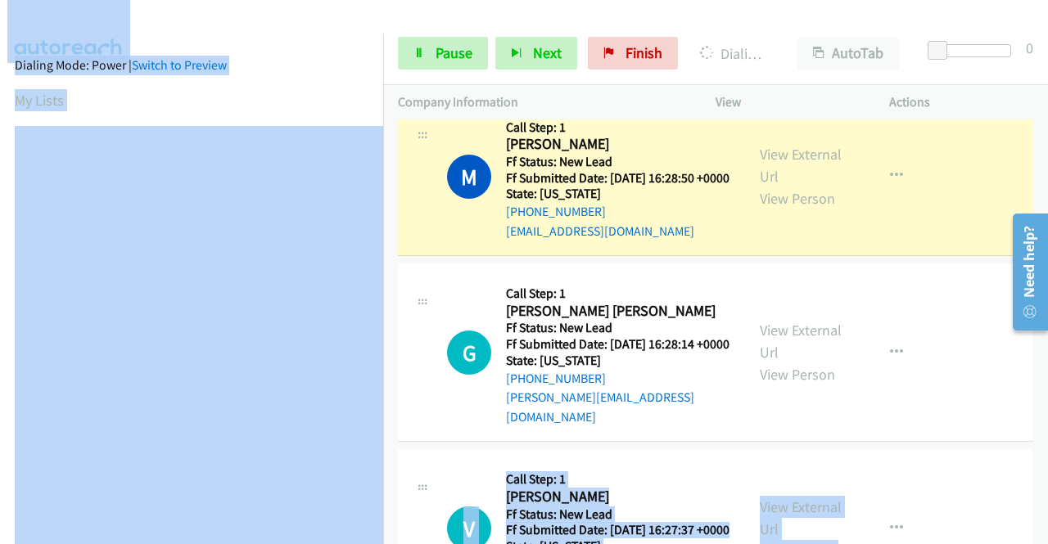
scroll to position [1164, 0]
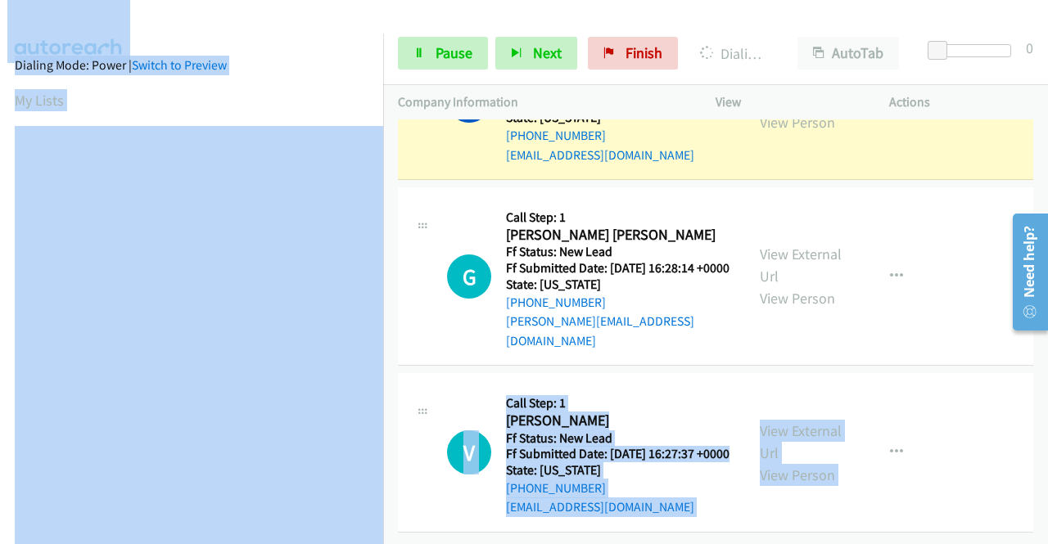
drag, startPoint x: 383, startPoint y: 320, endPoint x: 389, endPoint y: 522, distance: 202.2
click at [391, 78] on main "Start Calls Pause Next Finish Dialing Michael Jones AutoTab AutoTab 0 Company I…" at bounding box center [524, 39] width 1048 height 78
click at [393, 19] on div at bounding box center [516, 31] width 1033 height 63
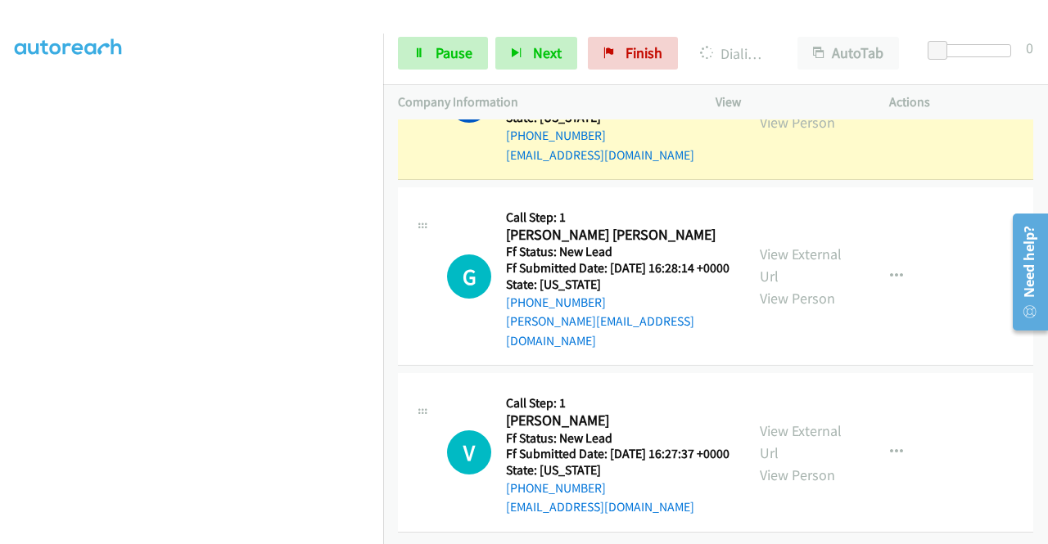
scroll to position [373, 0]
click at [388, 70] on div "Start Calls Pause Next Finish Dialing Michael Jones AutoTab AutoTab 0" at bounding box center [715, 53] width 665 height 63
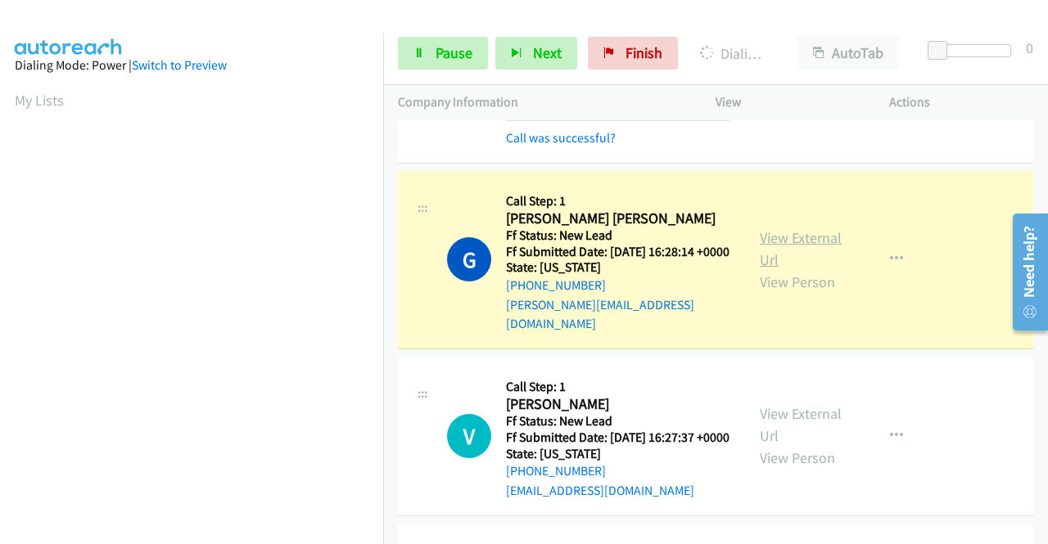
click at [798, 269] on link "View External Url" at bounding box center [801, 248] width 82 height 41
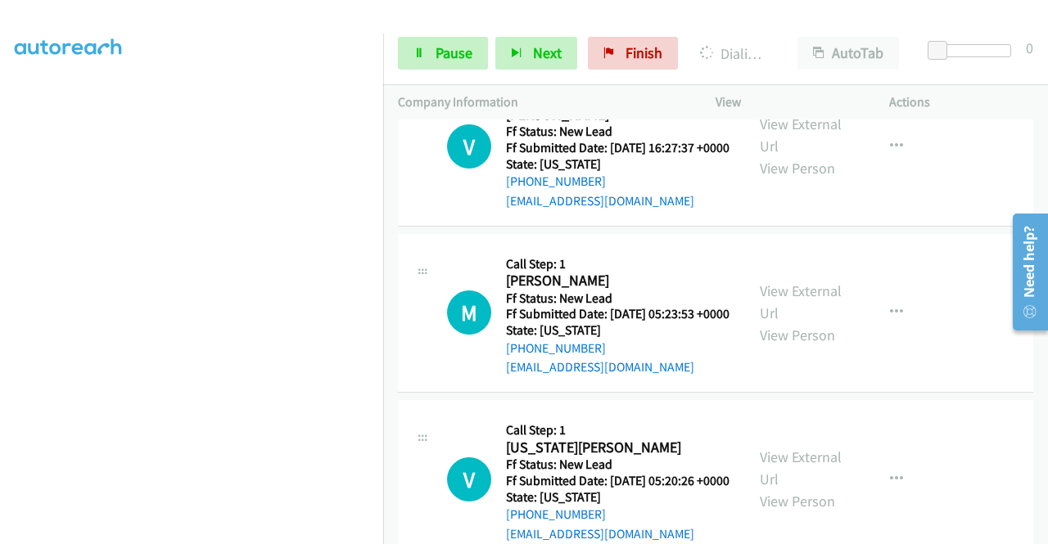
scroll to position [1475, 0]
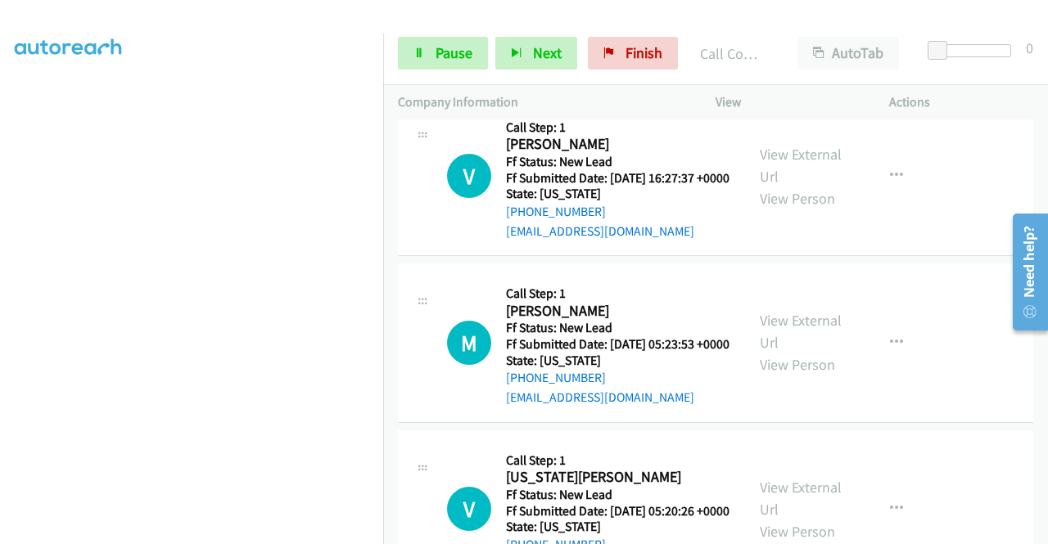
click at [474, 74] on div "Start Calls Pause Next Finish Call Completed AutoTab AutoTab 0" at bounding box center [715, 53] width 665 height 63
click at [435, 60] on span "Pause" at bounding box center [453, 52] width 37 height 19
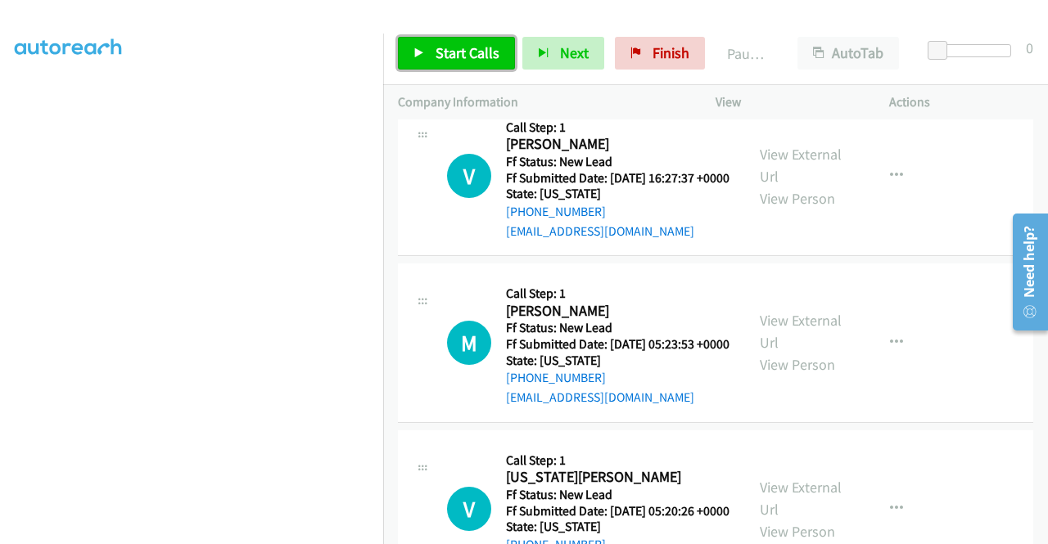
click at [435, 60] on span "Start Calls" at bounding box center [467, 52] width 64 height 19
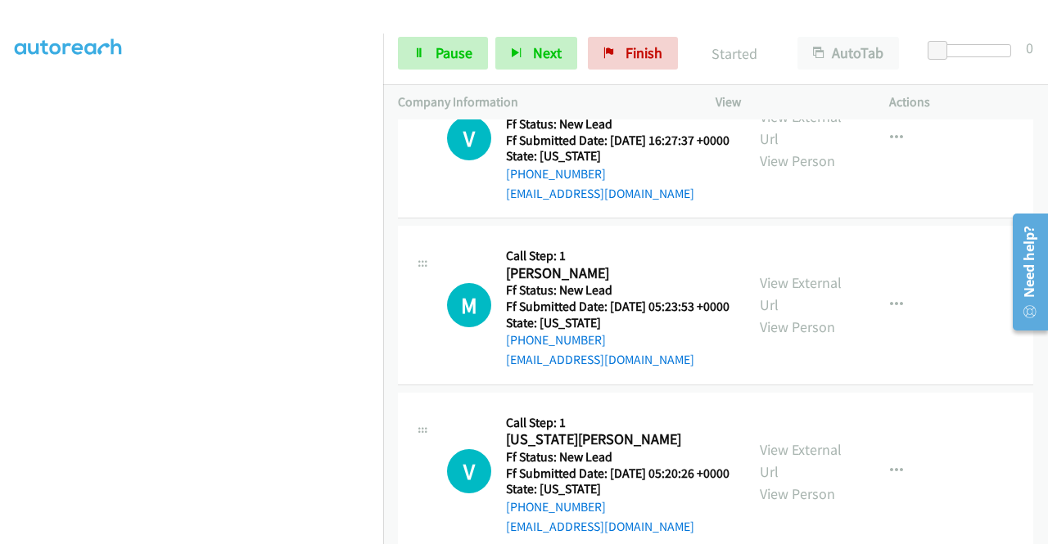
scroll to position [1509, 0]
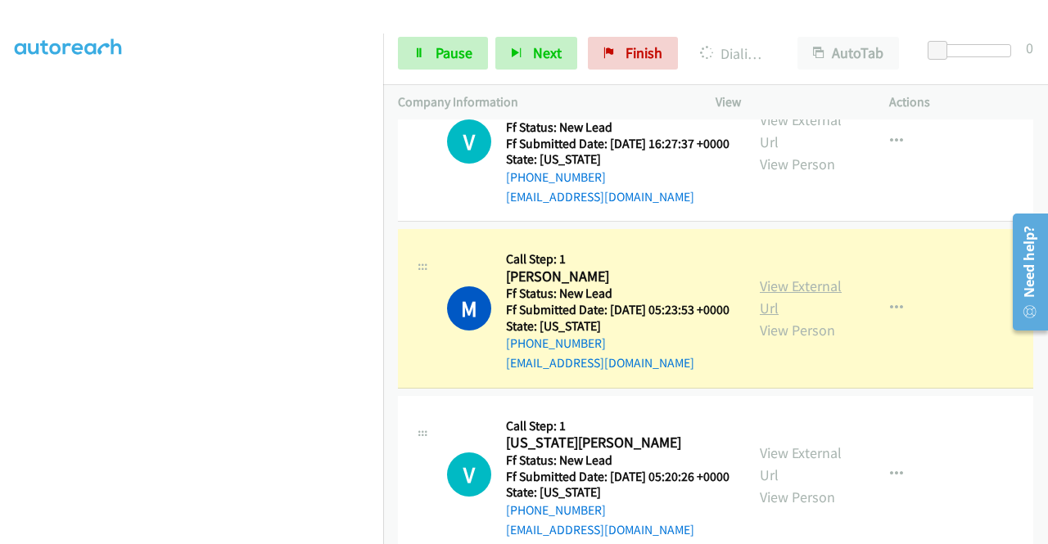
click at [805, 318] on link "View External Url" at bounding box center [801, 297] width 82 height 41
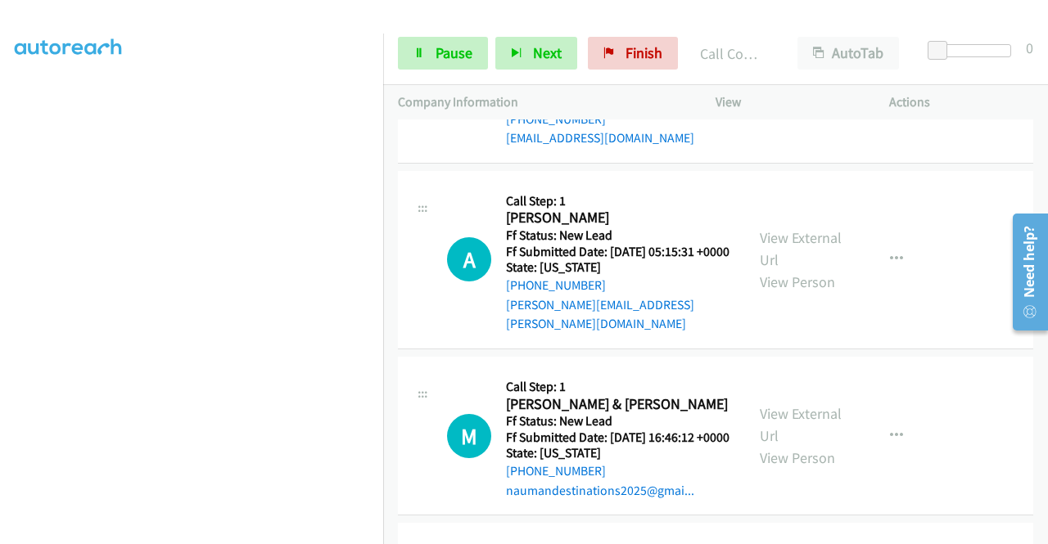
scroll to position [1909, 0]
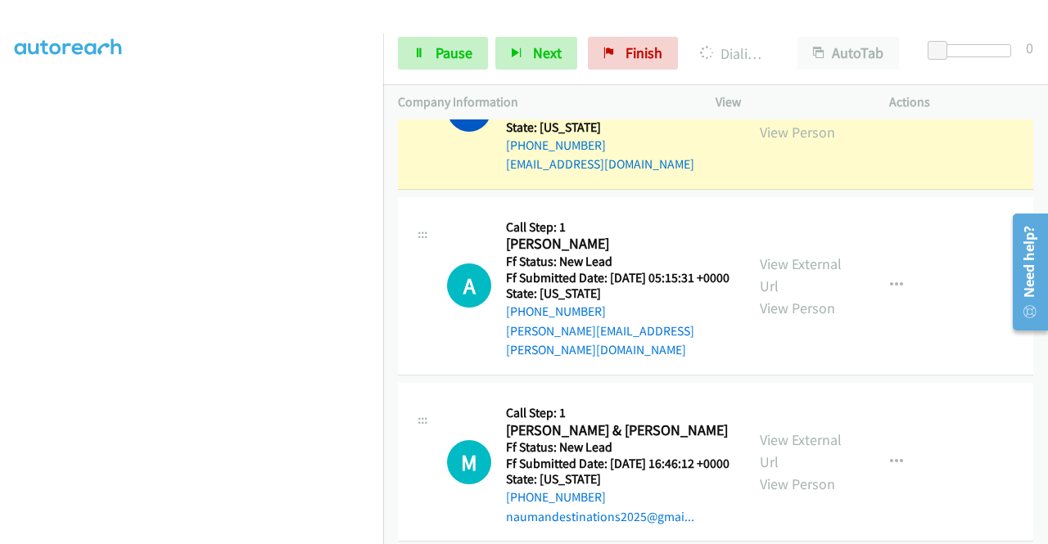
click at [807, 119] on link "View External Url" at bounding box center [801, 99] width 82 height 41
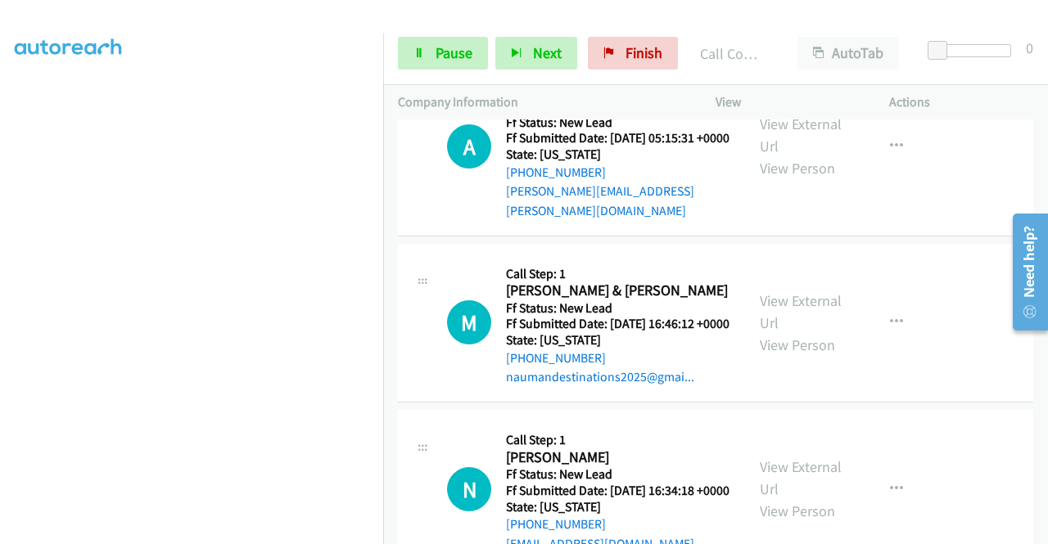
scroll to position [2138, 0]
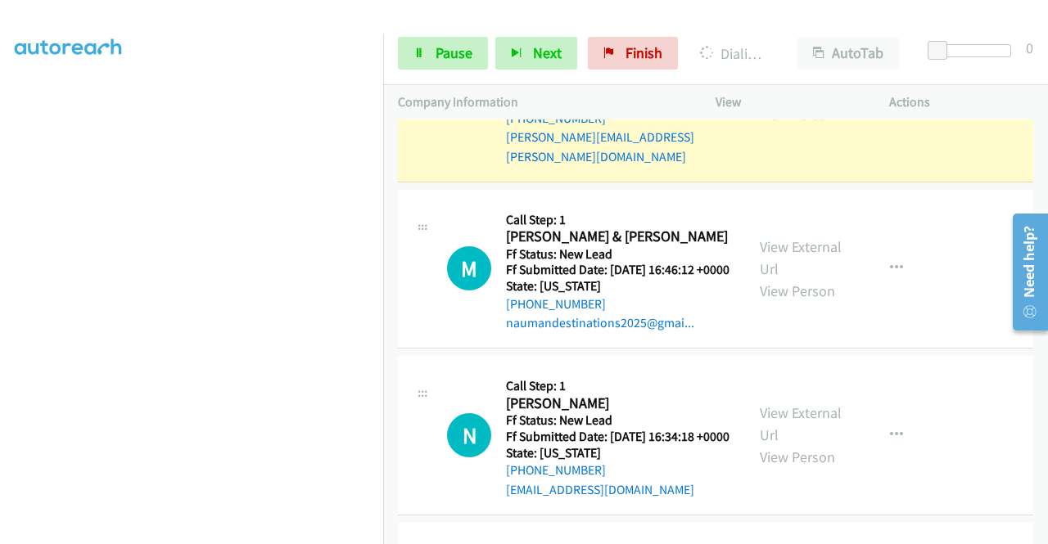
click at [785, 101] on link "View External Url" at bounding box center [801, 81] width 82 height 41
click at [453, 166] on div "A Callback Scheduled Call Step: 1 Addie Earl America/New_York Ff Status: New Le…" at bounding box center [588, 92] width 283 height 148
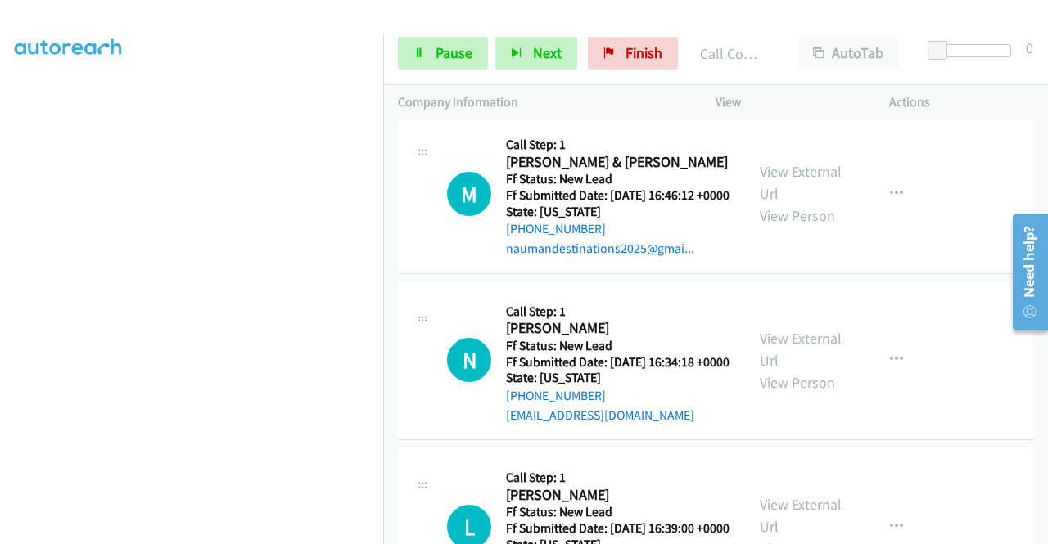
scroll to position [2346, 0]
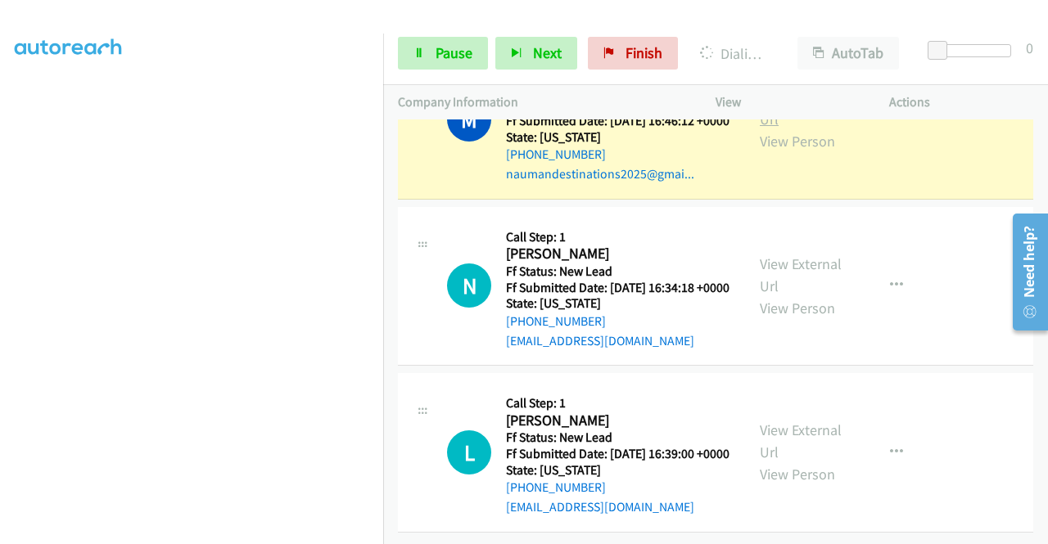
click at [793, 128] on link "View External Url" at bounding box center [801, 108] width 82 height 41
click at [401, 50] on link "Pause" at bounding box center [443, 53] width 90 height 33
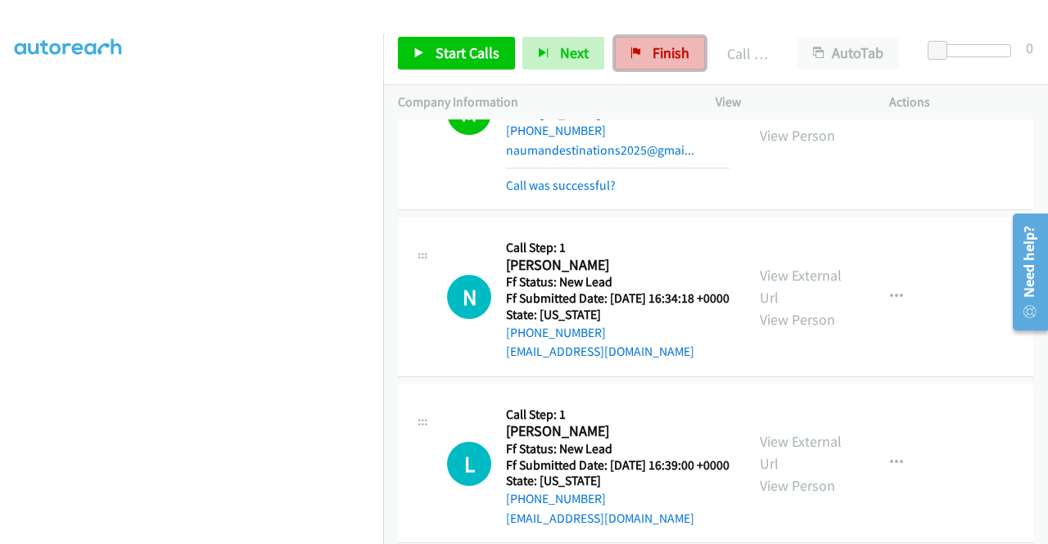
click at [633, 58] on link "Finish" at bounding box center [660, 53] width 90 height 33
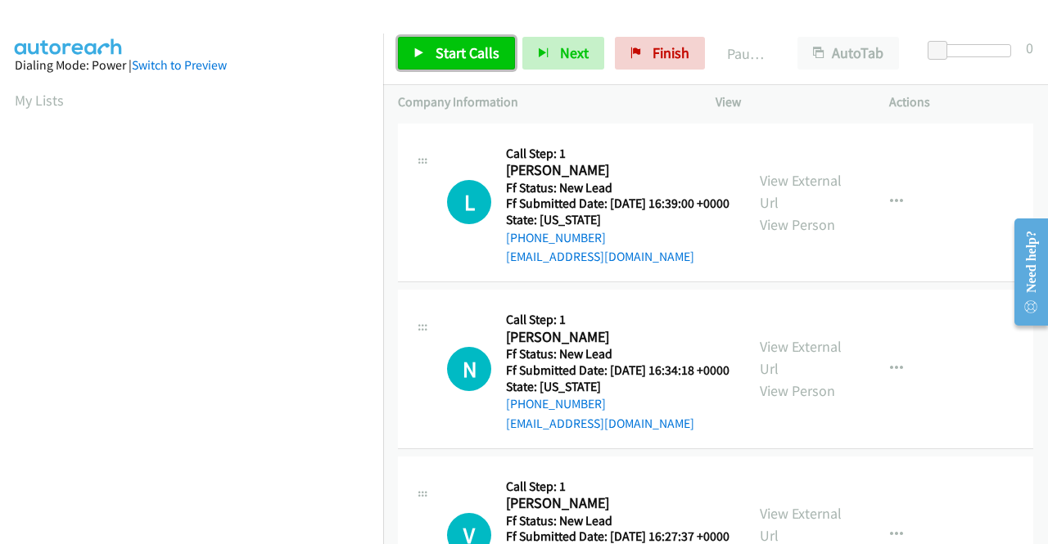
click at [460, 48] on span "Start Calls" at bounding box center [467, 52] width 64 height 19
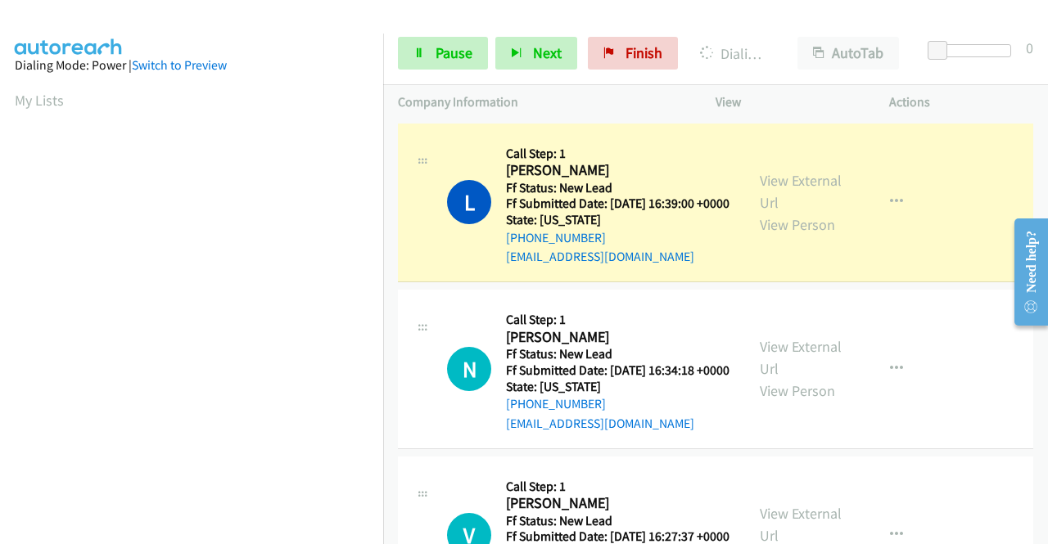
click at [805, 197] on div "View External Url View Person" at bounding box center [802, 202] width 85 height 66
click at [799, 194] on link "View External Url" at bounding box center [801, 191] width 82 height 41
click at [0, 272] on aside "Dialing Mode: Power | Switch to Preview My Lists" at bounding box center [191, 487] width 383 height 906
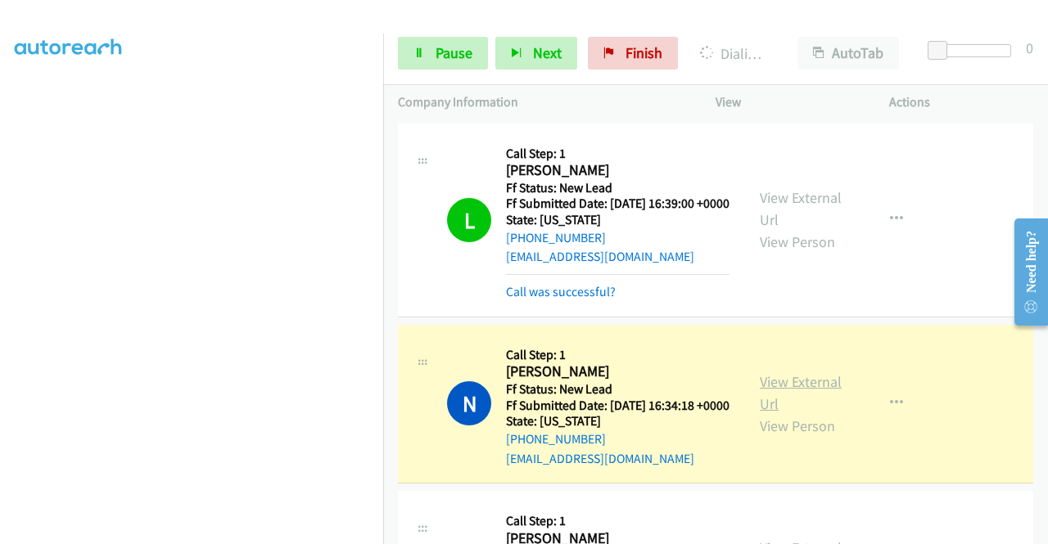
click at [777, 406] on link "View External Url" at bounding box center [801, 392] width 82 height 41
click at [454, 48] on span "Pause" at bounding box center [453, 52] width 37 height 19
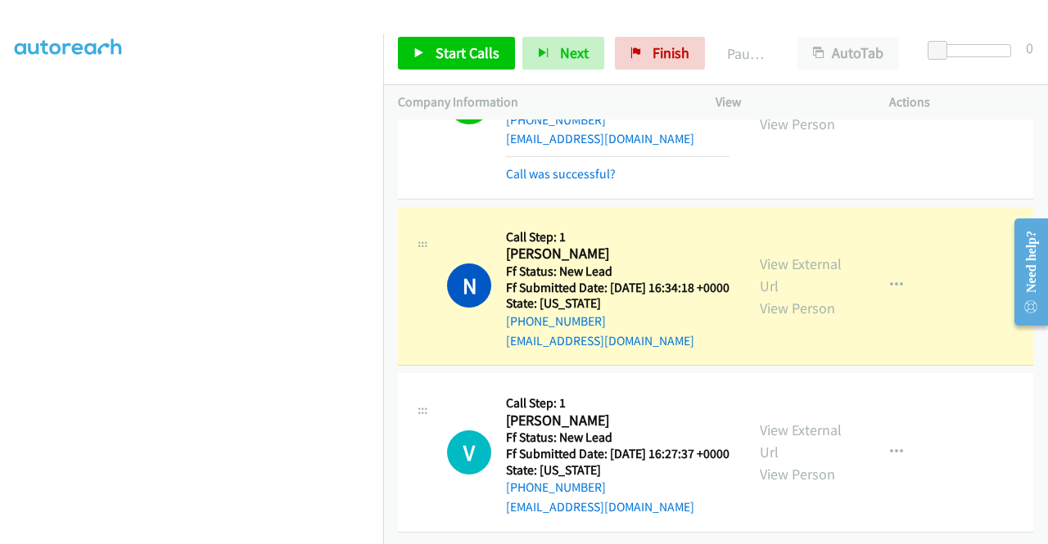
scroll to position [177, 0]
click at [476, 61] on span "Start Calls" at bounding box center [467, 52] width 64 height 19
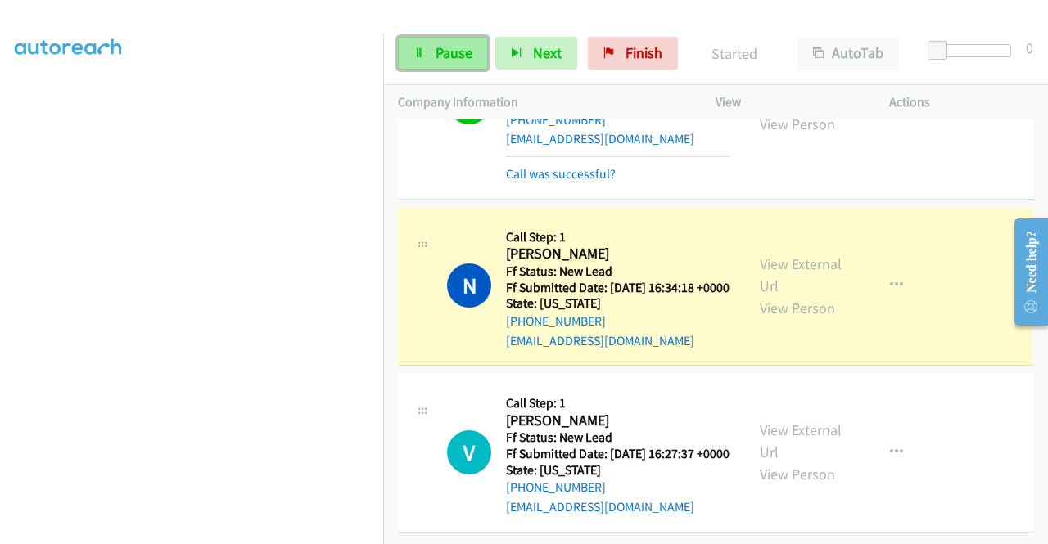
click at [445, 38] on link "Pause" at bounding box center [443, 53] width 90 height 33
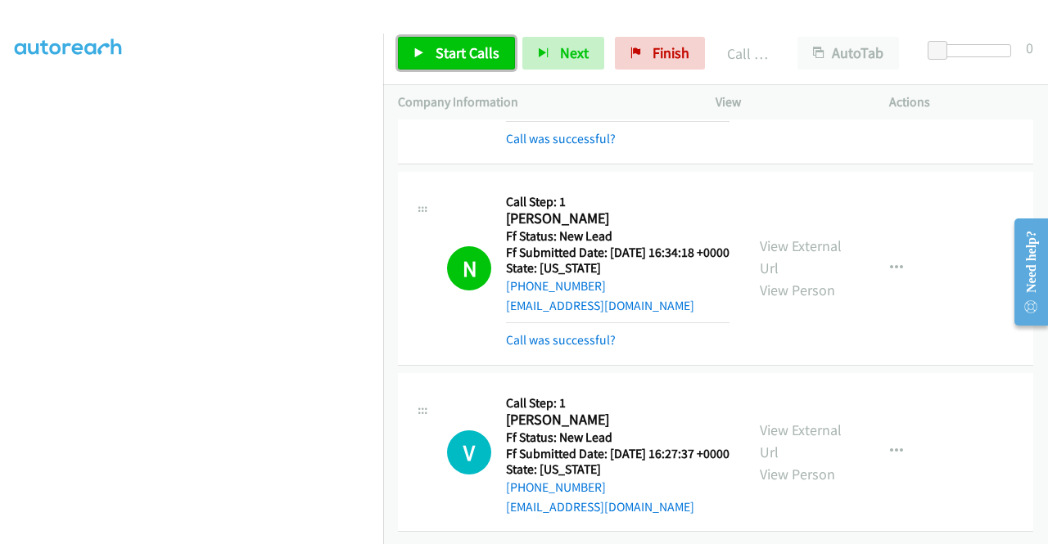
click at [453, 56] on span "Start Calls" at bounding box center [467, 52] width 64 height 19
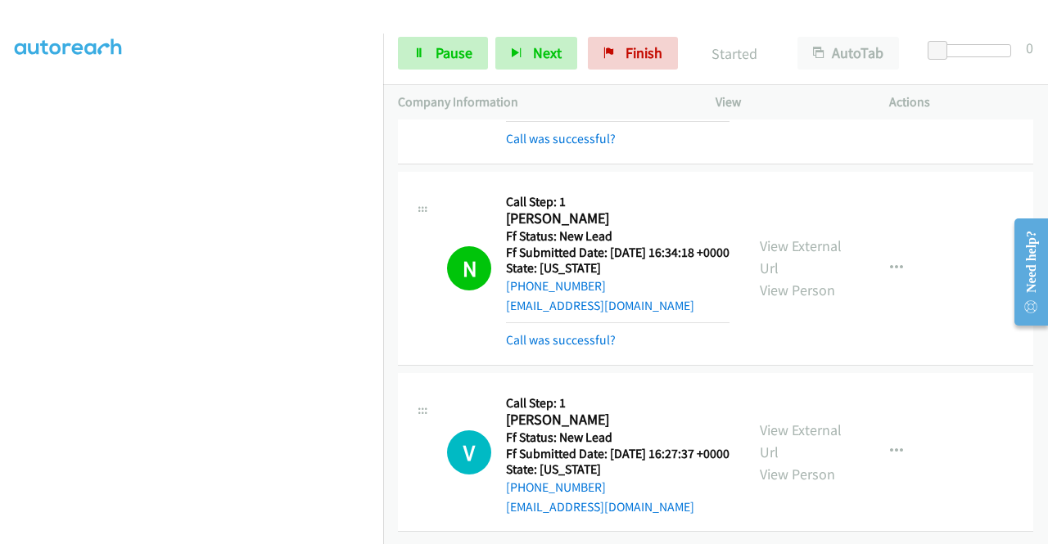
click at [1044, 532] on div "[PHONE_NUMBER] Call failed - Please reload the list and try again The Callbar F…" at bounding box center [715, 331] width 665 height 425
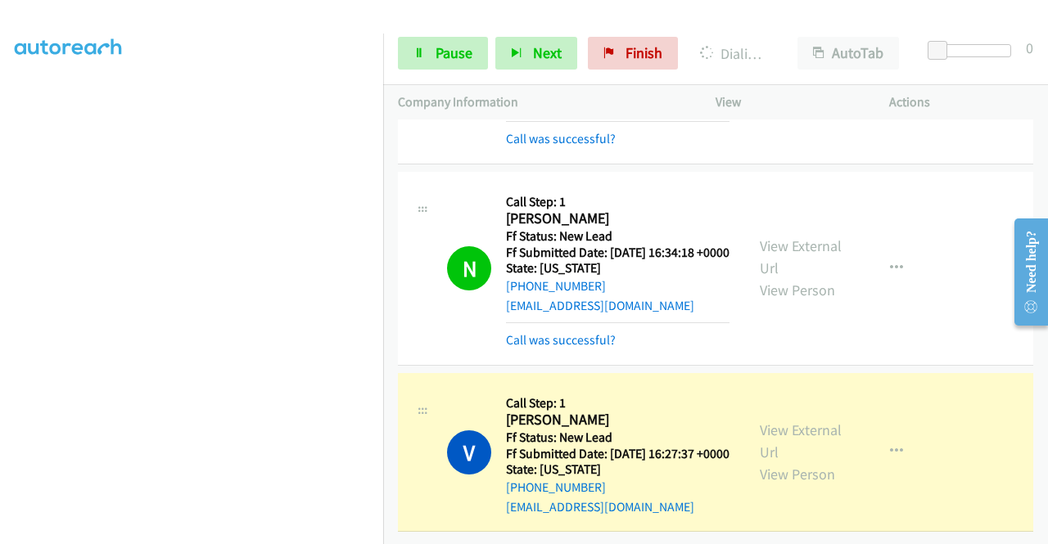
click at [0, 220] on aside "Dialing Mode: Power | Switch to Preview My Lists" at bounding box center [191, 125] width 383 height 906
click at [777, 421] on link "View External Url" at bounding box center [801, 441] width 82 height 41
click at [383, 225] on nav "Dialing Mode: Power | Switch to Preview My Lists" at bounding box center [192, 306] width 384 height 544
click at [399, 52] on link "Pause" at bounding box center [443, 53] width 90 height 33
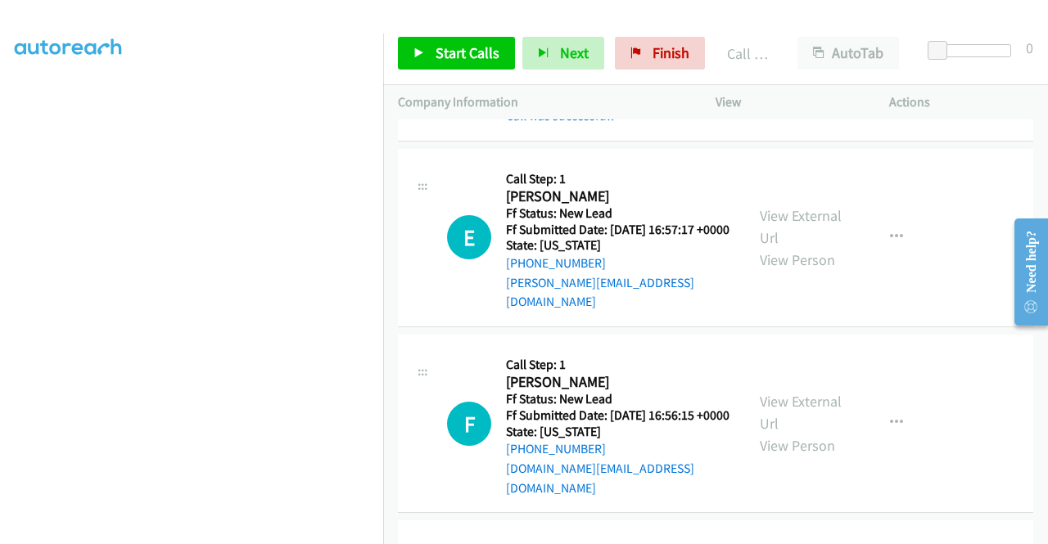
scroll to position [589, 0]
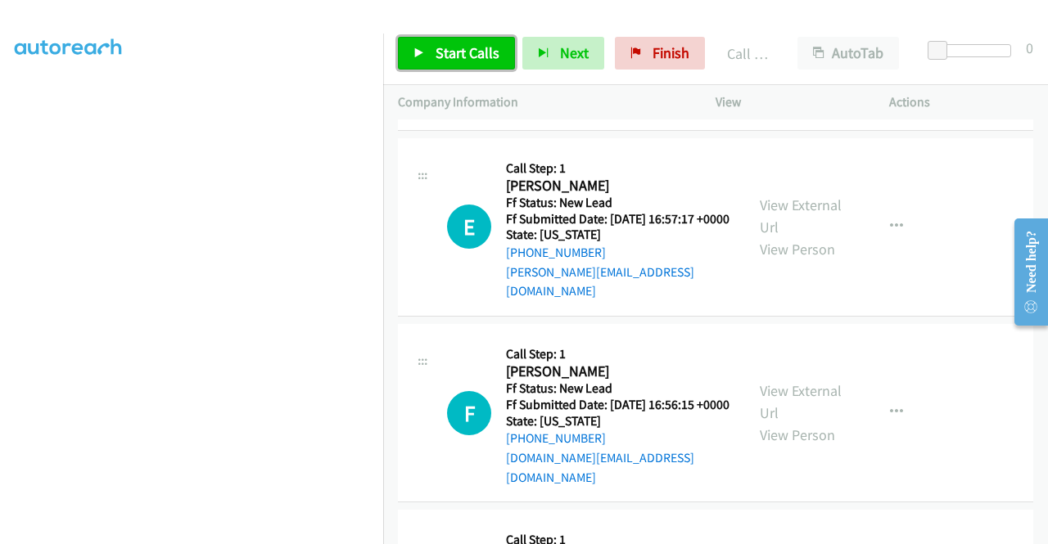
click at [463, 55] on span "Start Calls" at bounding box center [467, 52] width 64 height 19
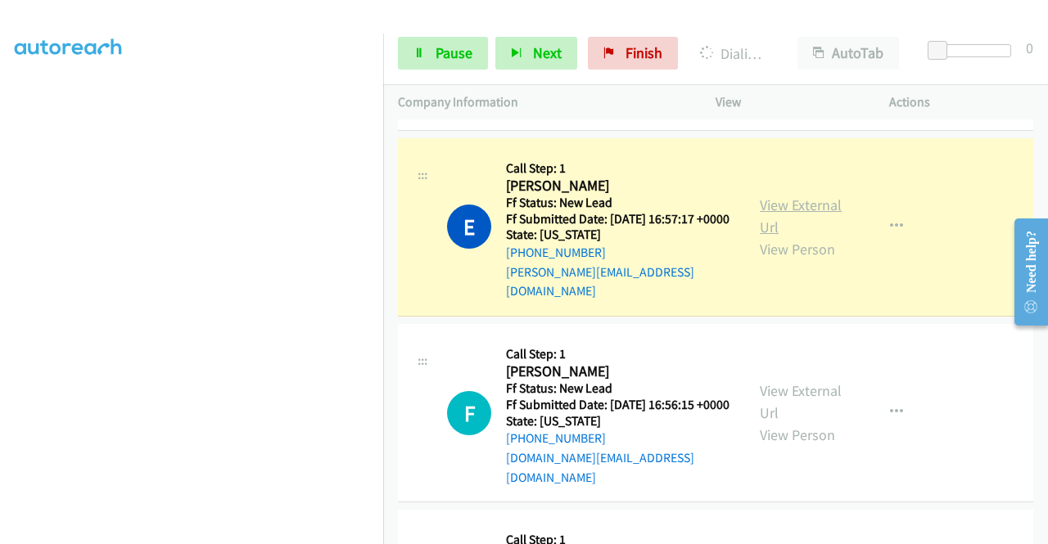
click at [787, 237] on link "View External Url" at bounding box center [801, 216] width 82 height 41
click at [0, 304] on aside "Dialing Mode: Power | Switch to Preview My Lists" at bounding box center [191, 140] width 383 height 906
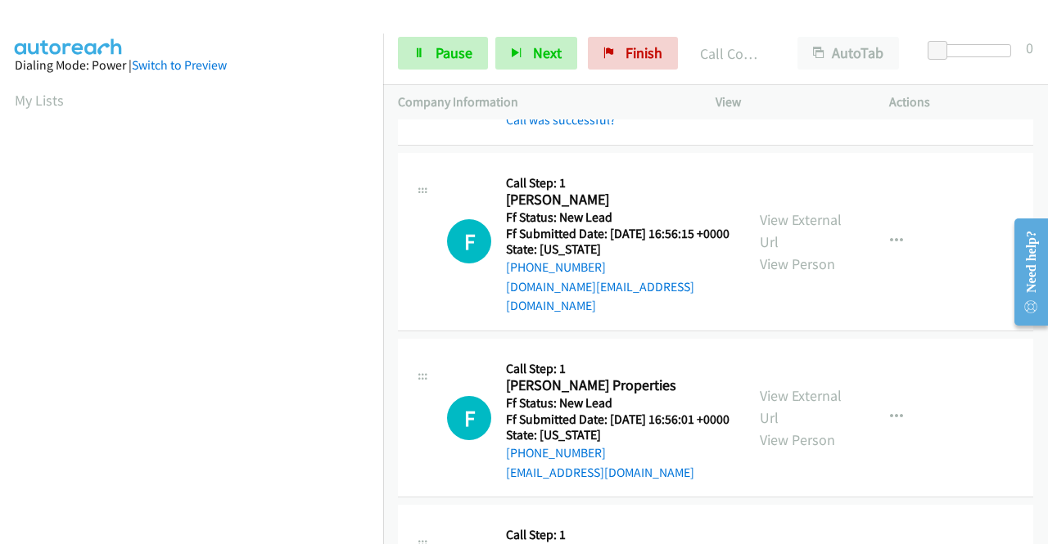
scroll to position [828, 0]
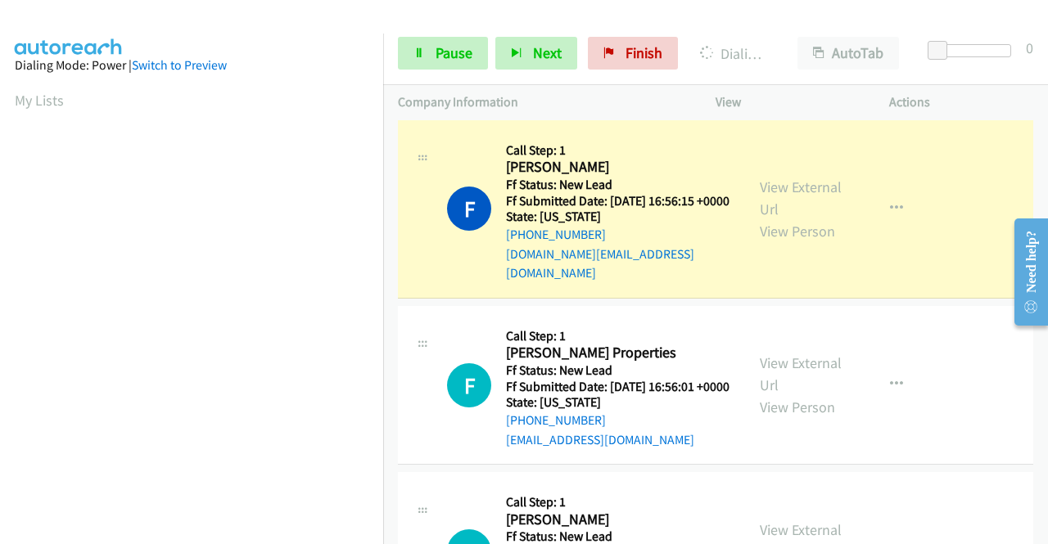
click at [782, 238] on div "View External Url View Person" at bounding box center [802, 209] width 85 height 66
click at [779, 219] on link "View External Url" at bounding box center [801, 198] width 82 height 41
click at [417, 78] on div "Start Calls Pause Next Finish Dialing [PERSON_NAME] AutoTab AutoTab 0" at bounding box center [715, 53] width 665 height 63
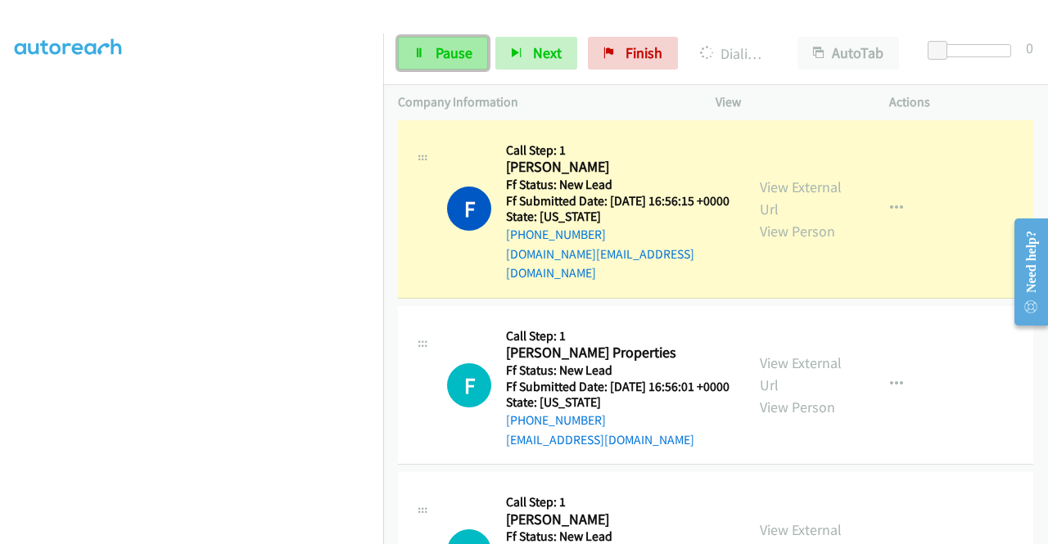
click at [420, 61] on link "Pause" at bounding box center [443, 53] width 90 height 33
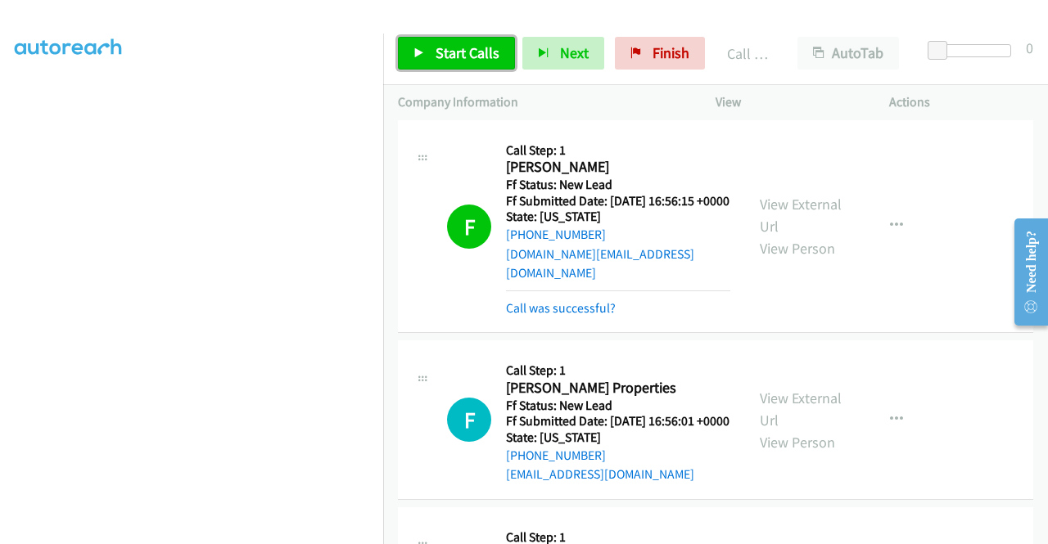
click at [449, 56] on span "Start Calls" at bounding box center [467, 52] width 64 height 19
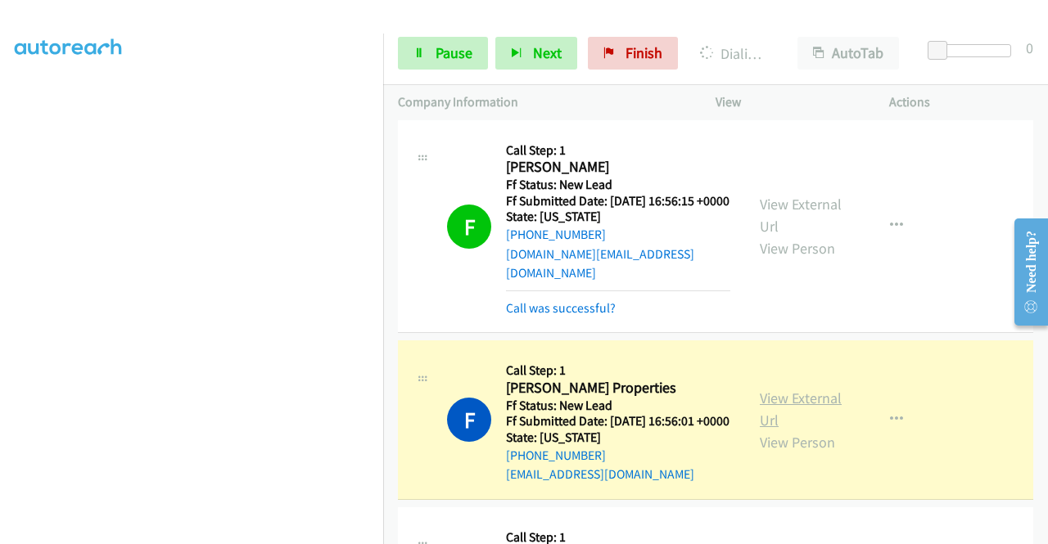
click at [764, 430] on link "View External Url" at bounding box center [801, 409] width 82 height 41
click at [0, 310] on aside "Dialing Mode: Power | Switch to Preview My Lists" at bounding box center [191, 125] width 383 height 906
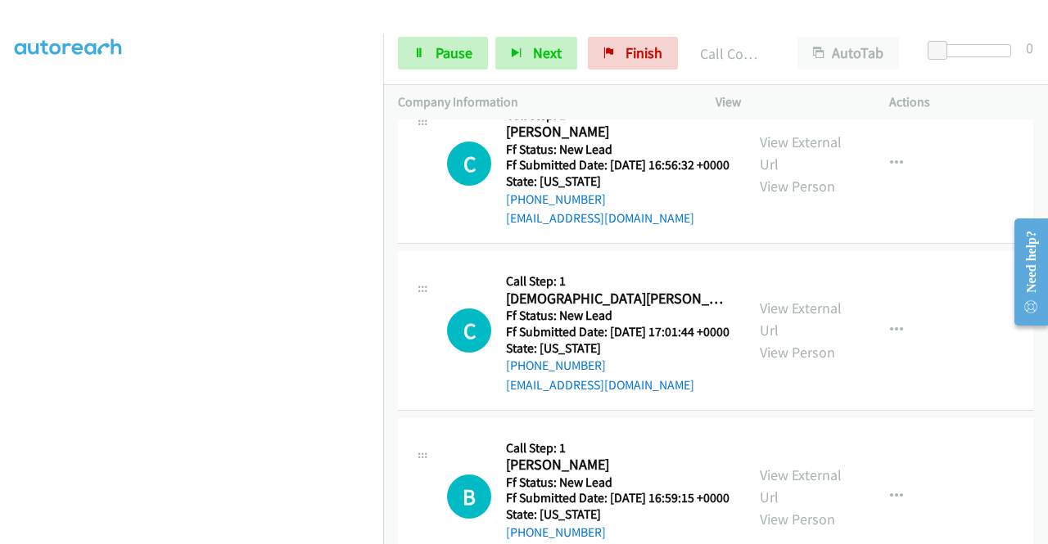
scroll to position [1287, 0]
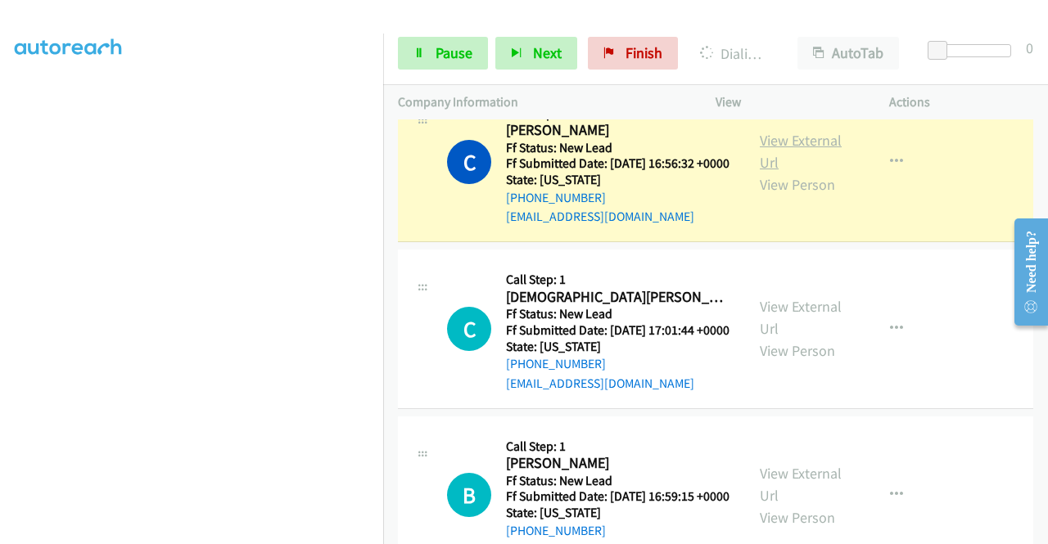
click at [776, 172] on link "View External Url" at bounding box center [801, 151] width 82 height 41
click at [282, 533] on section at bounding box center [192, 155] width 354 height 783
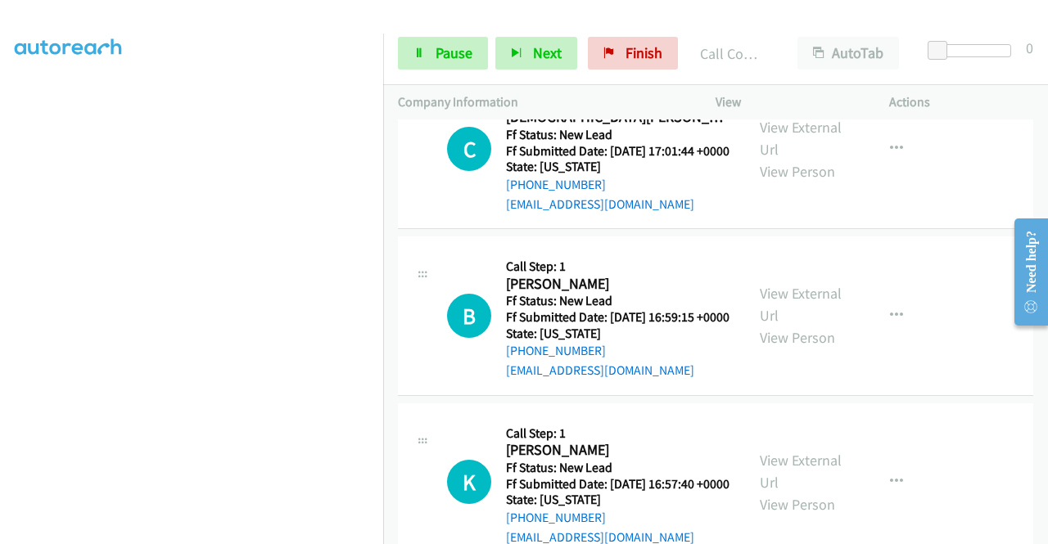
scroll to position [1517, 0]
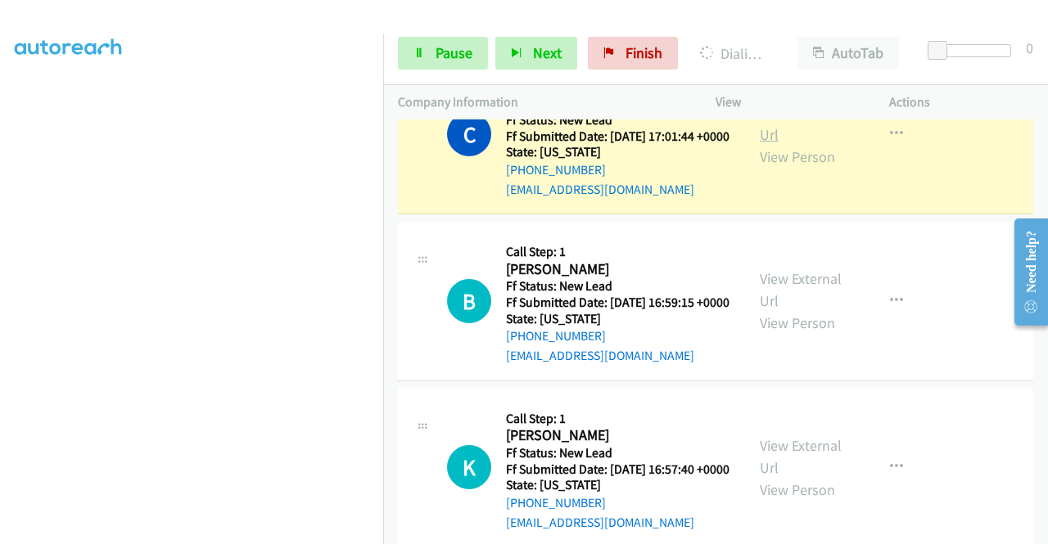
click at [768, 144] on link "View External Url" at bounding box center [801, 123] width 82 height 41
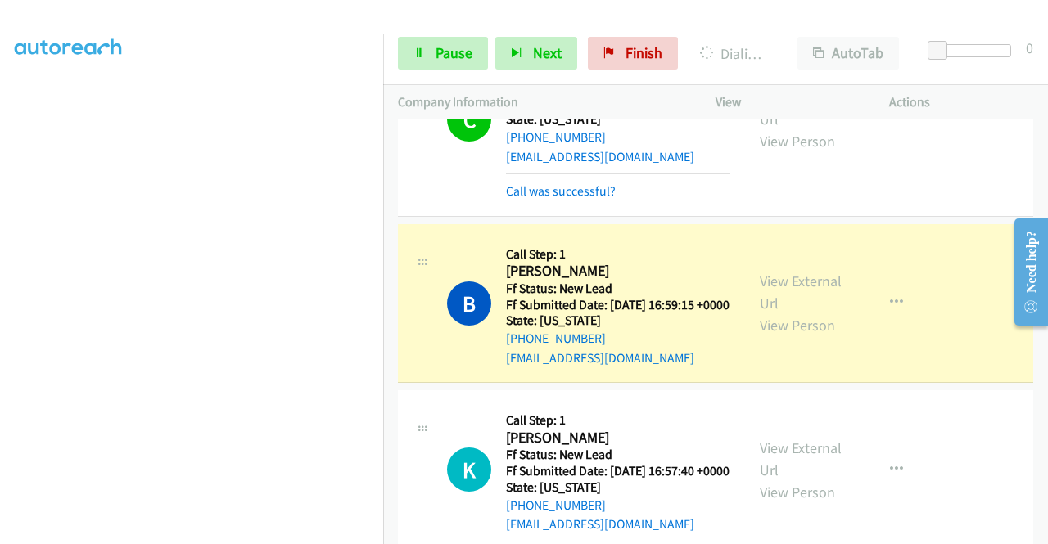
scroll to position [1691, 0]
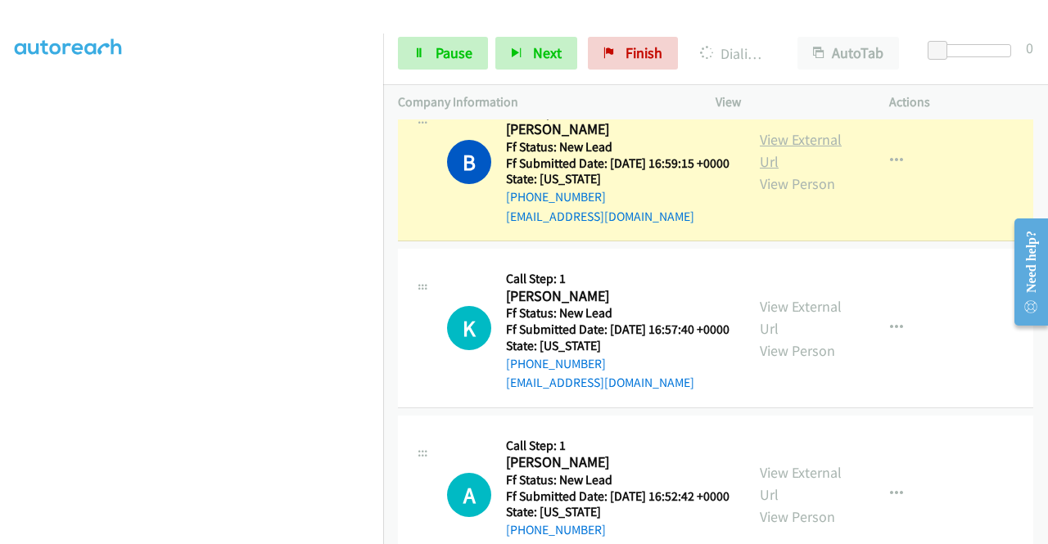
click at [787, 171] on link "View External Url" at bounding box center [801, 150] width 82 height 41
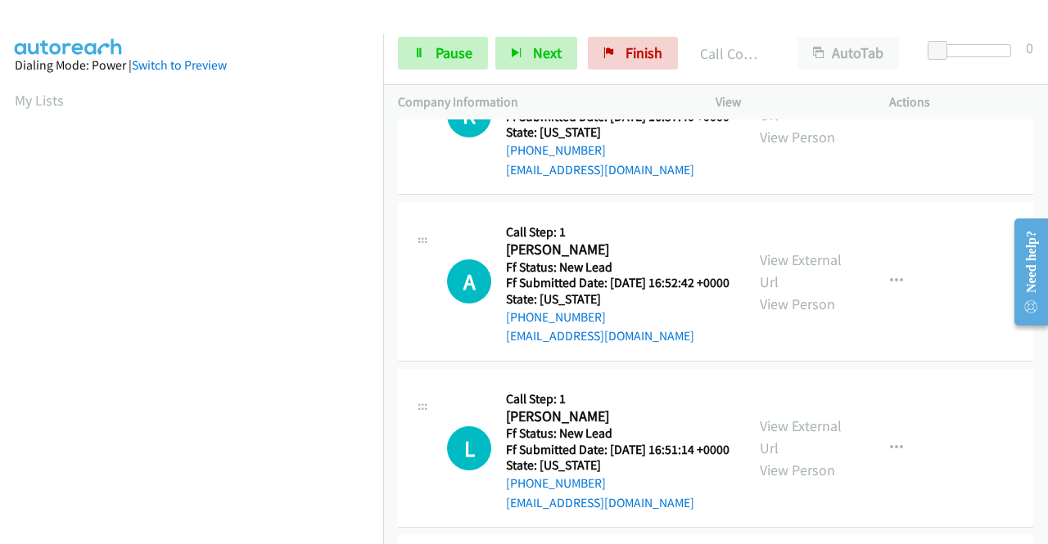
scroll to position [1953, 0]
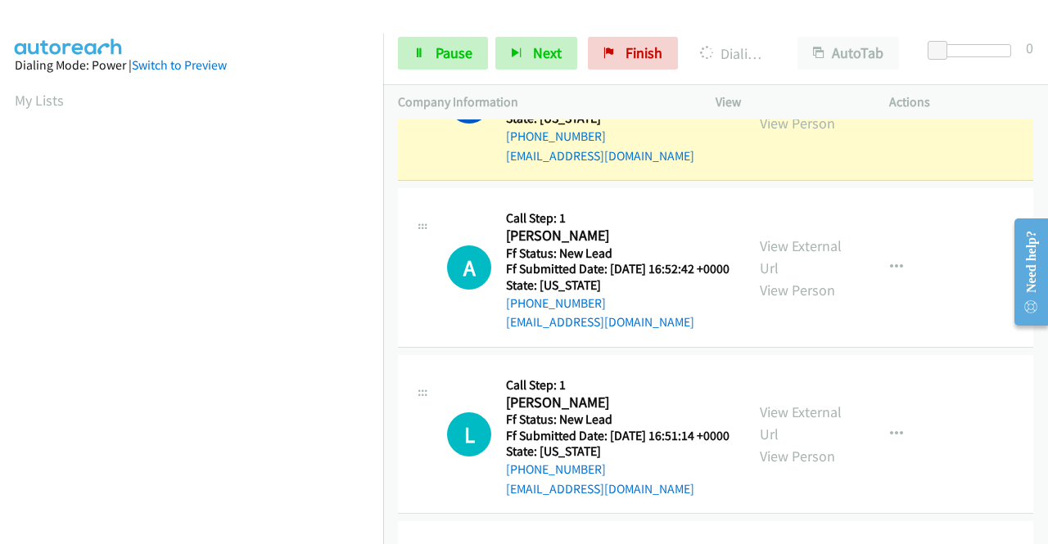
click at [779, 134] on div "View External Url View Person" at bounding box center [802, 101] width 85 height 66
click at [770, 110] on link "View External Url" at bounding box center [801, 90] width 82 height 41
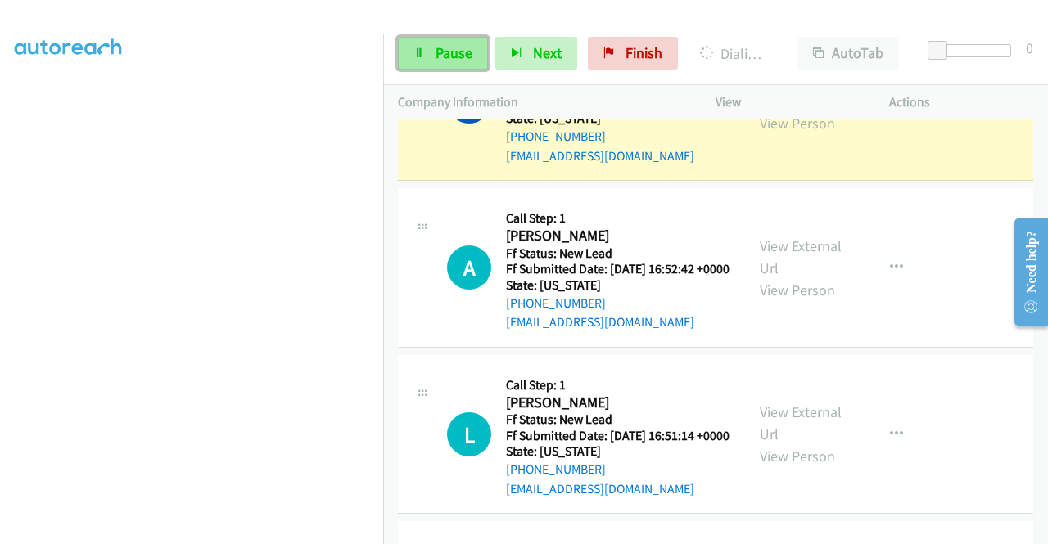
click at [437, 45] on span "Pause" at bounding box center [453, 52] width 37 height 19
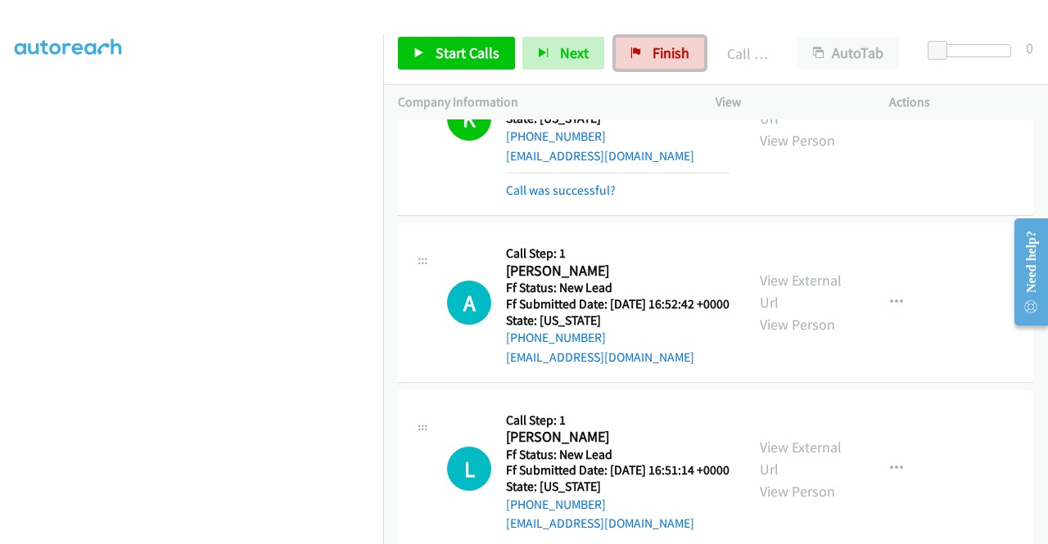
click at [630, 50] on icon at bounding box center [635, 53] width 11 height 11
